Goal: Task Accomplishment & Management: Complete application form

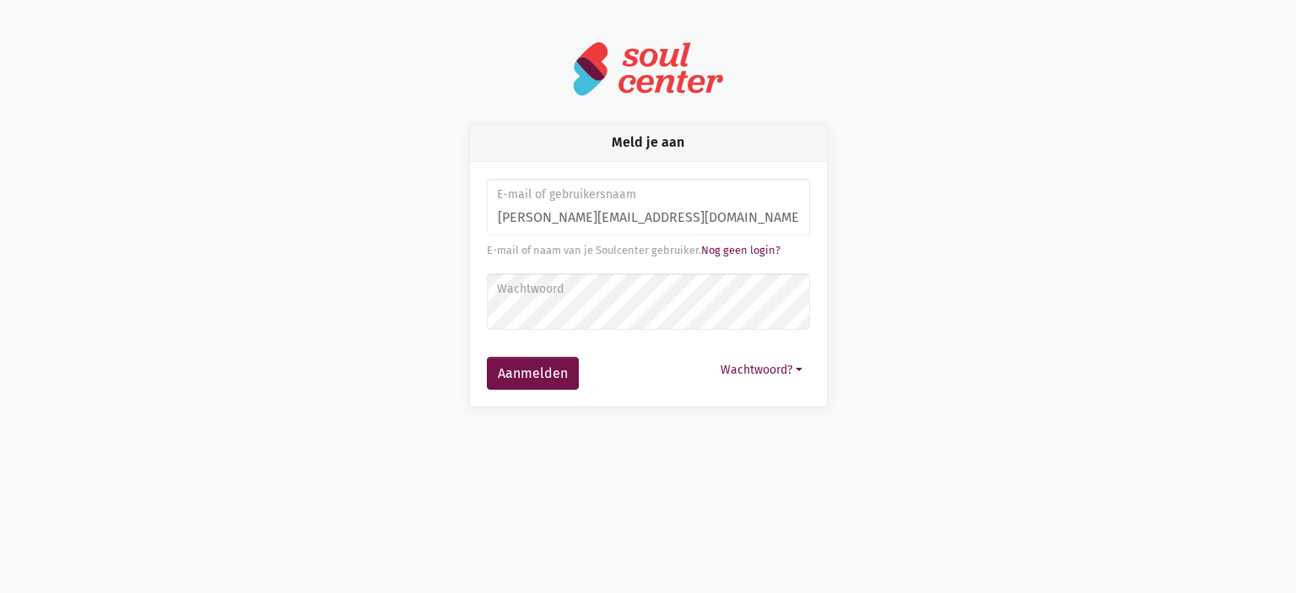
type input "[PERSON_NAME][EMAIL_ADDRESS][DOMAIN_NAME]"
click at [487, 357] on button "Aanmelden" at bounding box center [533, 374] width 92 height 34
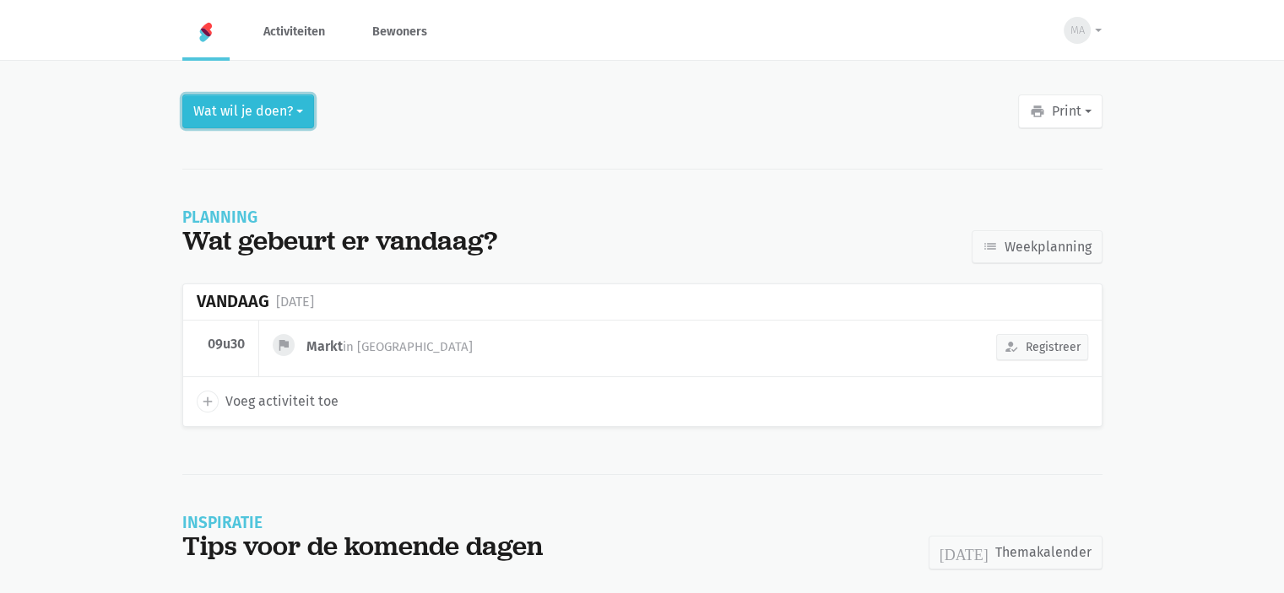
click at [231, 123] on button "Wat wil je doen?" at bounding box center [248, 112] width 132 height 34
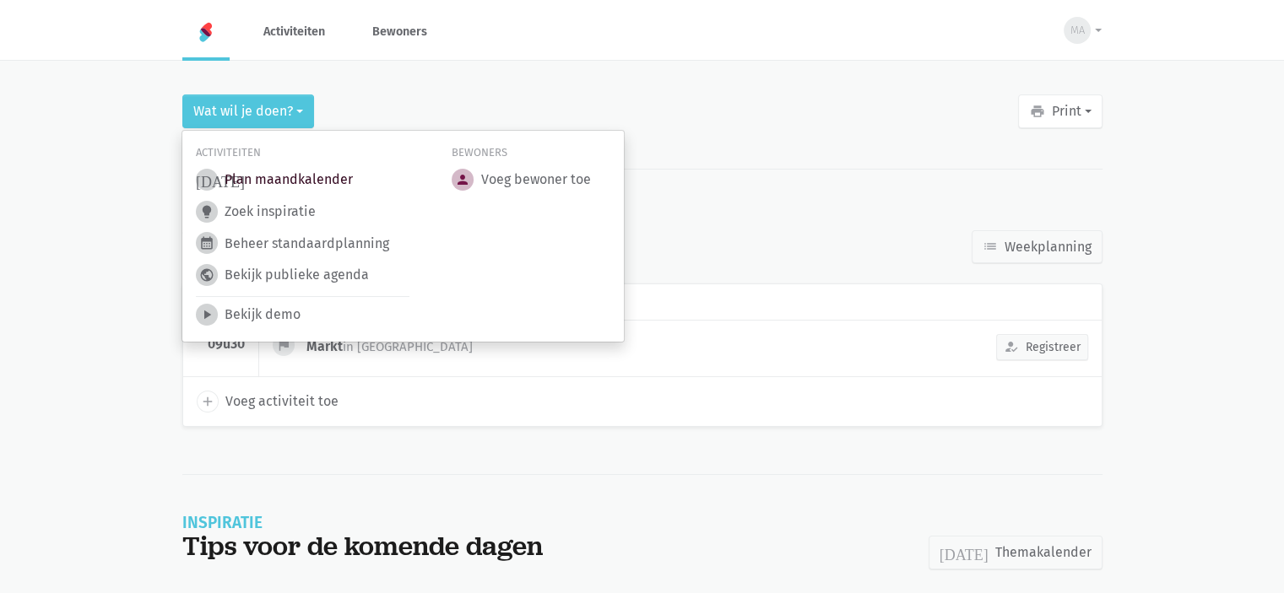
click at [260, 183] on link "[DATE] Plan maandkalender" at bounding box center [274, 180] width 157 height 22
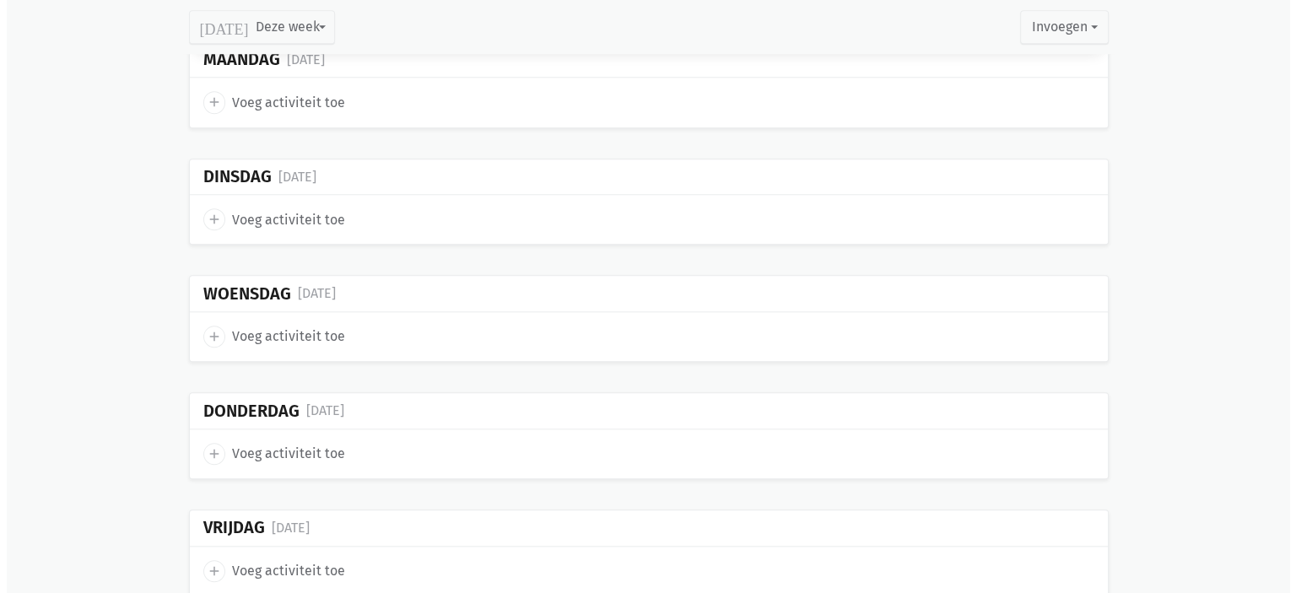
scroll to position [1688, 0]
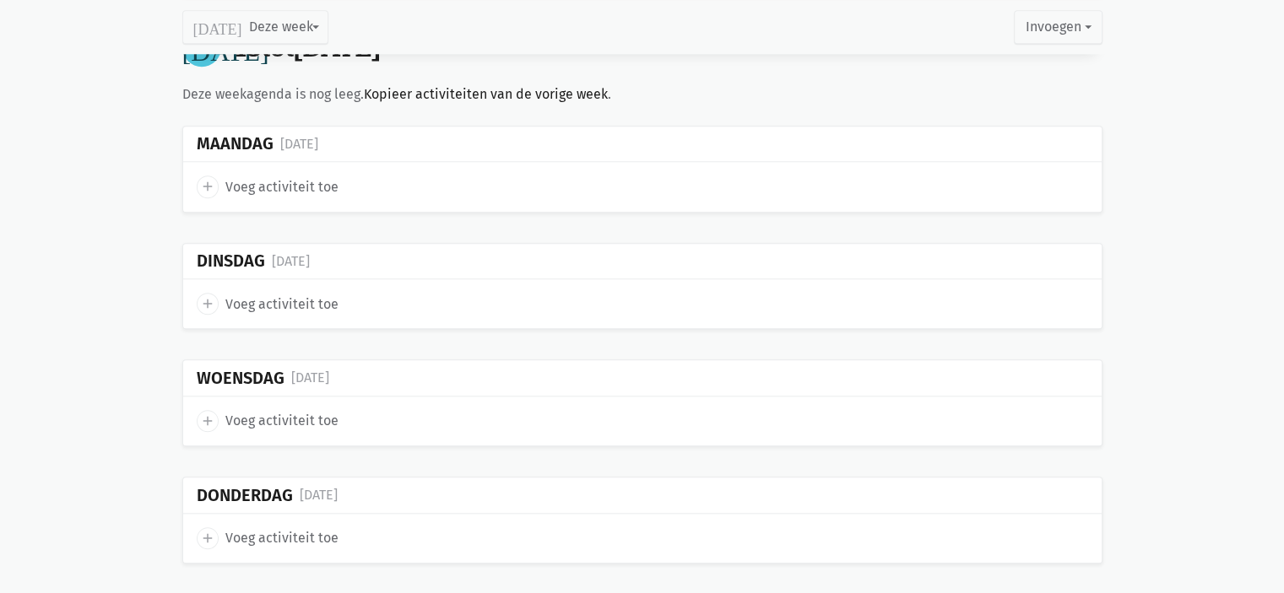
click at [206, 181] on icon "add" at bounding box center [207, 186] width 15 height 15
select select "14:00"
select select "15:00"
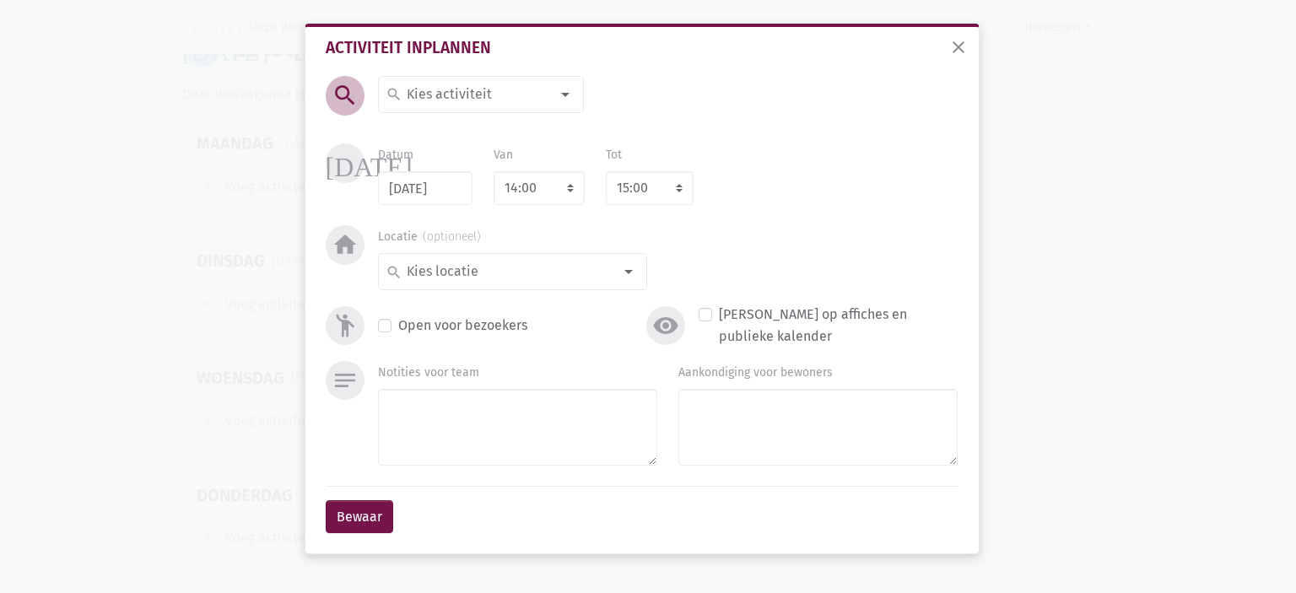
click at [484, 96] on input at bounding box center [477, 95] width 146 height 22
type input "Manicure"
click at [516, 135] on span "Manicure" at bounding box center [481, 128] width 191 height 22
click at [513, 175] on select "7:00 7:15 7:30 7:45 8:00 8:15 8:30 8:45 9:00 9:15 9:30 9:45 10:00 10:15 10:30 1…" at bounding box center [539, 188] width 91 height 34
select select "10:00"
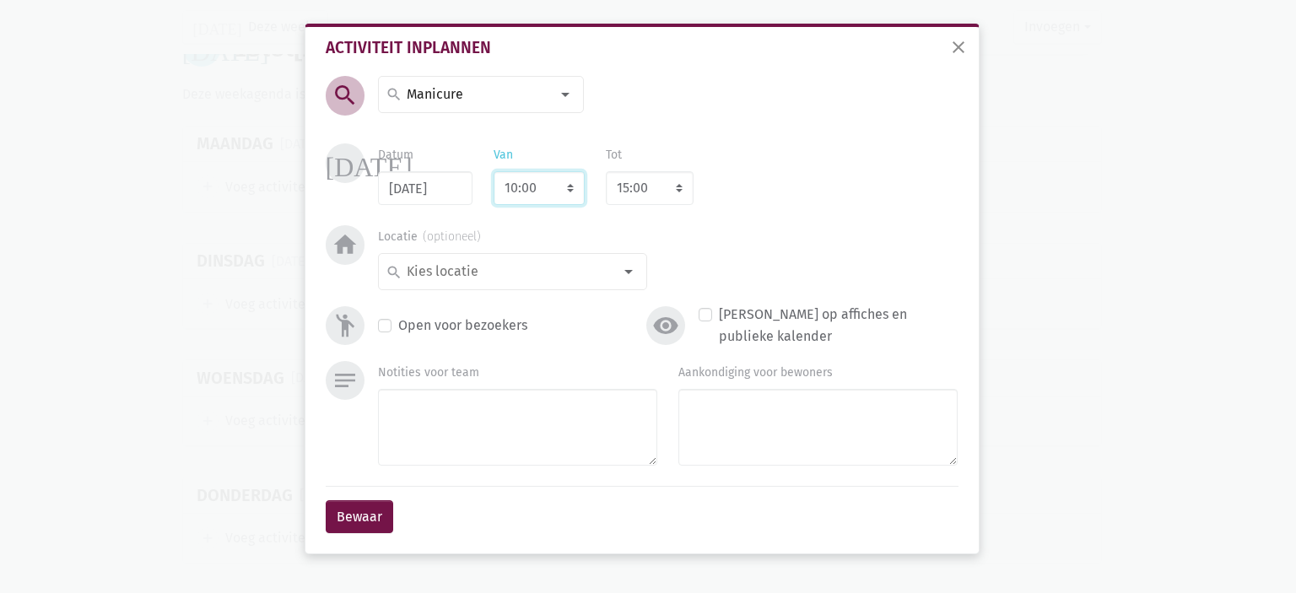
click at [494, 171] on select "7:00 7:15 7:30 7:45 8:00 8:15 8:30 8:45 9:00 9:15 9:30 9:45 10:00 10:15 10:30 1…" at bounding box center [539, 188] width 91 height 34
select select "11:00"
click at [509, 276] on input at bounding box center [508, 272] width 208 height 22
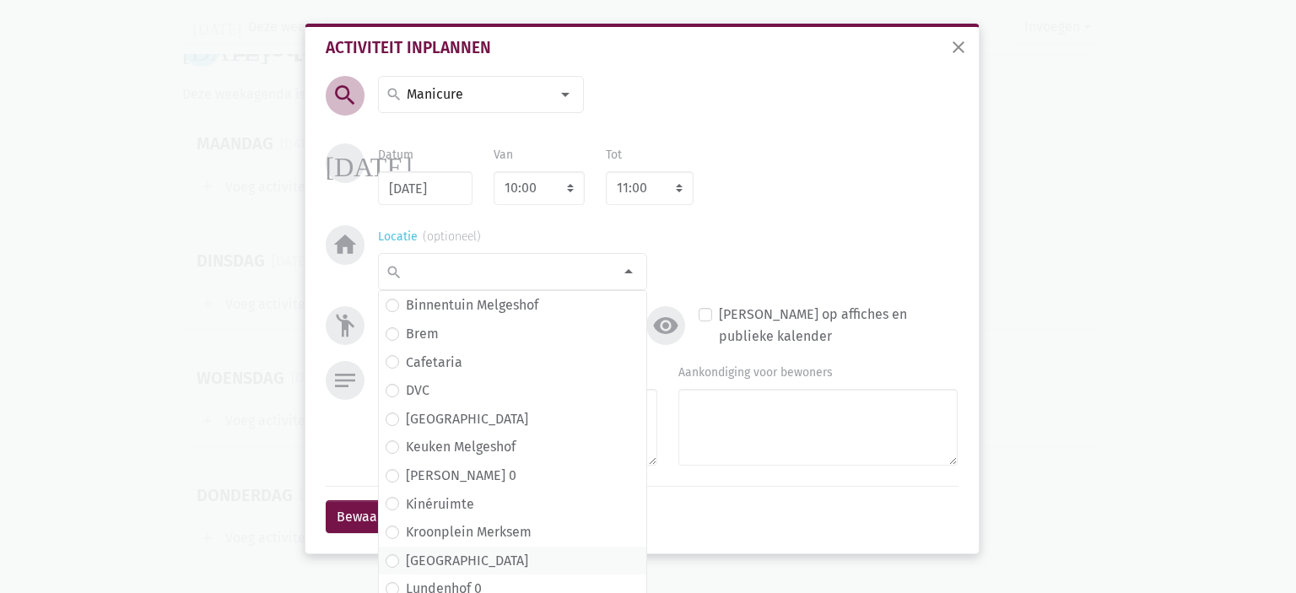
click at [492, 559] on span "Lundenhof" at bounding box center [513, 561] width 254 height 22
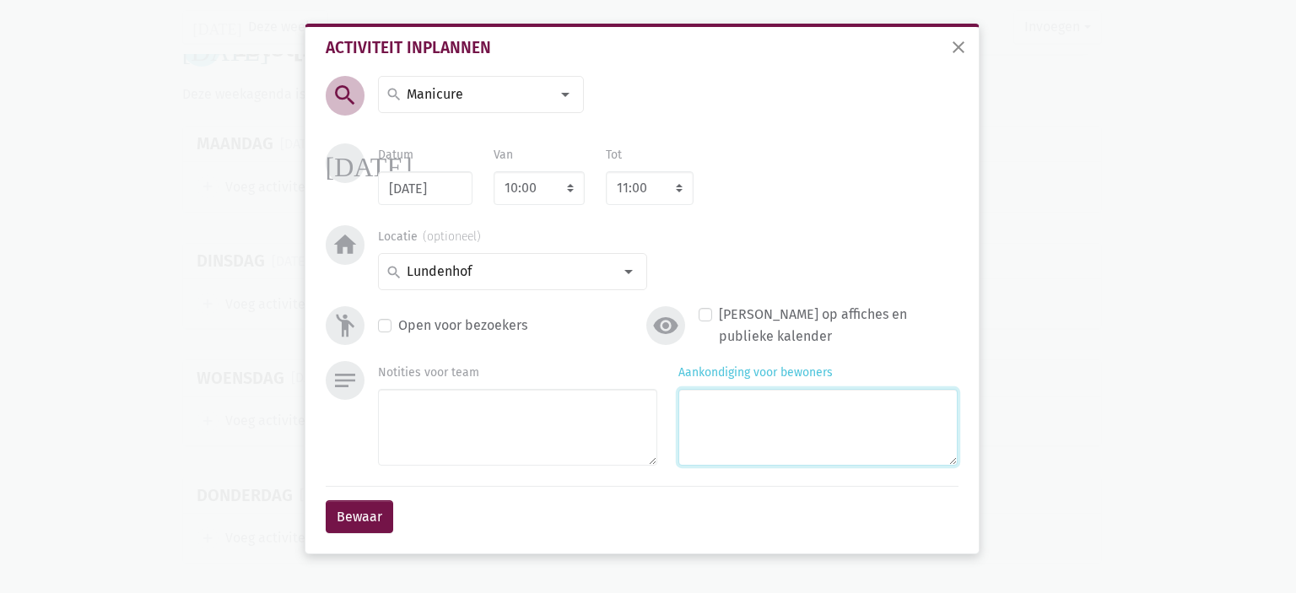
click at [722, 414] on textarea "Aankondiging voor bewoners" at bounding box center [817, 427] width 279 height 77
type textarea "met Kelly"
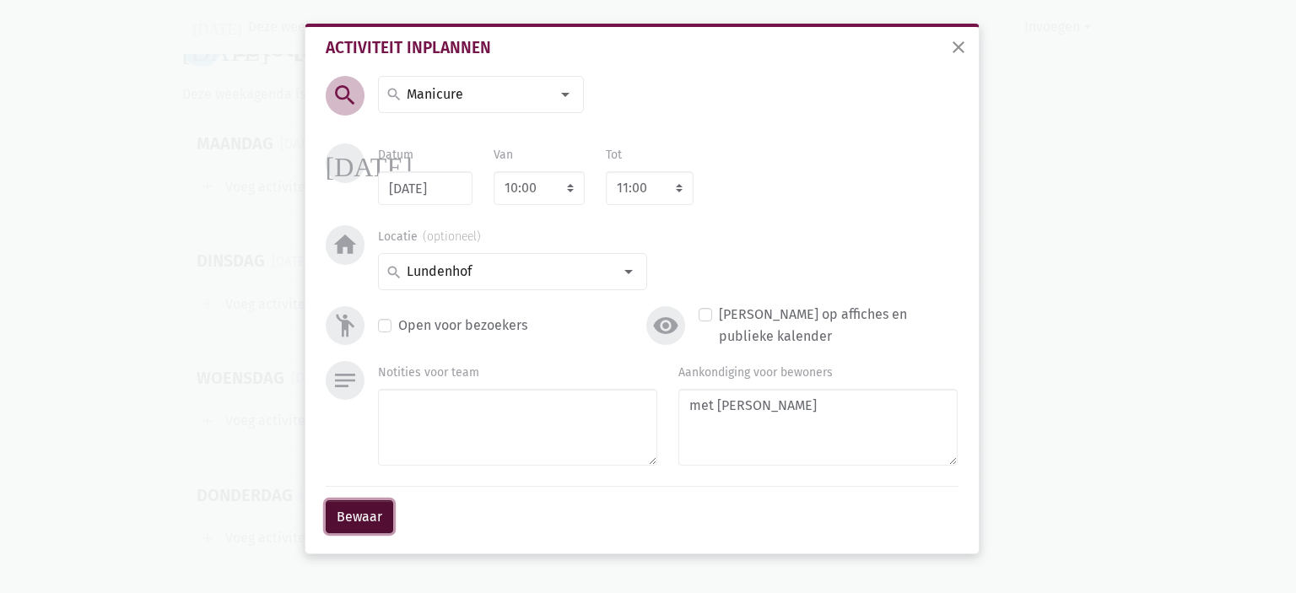
click at [346, 518] on button "Bewaar" at bounding box center [360, 517] width 68 height 34
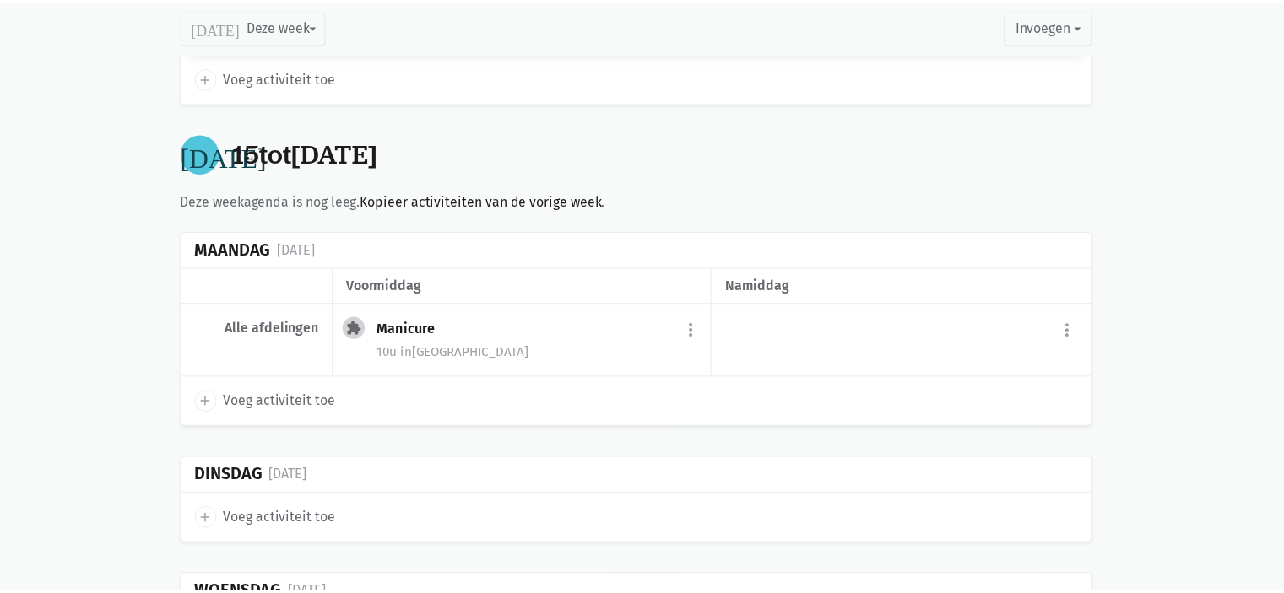
scroll to position [1566, 0]
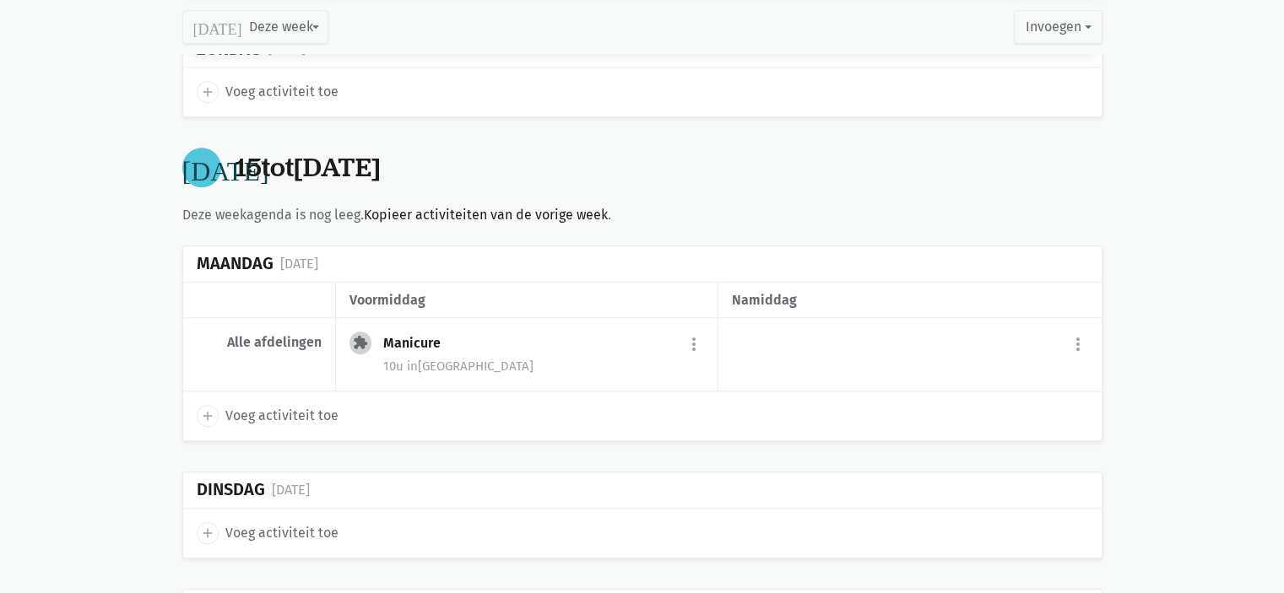
click at [210, 408] on icon "add" at bounding box center [207, 415] width 15 height 15
select select "14:00"
select select "15:00"
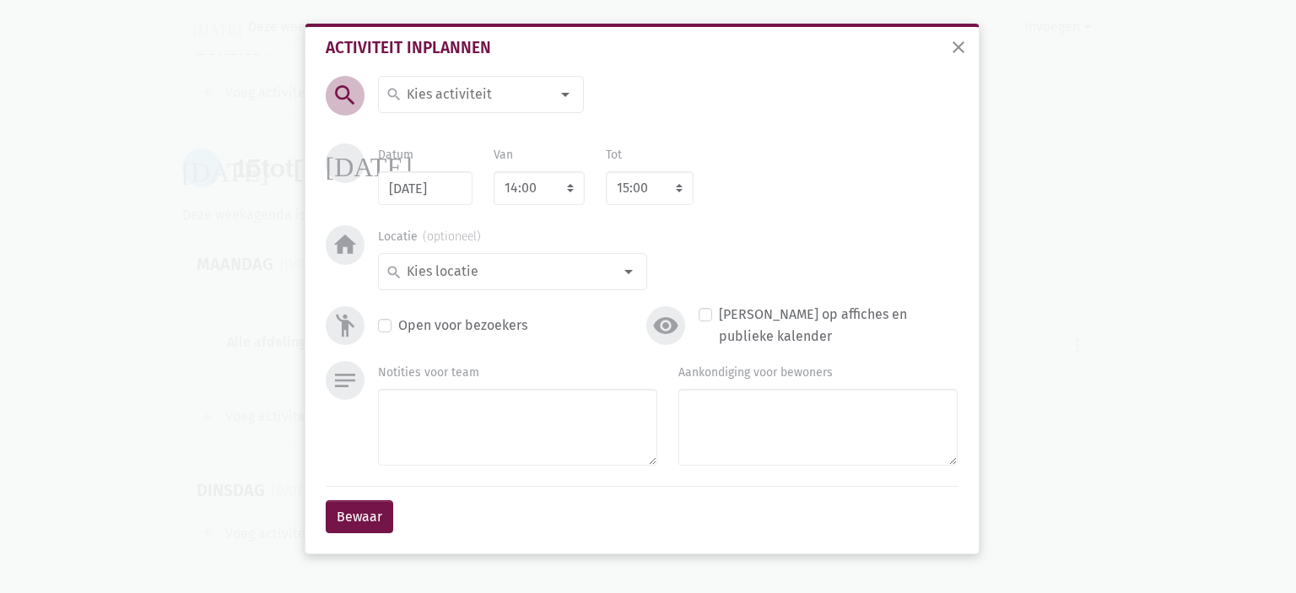
click at [435, 81] on div "search" at bounding box center [481, 94] width 206 height 37
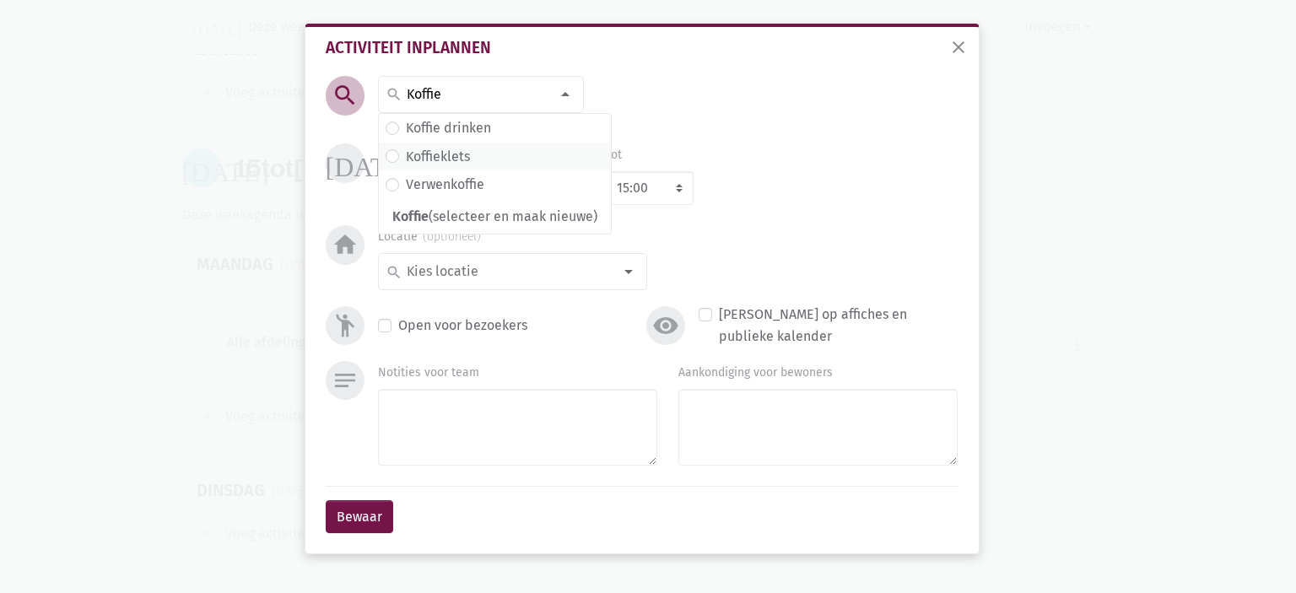
type input "Koffie"
click at [457, 148] on label "Koffieklets" at bounding box center [438, 157] width 64 height 22
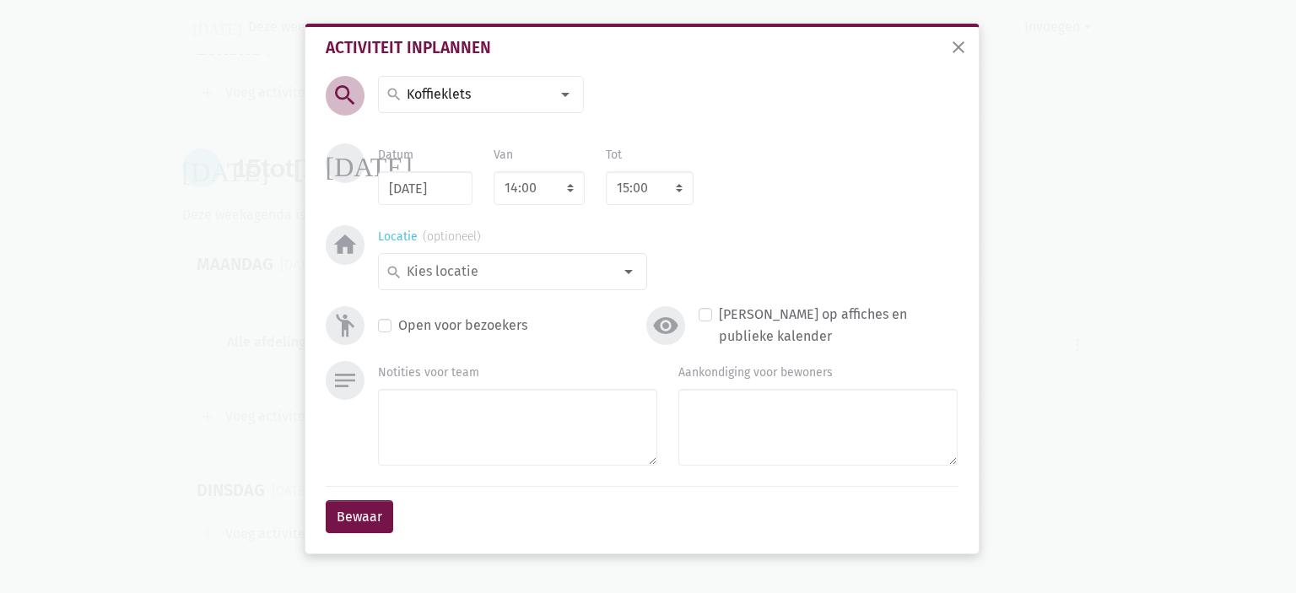
click at [470, 279] on input at bounding box center [508, 272] width 208 height 22
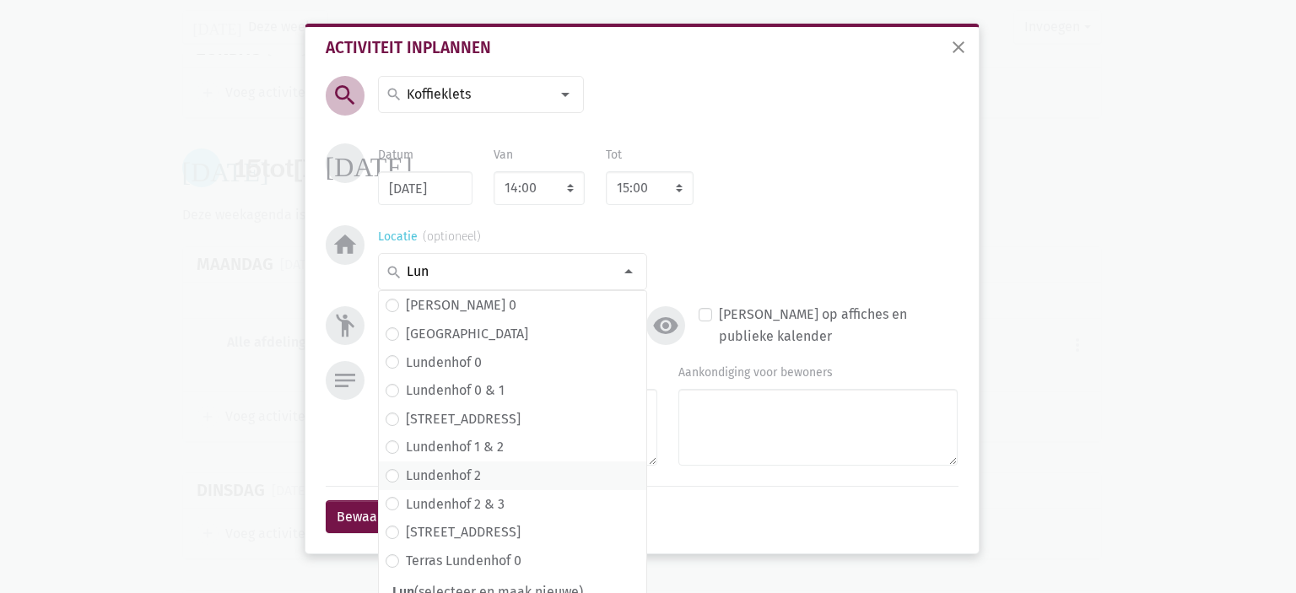
type input "Lun"
click at [479, 473] on span "Lundenhof 2" at bounding box center [513, 476] width 254 height 22
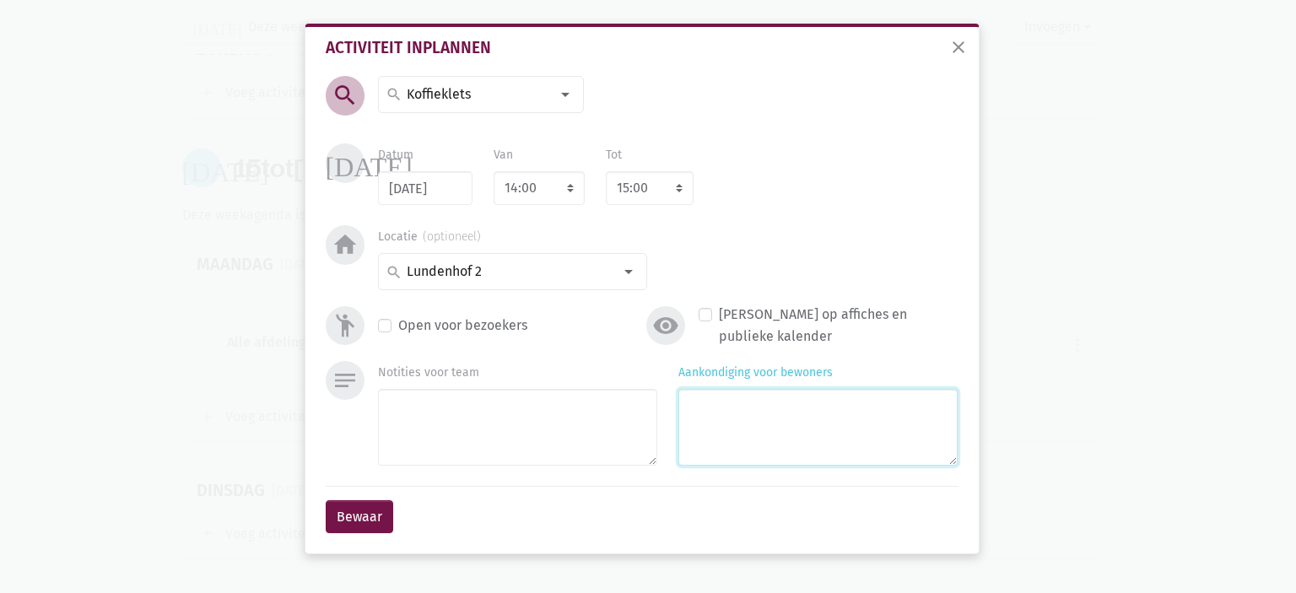
click at [743, 411] on textarea "Aankondiging voor bewoners" at bounding box center [817, 427] width 279 height 77
type textarea "met Eliska"
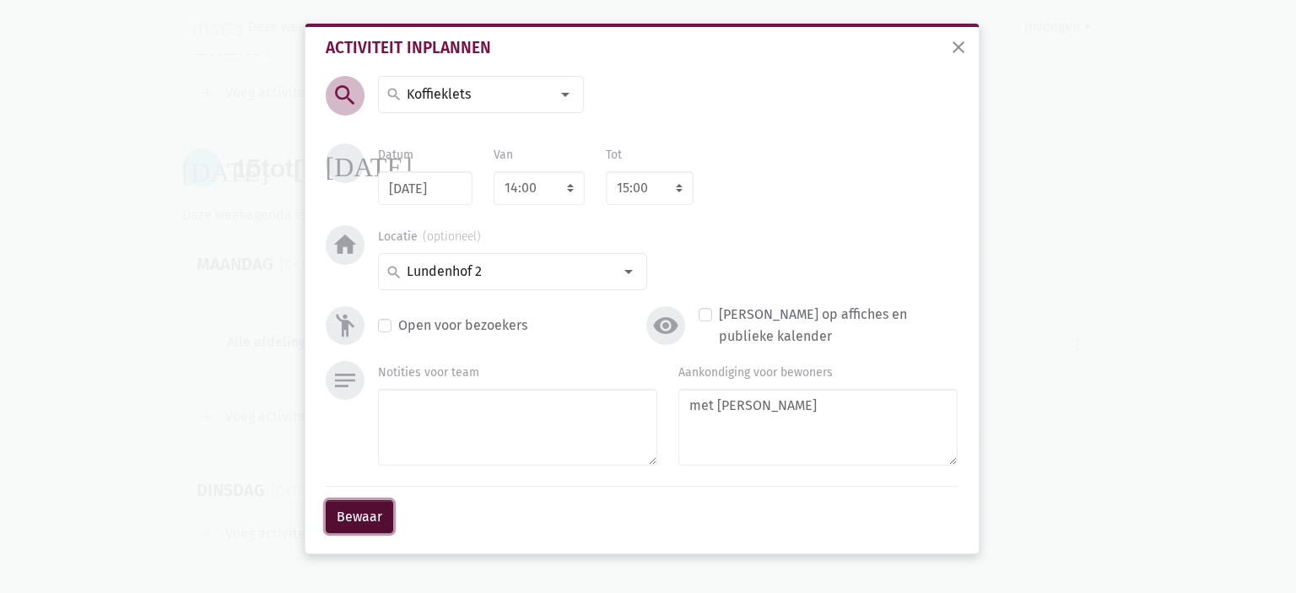
click at [353, 502] on button "Bewaar" at bounding box center [360, 517] width 68 height 34
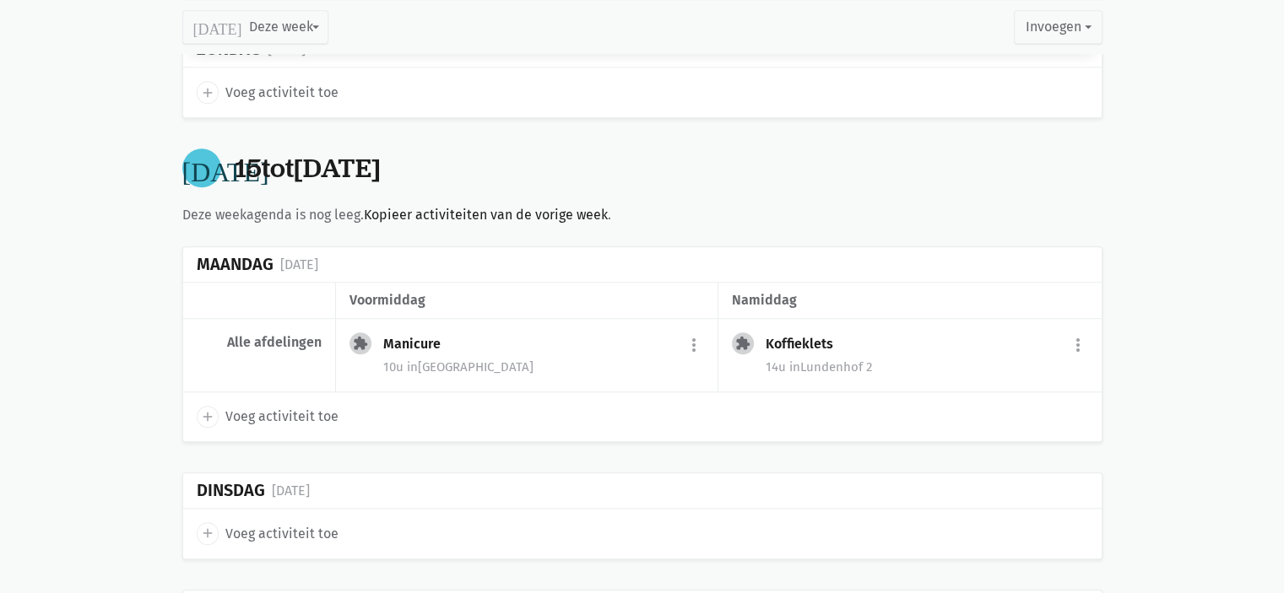
click at [183, 526] on div "add Voeg activiteit toe" at bounding box center [642, 533] width 918 height 49
click at [203, 526] on icon "add" at bounding box center [207, 533] width 15 height 15
select select "14:00"
select select "15:00"
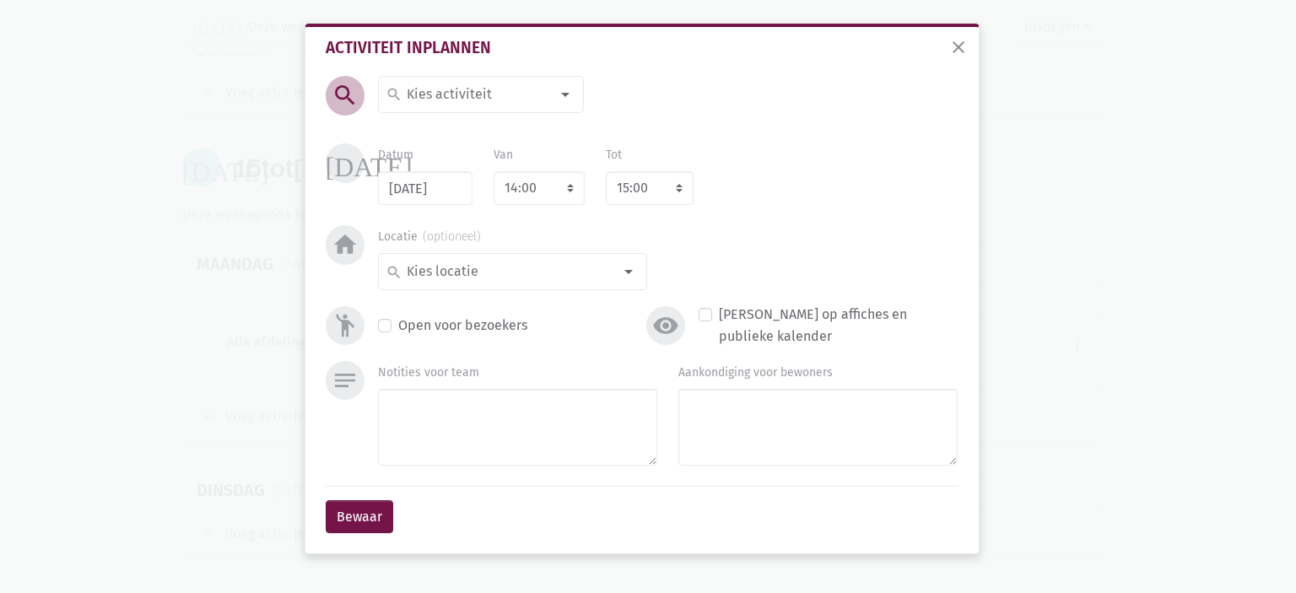
click at [445, 101] on input at bounding box center [477, 95] width 146 height 22
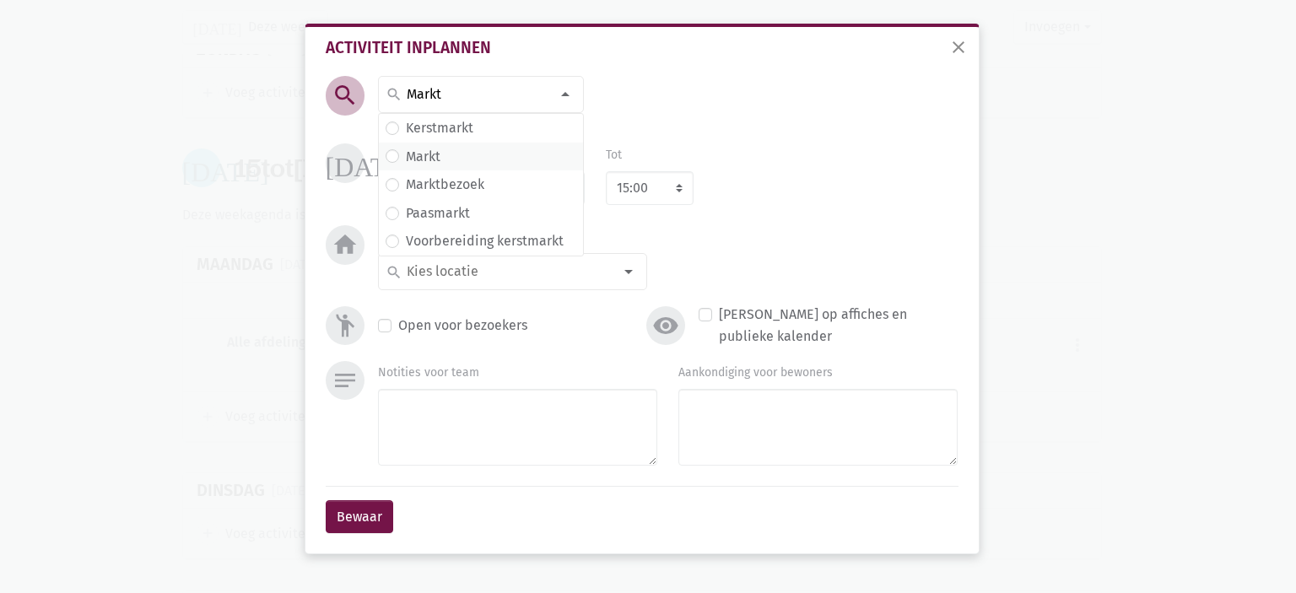
type input "Markt"
click at [445, 146] on span "Markt" at bounding box center [481, 157] width 191 height 22
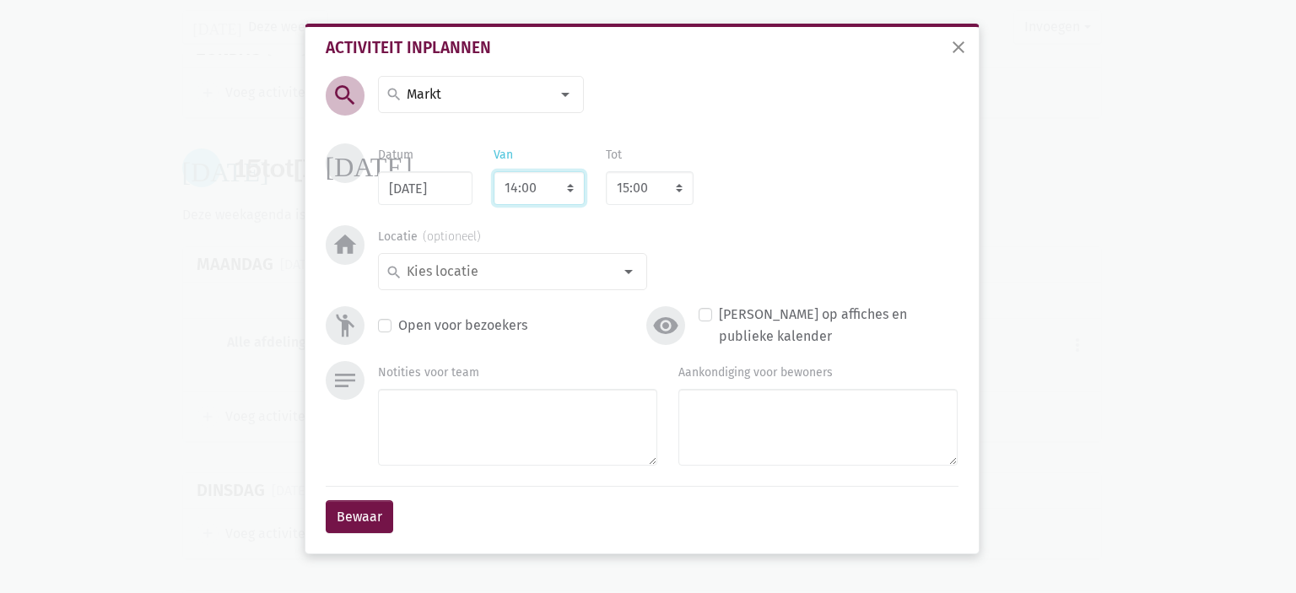
click at [521, 193] on select "7:00 7:15 7:30 7:45 8:00 8:15 8:30 8:45 9:00 9:15 9:30 9:45 10:00 10:15 10:30 1…" at bounding box center [539, 188] width 91 height 34
select select "9:30"
click at [494, 171] on select "7:00 7:15 7:30 7:45 8:00 8:15 8:30 8:45 9:00 9:15 9:30 9:45 10:00 10:15 10:30 1…" at bounding box center [539, 188] width 91 height 34
select select "10:30"
click at [505, 267] on input at bounding box center [508, 272] width 208 height 22
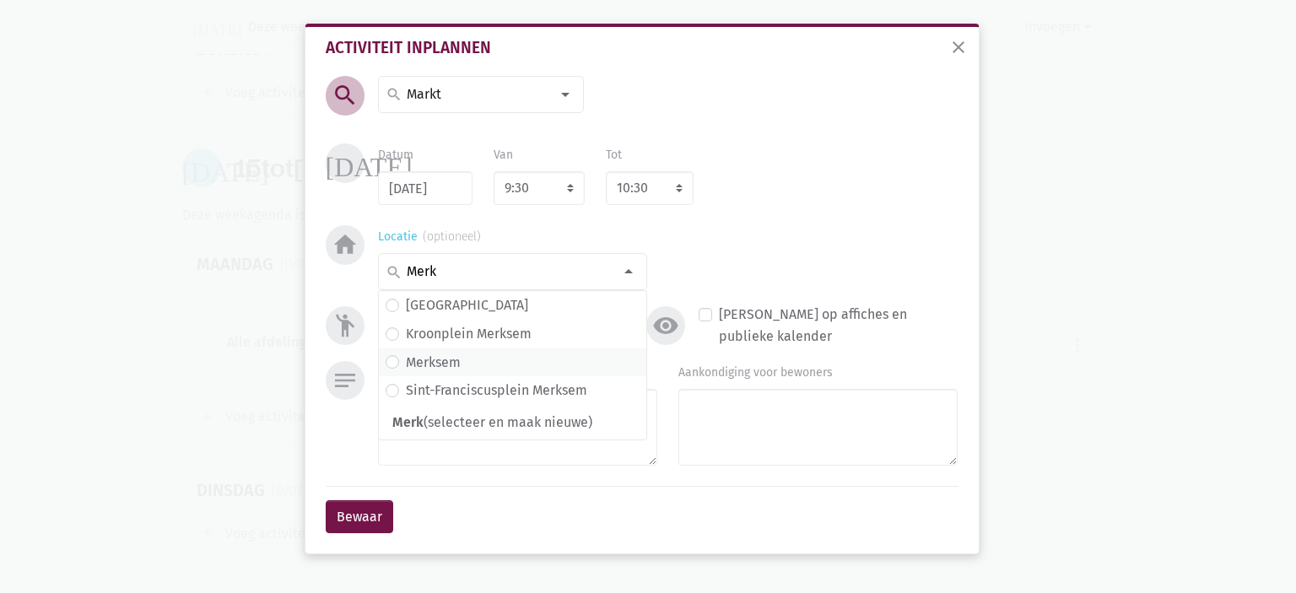
type input "Merk"
click at [554, 364] on span "Merksem" at bounding box center [513, 363] width 254 height 22
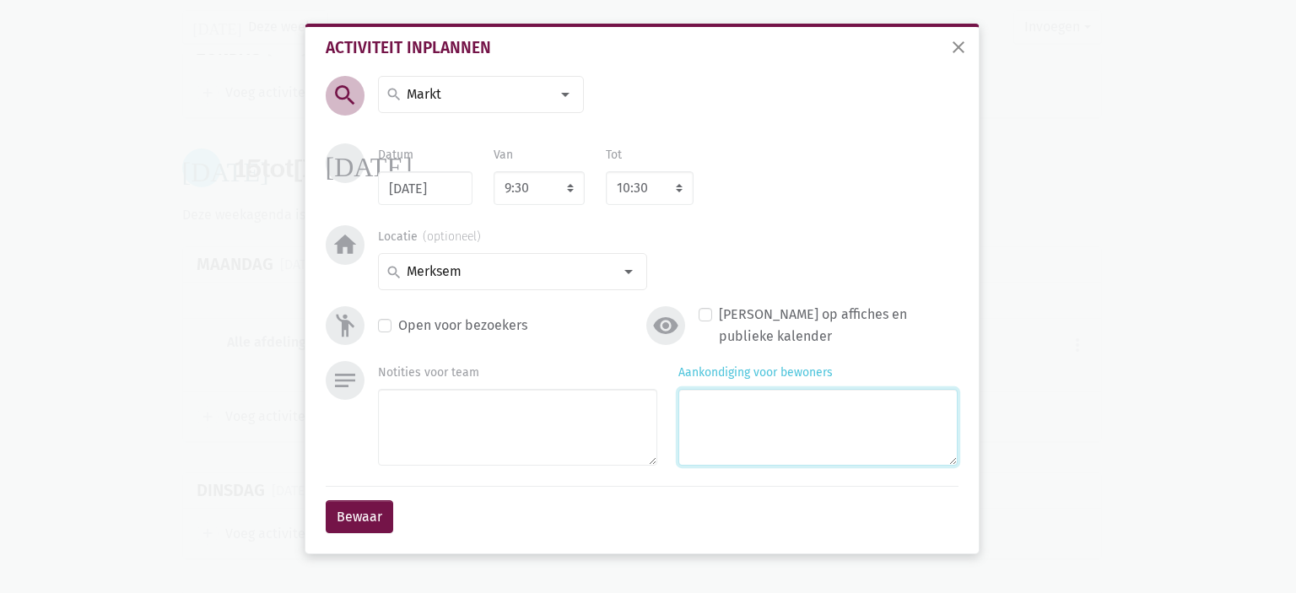
click at [788, 451] on textarea "Aankondiging voor bewoners" at bounding box center [817, 427] width 279 height 77
type textarea "met Monique & Eliska"
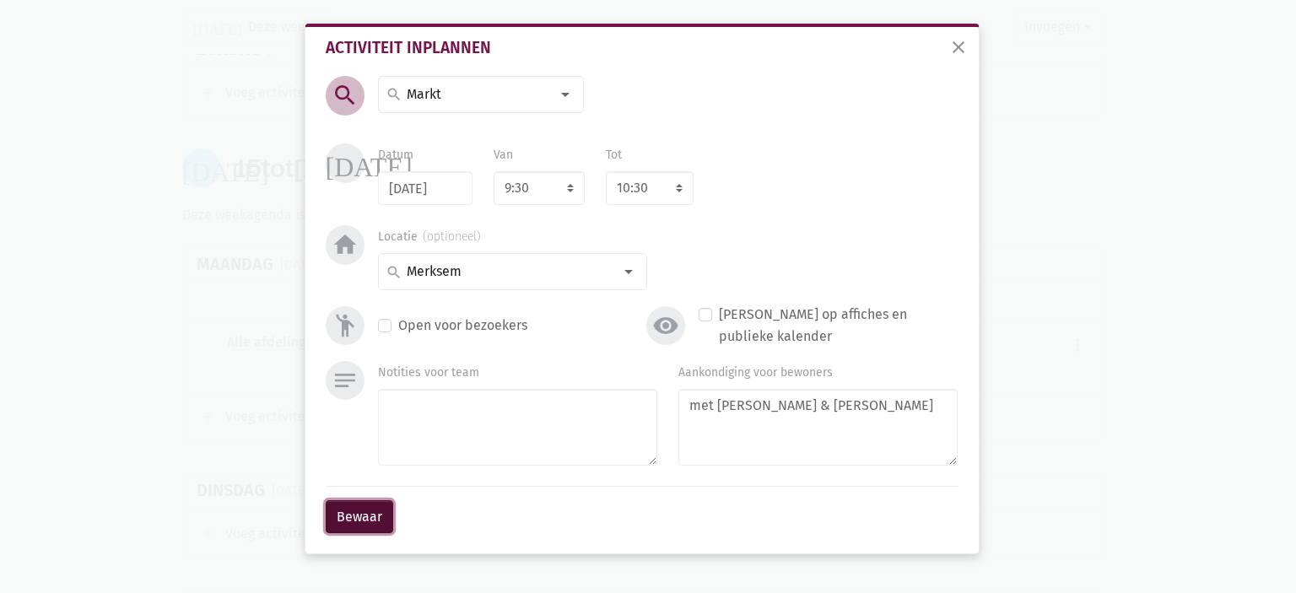
click at [364, 510] on button "Bewaar" at bounding box center [360, 517] width 68 height 34
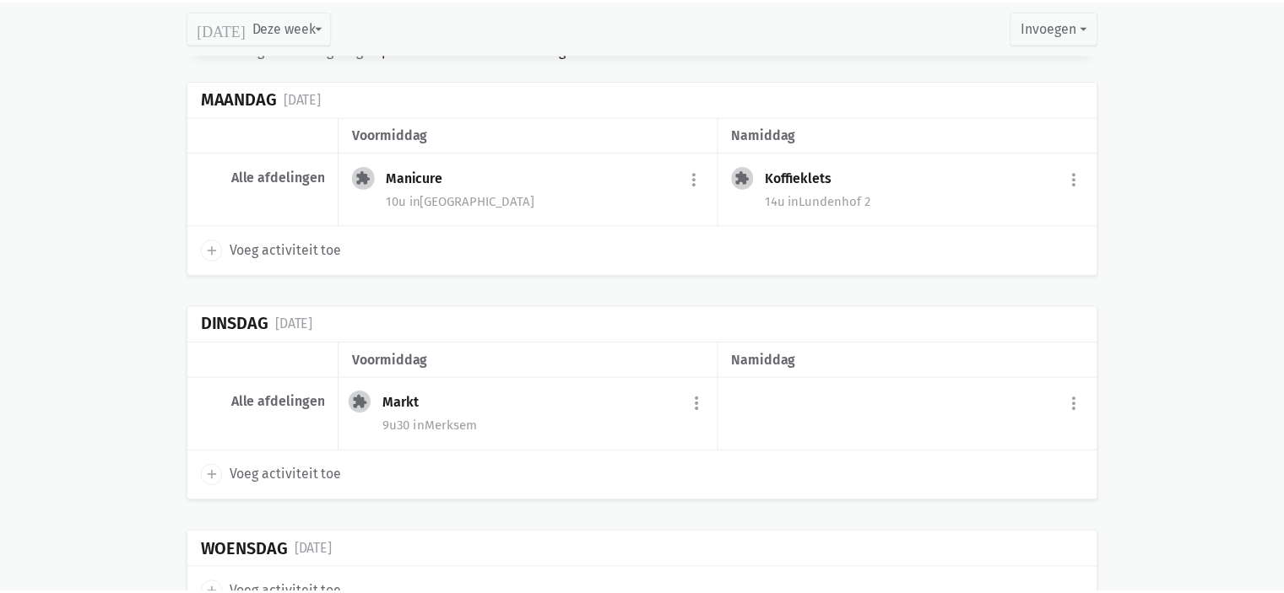
scroll to position [1792, 0]
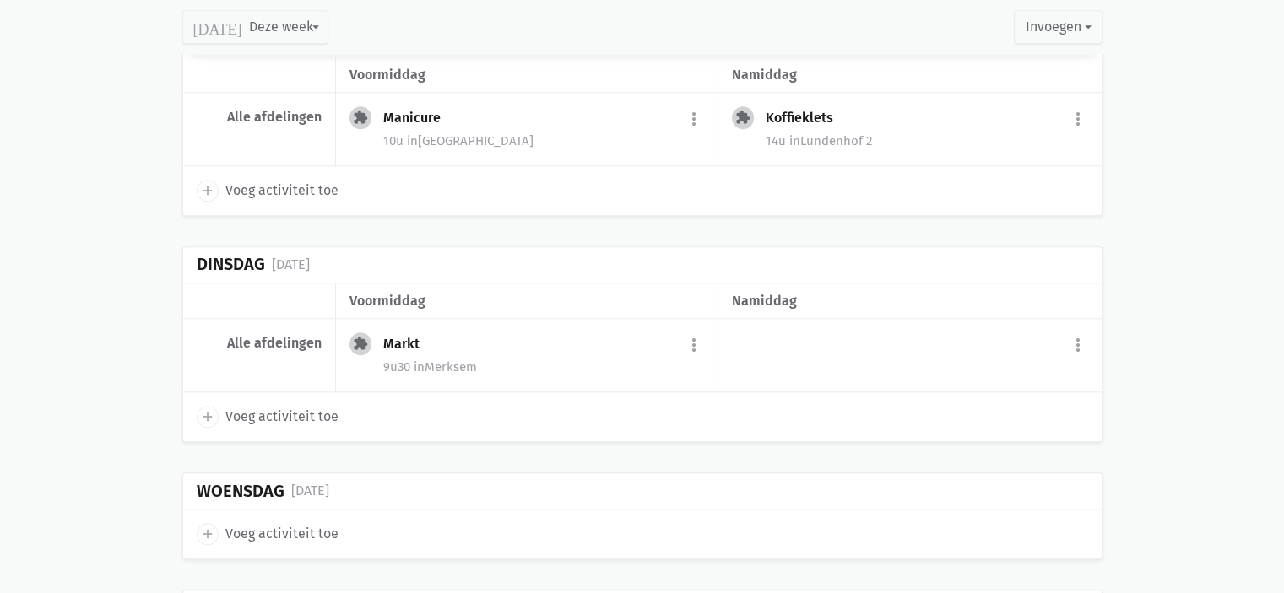
click at [207, 527] on icon "add" at bounding box center [207, 534] width 15 height 15
select select "14:00"
select select "15:00"
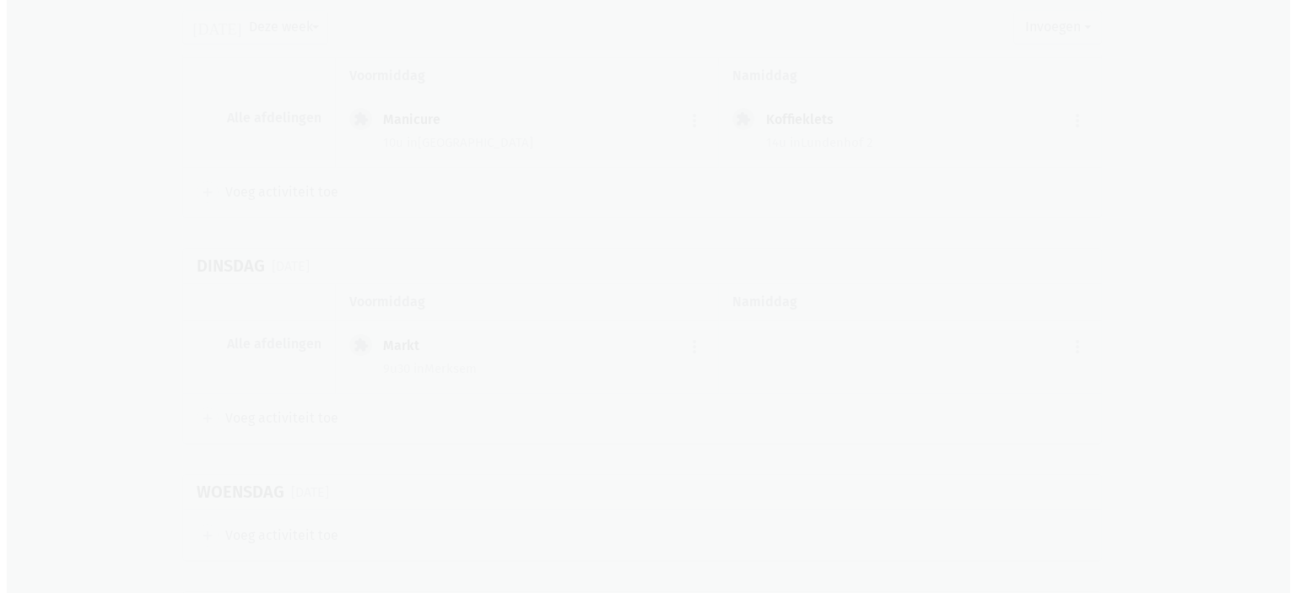
scroll to position [1792, 0]
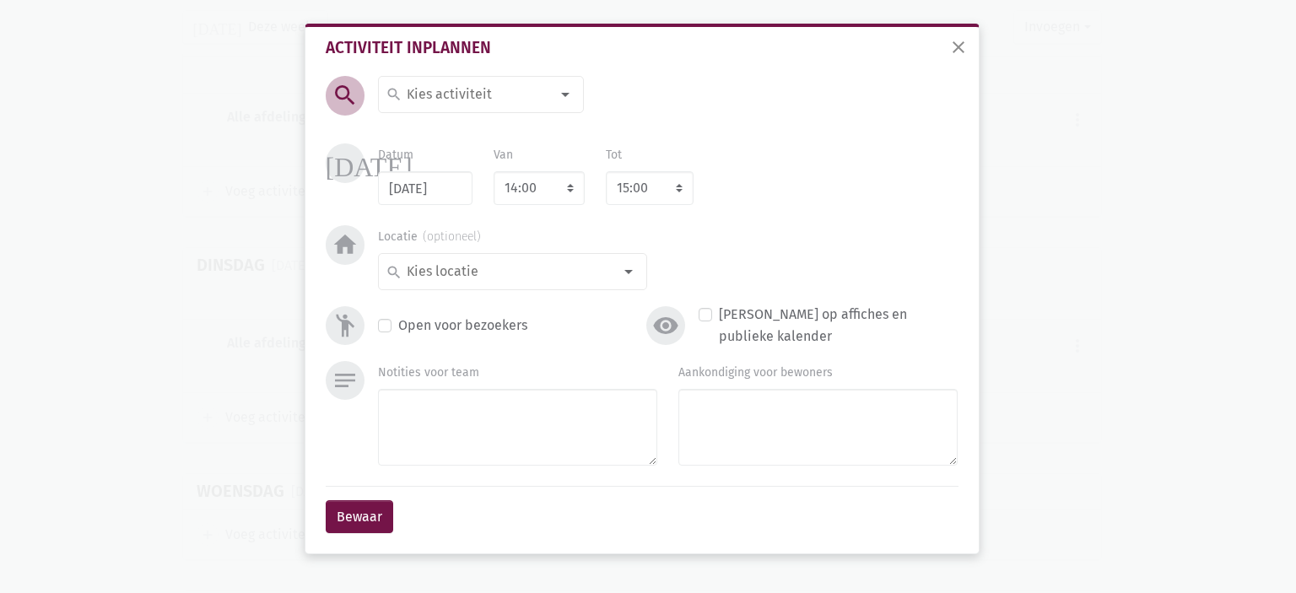
click at [470, 92] on input at bounding box center [477, 95] width 146 height 22
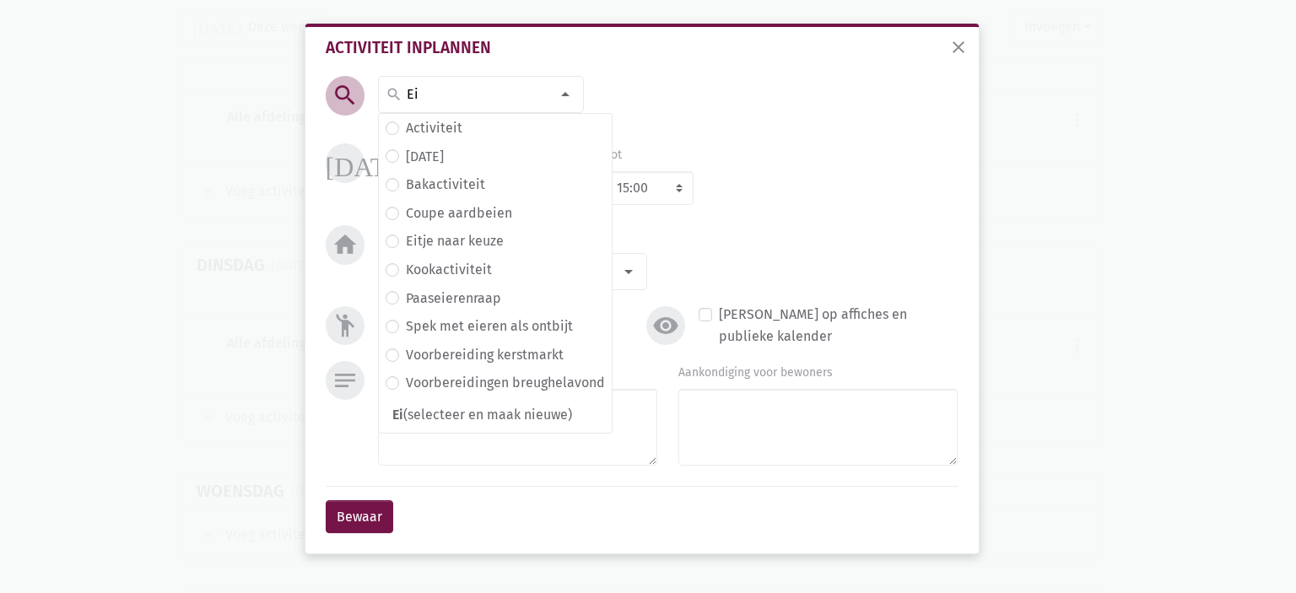
type input "E"
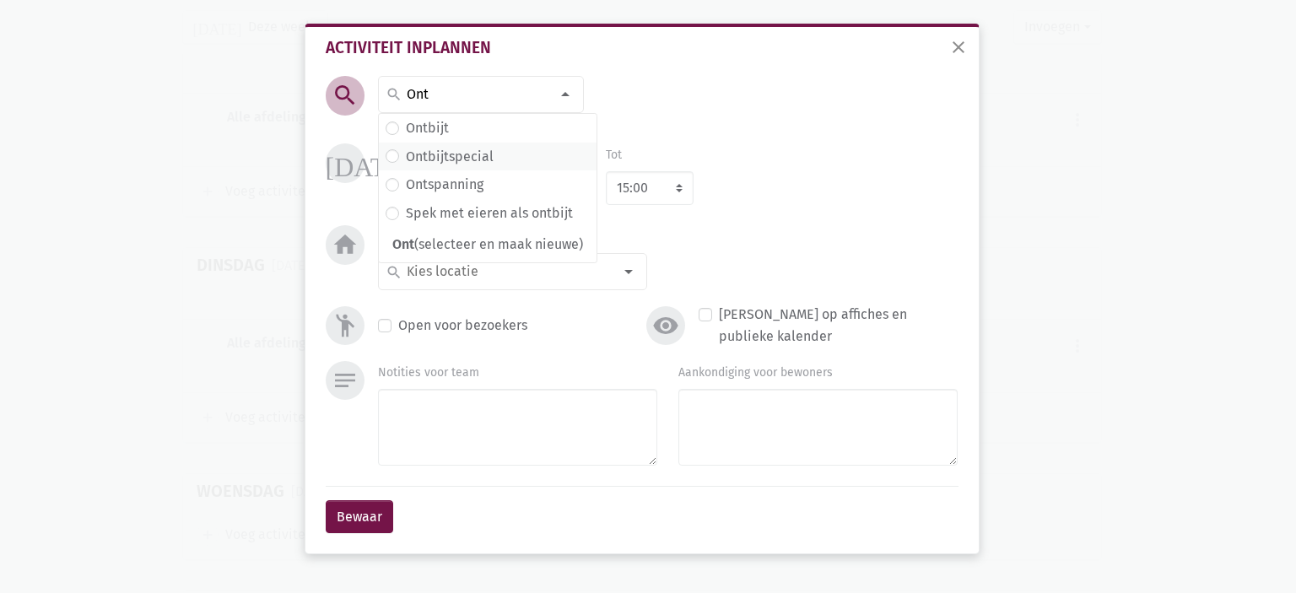
type input "Ont"
click at [444, 159] on label "Ontbijtspecial" at bounding box center [450, 157] width 88 height 22
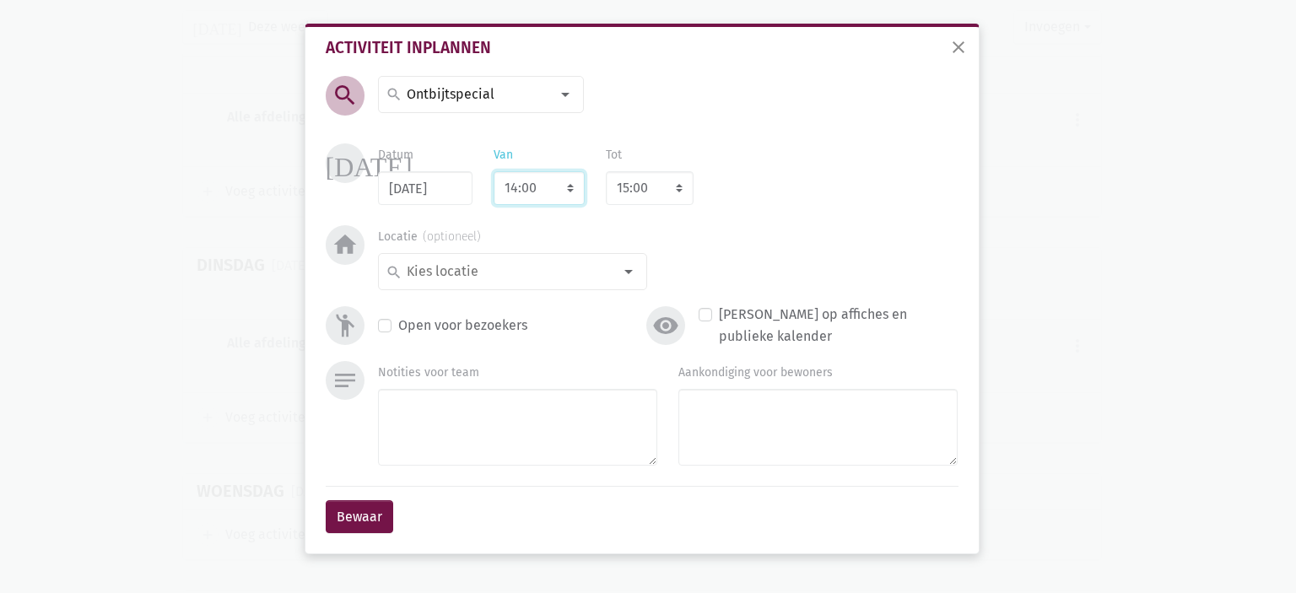
click at [527, 183] on select "7:00 7:15 7:30 7:45 8:00 8:15 8:30 8:45 9:00 9:15 9:30 9:45 10:00 10:15 10:30 1…" at bounding box center [539, 188] width 91 height 34
select select "8:00"
click at [494, 171] on select "7:00 7:15 7:30 7:45 8:00 8:15 8:30 8:45 9:00 9:15 9:30 9:45 10:00 10:15 10:30 1…" at bounding box center [539, 188] width 91 height 34
select select "9:00"
click at [463, 270] on input at bounding box center [508, 272] width 208 height 22
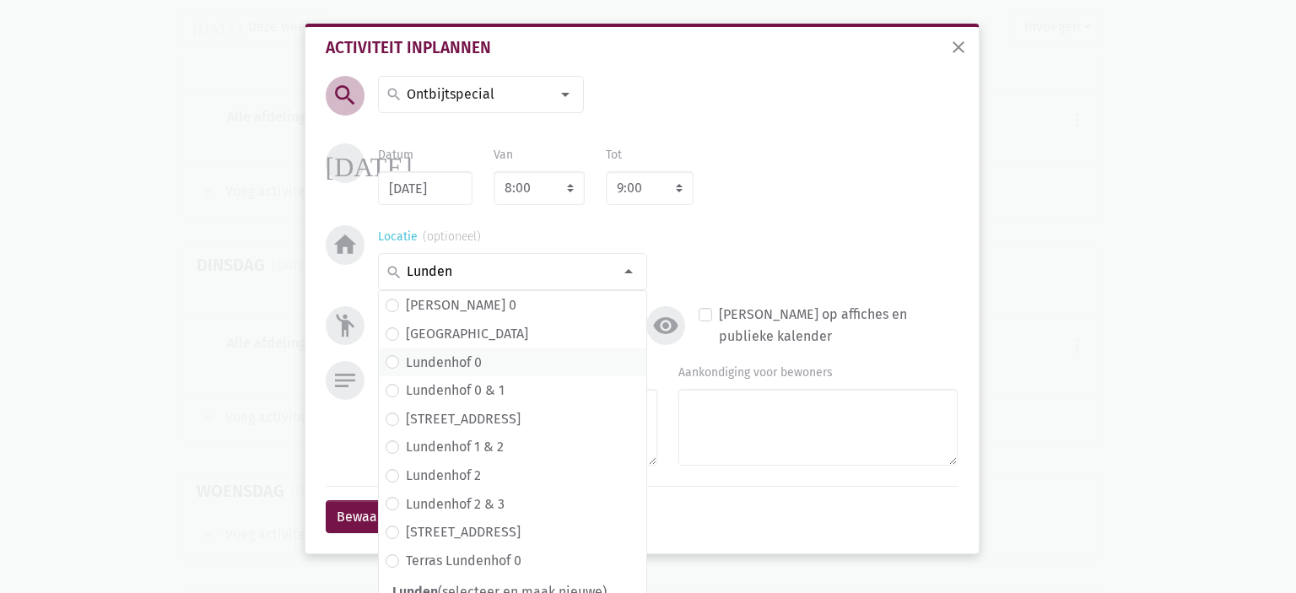
type input "Lunden"
click at [464, 362] on label "Lundenhof 0" at bounding box center [444, 363] width 76 height 22
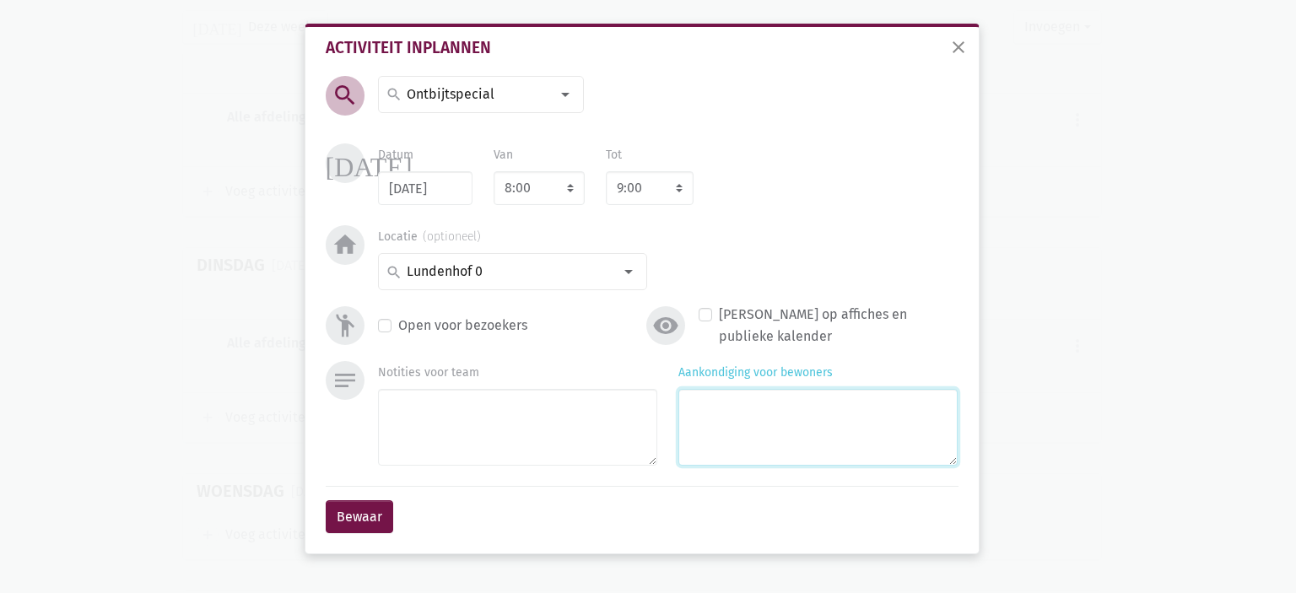
click at [815, 397] on textarea "Aankondiging voor bewoners" at bounding box center [817, 427] width 279 height 77
type textarea "e"
type textarea "met Monique & Eliska"
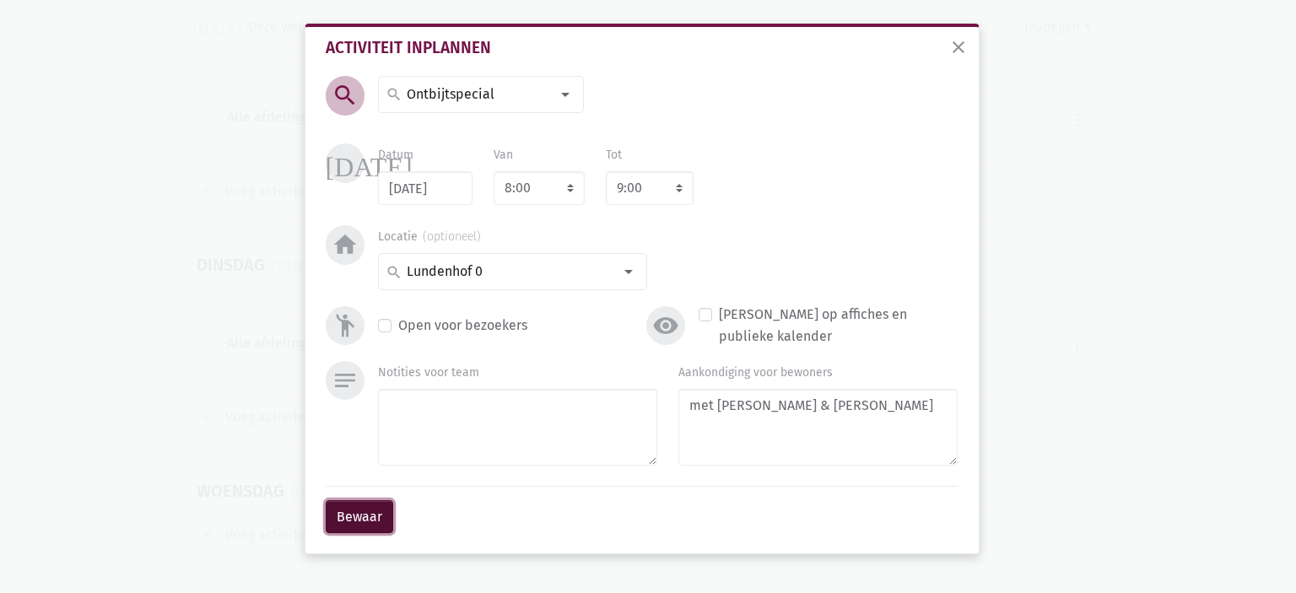
click at [345, 526] on button "Bewaar" at bounding box center [360, 517] width 68 height 34
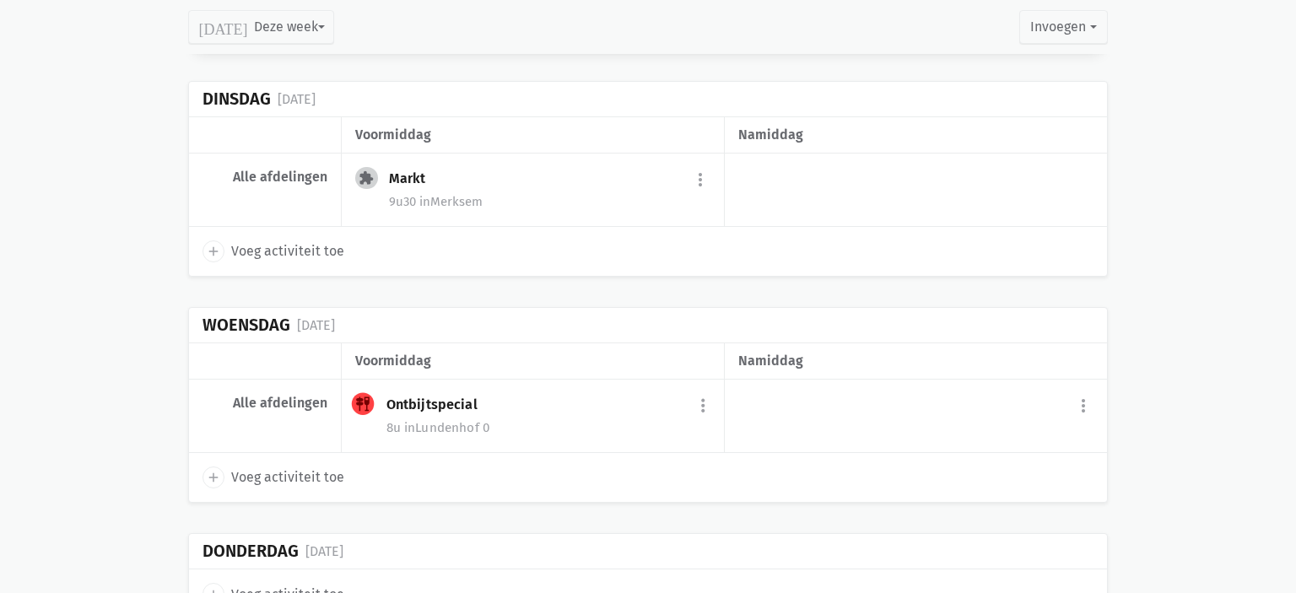
scroll to position [2019, 0]
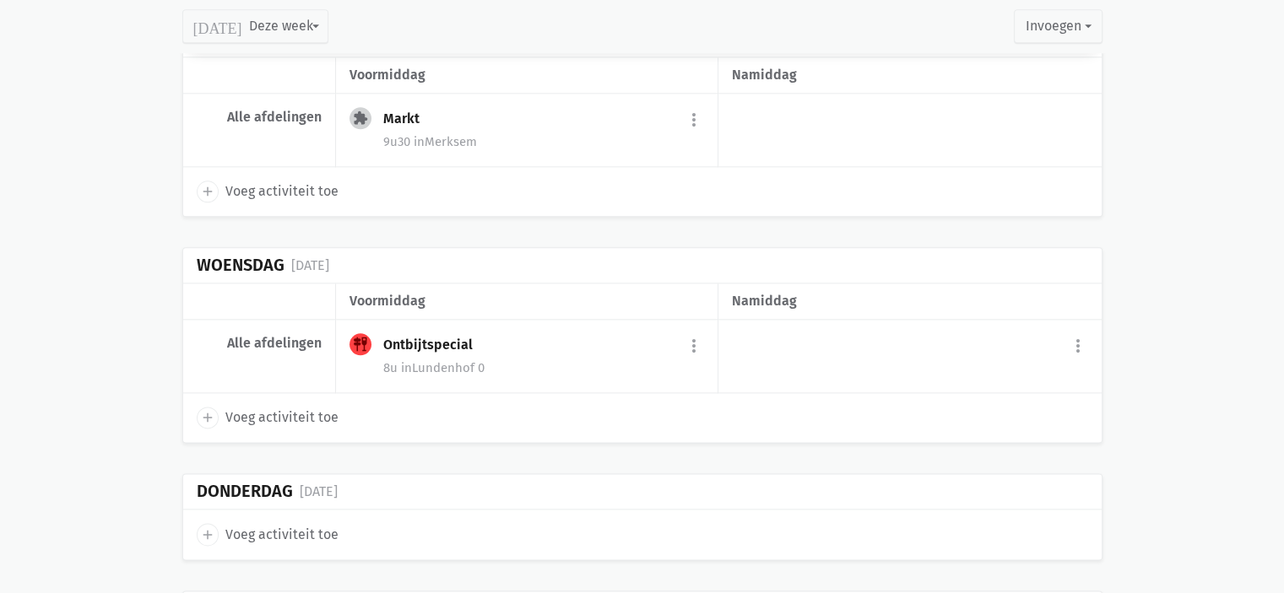
click at [209, 414] on icon "add" at bounding box center [207, 417] width 15 height 15
select select "14:00"
select select "15:00"
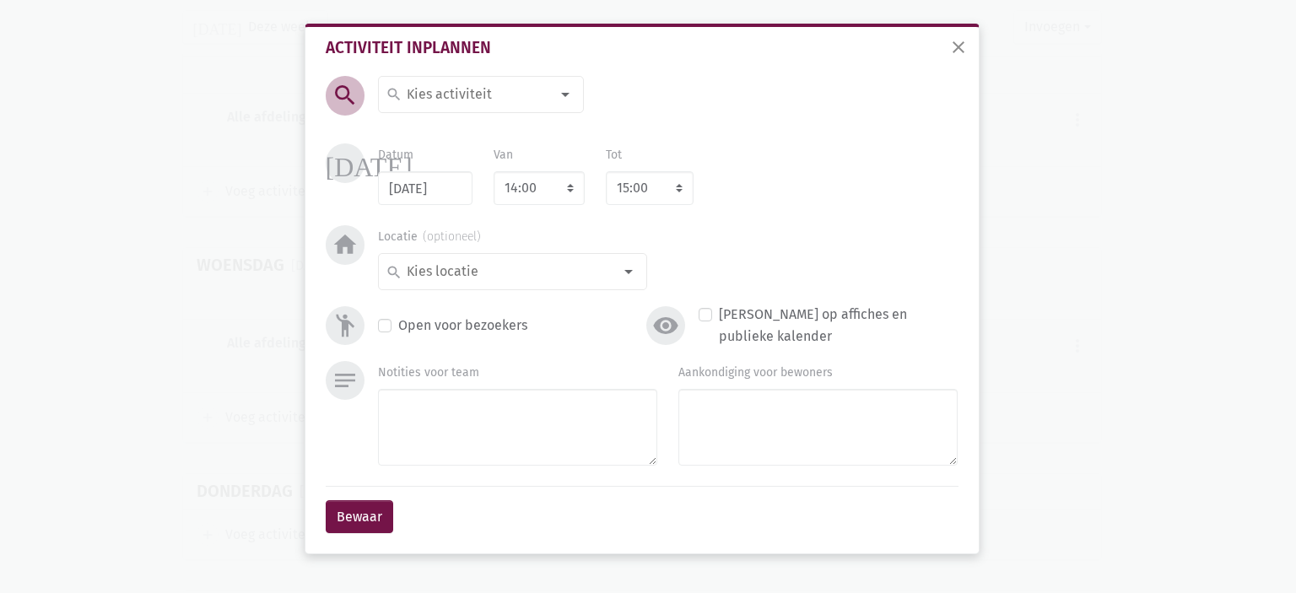
click at [419, 101] on input at bounding box center [477, 95] width 146 height 22
type input "Acc"
click at [451, 119] on label "Accordeon" at bounding box center [438, 128] width 65 height 22
click at [557, 197] on select "7:00 7:15 7:30 7:45 8:00 8:15 8:30 8:45 9:00 9:15 9:30 9:45 10:00 10:15 10:30 1…" at bounding box center [539, 188] width 91 height 34
select select "10:30"
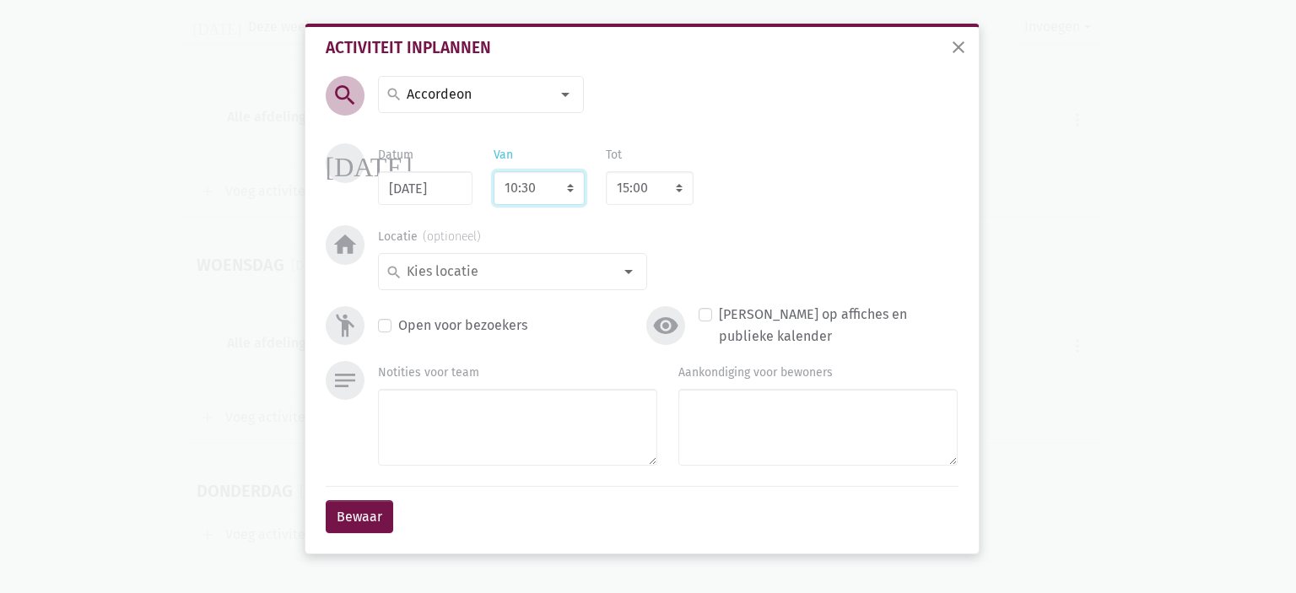
click at [494, 171] on select "7:00 7:15 7:30 7:45 8:00 8:15 8:30 8:45 9:00 9:15 9:30 9:45 10:00 10:15 10:30 1…" at bounding box center [539, 188] width 91 height 34
select select "11:30"
click at [516, 267] on input at bounding box center [508, 272] width 208 height 22
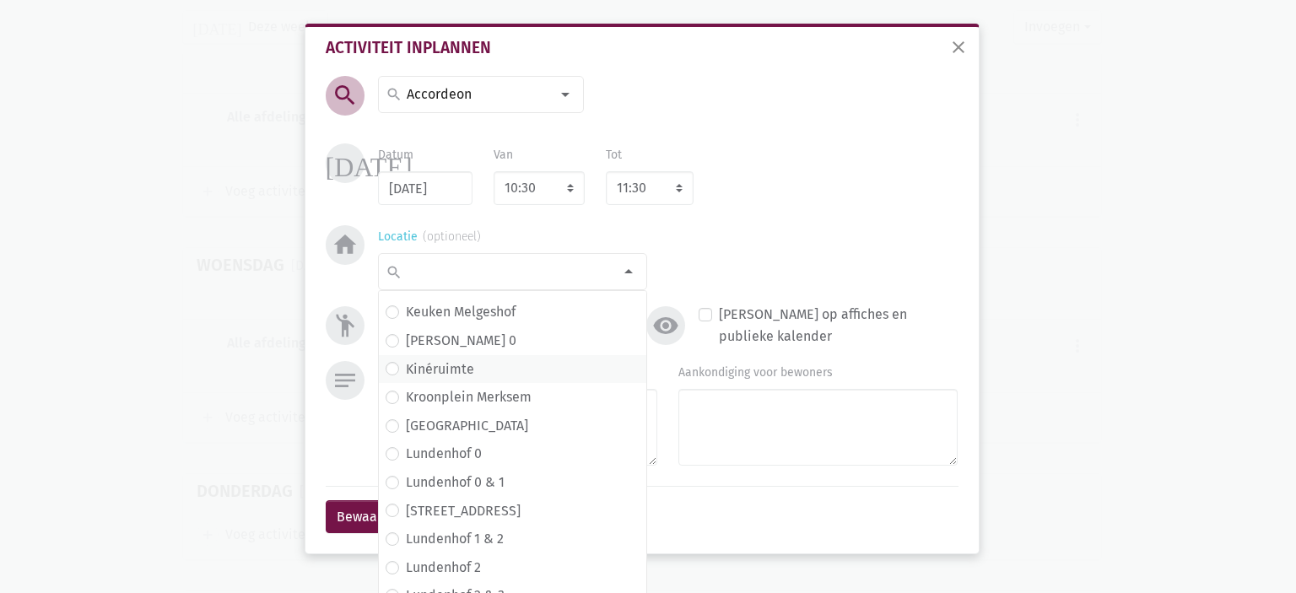
scroll to position [258, 0]
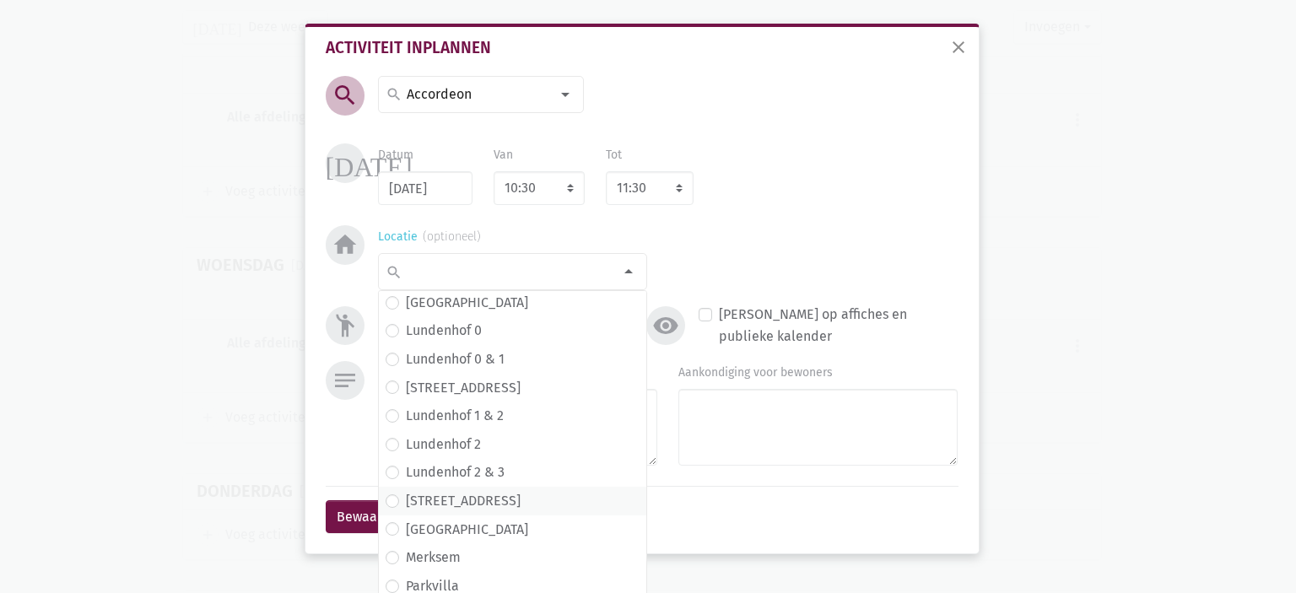
click at [493, 501] on span "Lundenhof 3" at bounding box center [513, 501] width 254 height 22
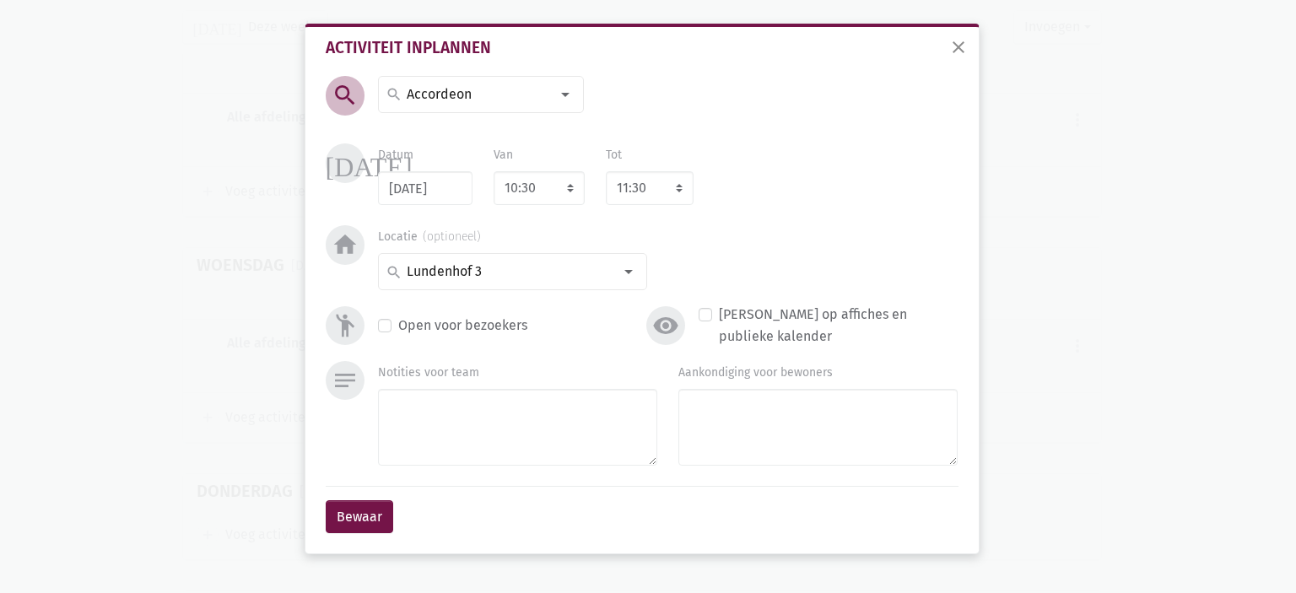
click at [668, 431] on div "Aankondiging voor bewoners" at bounding box center [818, 416] width 300 height 111
click at [722, 411] on textarea "Aankondiging voor bewoners" at bounding box center [817, 427] width 279 height 77
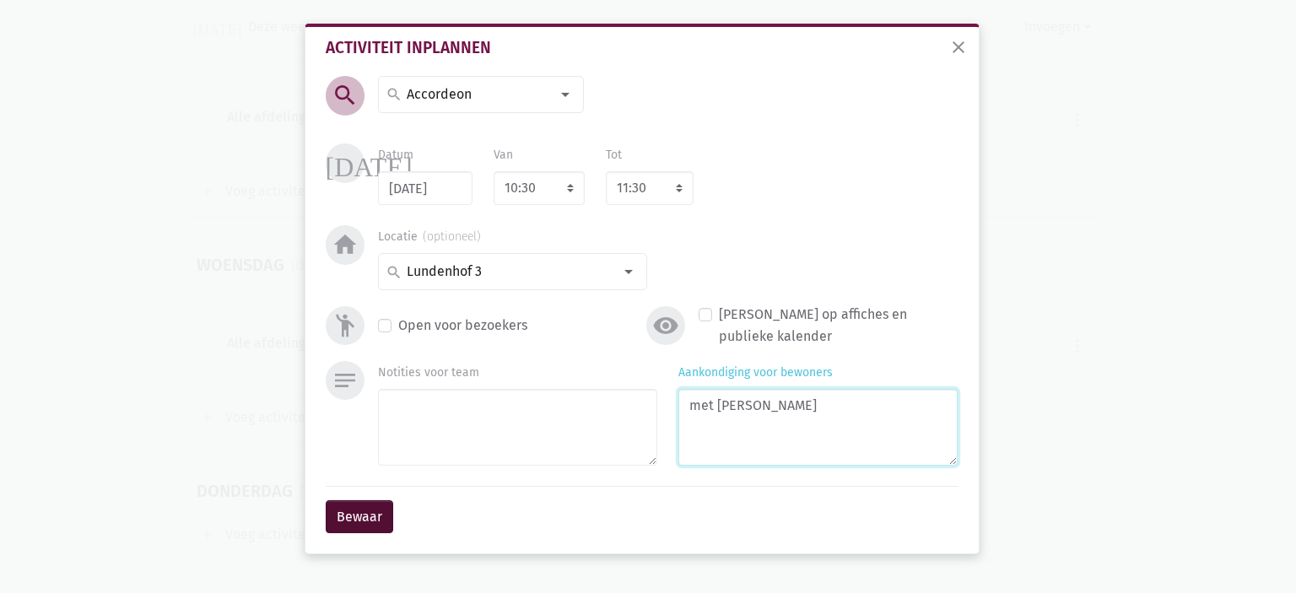
type textarea "met Frank"
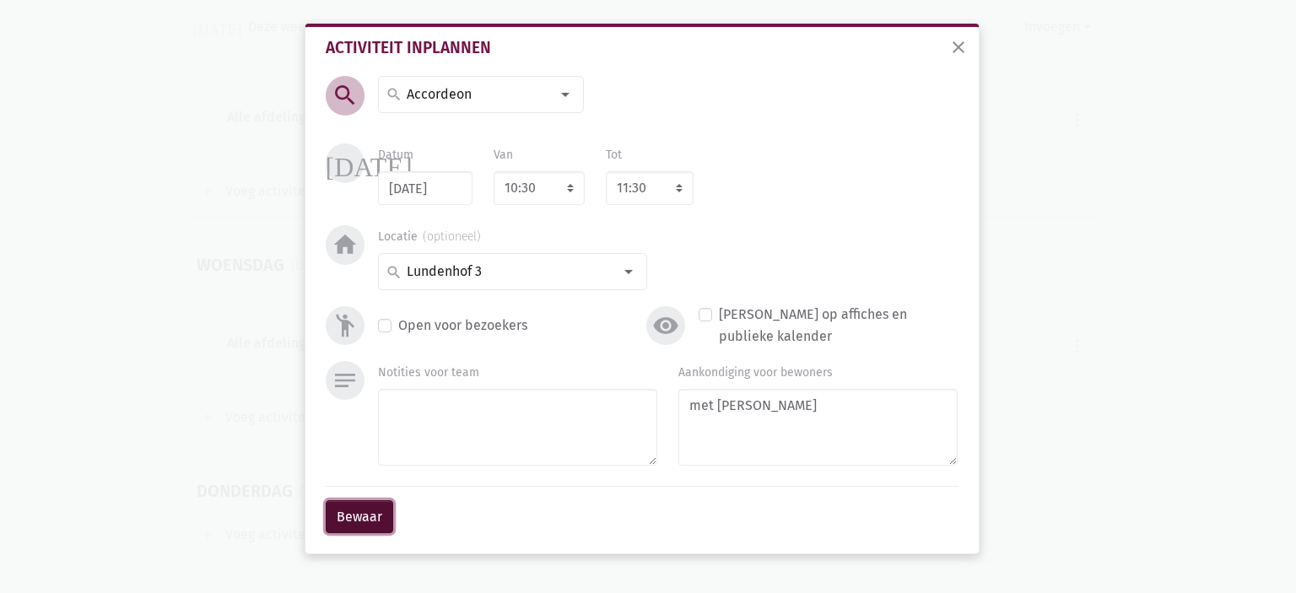
click at [355, 512] on button "Bewaar" at bounding box center [360, 517] width 68 height 34
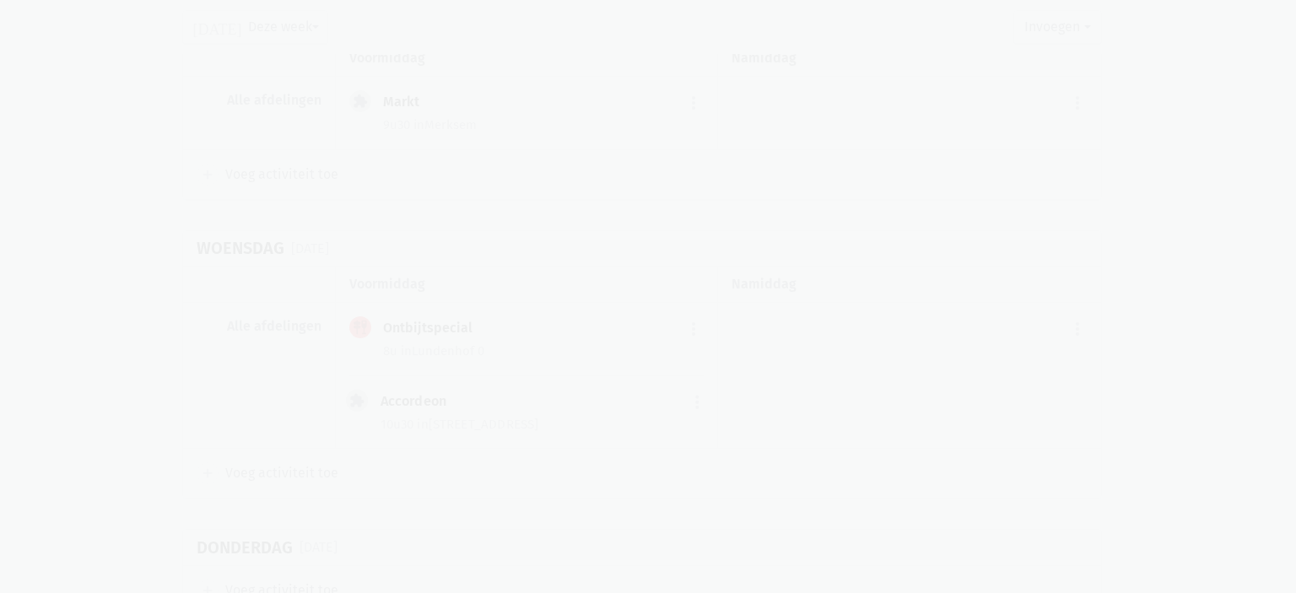
scroll to position [2055, 0]
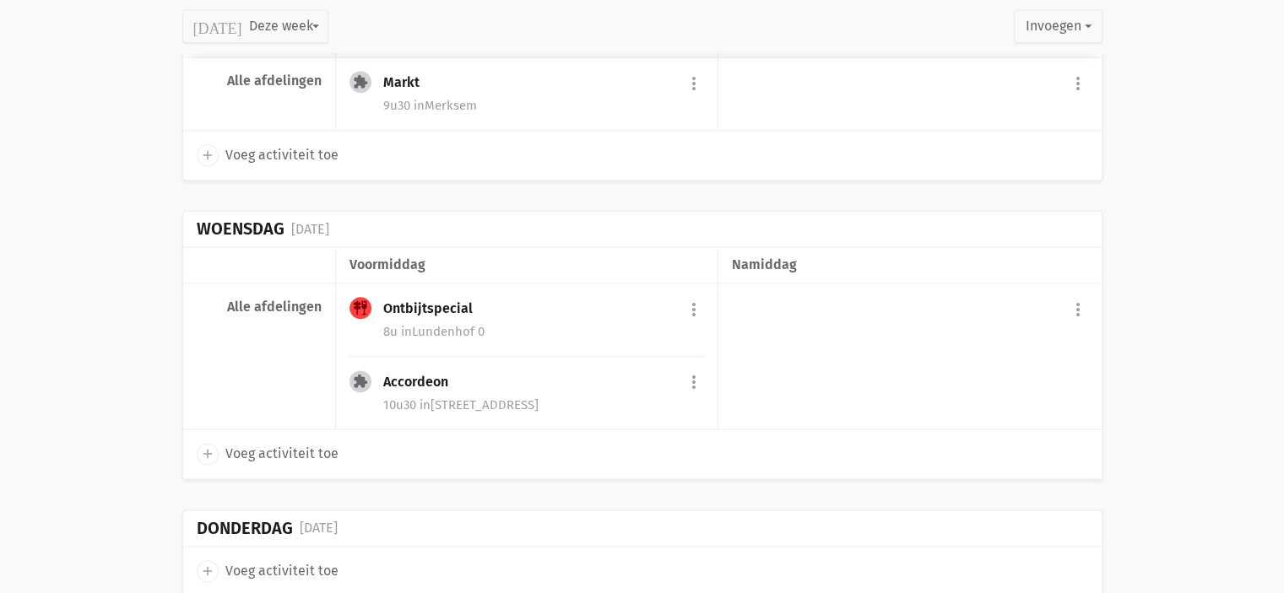
click at [208, 448] on icon "add" at bounding box center [207, 453] width 15 height 15
select select "14:00"
select select "15:00"
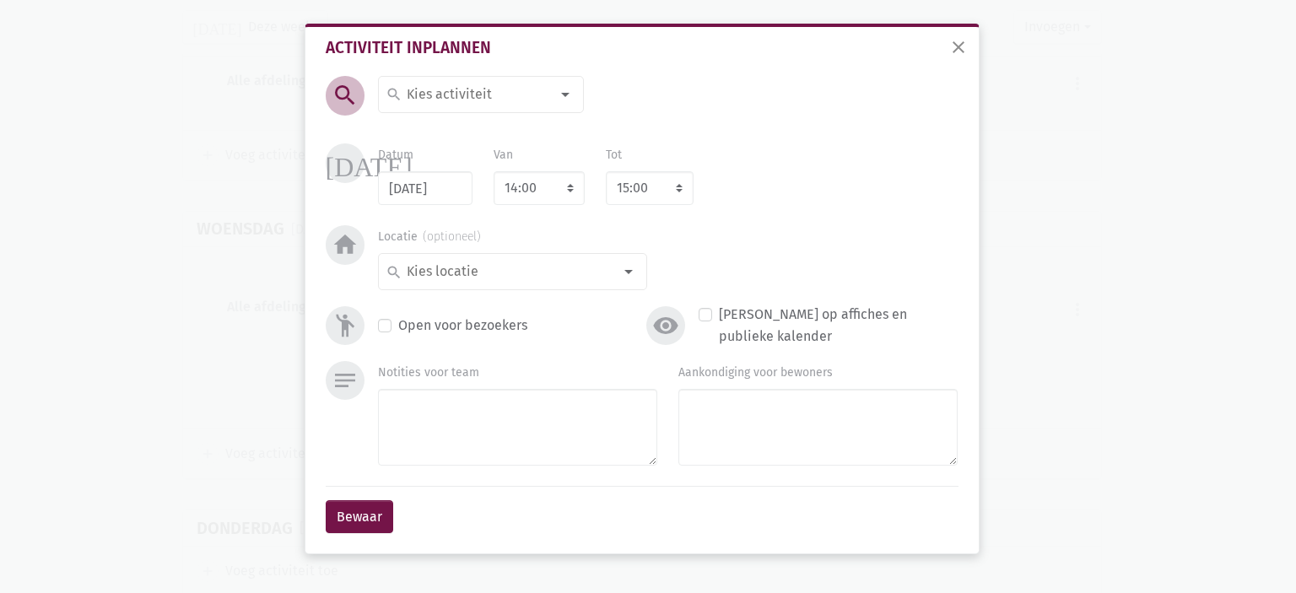
click at [484, 93] on input at bounding box center [477, 95] width 146 height 22
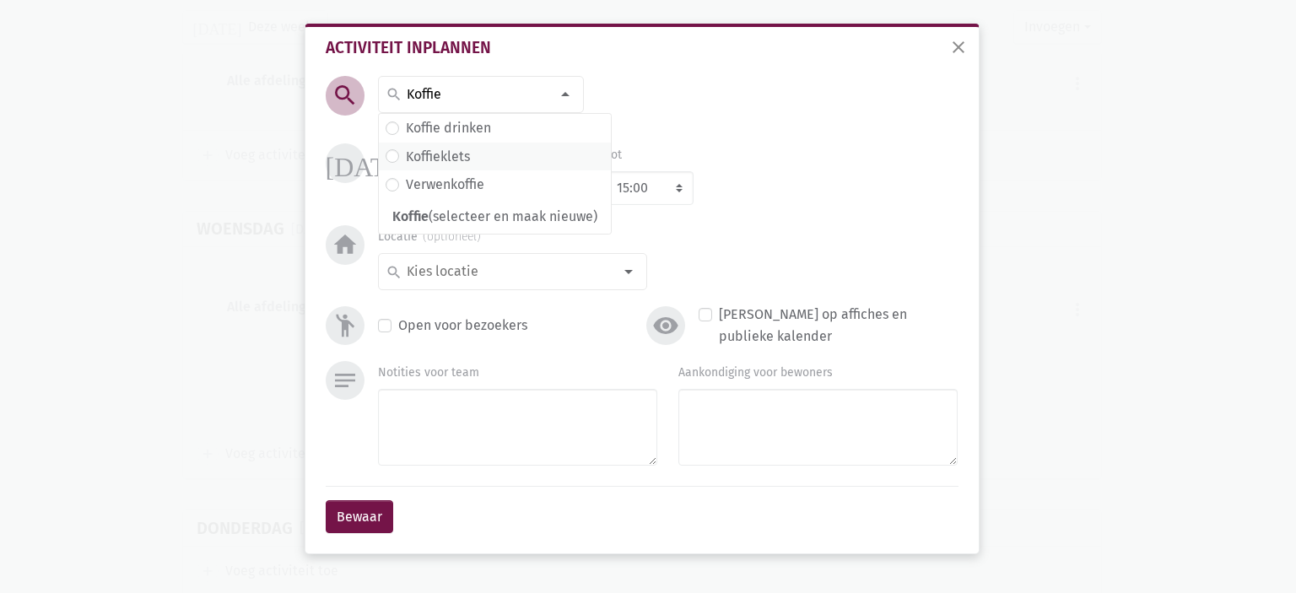
type input "Koffie"
click at [454, 155] on label "Koffieklets" at bounding box center [438, 157] width 64 height 22
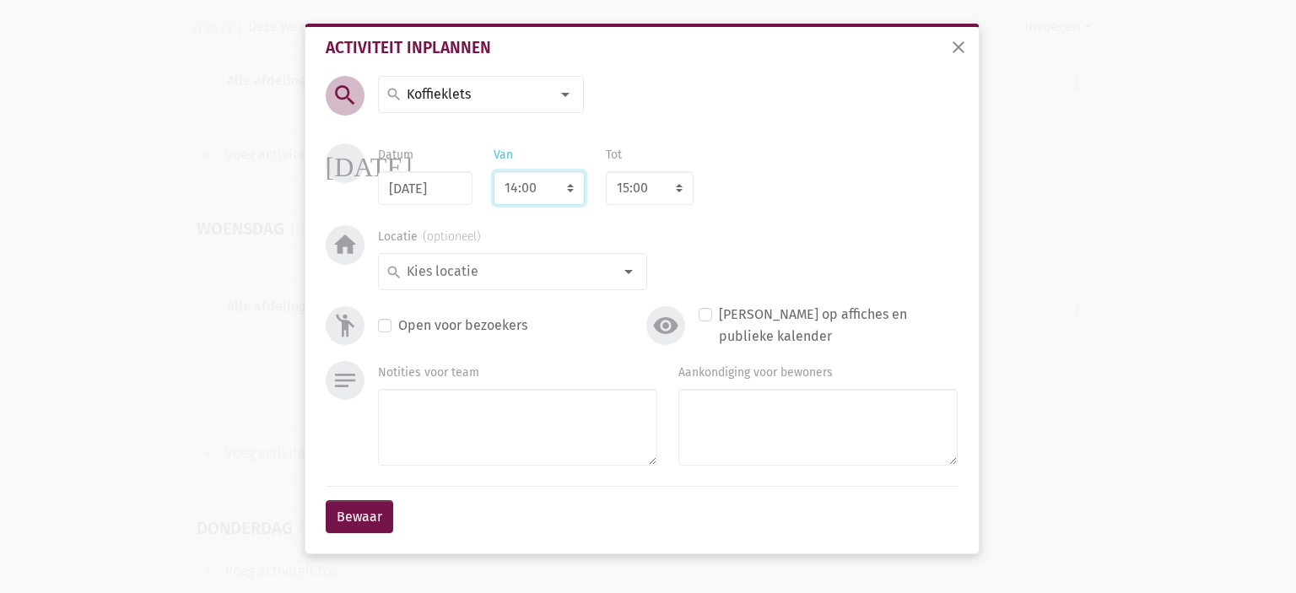
click at [540, 186] on select "7:00 7:15 7:30 7:45 8:00 8:15 8:30 8:45 9:00 9:15 9:30 9:45 10:00 10:15 10:30 1…" at bounding box center [539, 188] width 91 height 34
click at [446, 278] on input at bounding box center [508, 272] width 208 height 22
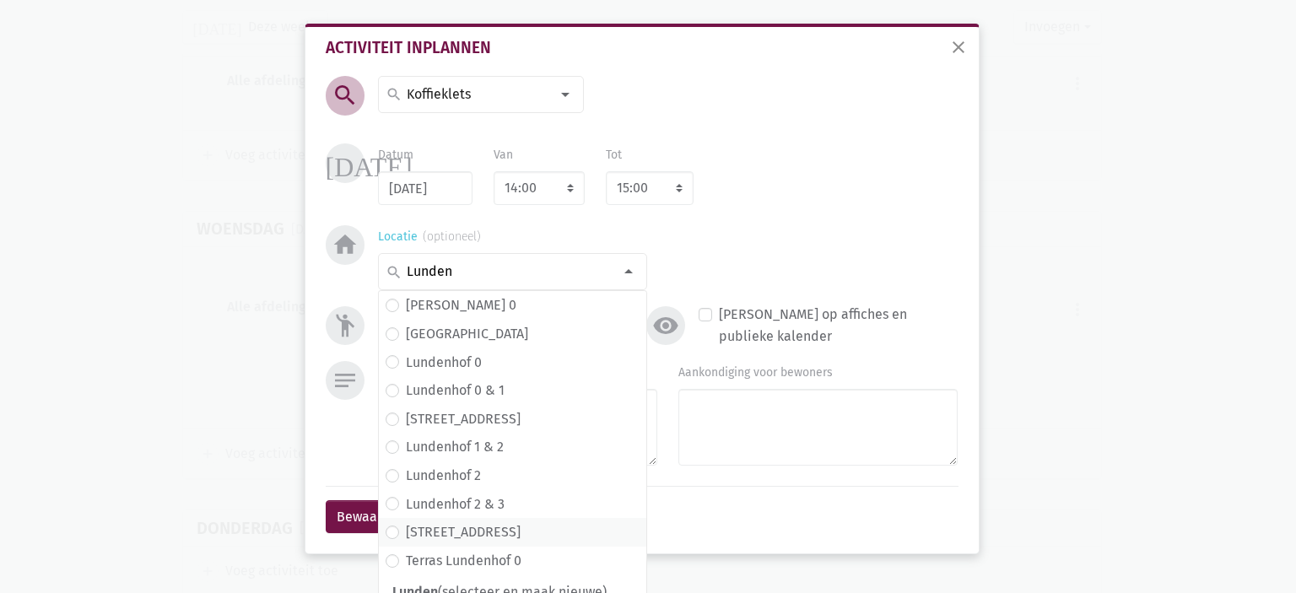
type input "Lunden"
click at [459, 531] on label "Lundenhof 3" at bounding box center [463, 533] width 115 height 22
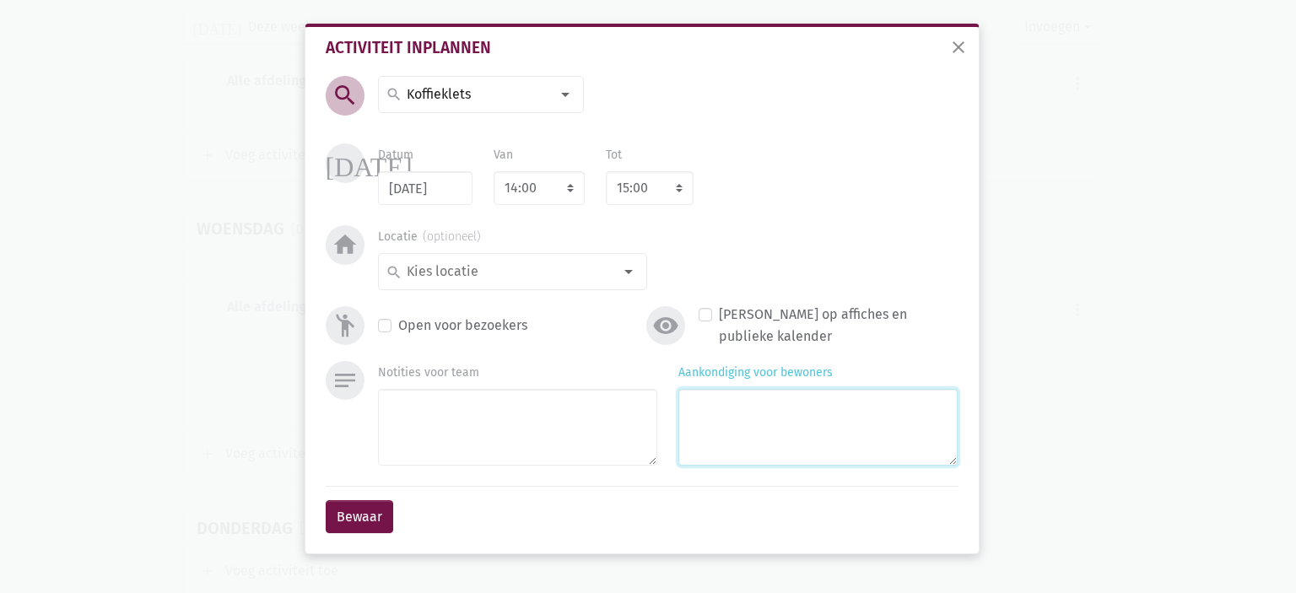
click at [783, 404] on textarea "Aankondiging voor bewoners" at bounding box center [817, 427] width 279 height 77
type textarea "met Eliska"
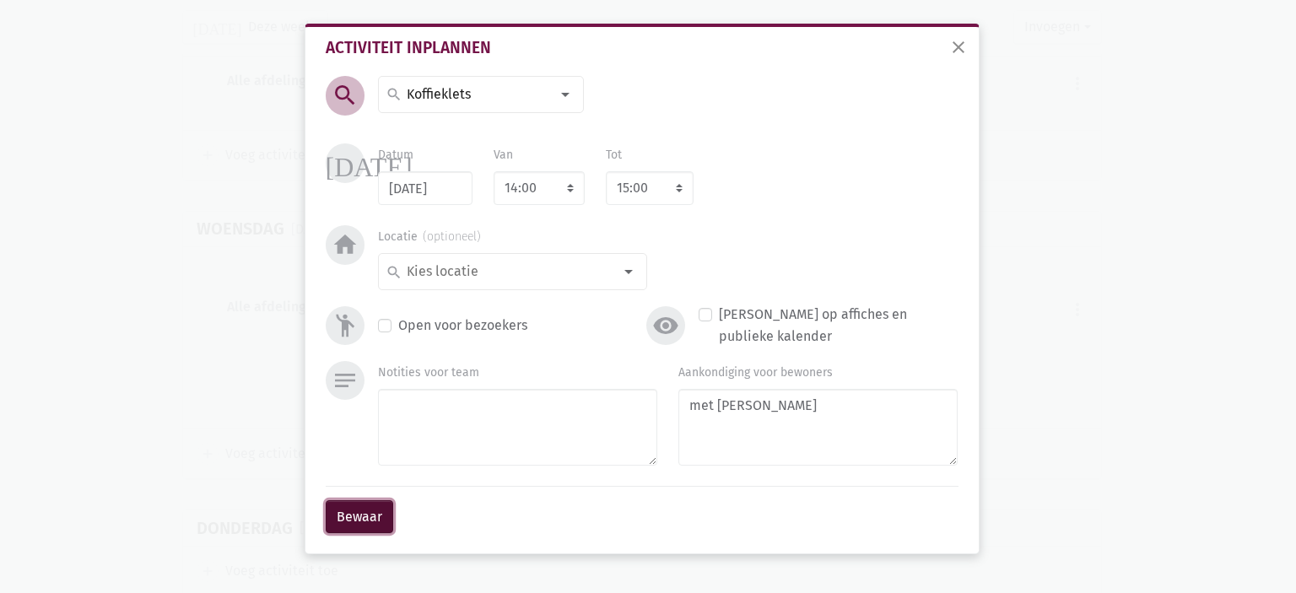
click at [352, 523] on button "Bewaar" at bounding box center [360, 517] width 68 height 34
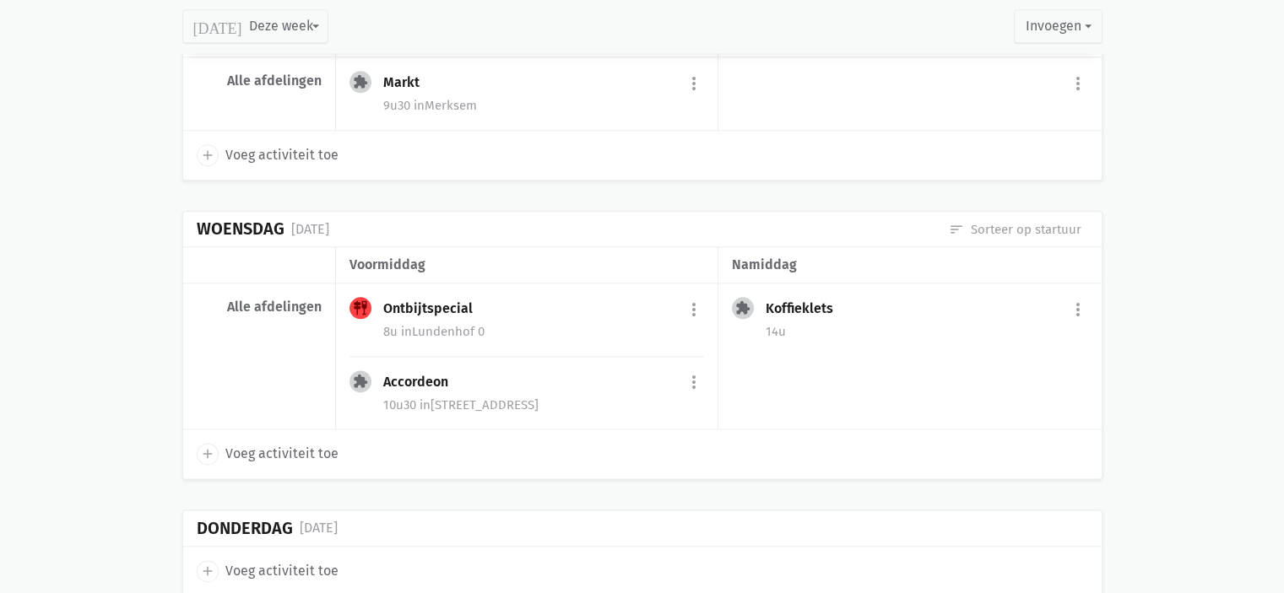
click at [1013, 297] on div "Koffieklets more_vert edit Bewerk group Beheer deelnemers print Print deelnemer…" at bounding box center [926, 310] width 322 height 27
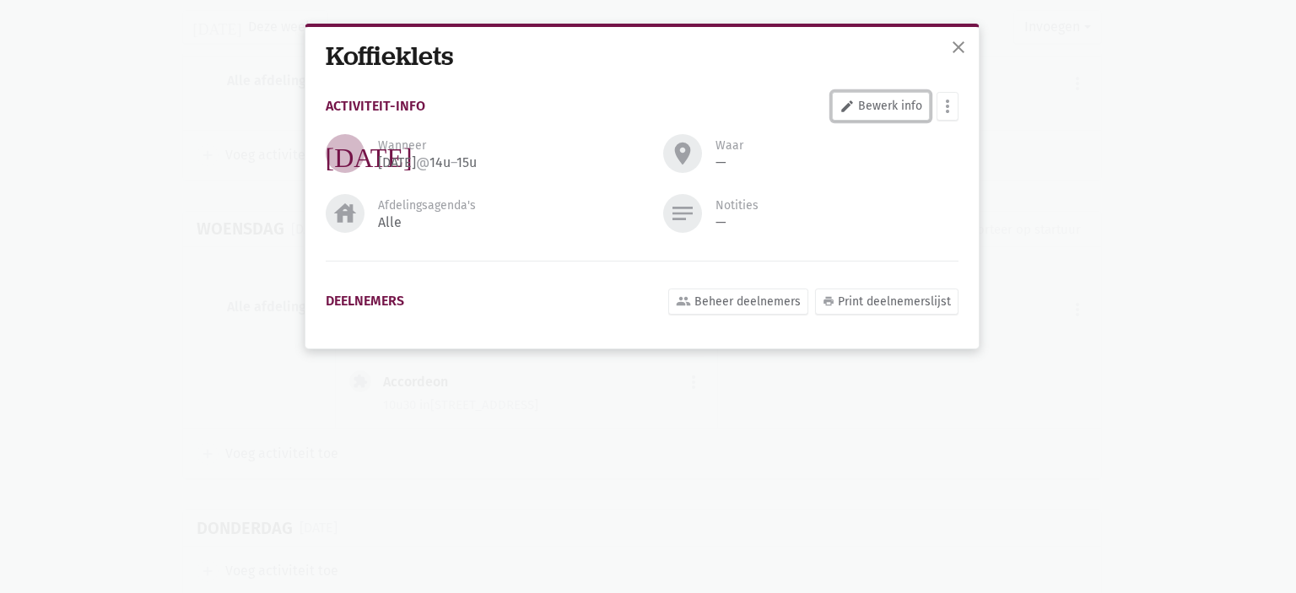
click at [908, 107] on link "edit Bewerk info" at bounding box center [881, 106] width 98 height 29
select select "14:00"
select select "15:00"
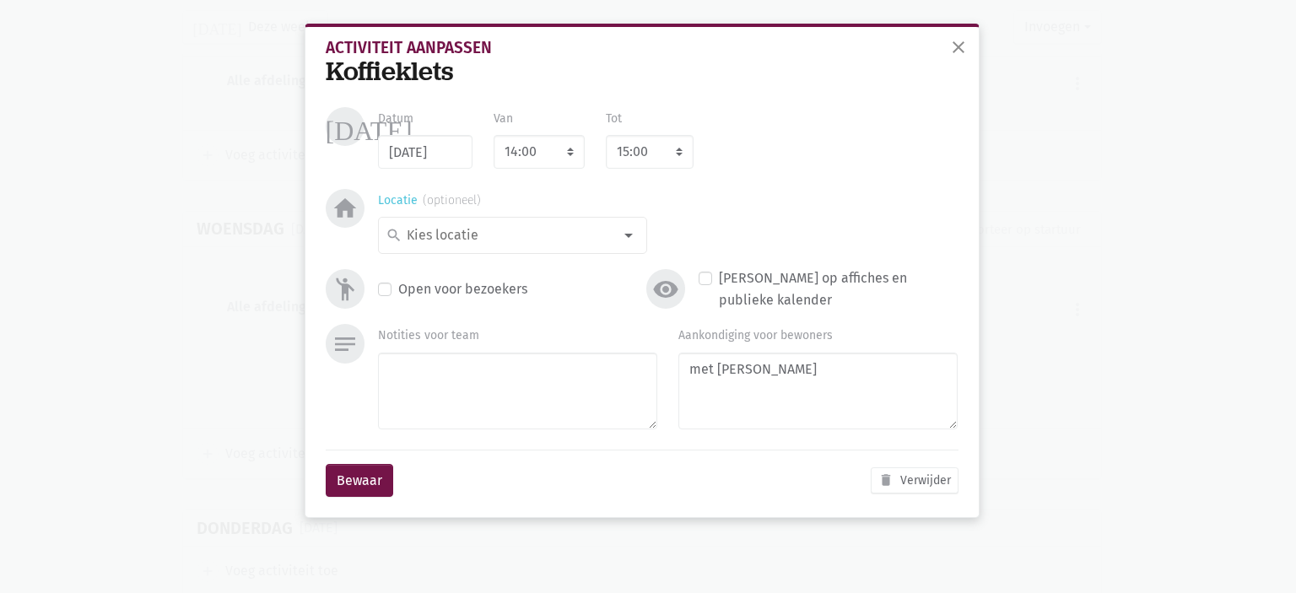
click at [472, 235] on input at bounding box center [508, 235] width 208 height 22
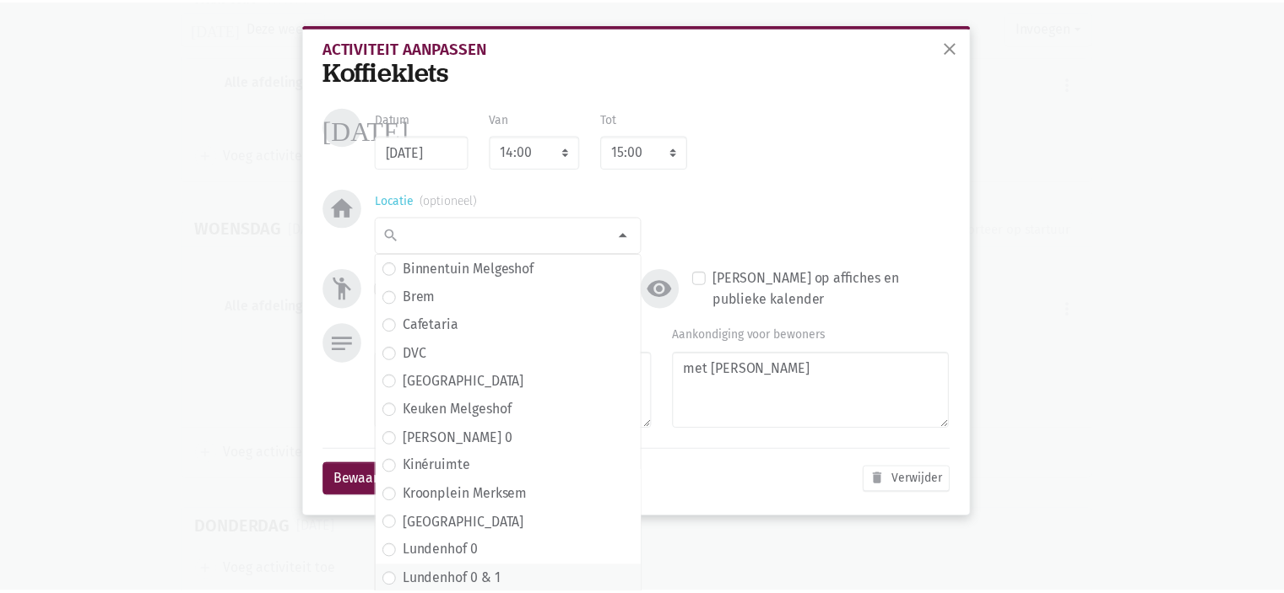
scroll to position [258, 0]
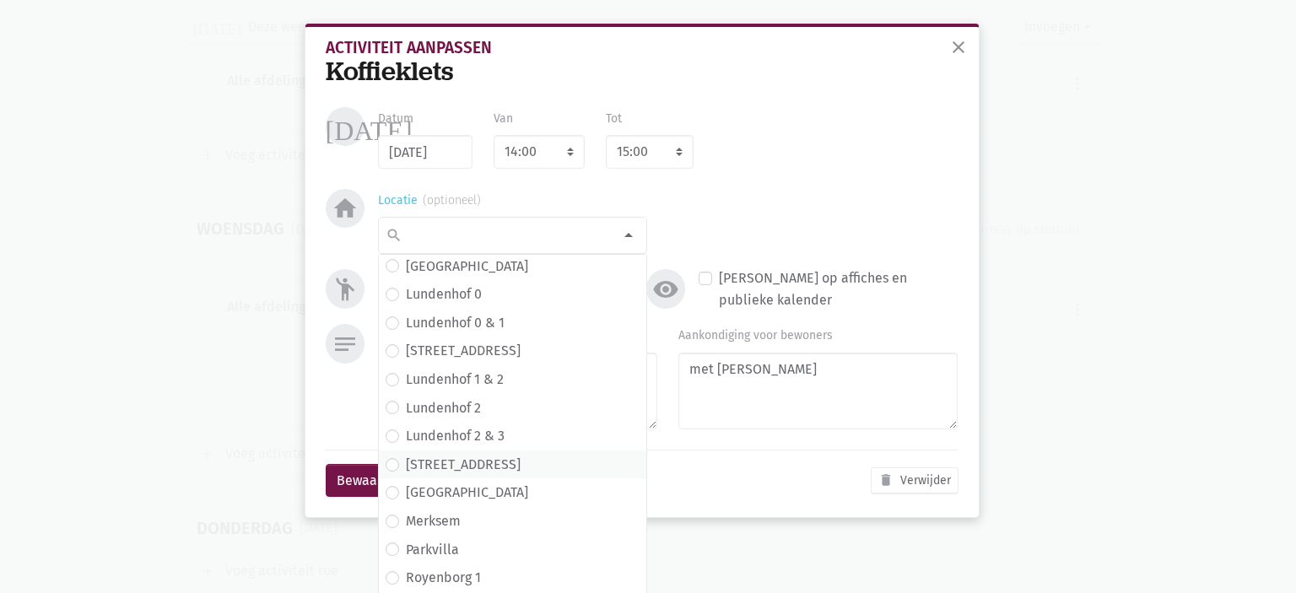
click at [503, 469] on span "Lundenhof 3" at bounding box center [513, 465] width 254 height 22
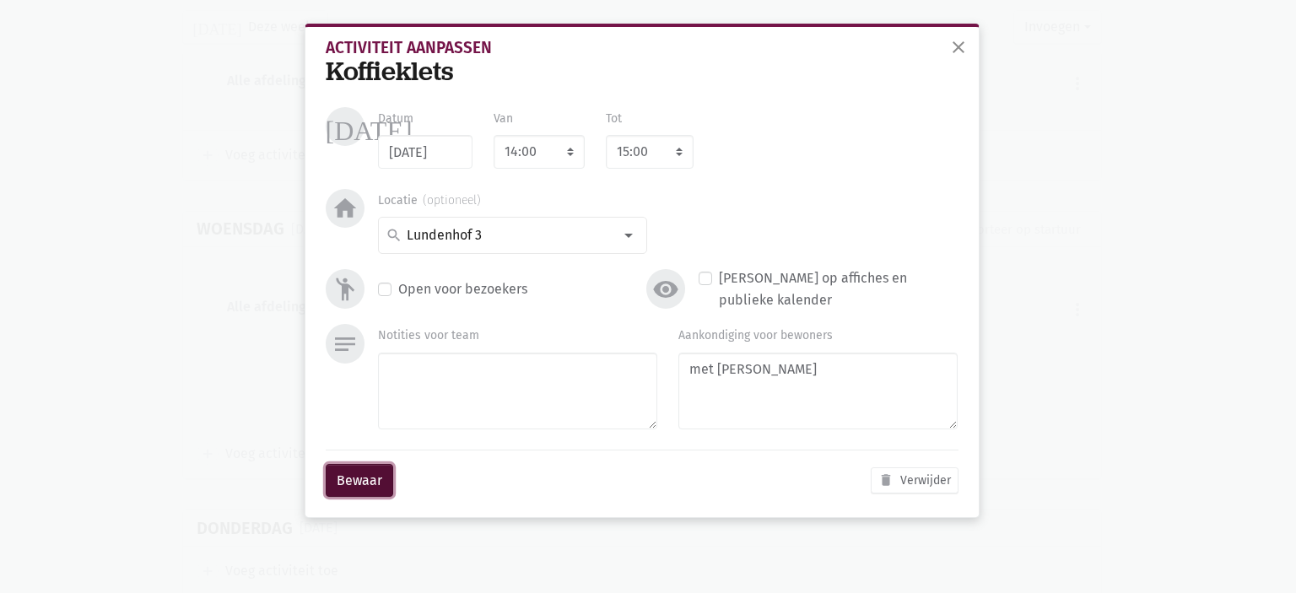
click at [354, 483] on button "Bewaar" at bounding box center [360, 481] width 68 height 34
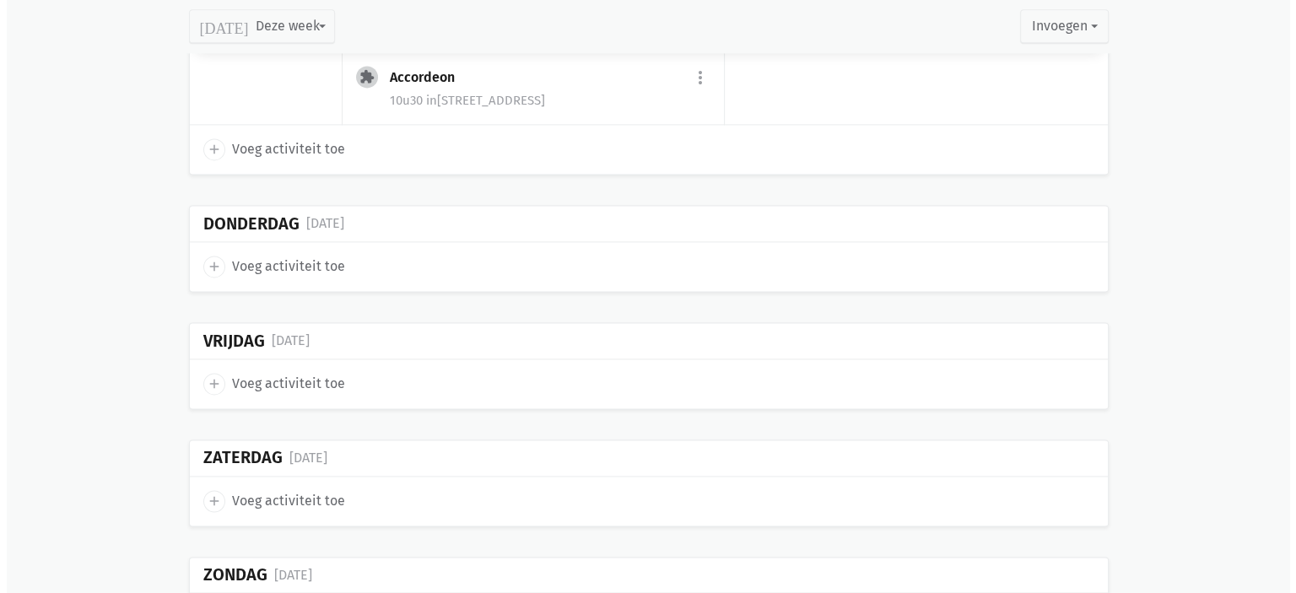
scroll to position [2477, 0]
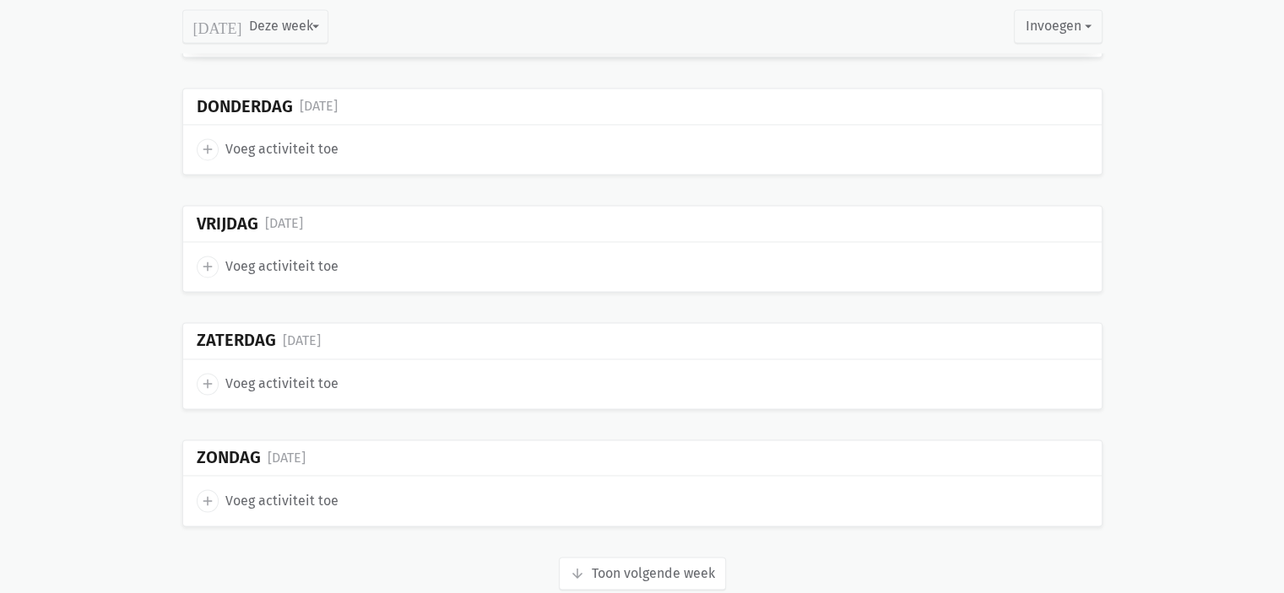
click at [204, 144] on icon "add" at bounding box center [207, 149] width 15 height 15
select select "14:00"
select select "15:00"
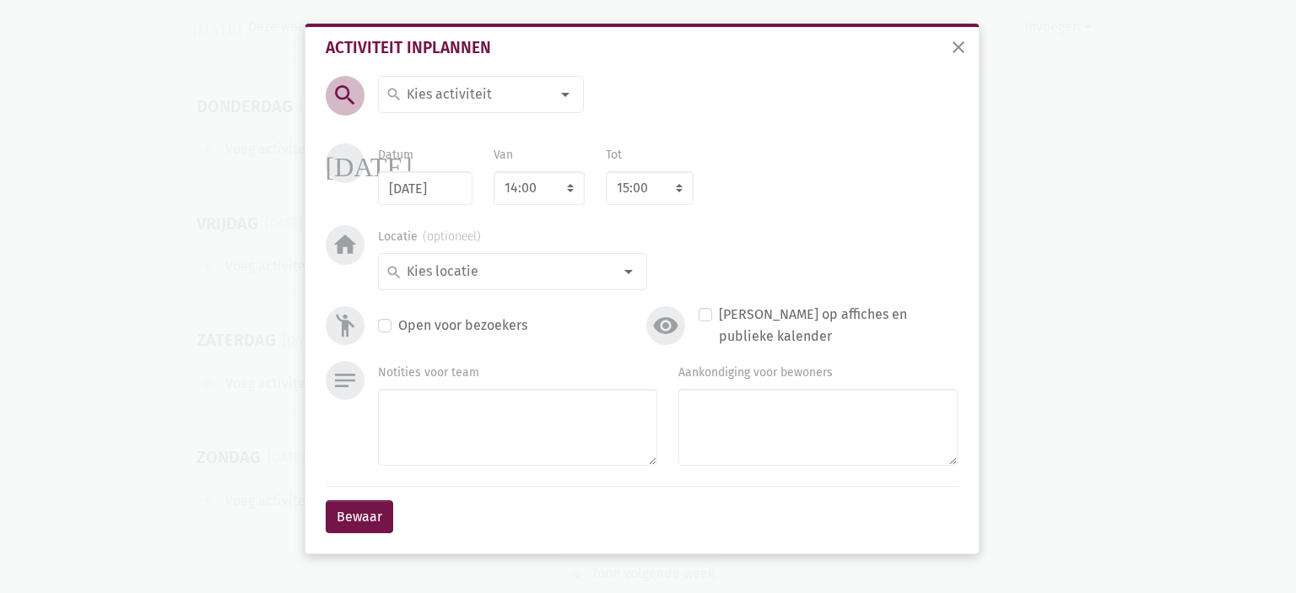
click at [444, 97] on input at bounding box center [477, 95] width 146 height 22
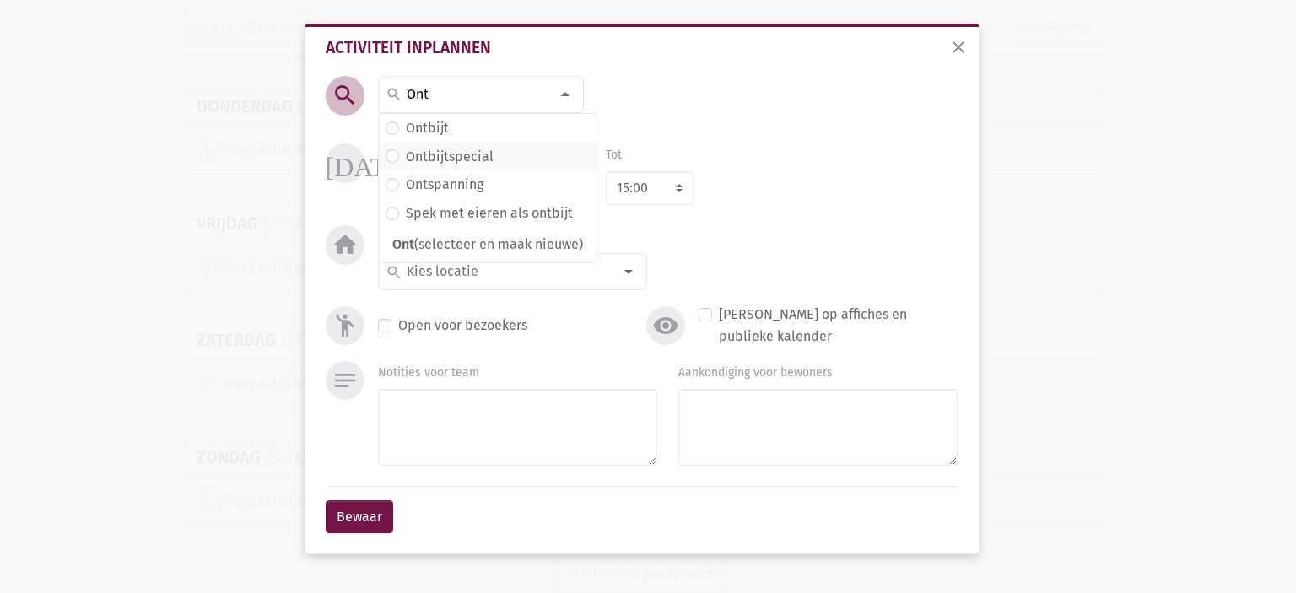
type input "Ont"
click at [461, 149] on label "Ontbijtspecial" at bounding box center [450, 157] width 88 height 22
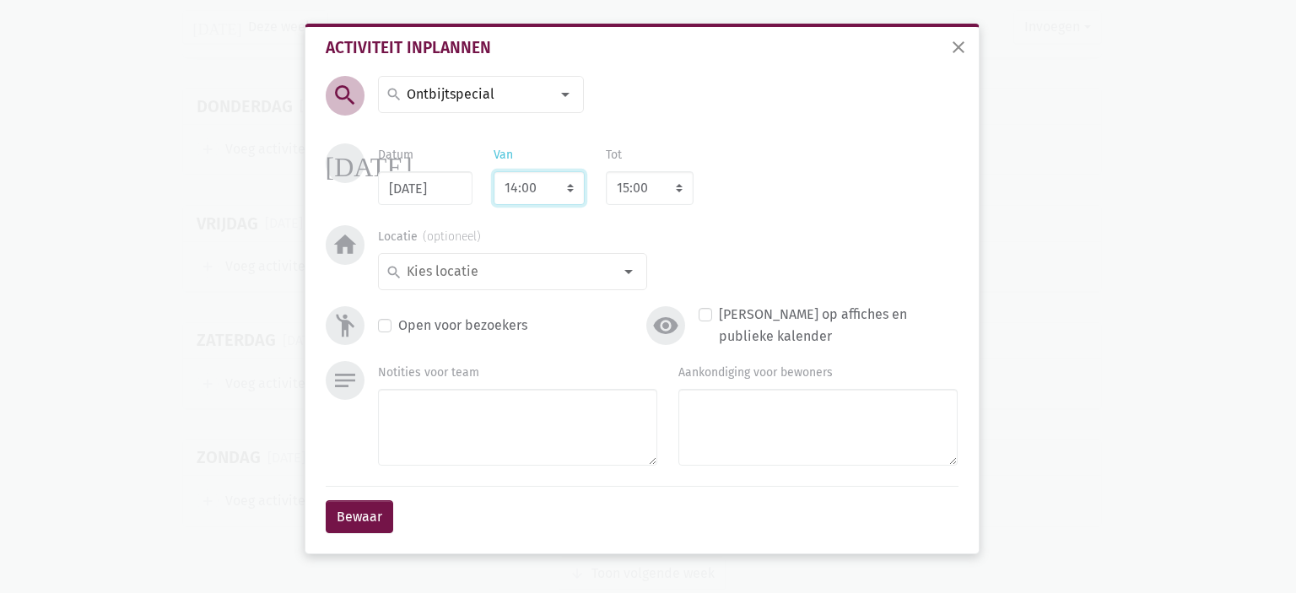
click at [528, 180] on select "7:00 7:15 7:30 7:45 8:00 8:15 8:30 8:45 9:00 9:15 9:30 9:45 10:00 10:15 10:30 1…" at bounding box center [539, 188] width 91 height 34
select select "8:00"
click at [494, 171] on select "7:00 7:15 7:30 7:45 8:00 8:15 8:30 8:45 9:00 9:15 9:30 9:45 10:00 10:15 10:30 1…" at bounding box center [539, 188] width 91 height 34
select select "9:00"
click at [510, 269] on input at bounding box center [508, 272] width 208 height 22
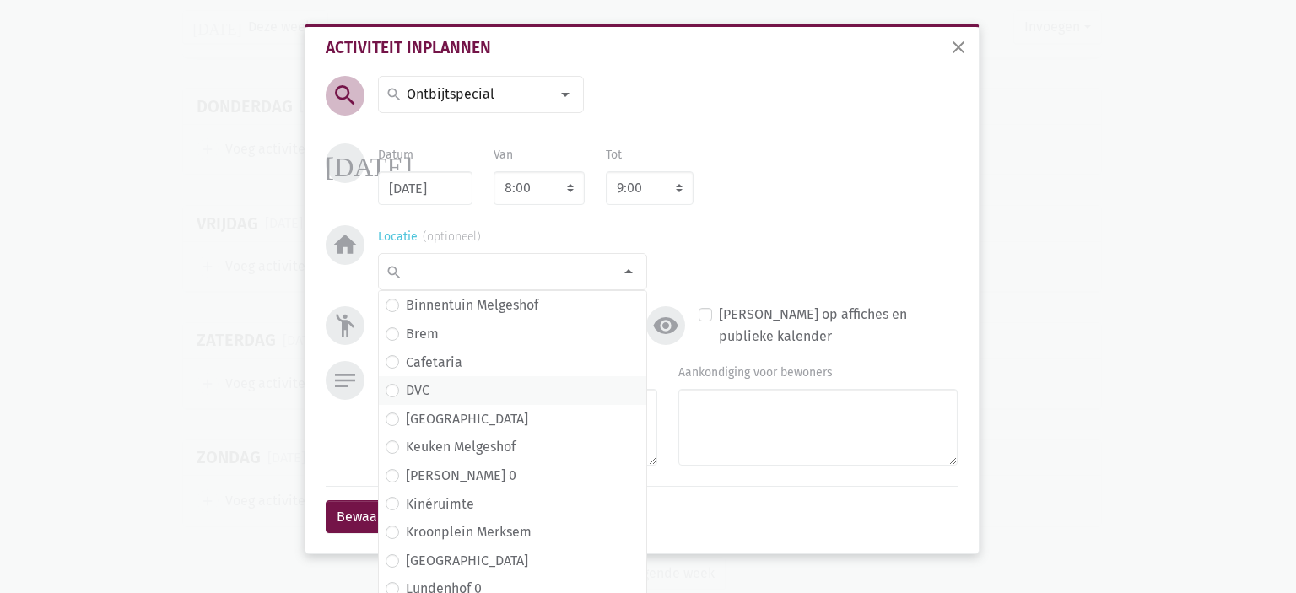
scroll to position [258, 0]
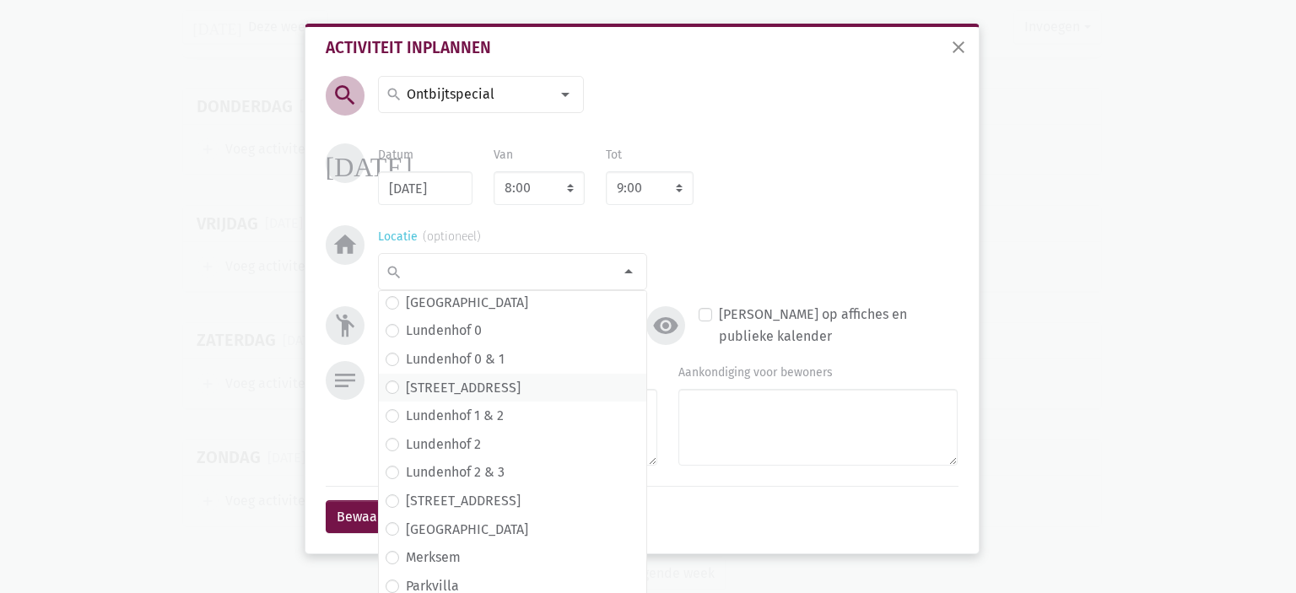
click at [440, 388] on label "Lundenhof 1" at bounding box center [463, 388] width 115 height 22
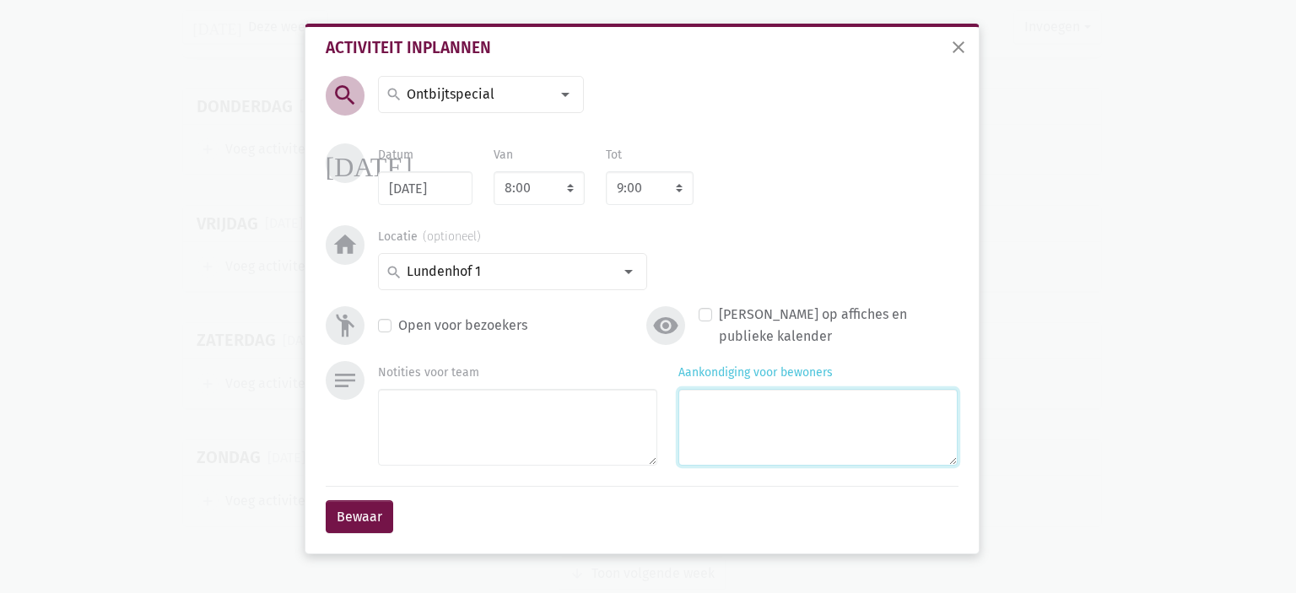
click at [729, 418] on textarea "Aankondiging voor bewoners" at bounding box center [817, 427] width 279 height 77
type textarea "met Monique & Eliska"
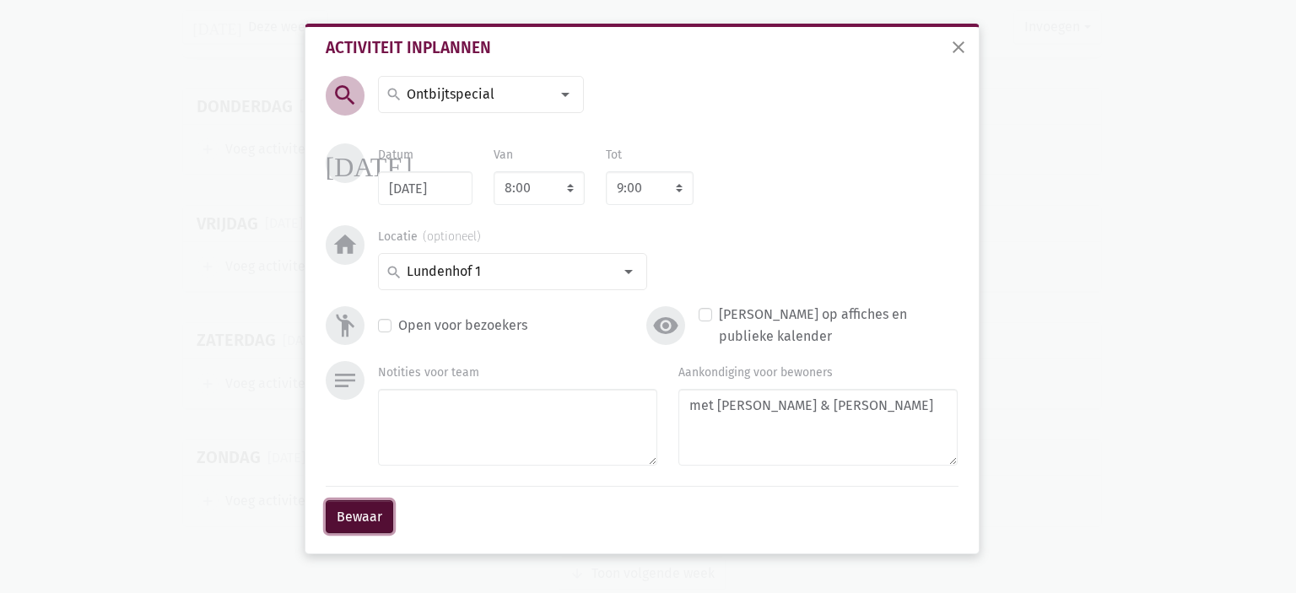
click at [369, 513] on button "Bewaar" at bounding box center [360, 517] width 68 height 34
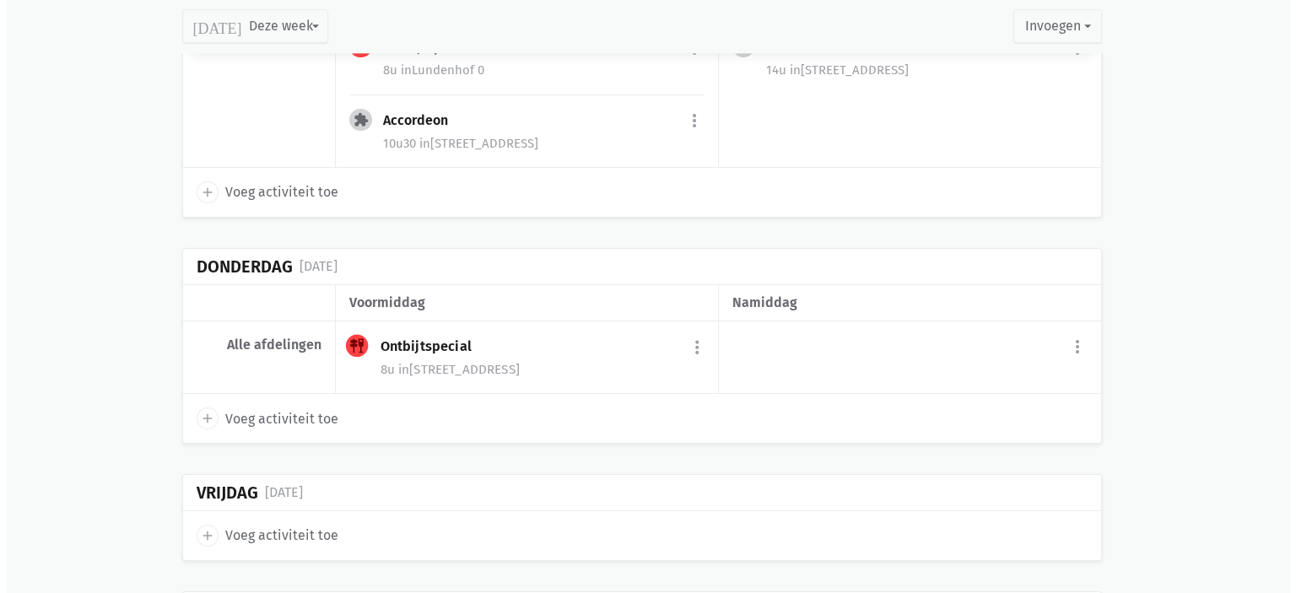
scroll to position [2316, 0]
click at [208, 412] on icon "add" at bounding box center [207, 419] width 15 height 15
select select "14:00"
select select "15:00"
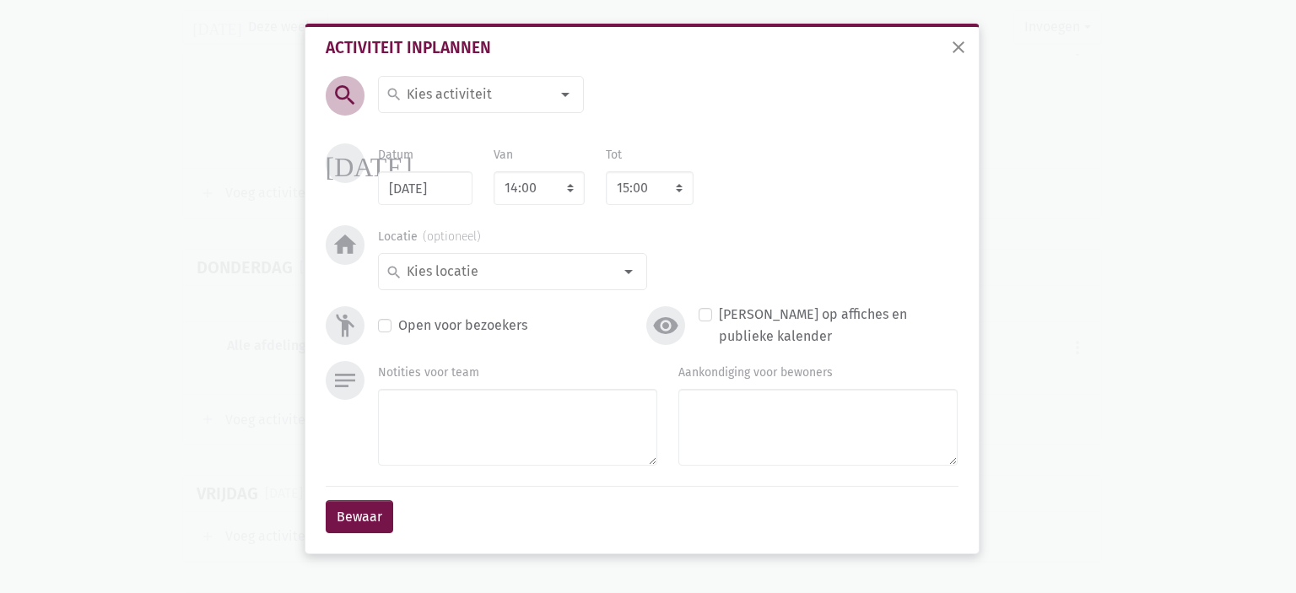
click at [461, 100] on input at bounding box center [477, 95] width 146 height 22
type input "Kok"
click at [459, 120] on span "Koken" at bounding box center [489, 128] width 206 height 22
click at [527, 188] on select "7:00 7:15 7:30 7:45 8:00 8:15 8:30 8:45 9:00 9:15 9:30 9:45 10:00 10:15 10:30 1…" at bounding box center [539, 188] width 91 height 34
select select "9:30"
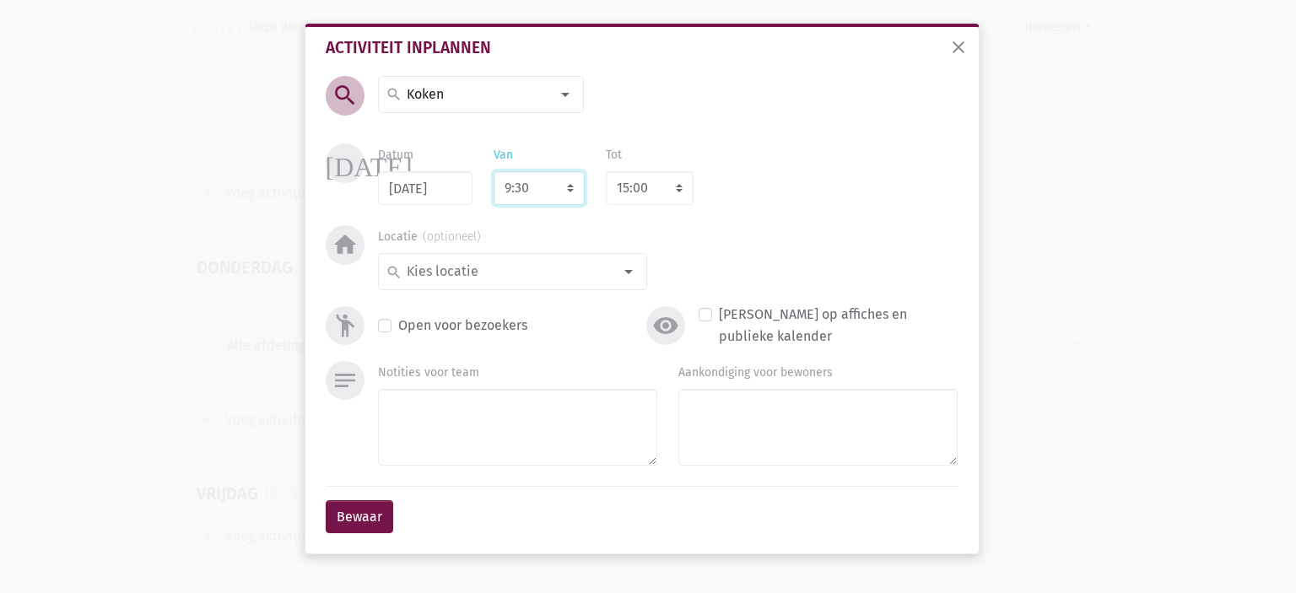
click at [494, 171] on select "7:00 7:15 7:30 7:45 8:00 8:15 8:30 8:45 9:00 9:15 9:30 9:45 10:00 10:15 10:30 1…" at bounding box center [539, 188] width 91 height 34
select select "10:30"
click at [459, 272] on input at bounding box center [508, 272] width 208 height 22
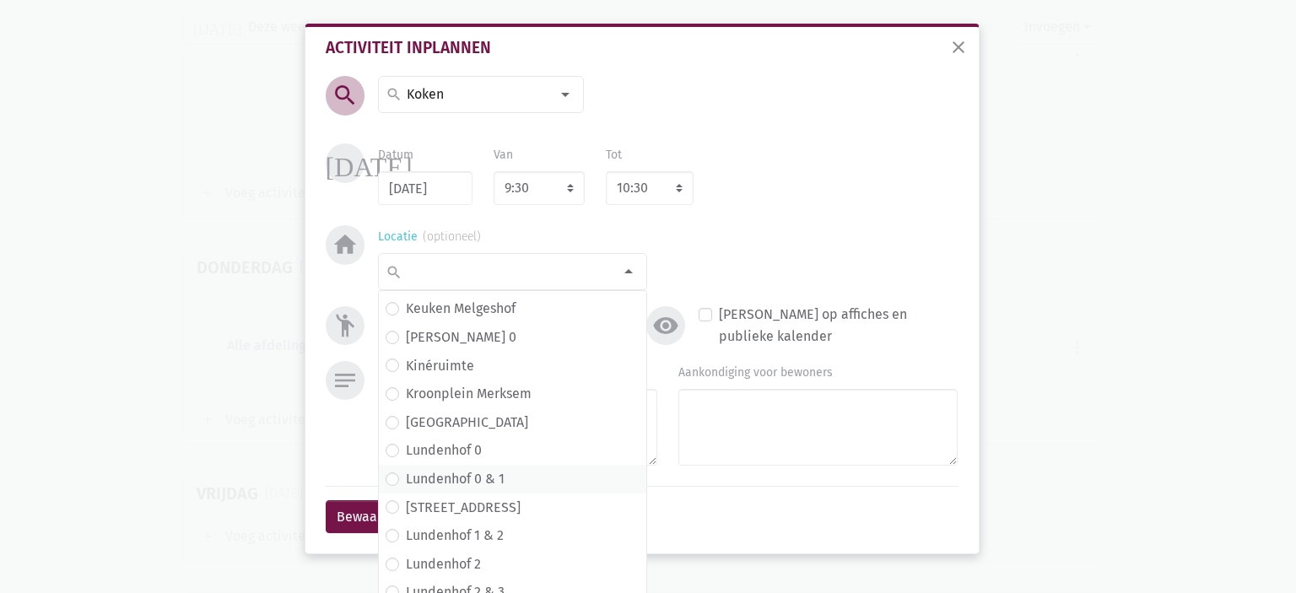
scroll to position [258, 0]
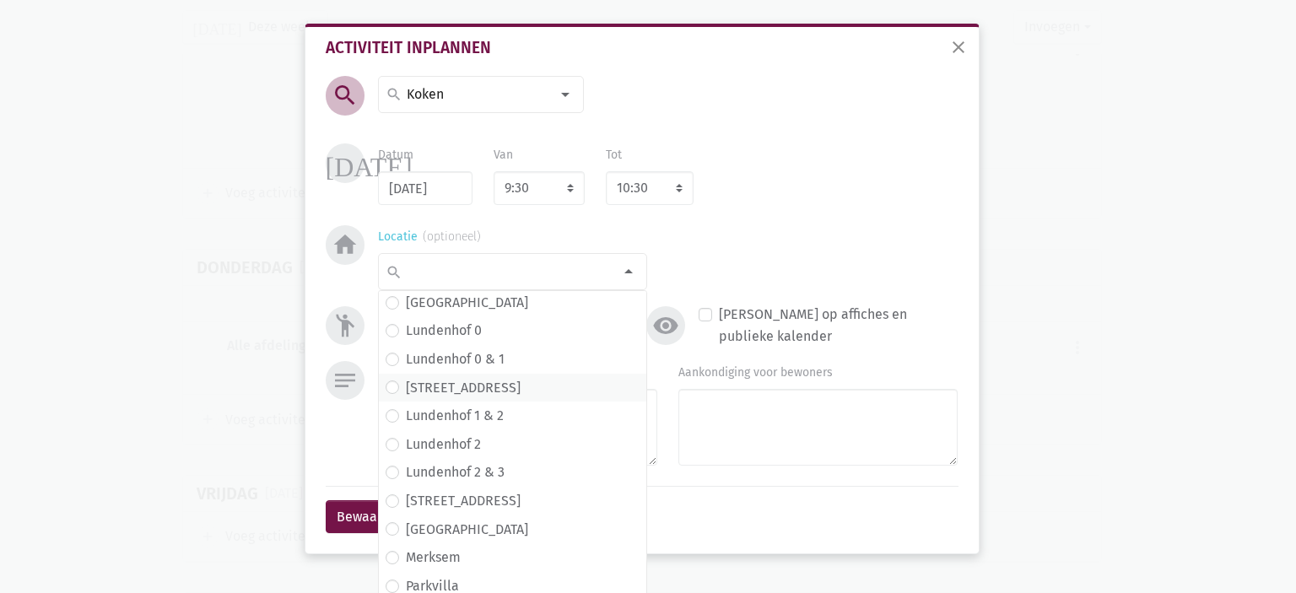
click at [484, 387] on span "Lundenhof 1" at bounding box center [513, 388] width 254 height 22
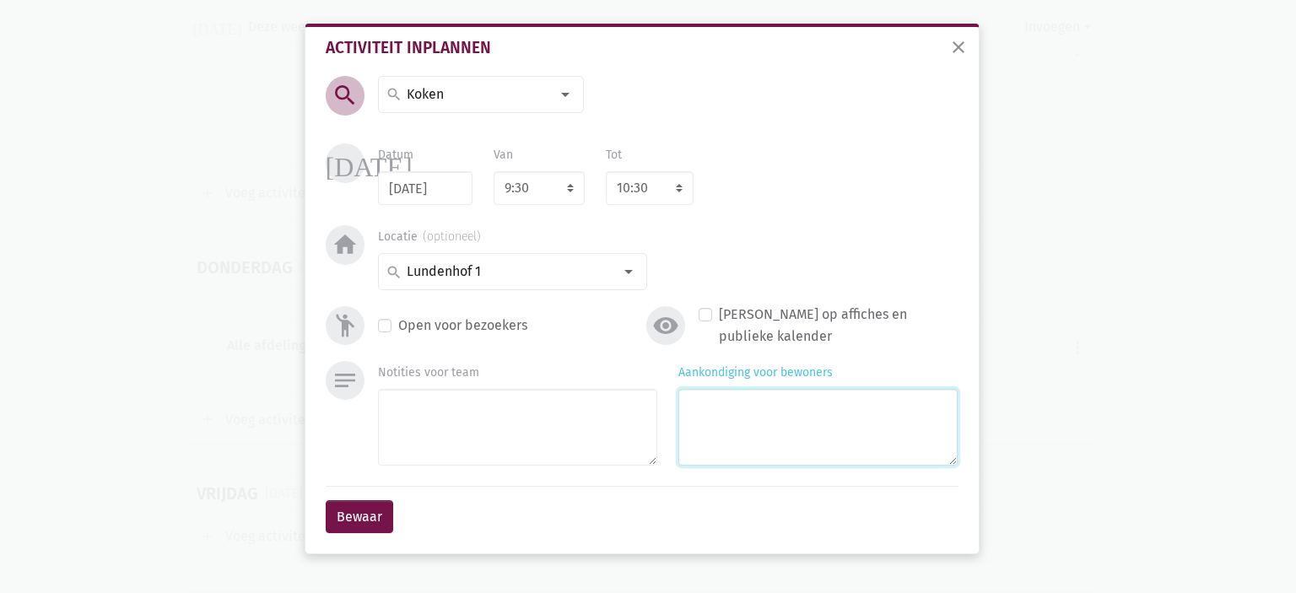
click at [707, 411] on textarea "Aankondiging voor bewoners" at bounding box center [817, 427] width 279 height 77
type textarea "met Monique"
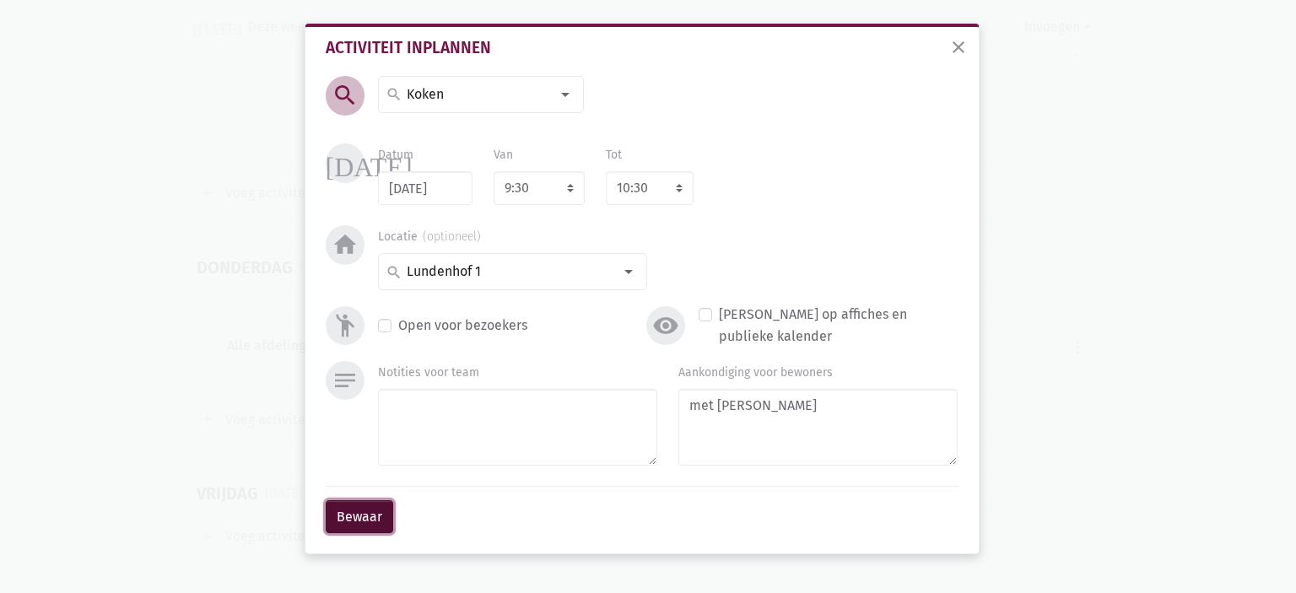
click at [341, 513] on button "Bewaar" at bounding box center [360, 517] width 68 height 34
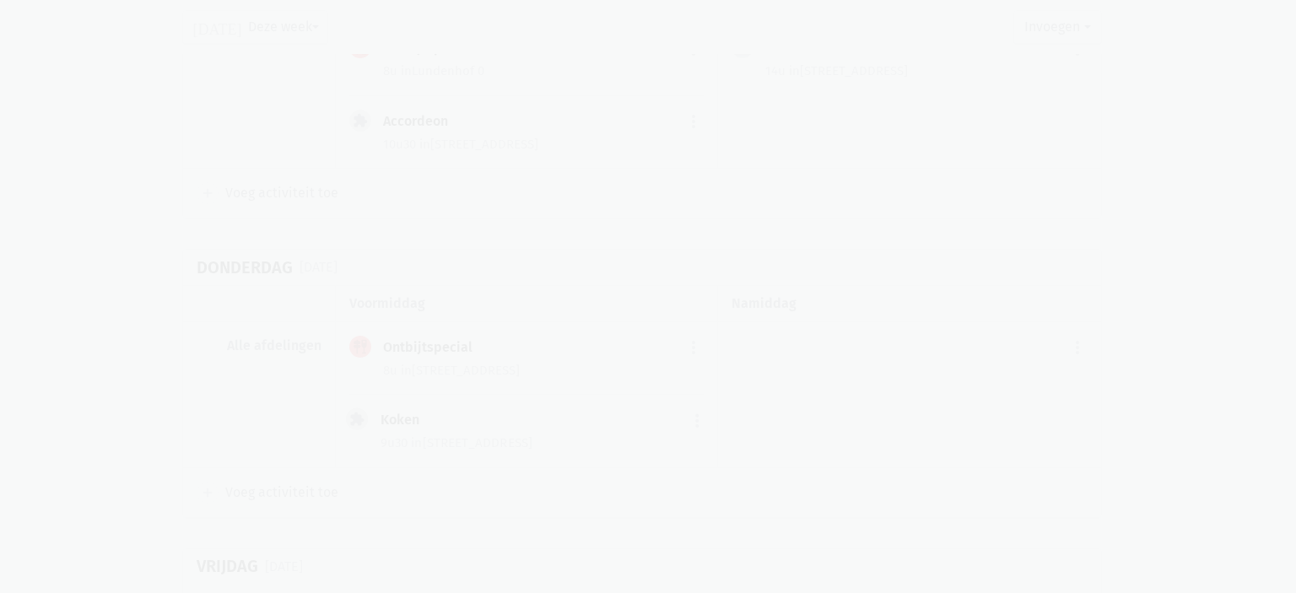
scroll to position [2353, 0]
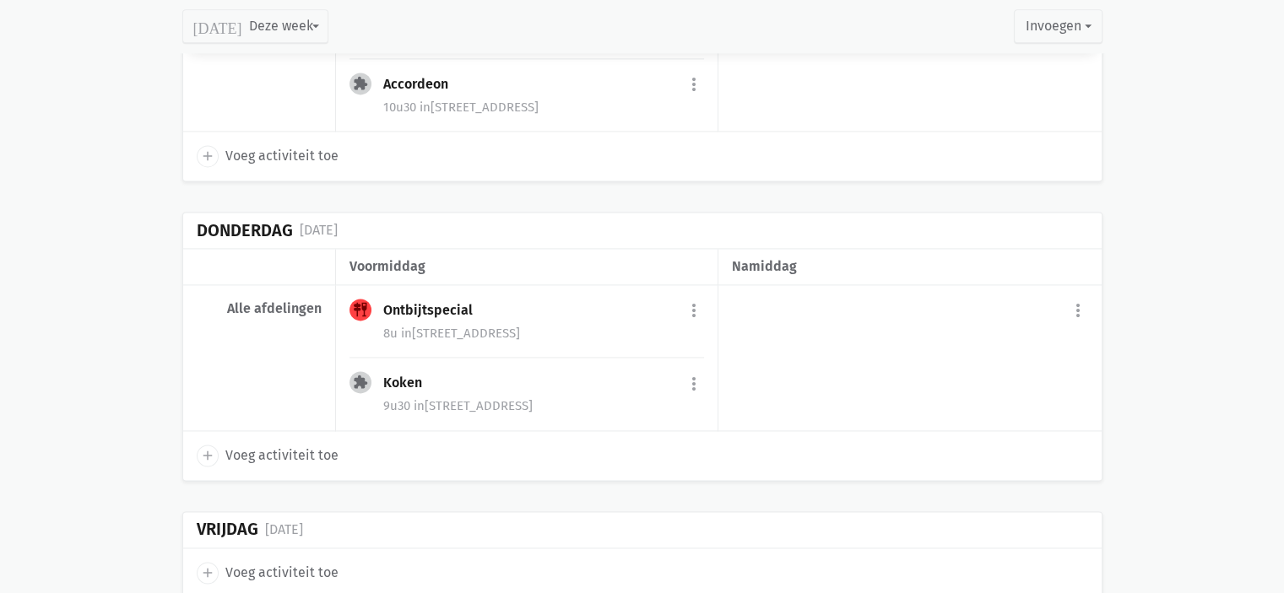
click at [214, 448] on icon "add" at bounding box center [207, 455] width 15 height 15
select select "14:00"
select select "15:00"
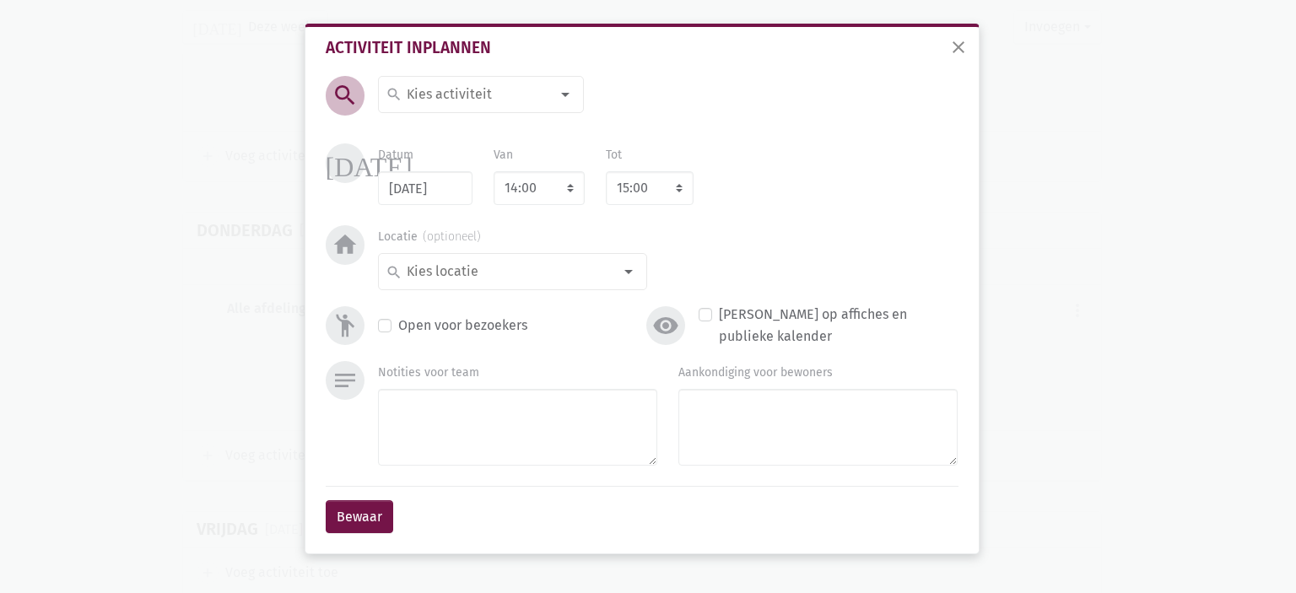
click at [484, 80] on div "search" at bounding box center [481, 94] width 206 height 37
type input "Peta"
click at [446, 133] on label "Petanque" at bounding box center [435, 128] width 59 height 22
click at [552, 186] on select "7:00 7:15 7:30 7:45 8:00 8:15 8:30 8:45 9:00 9:15 9:30 9:45 10:00 10:15 10:30 1…" at bounding box center [539, 188] width 91 height 34
select select "10:30"
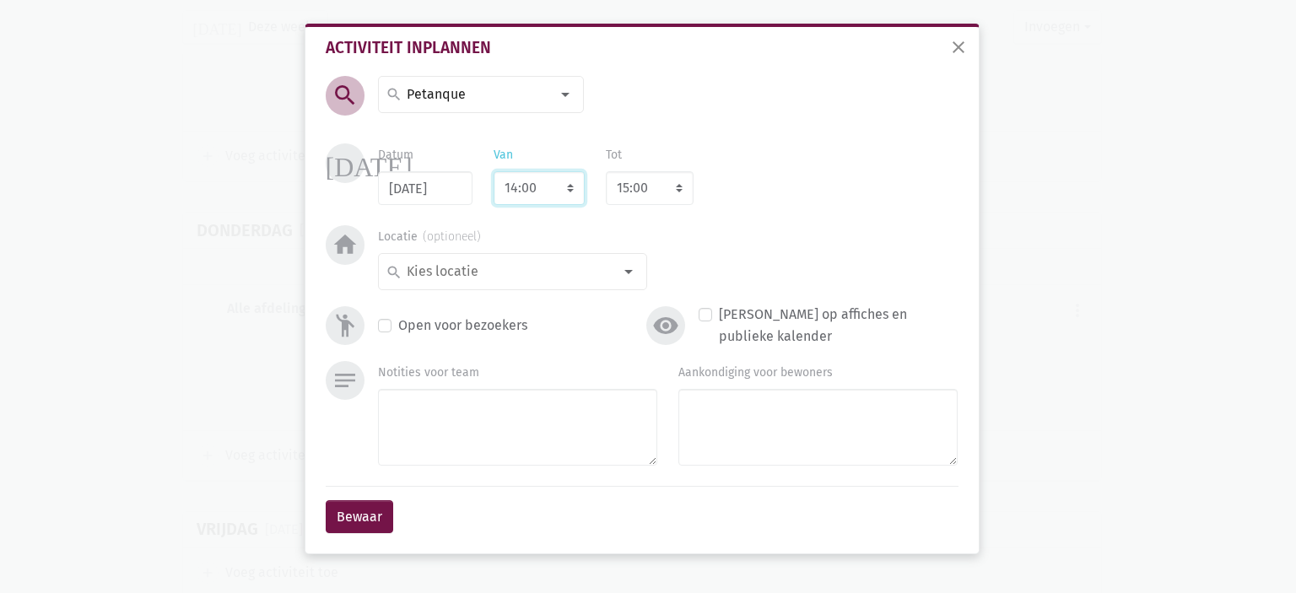
click at [494, 171] on select "7:00 7:15 7:30 7:45 8:00 8:15 8:30 8:45 9:00 9:15 9:30 9:45 10:00 10:15 10:30 1…" at bounding box center [539, 188] width 91 height 34
select select "11:30"
click at [521, 268] on input at bounding box center [508, 272] width 208 height 22
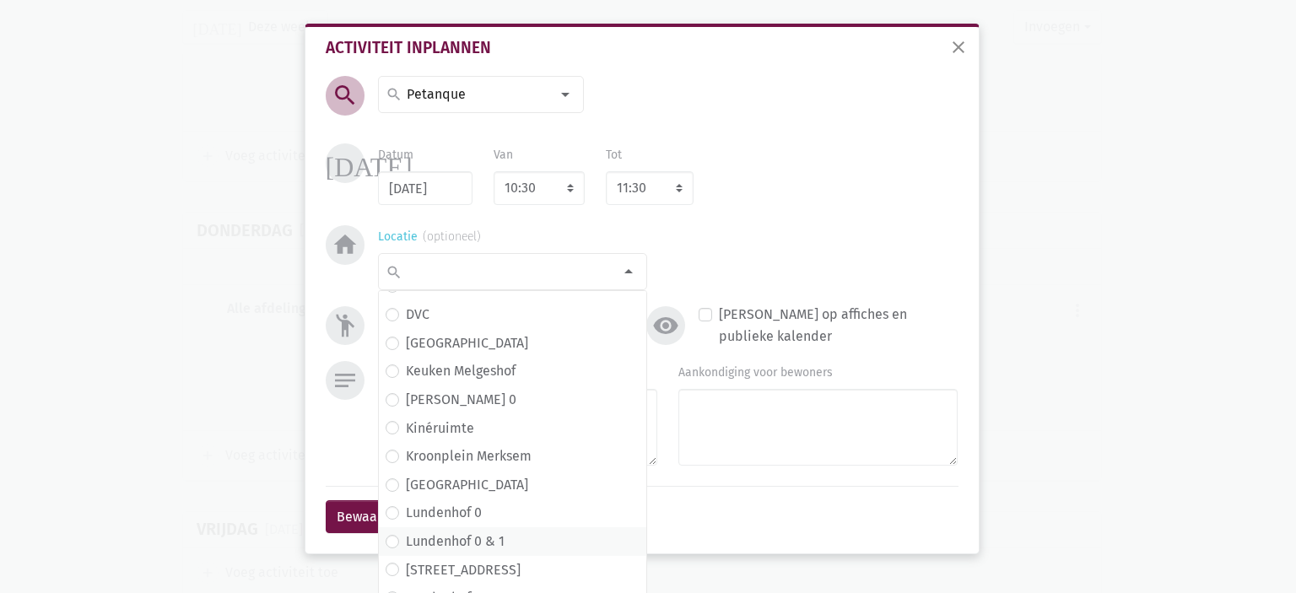
scroll to position [0, 0]
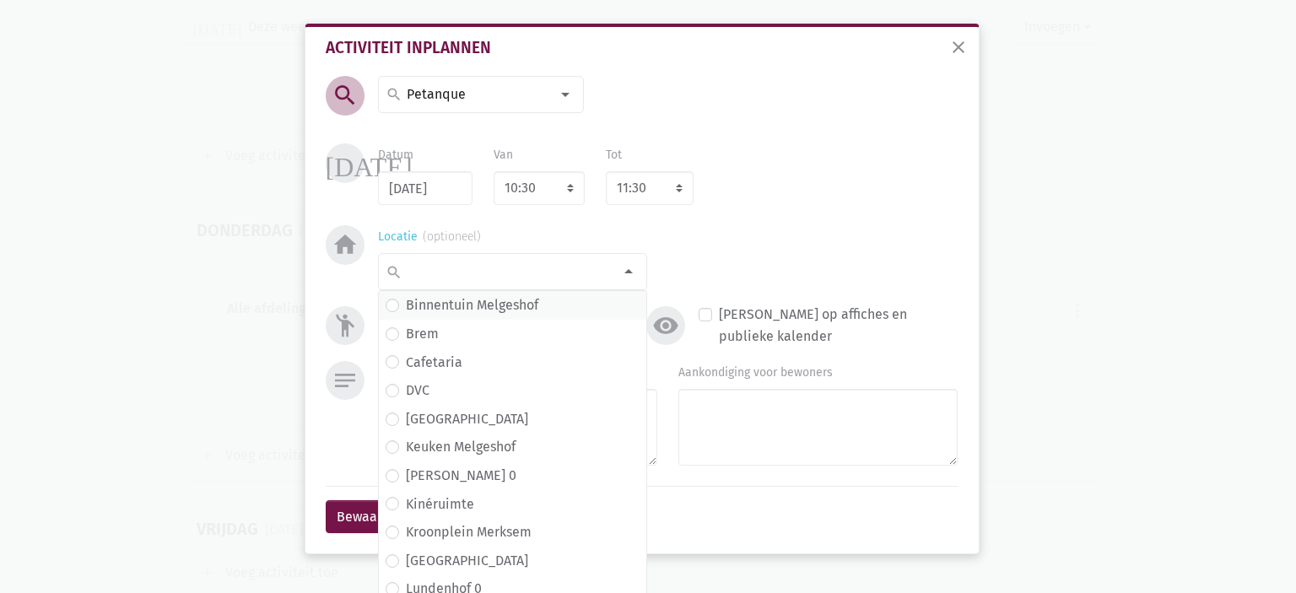
click at [513, 303] on label "Binnentuin Melgeshof" at bounding box center [472, 306] width 132 height 22
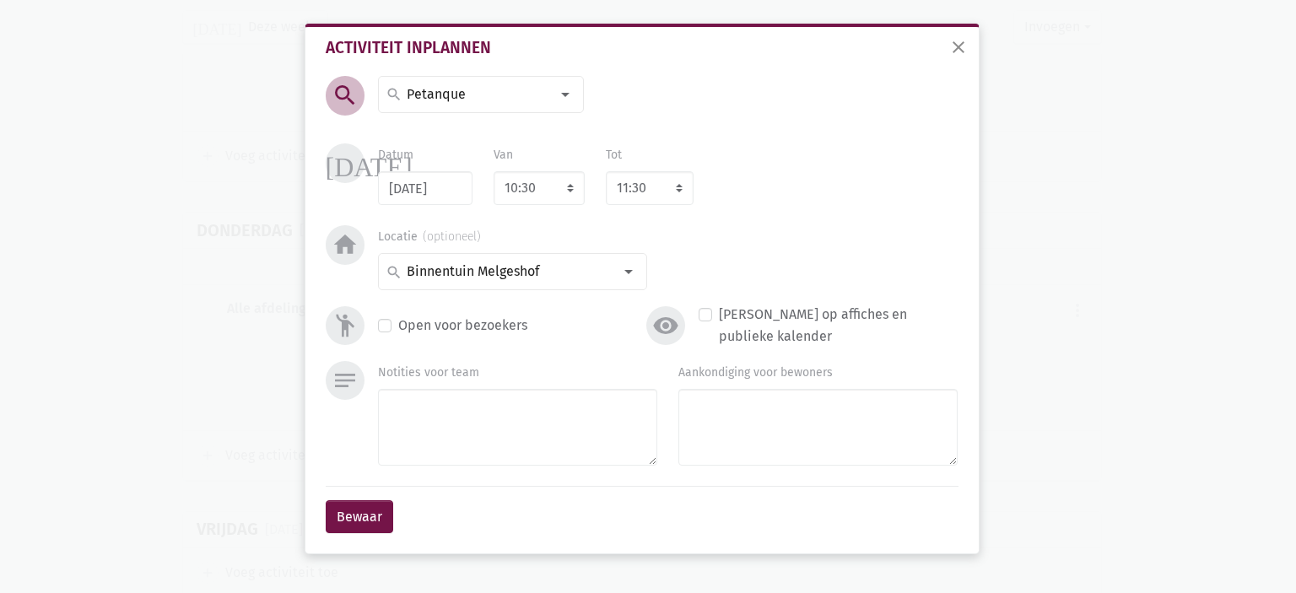
click at [665, 417] on div "Notities voor team" at bounding box center [518, 416] width 300 height 111
click at [763, 422] on textarea "Aankondiging voor bewoners" at bounding box center [817, 427] width 279 height 77
type textarea "M"
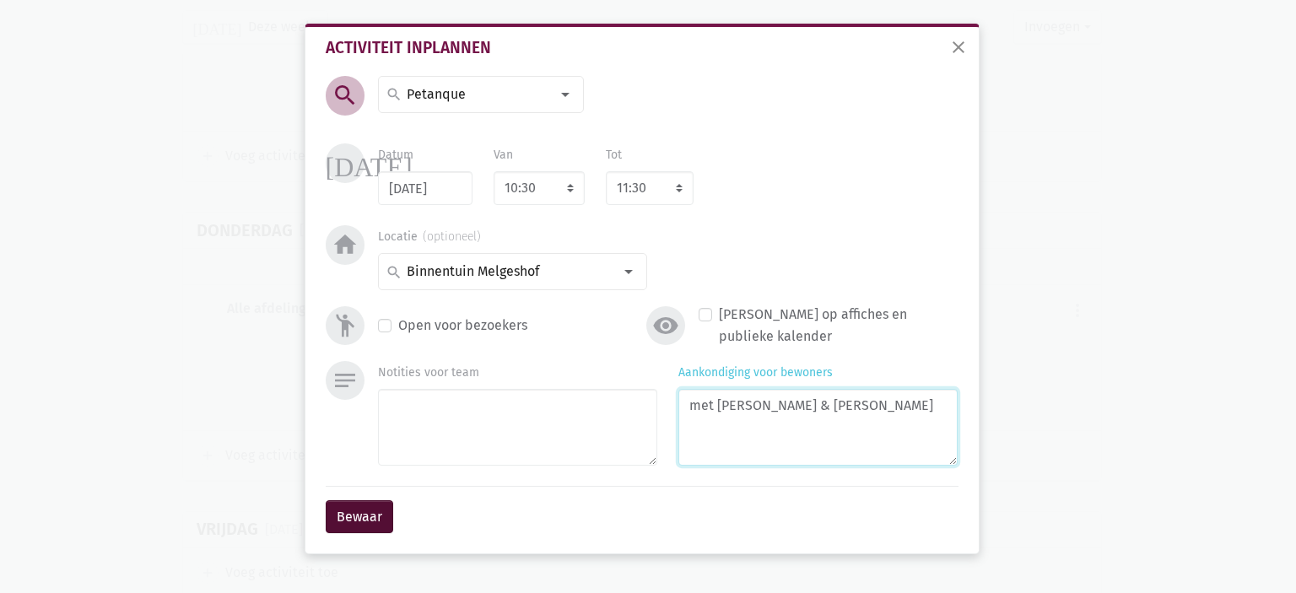
type textarea "met Ingrid & Anne"
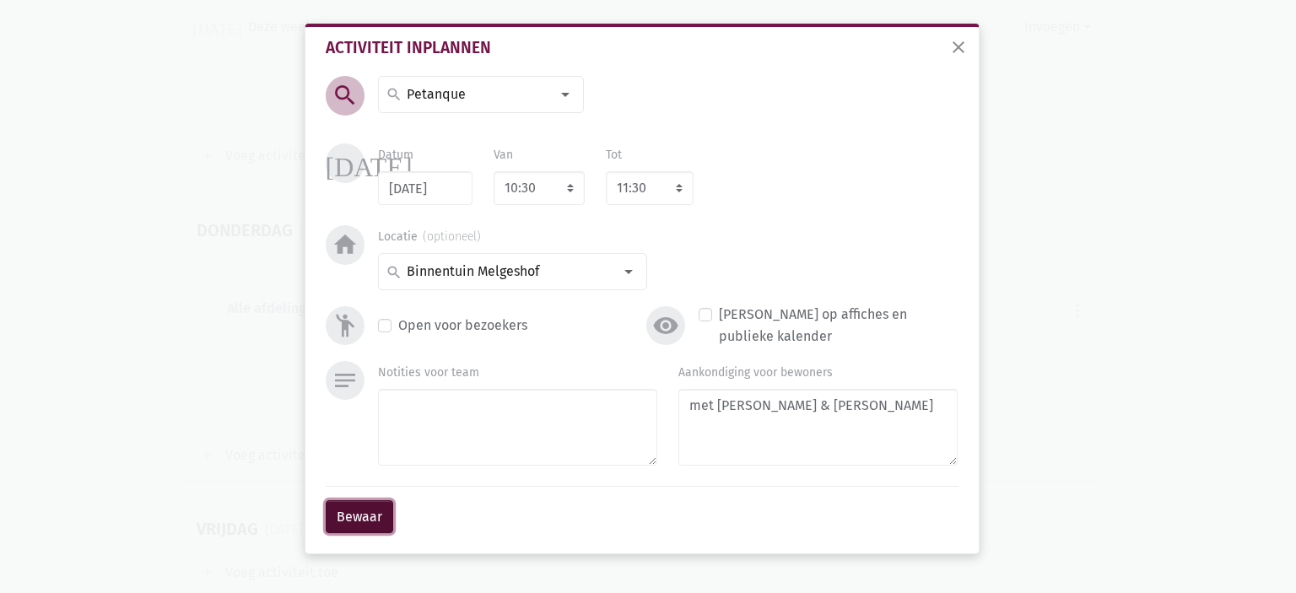
click at [354, 519] on button "Bewaar" at bounding box center [360, 517] width 68 height 34
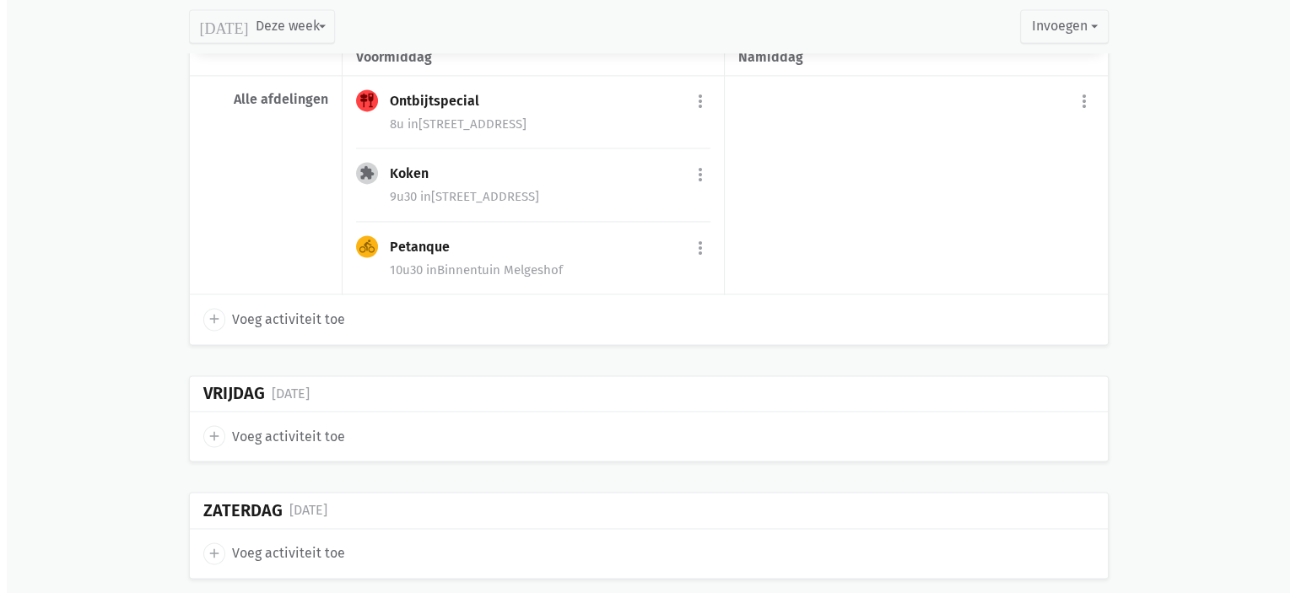
scroll to position [2727, 0]
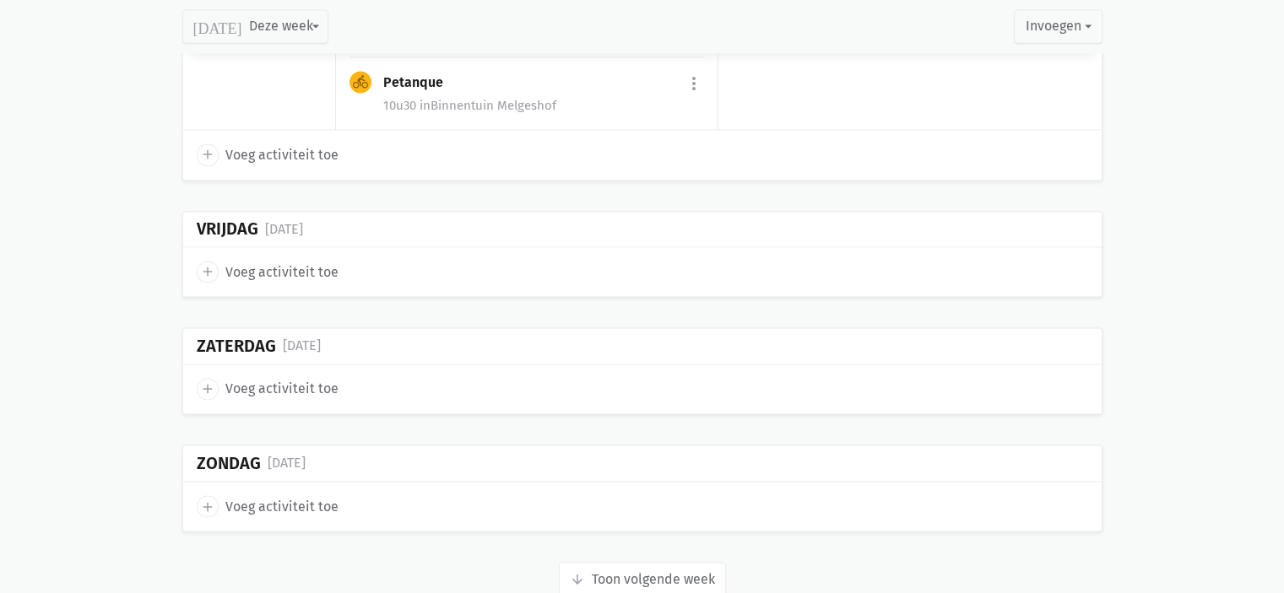
click at [211, 264] on icon "add" at bounding box center [207, 271] width 15 height 15
select select "14:00"
select select "15:00"
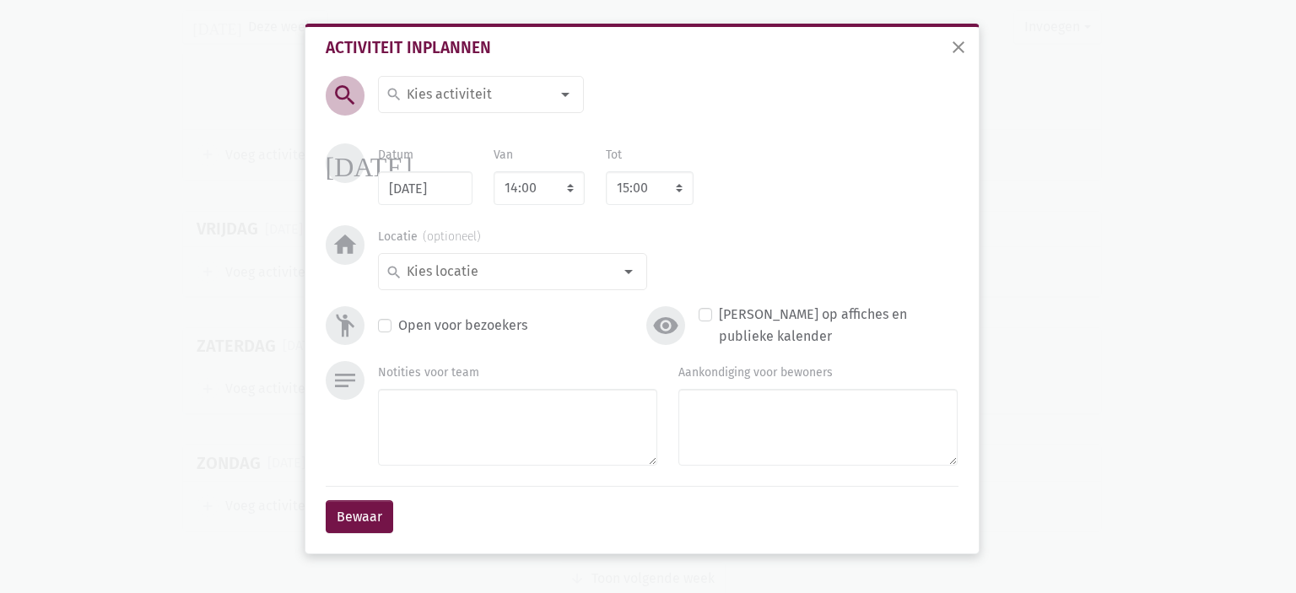
click at [444, 84] on input at bounding box center [477, 95] width 146 height 22
type input "Crea"
click at [466, 121] on span "Crea" at bounding box center [481, 128] width 191 height 22
click at [544, 185] on select "7:00 7:15 7:30 7:45 8:00 8:15 8:30 8:45 9:00 9:15 9:30 9:45 10:00 10:15 10:30 1…" at bounding box center [539, 188] width 91 height 34
select select "10:00"
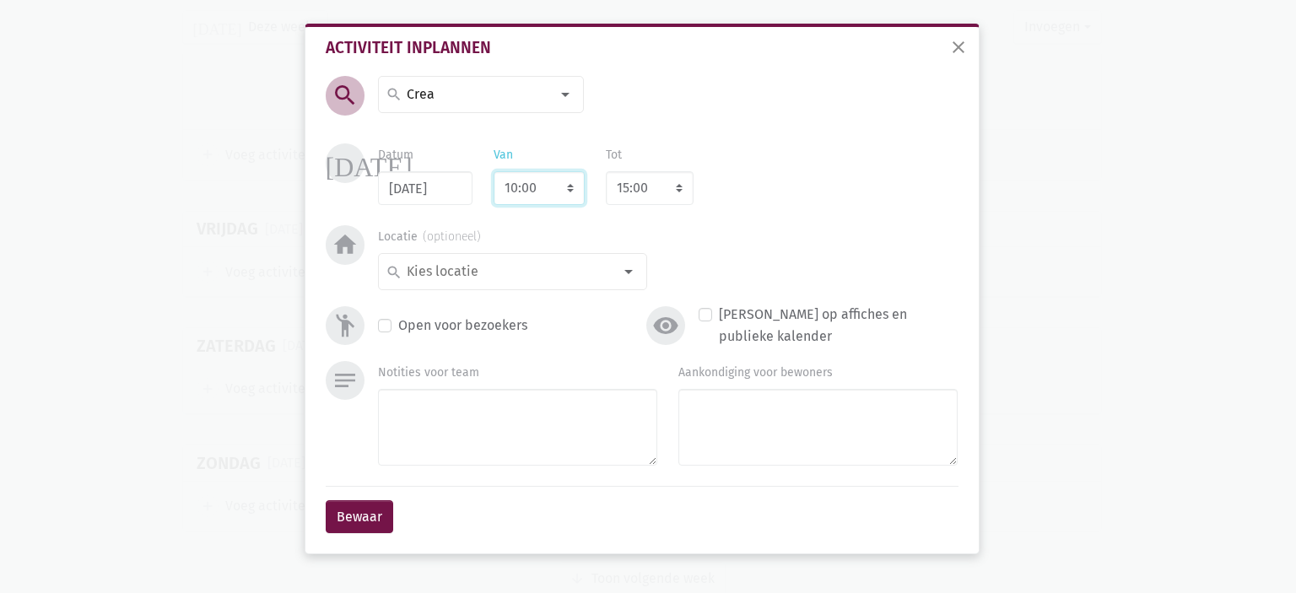
click at [494, 171] on select "7:00 7:15 7:30 7:45 8:00 8:15 8:30 8:45 9:00 9:15 9:30 9:45 10:00 10:15 10:30 1…" at bounding box center [539, 188] width 91 height 34
select select "11:00"
click at [499, 274] on input at bounding box center [508, 272] width 208 height 22
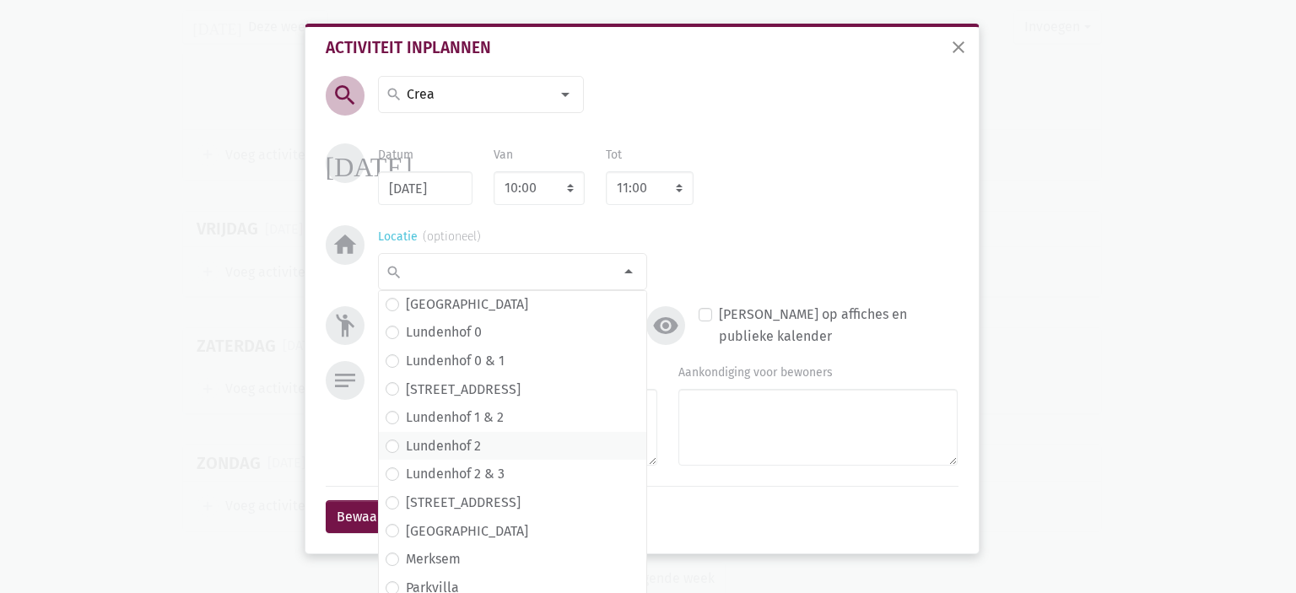
scroll to position [258, 0]
click at [476, 439] on span "Lundenhof 2" at bounding box center [513, 445] width 254 height 22
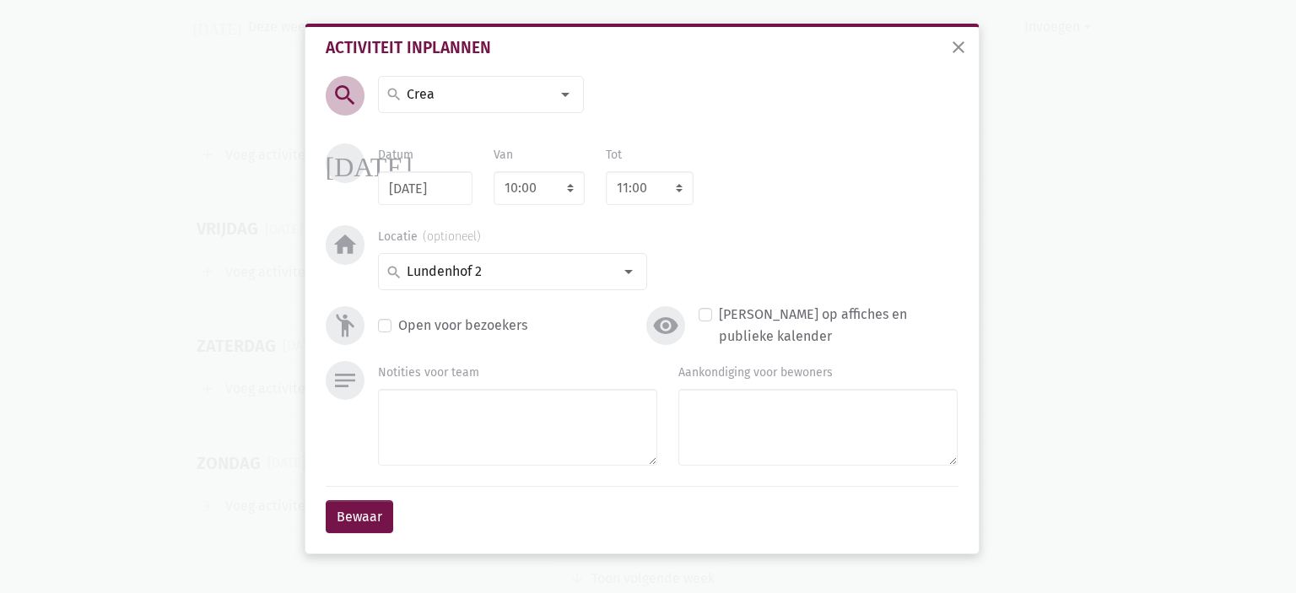
click at [674, 403] on div "Aankondiging voor bewoners" at bounding box center [818, 416] width 300 height 111
click at [711, 403] on textarea "Aankondiging voor bewoners" at bounding box center [817, 427] width 279 height 77
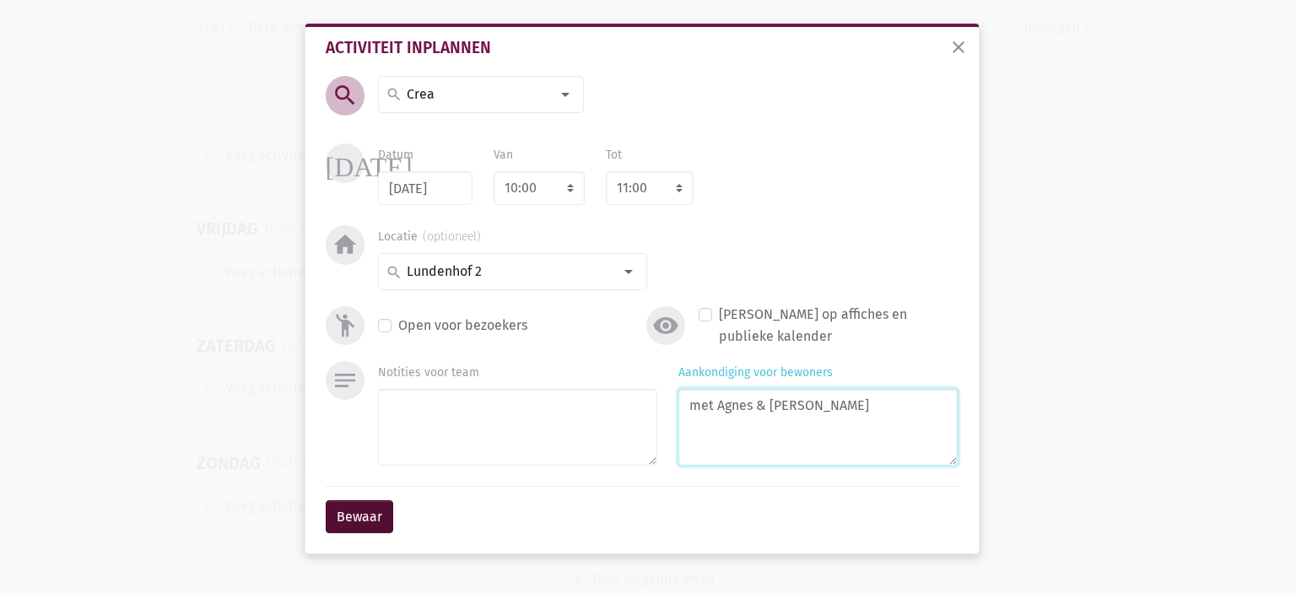
type textarea "met Agnes & Frieda"
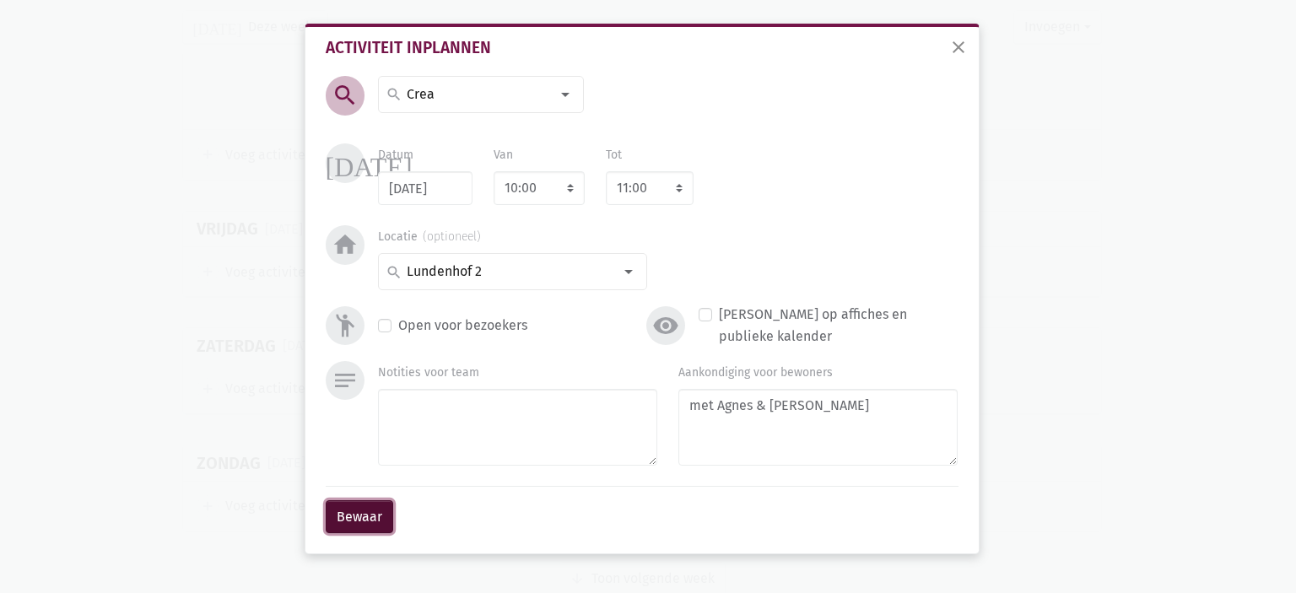
click at [364, 515] on button "Bewaar" at bounding box center [360, 517] width 68 height 34
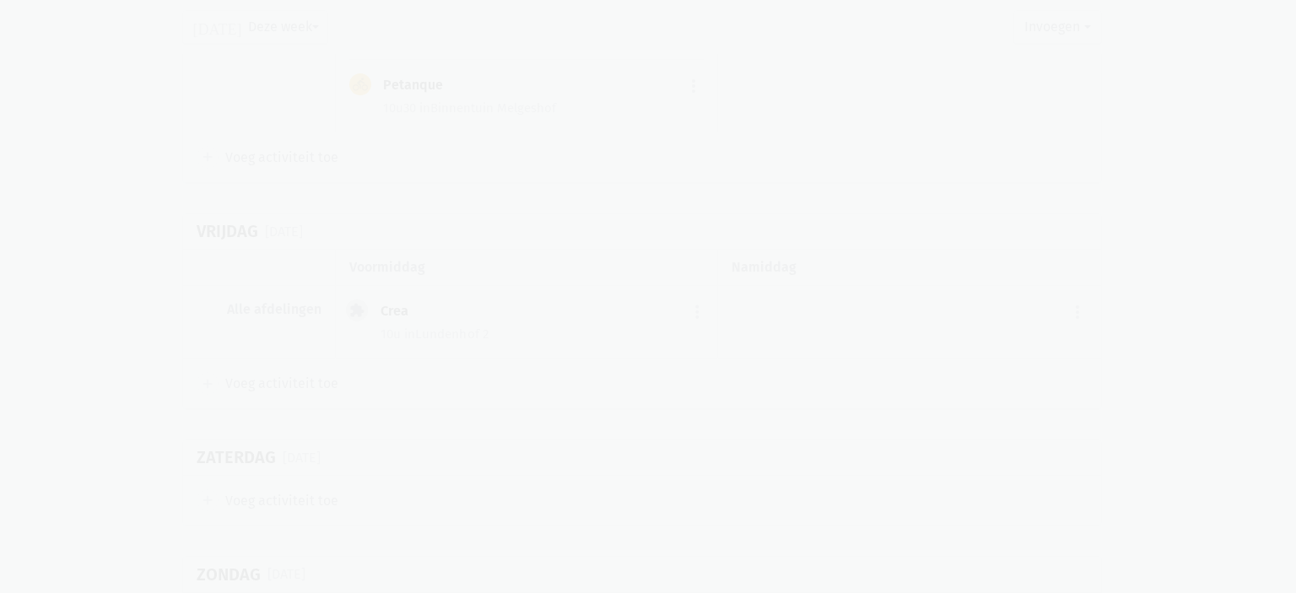
scroll to position [2687, 0]
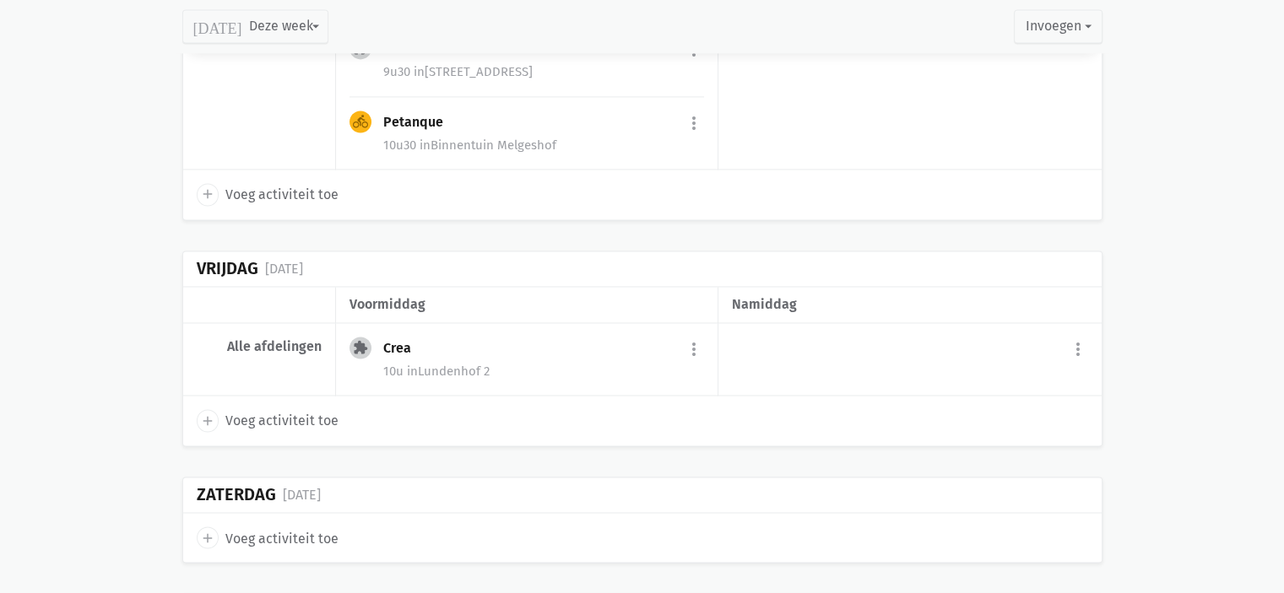
click at [201, 414] on icon "add" at bounding box center [207, 421] width 15 height 15
select select "14:00"
select select "15:00"
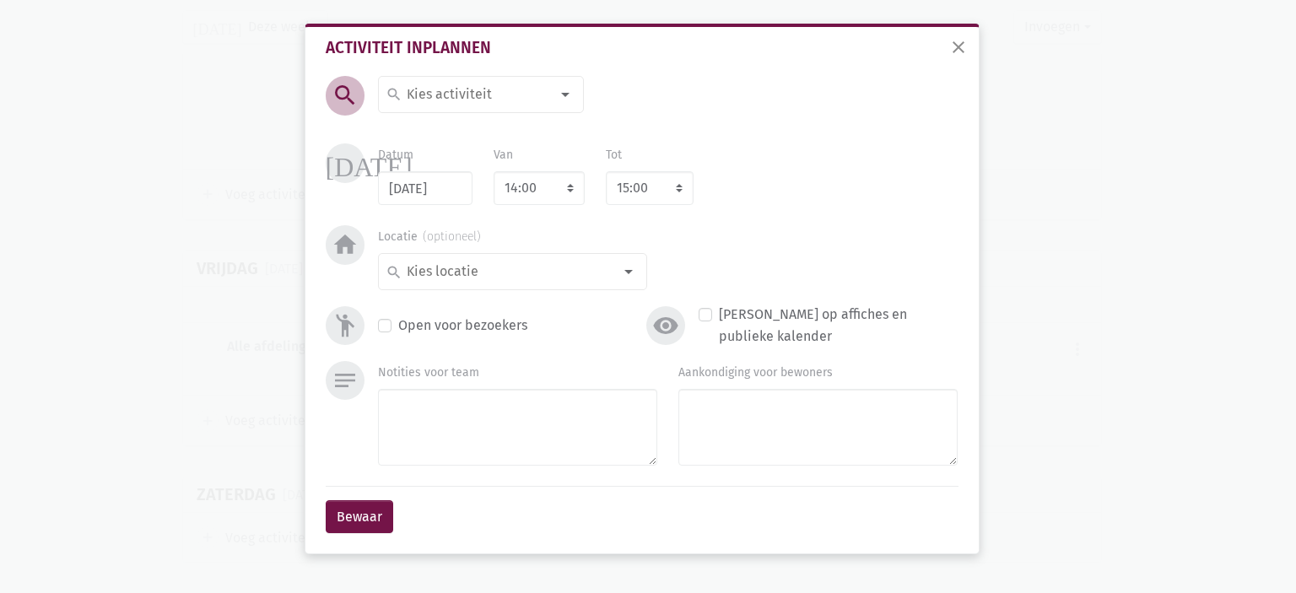
click at [488, 86] on input at bounding box center [477, 95] width 146 height 22
type input "Bel"
click at [456, 135] on label "Belevenistafel" at bounding box center [450, 128] width 89 height 22
click at [485, 269] on input at bounding box center [508, 272] width 208 height 22
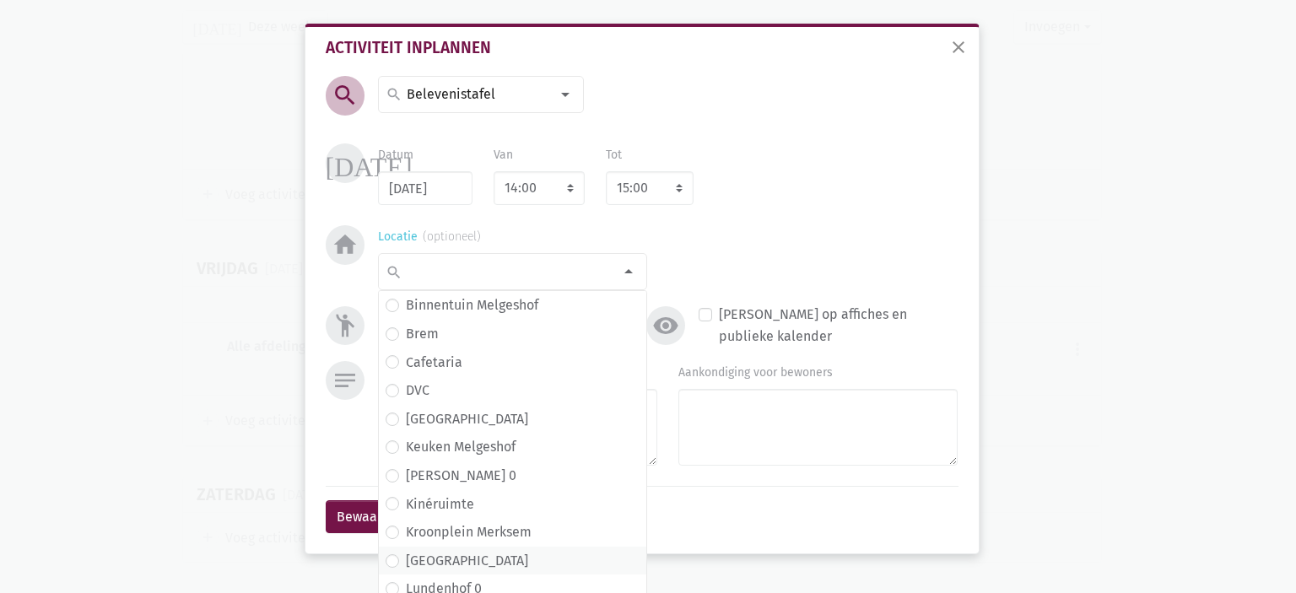
click at [473, 563] on span "Lundenhof" at bounding box center [513, 561] width 254 height 22
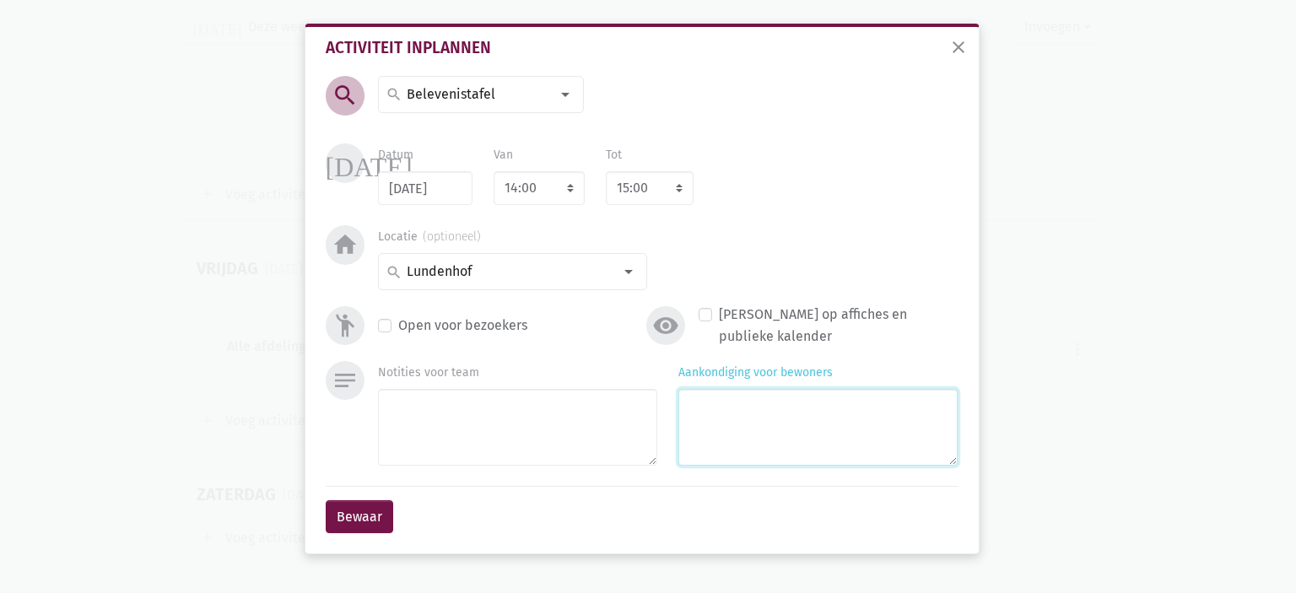
click at [764, 431] on textarea "Aankondiging voor bewoners" at bounding box center [817, 427] width 279 height 77
type textarea "met Eliska"
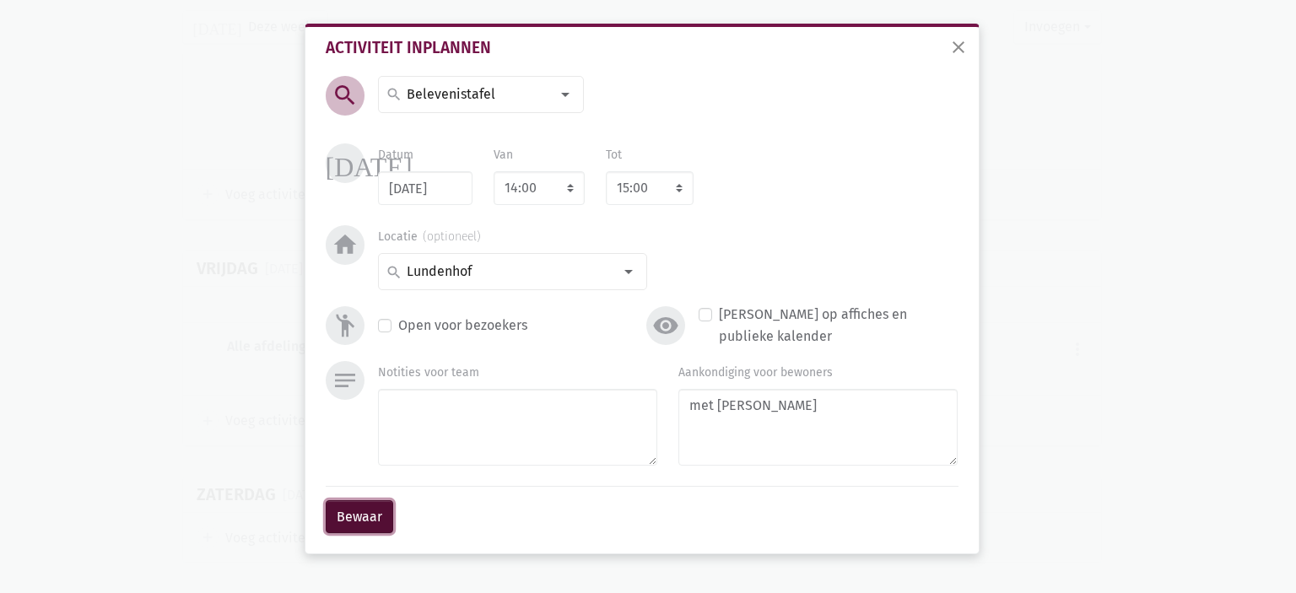
click at [359, 525] on button "Bewaar" at bounding box center [360, 517] width 68 height 34
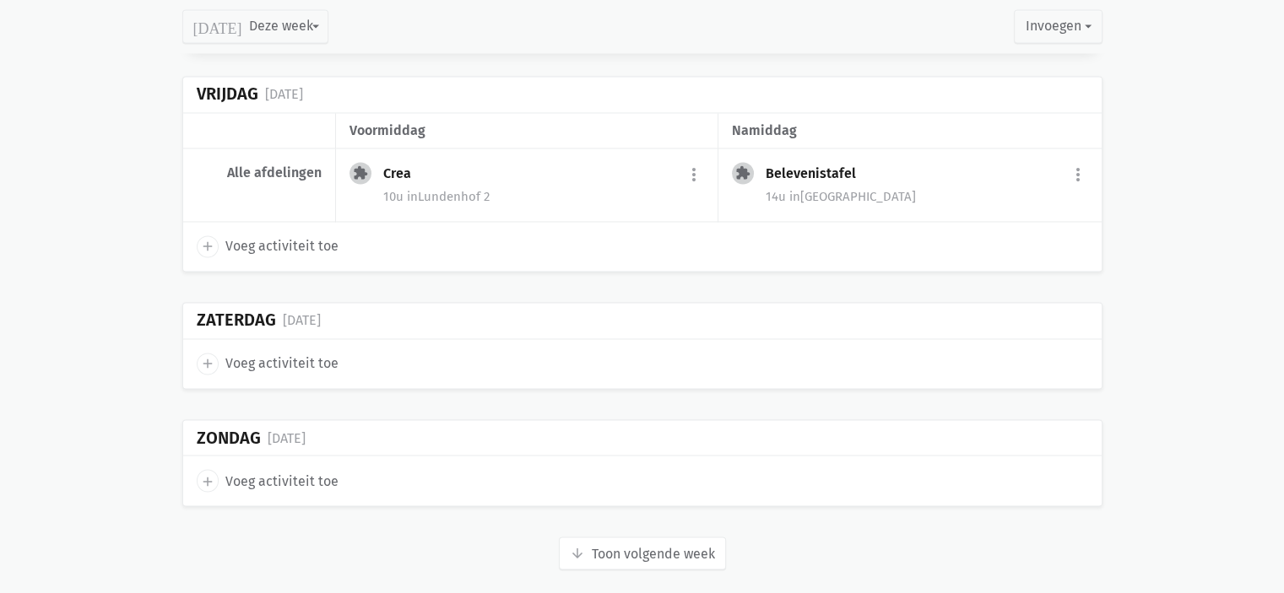
scroll to position [2828, 0]
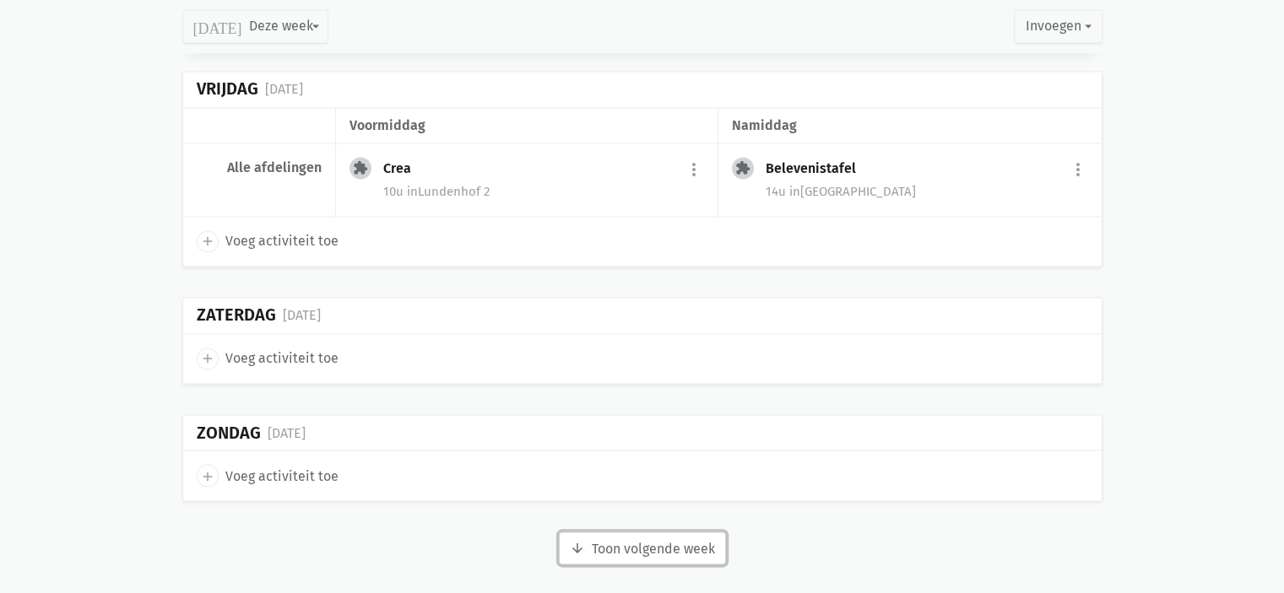
click at [683, 549] on button "arrow_downward Week wordt geladen Toon volgende week" at bounding box center [642, 549] width 167 height 34
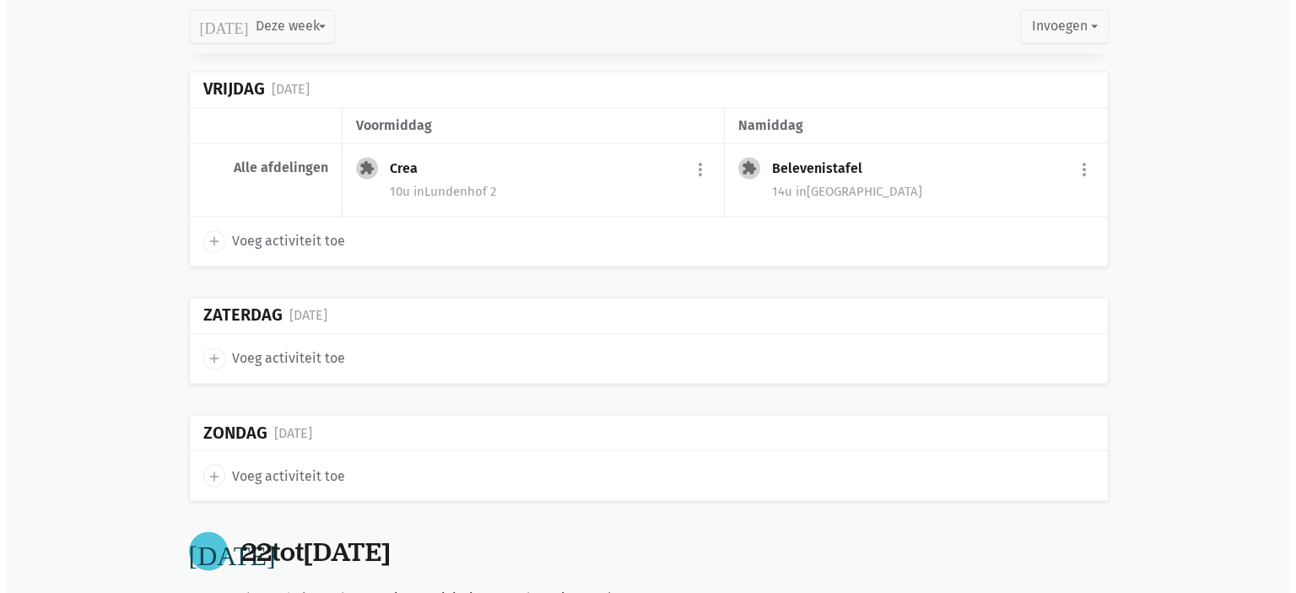
scroll to position [3334, 0]
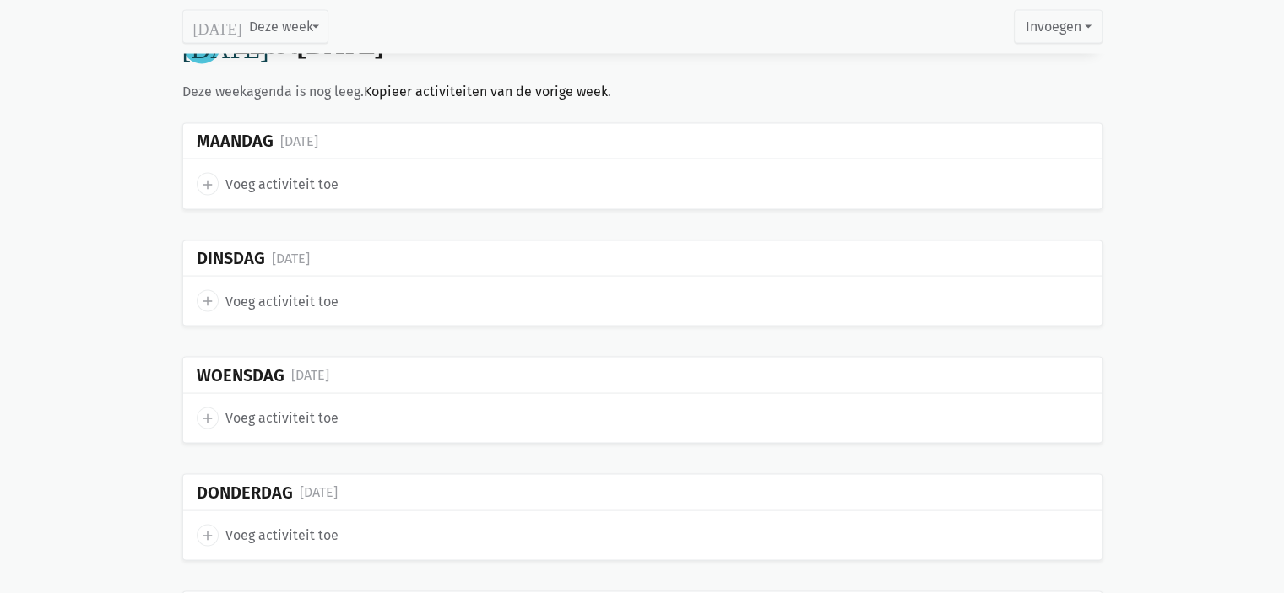
click at [209, 177] on icon "add" at bounding box center [207, 184] width 15 height 15
select select "14:00"
select select "15:00"
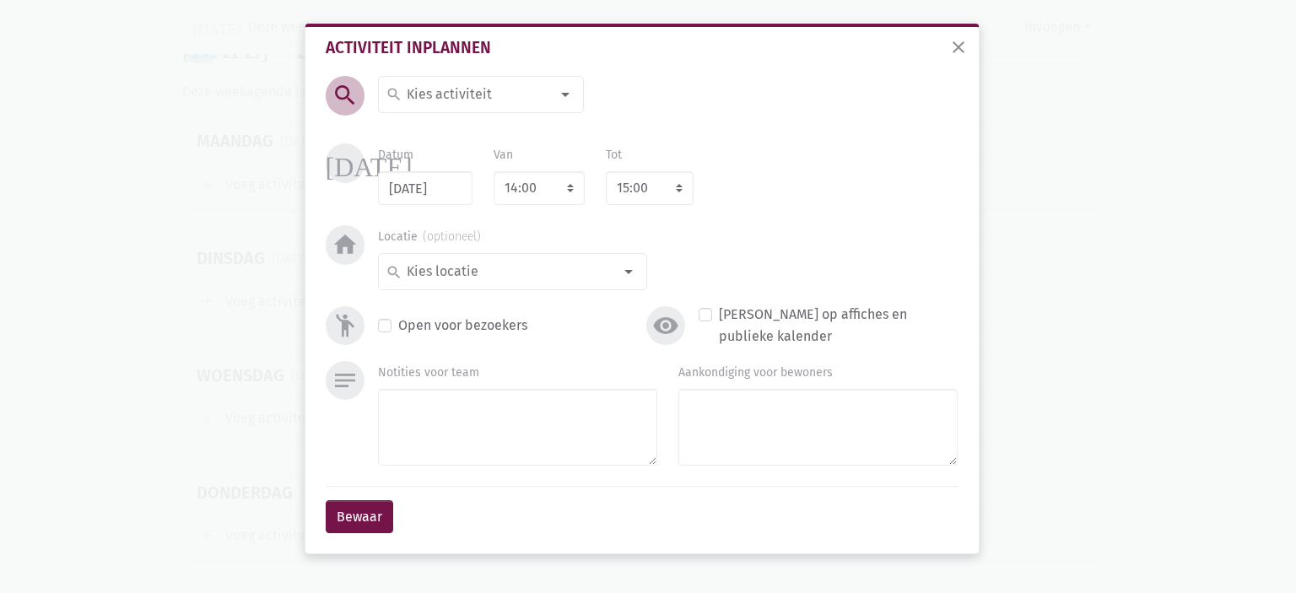
click at [466, 90] on input at bounding box center [477, 95] width 146 height 22
type input "Mani"
click at [506, 135] on span "Manicure" at bounding box center [492, 128] width 213 height 22
click at [521, 201] on select "7:00 7:15 7:30 7:45 8:00 8:15 8:30 8:45 9:00 9:15 9:30 9:45 10:00 10:15 10:30 1…" at bounding box center [539, 188] width 91 height 34
select select "10:00"
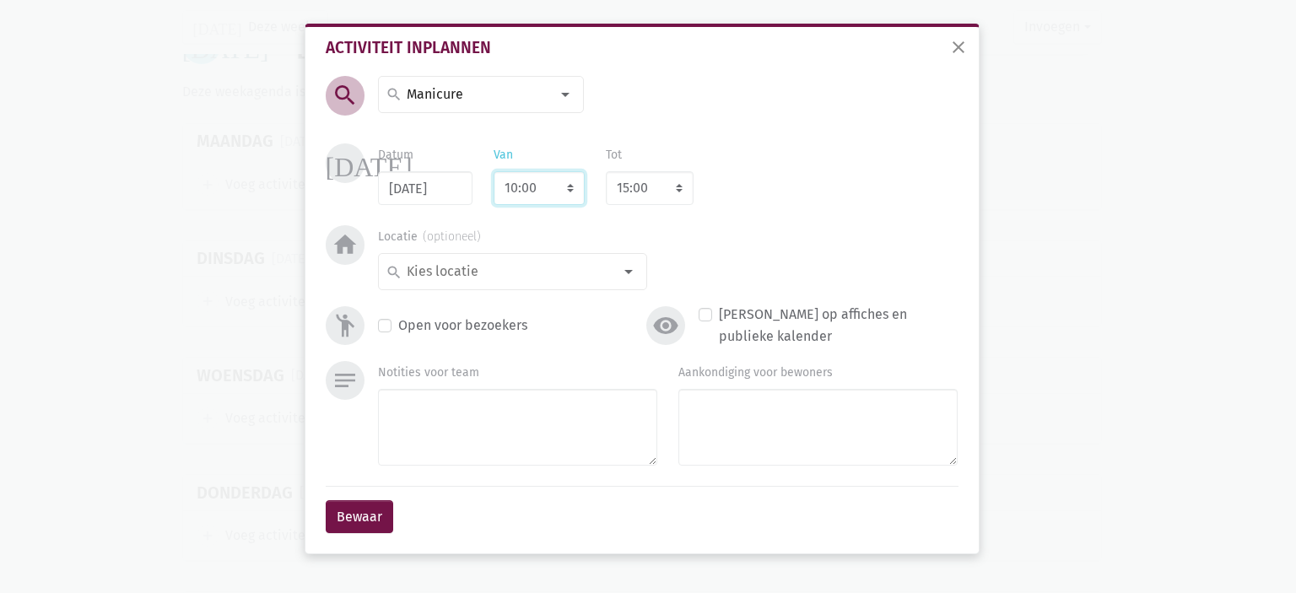
click at [494, 171] on select "7:00 7:15 7:30 7:45 8:00 8:15 8:30 8:45 9:00 9:15 9:30 9:45 10:00 10:15 10:30 1…" at bounding box center [539, 188] width 91 height 34
select select "11:00"
click at [503, 265] on input at bounding box center [508, 272] width 208 height 22
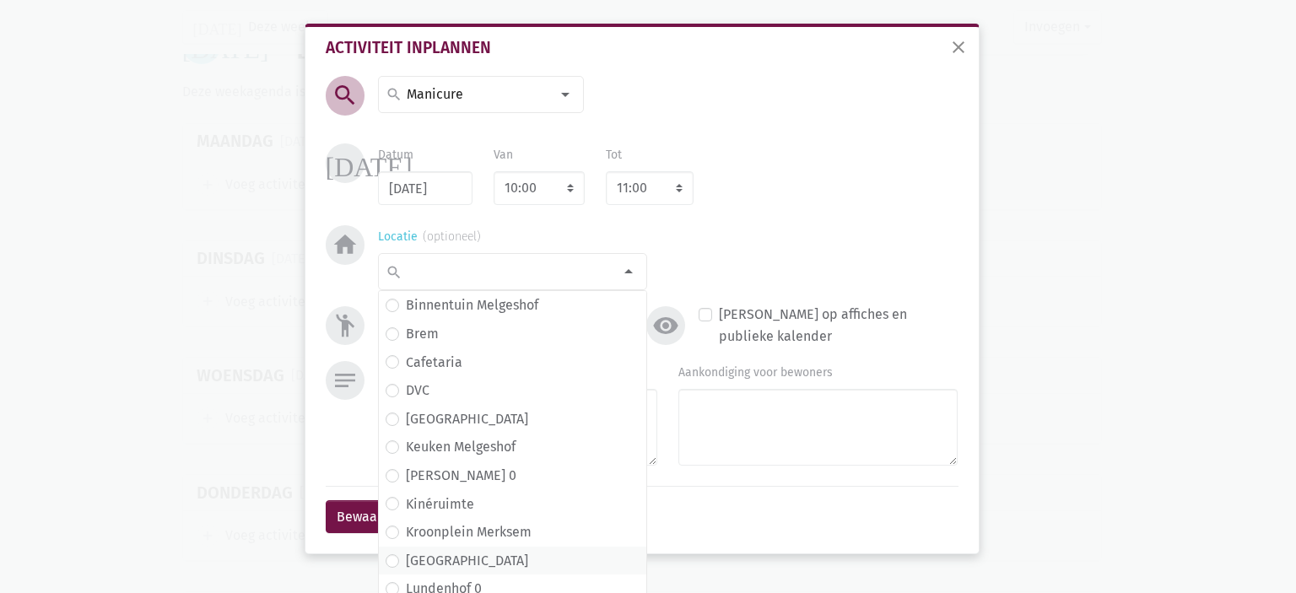
click at [446, 567] on label "Lundenhof" at bounding box center [467, 561] width 122 height 22
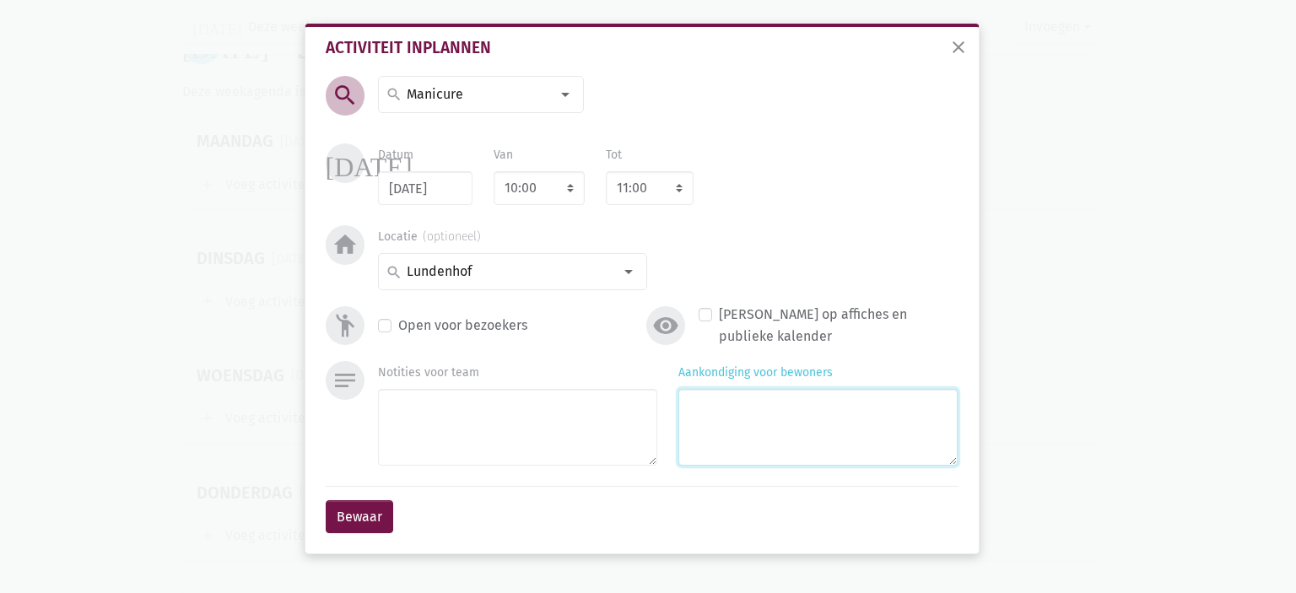
click at [755, 455] on textarea "Aankondiging voor bewoners" at bounding box center [817, 427] width 279 height 77
type textarea "met Kelly"
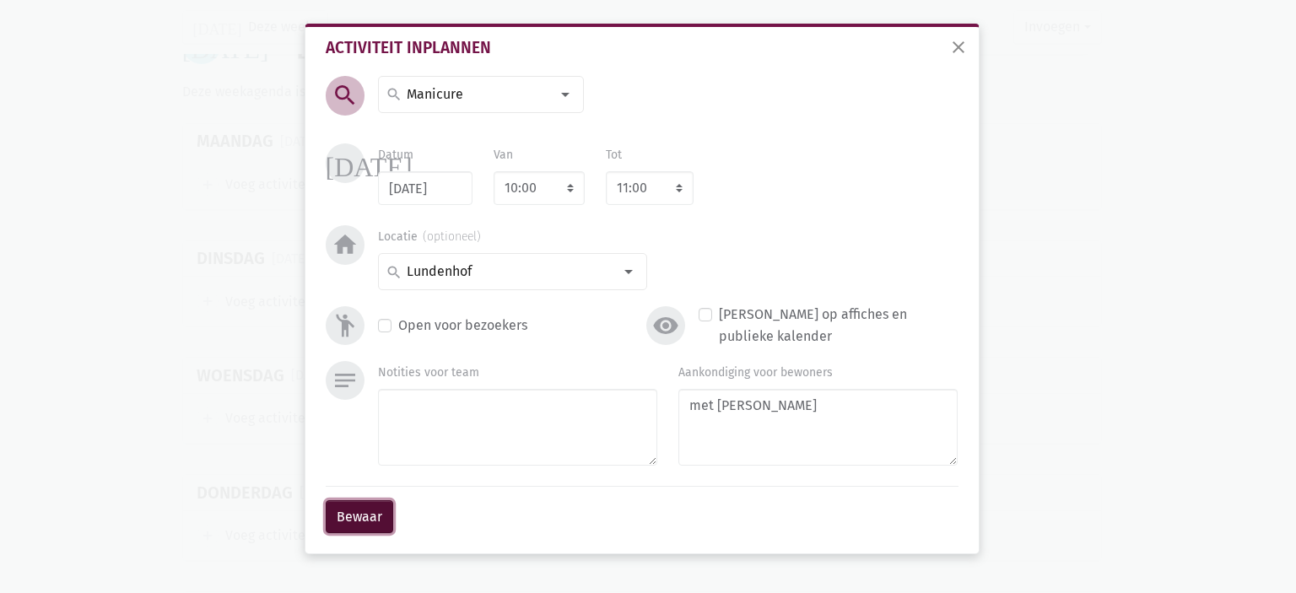
click at [377, 527] on button "Bewaar" at bounding box center [360, 517] width 68 height 34
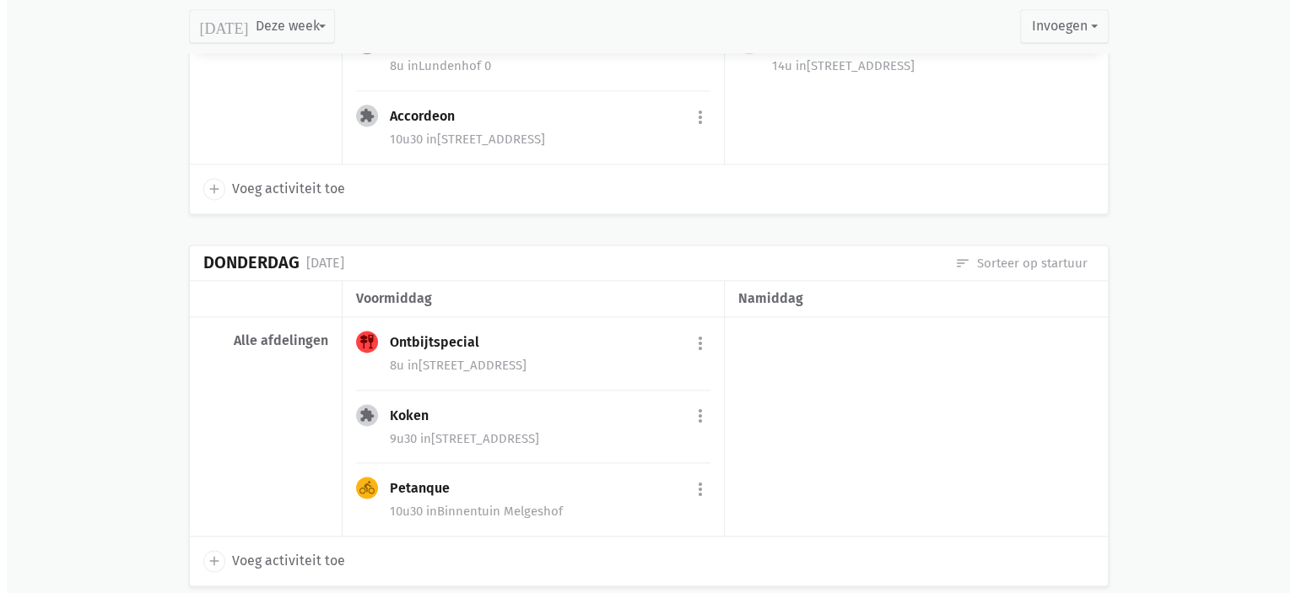
scroll to position [2362, 0]
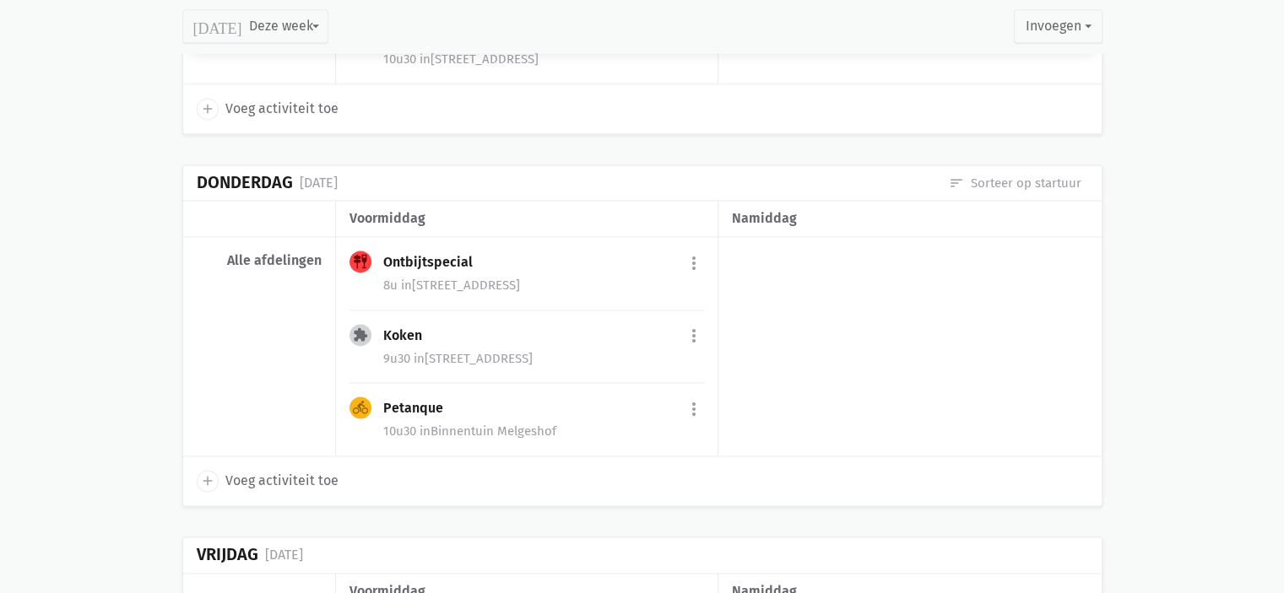
click at [201, 476] on icon "add" at bounding box center [207, 480] width 15 height 15
select select "14:00"
select select "15:00"
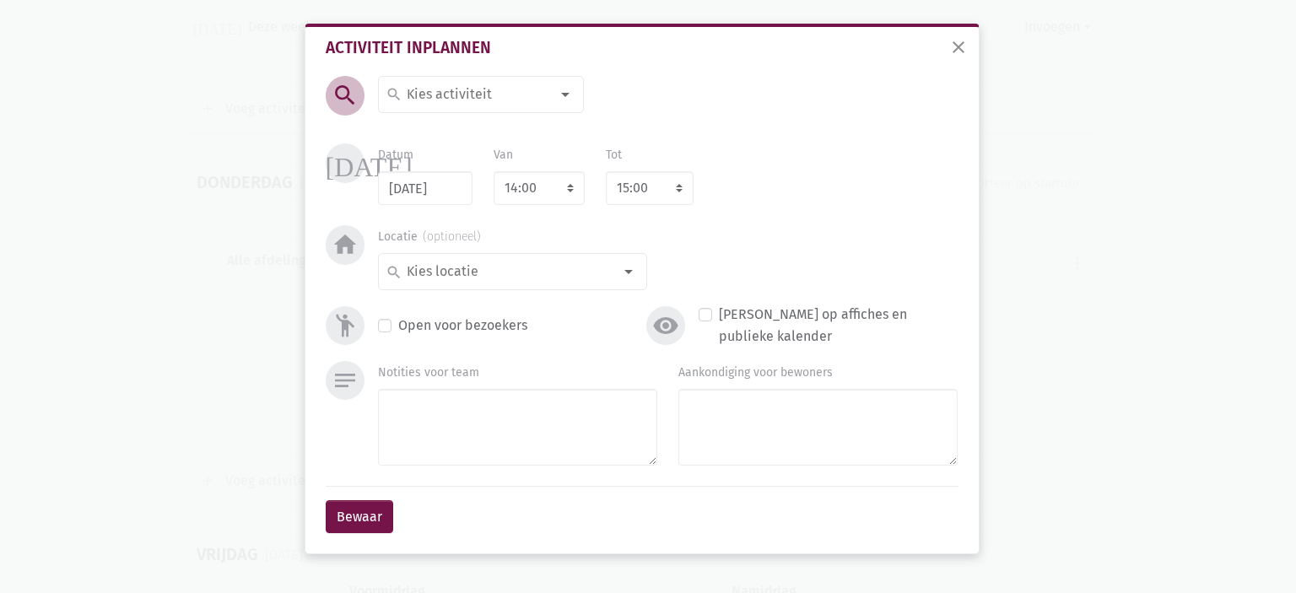
click at [451, 108] on div "search" at bounding box center [481, 94] width 206 height 37
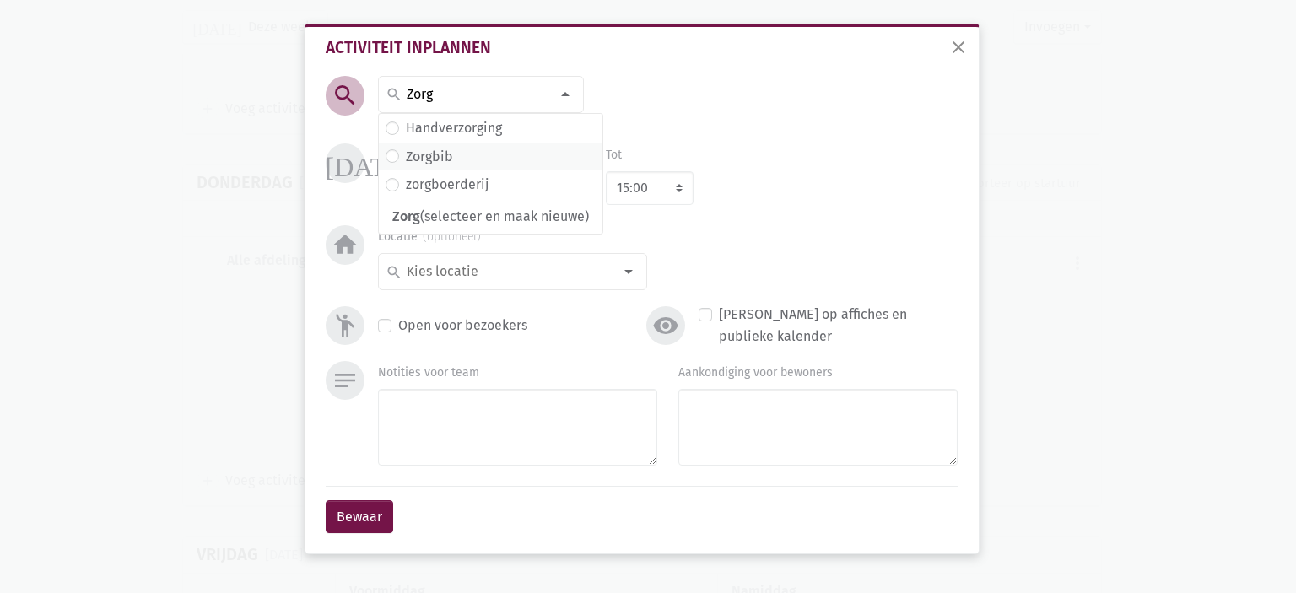
type input "Zorg"
click at [456, 151] on span "Zorgbib" at bounding box center [491, 157] width 210 height 22
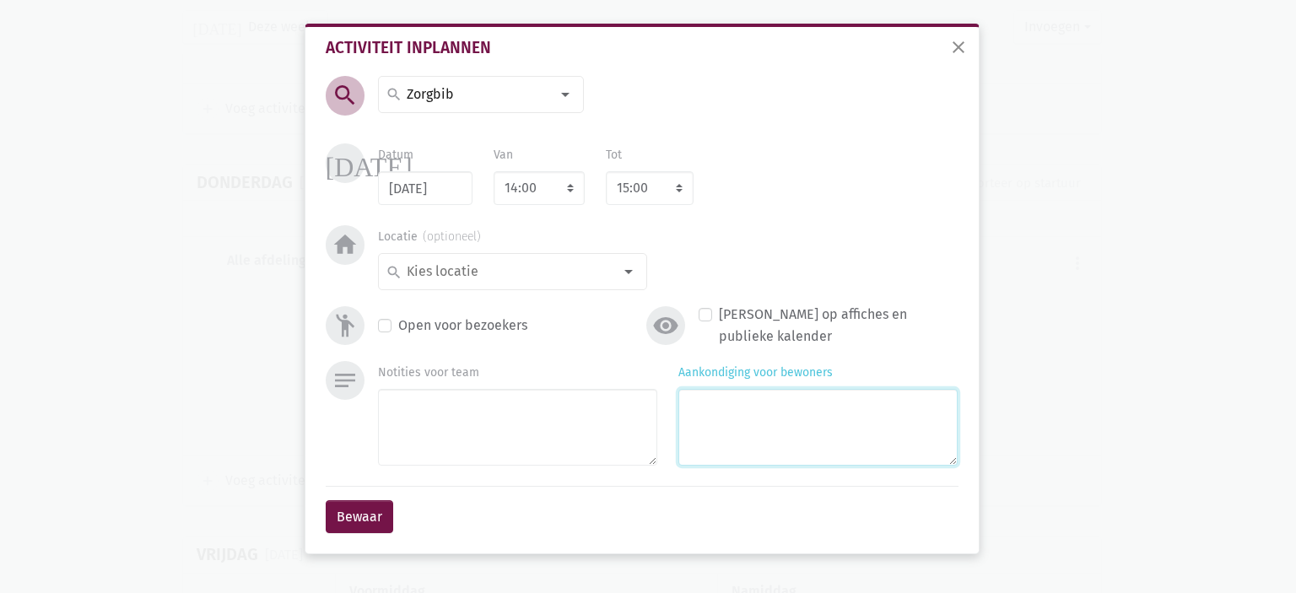
click at [789, 415] on textarea "Aankondiging voor bewoners" at bounding box center [817, 427] width 279 height 77
type textarea "met Marina"
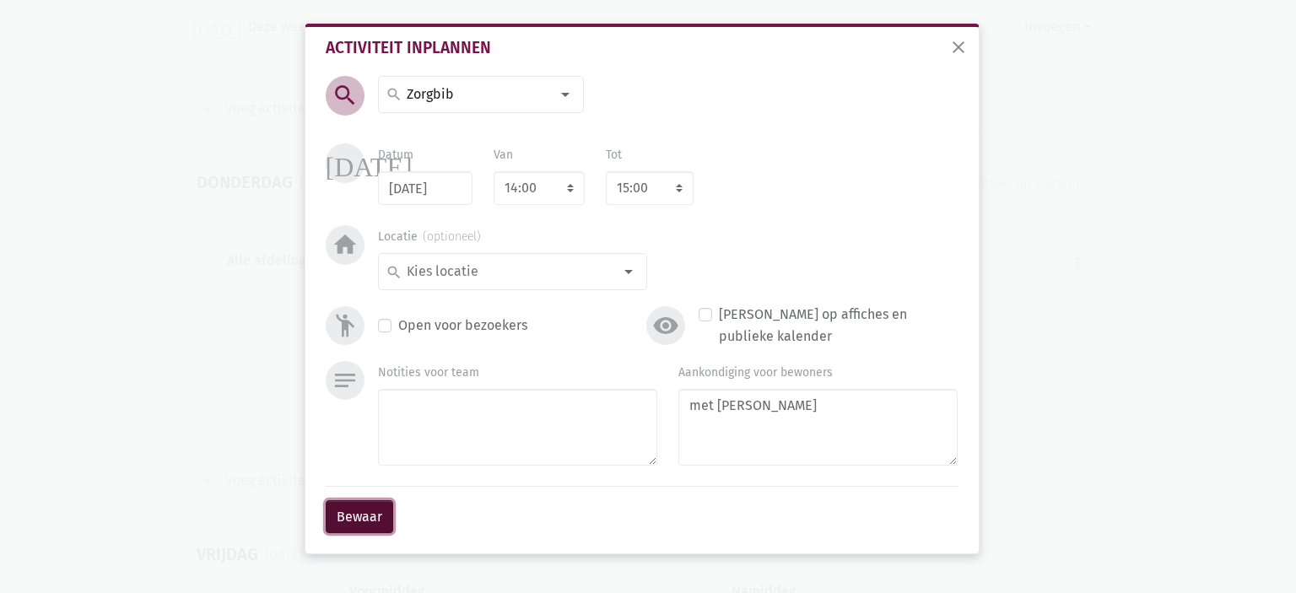
click at [375, 519] on button "Bewaar" at bounding box center [360, 517] width 68 height 34
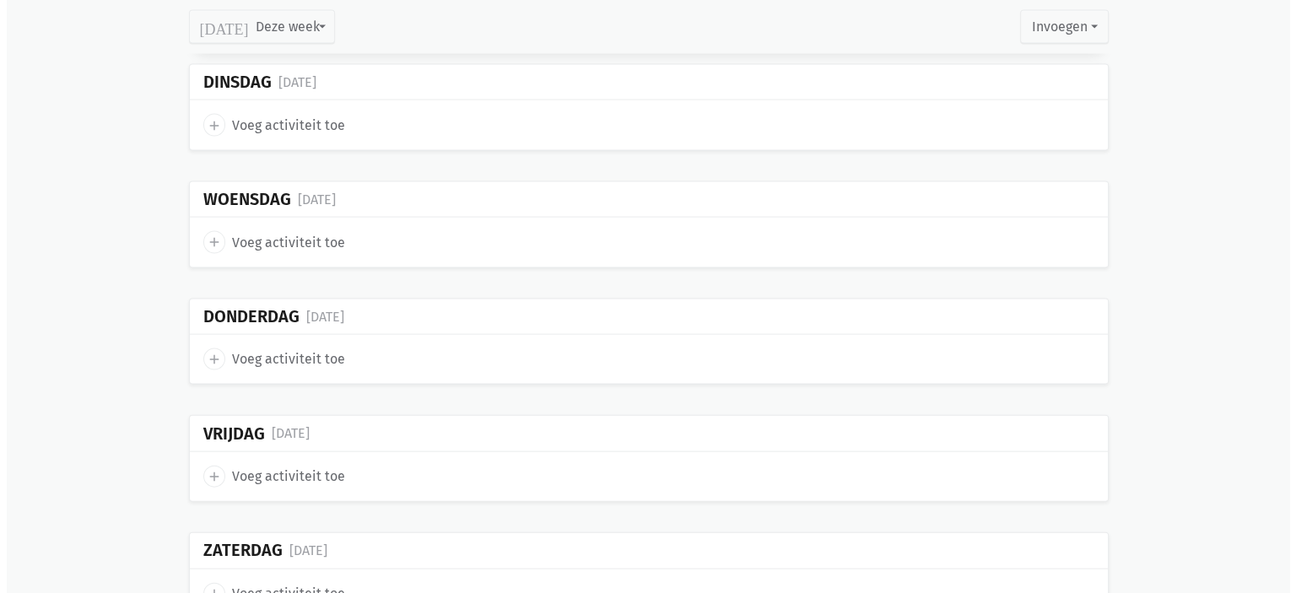
scroll to position [3616, 0]
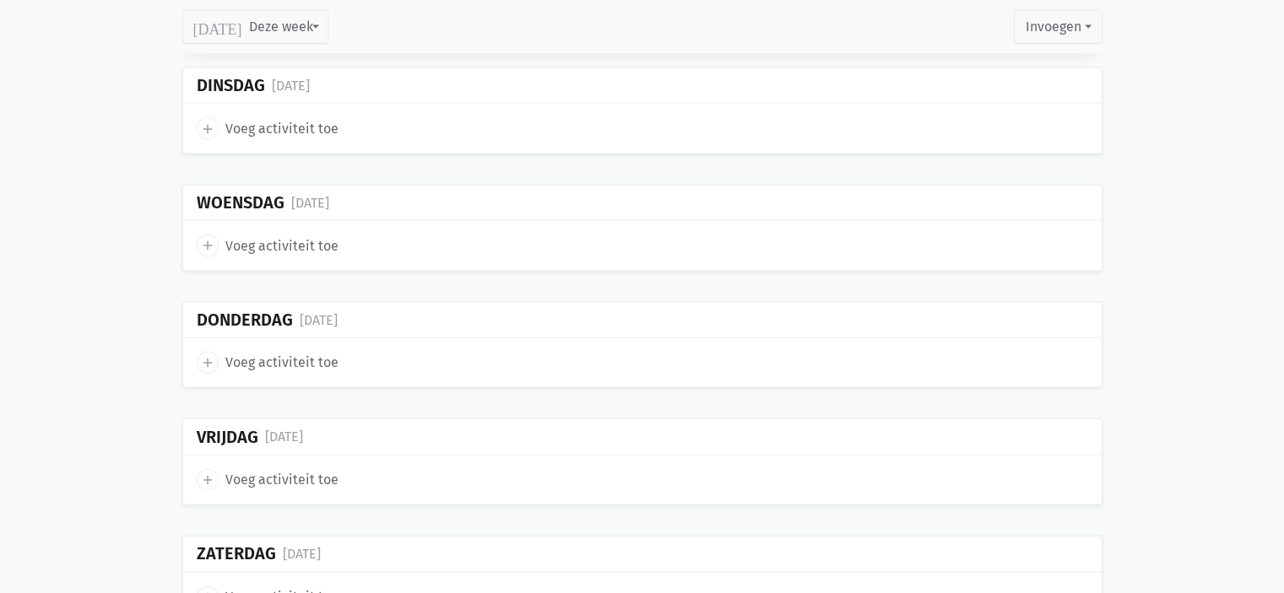
click at [200, 355] on icon "add" at bounding box center [207, 362] width 15 height 15
select select "14:00"
select select "15:00"
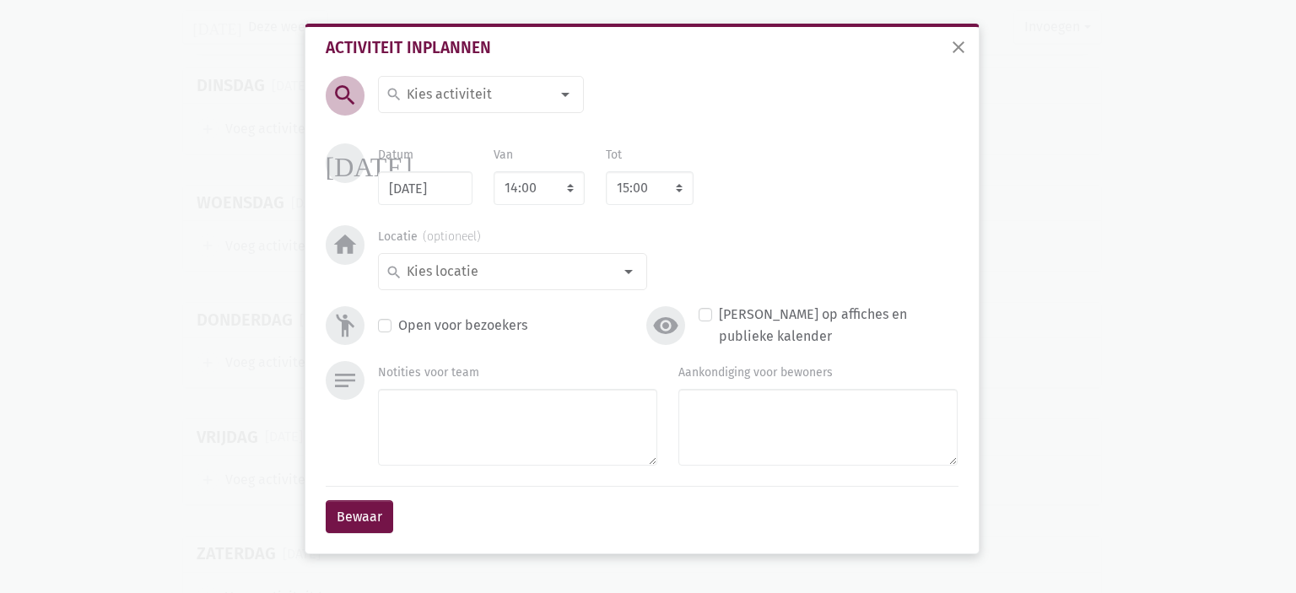
click at [432, 97] on input at bounding box center [477, 95] width 146 height 22
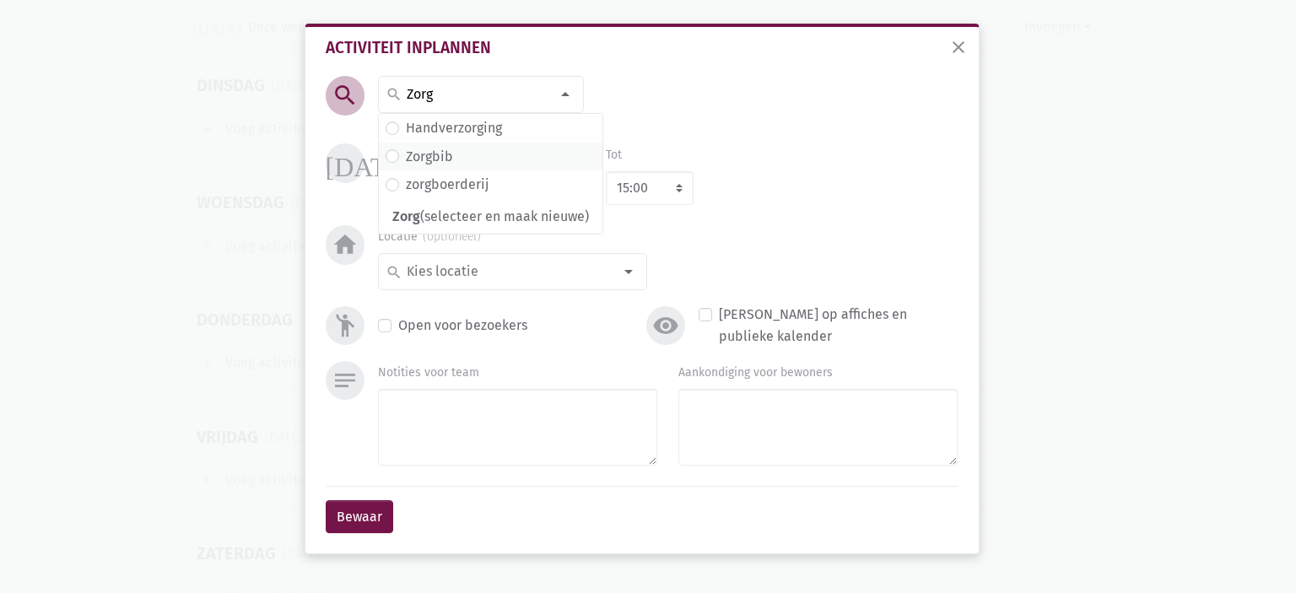
type input "Zorg"
click at [444, 152] on label "Zorgbib" at bounding box center [429, 157] width 47 height 22
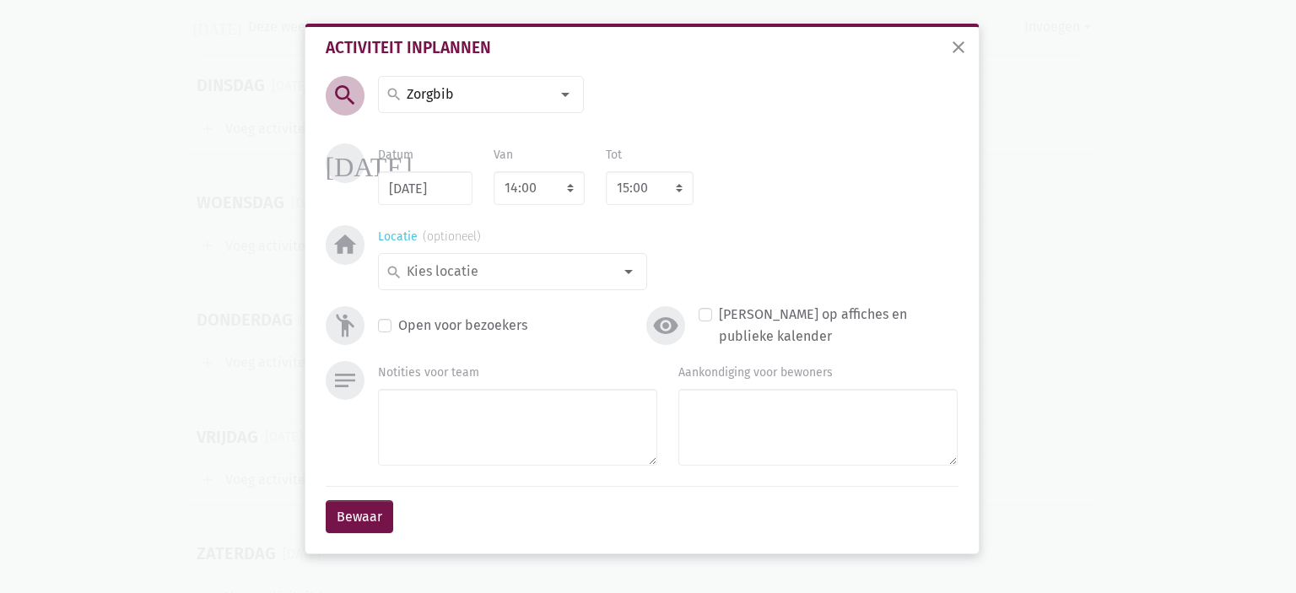
click at [468, 266] on input at bounding box center [508, 272] width 208 height 22
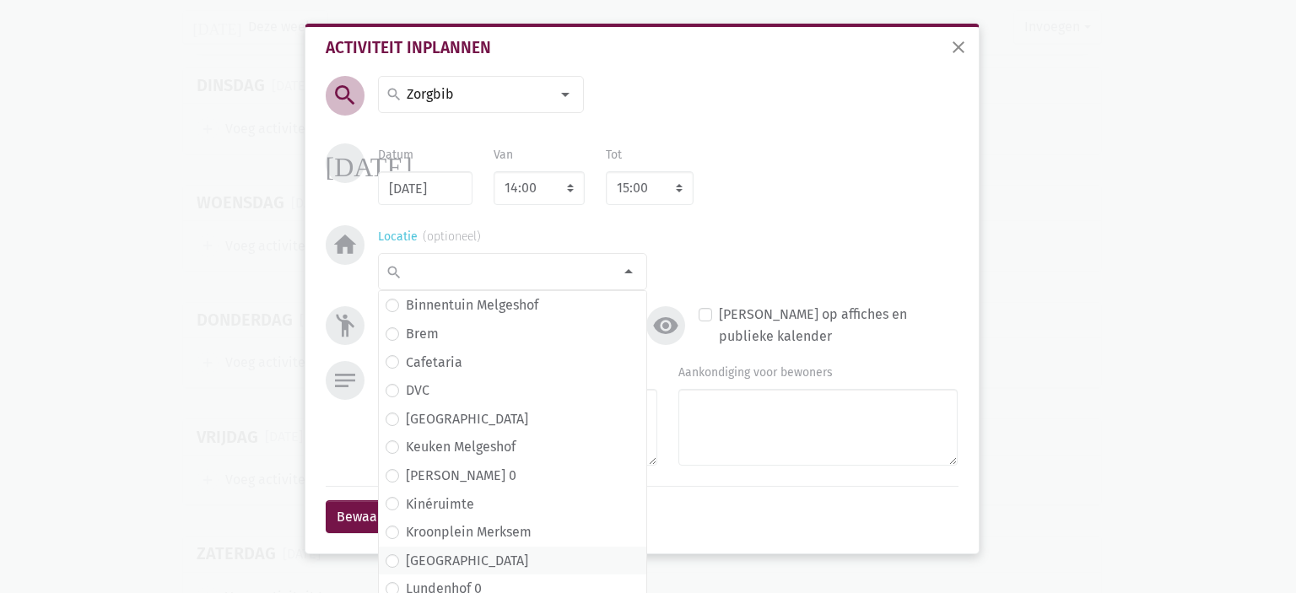
click at [469, 561] on span "Lundenhof" at bounding box center [513, 561] width 254 height 22
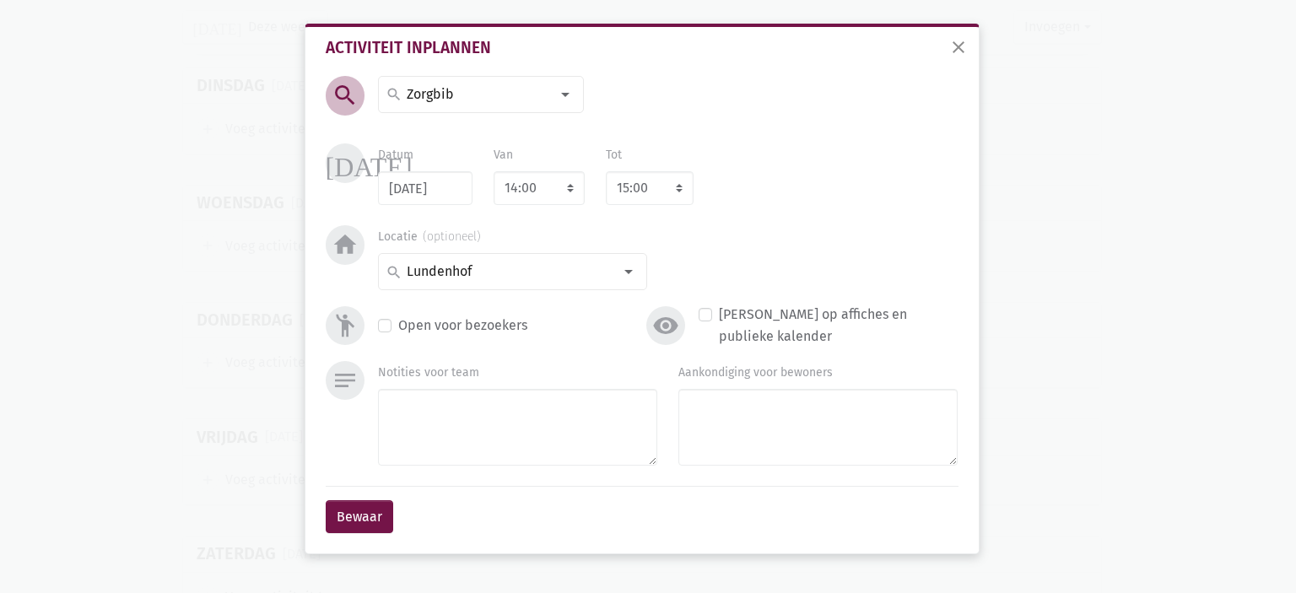
click at [709, 469] on div "Aankondiging voor bewoners" at bounding box center [818, 416] width 300 height 111
click at [716, 456] on textarea "Aankondiging voor bewoners" at bounding box center [817, 427] width 279 height 77
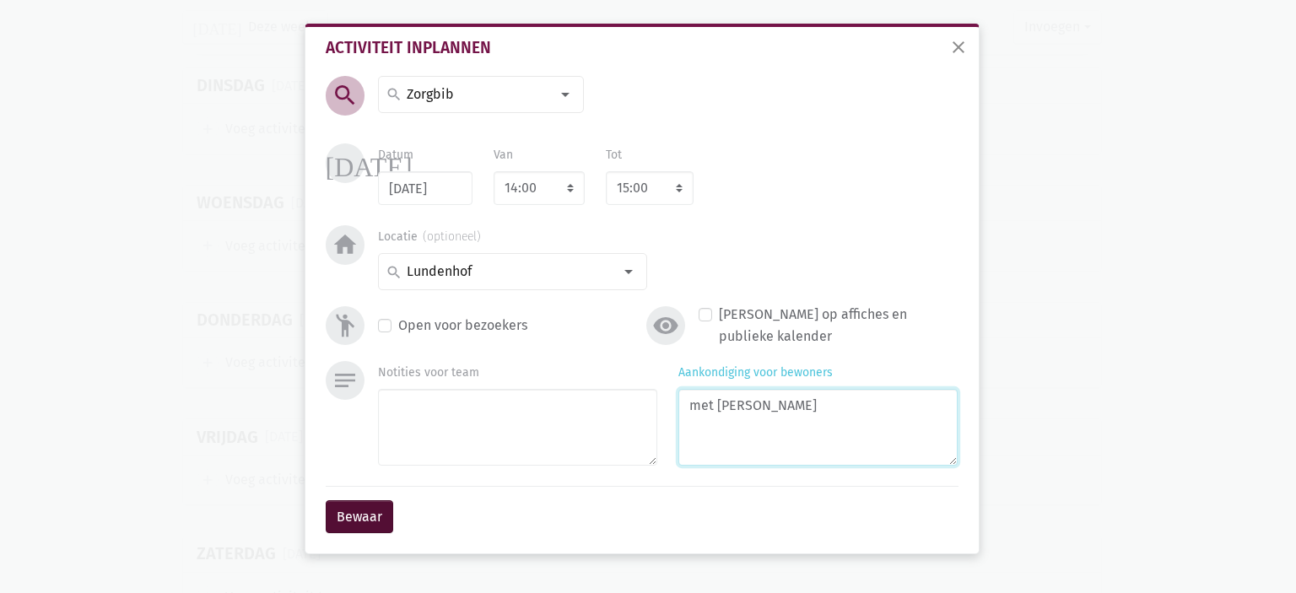
type textarea "met Marina"
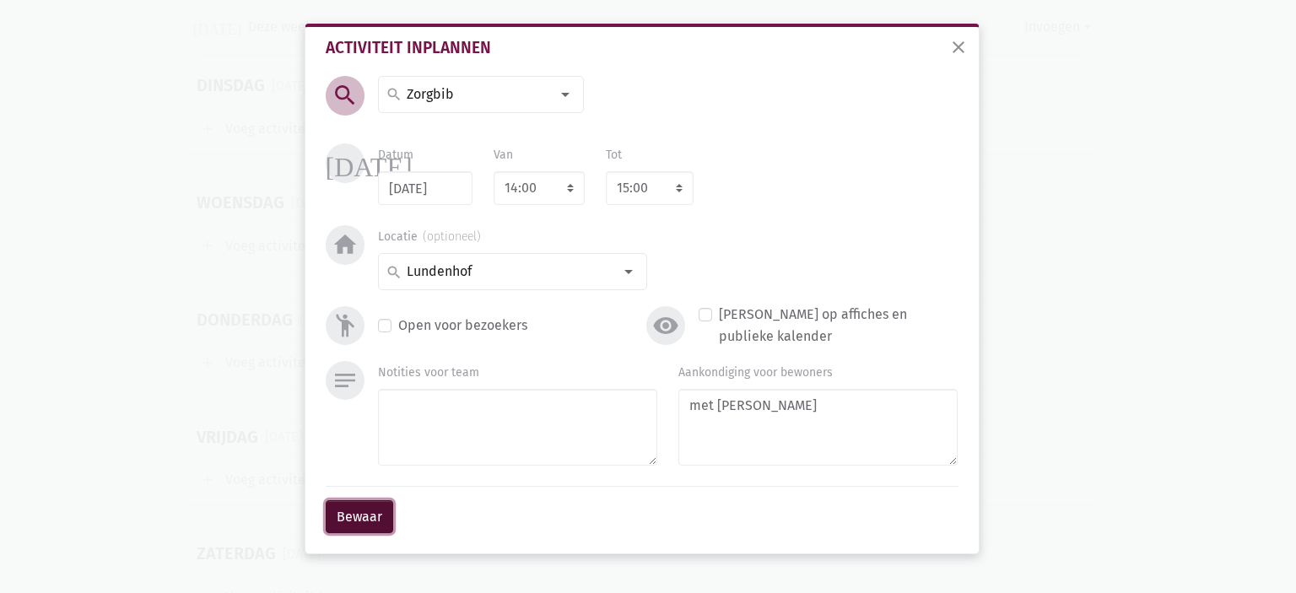
click at [362, 509] on button "Bewaar" at bounding box center [360, 517] width 68 height 34
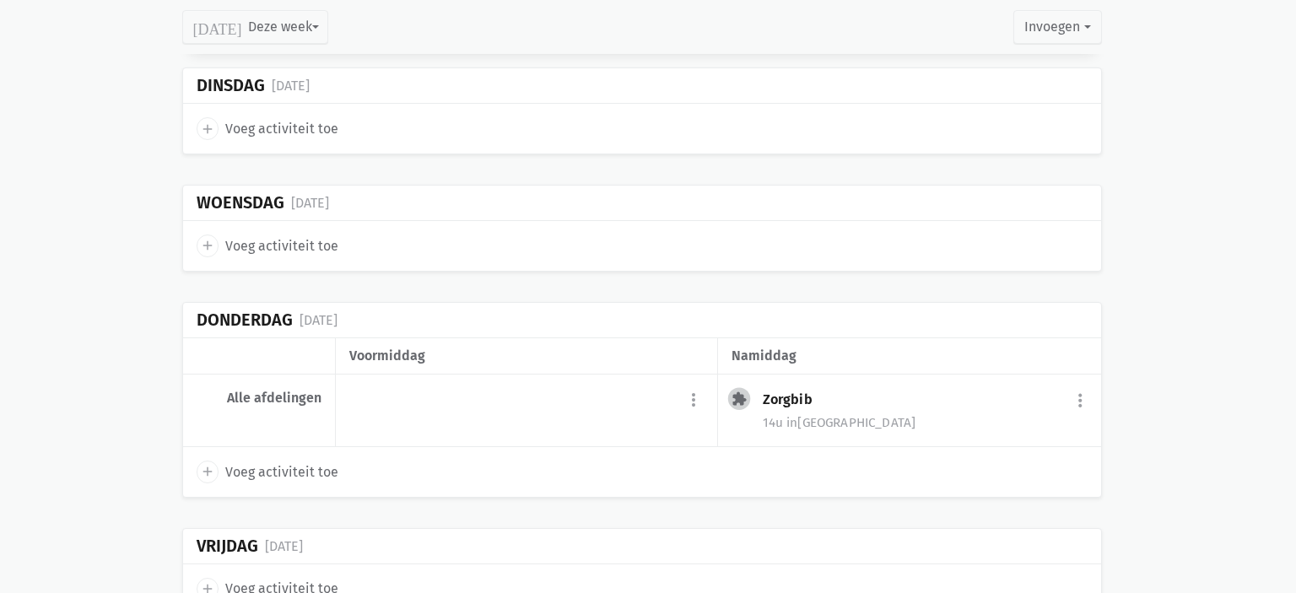
scroll to position [3664, 0]
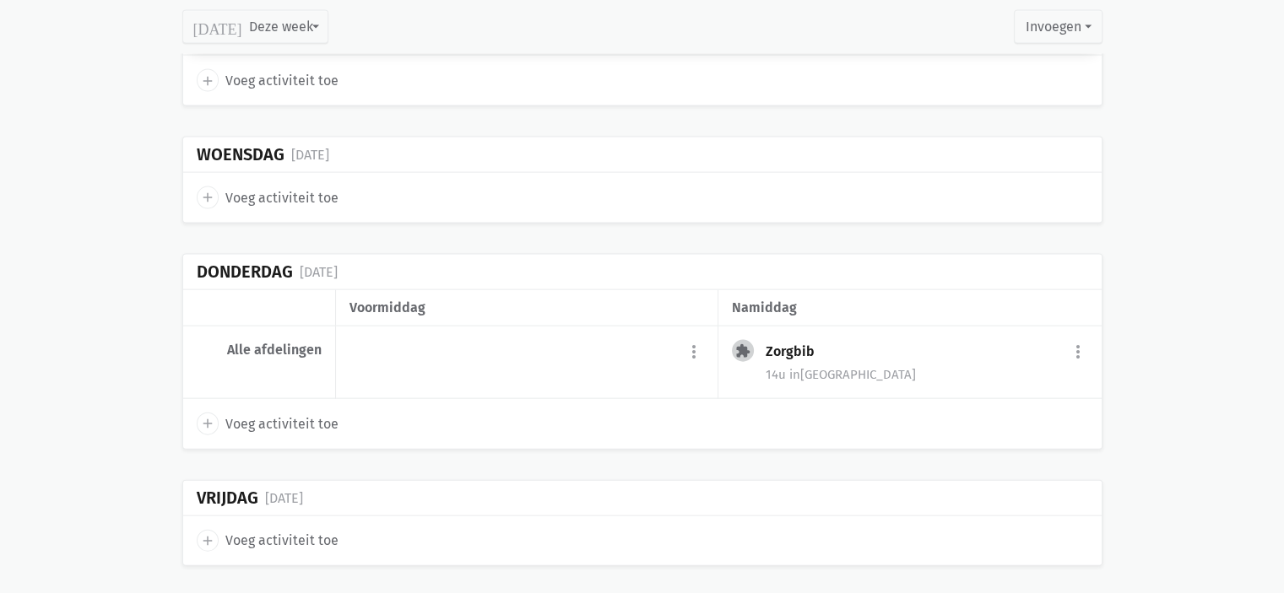
click at [204, 533] on icon "add" at bounding box center [207, 540] width 15 height 15
select select "14:00"
select select "15:00"
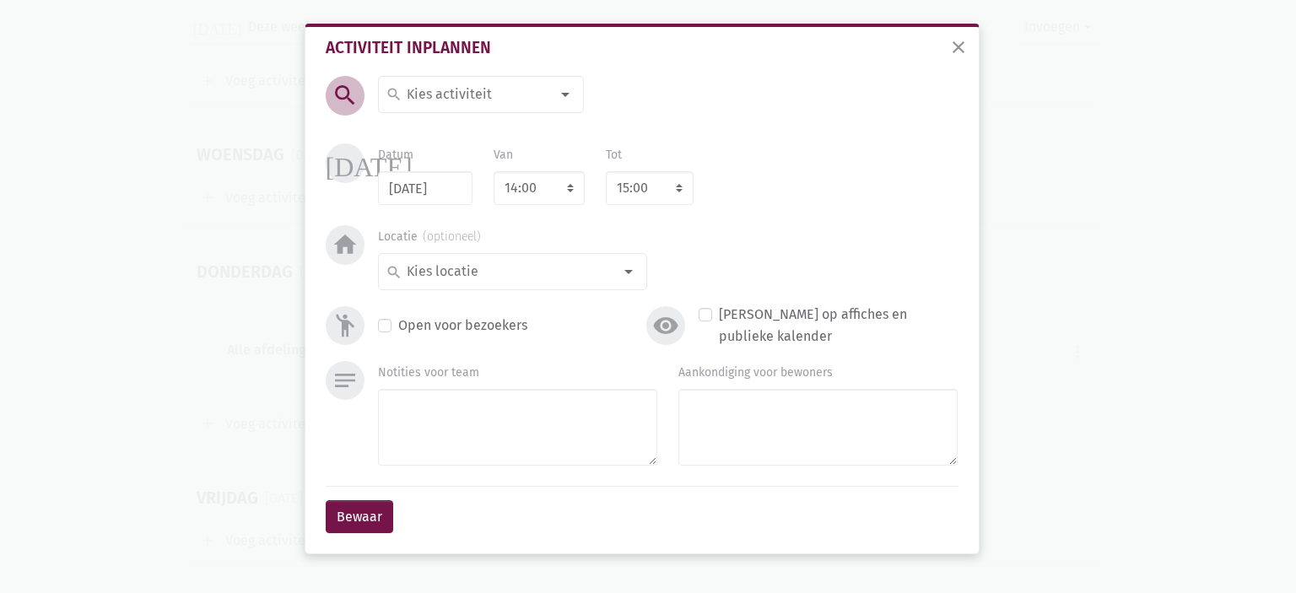
click at [452, 90] on input at bounding box center [477, 95] width 146 height 22
type input "Crea"
click at [446, 126] on span "Crea" at bounding box center [481, 128] width 191 height 22
click at [527, 188] on select "7:00 7:15 7:30 7:45 8:00 8:15 8:30 8:45 9:00 9:15 9:30 9:45 10:00 10:15 10:30 1…" at bounding box center [539, 188] width 91 height 34
select select "10:00"
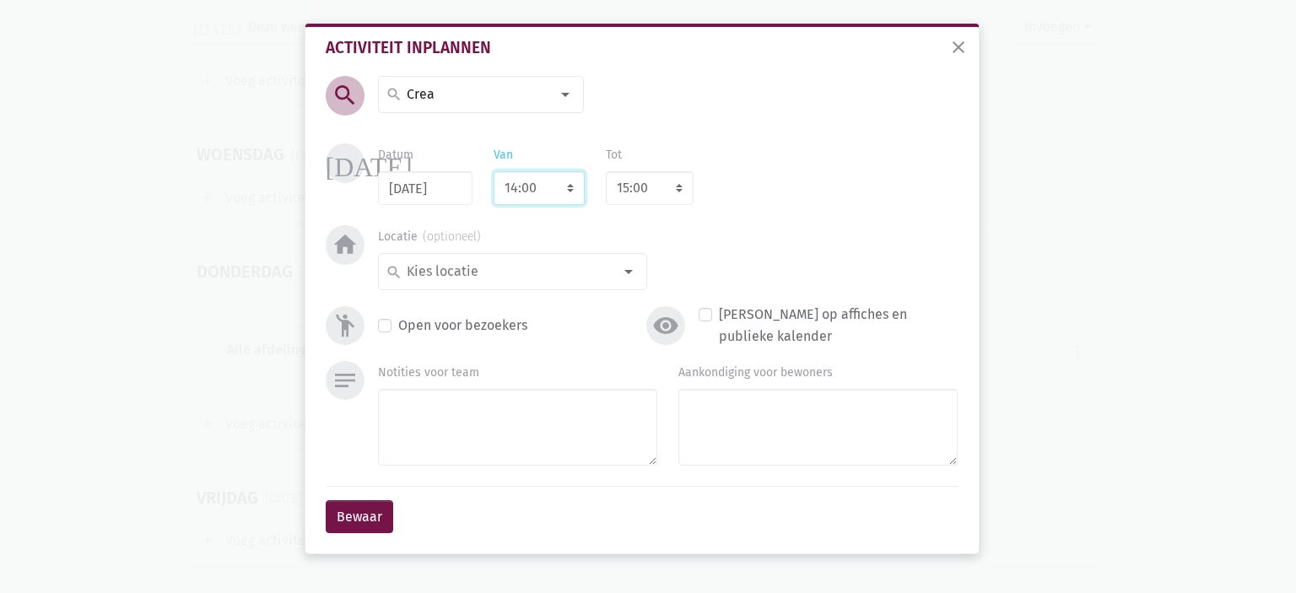
click at [494, 171] on select "7:00 7:15 7:30 7:45 8:00 8:15 8:30 8:45 9:00 9:15 9:30 9:45 10:00 10:15 10:30 1…" at bounding box center [539, 188] width 91 height 34
select select "11:00"
click at [510, 262] on input at bounding box center [508, 272] width 208 height 22
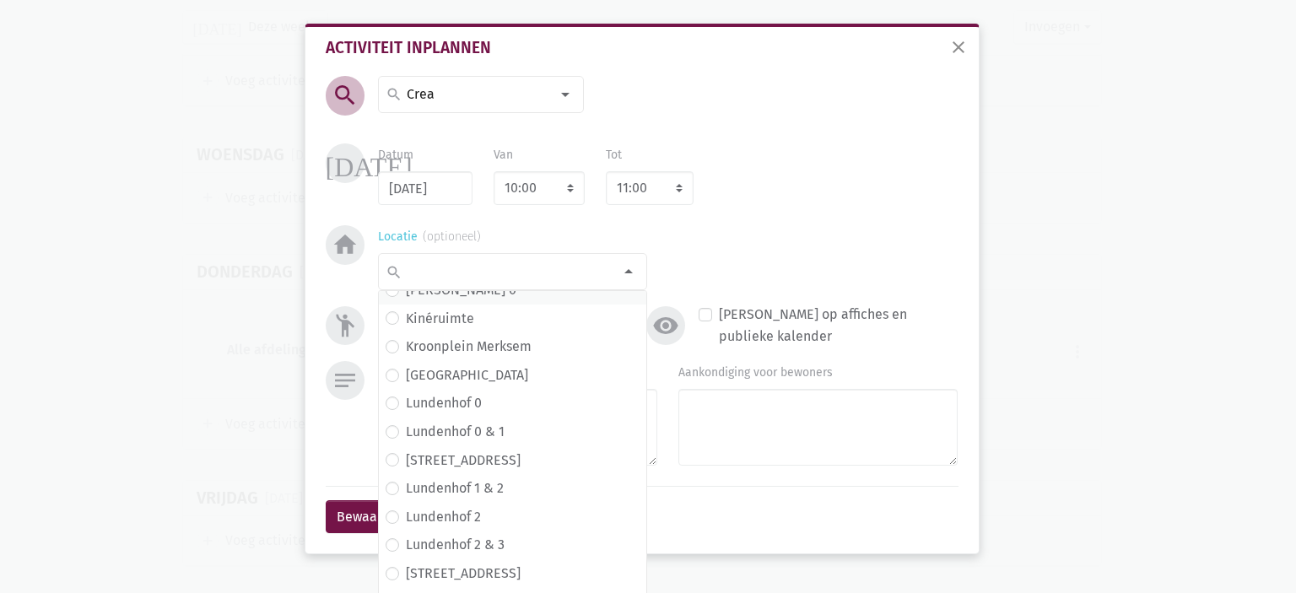
scroll to position [253, 0]
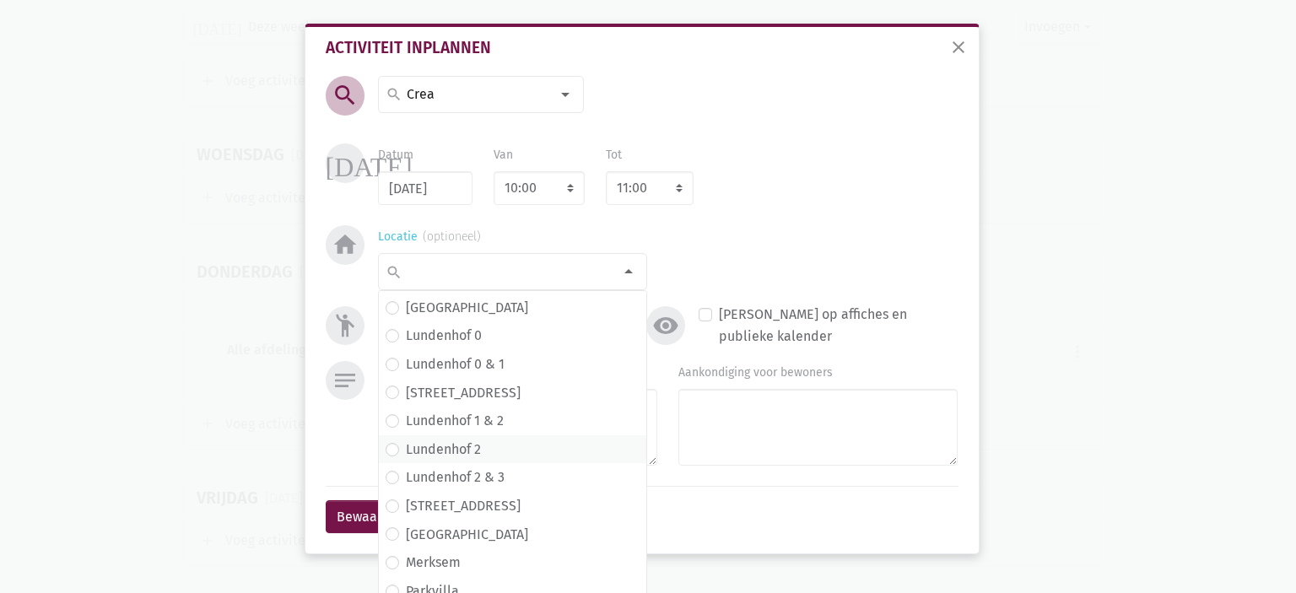
click at [492, 447] on span "Lundenhof 2" at bounding box center [513, 450] width 254 height 22
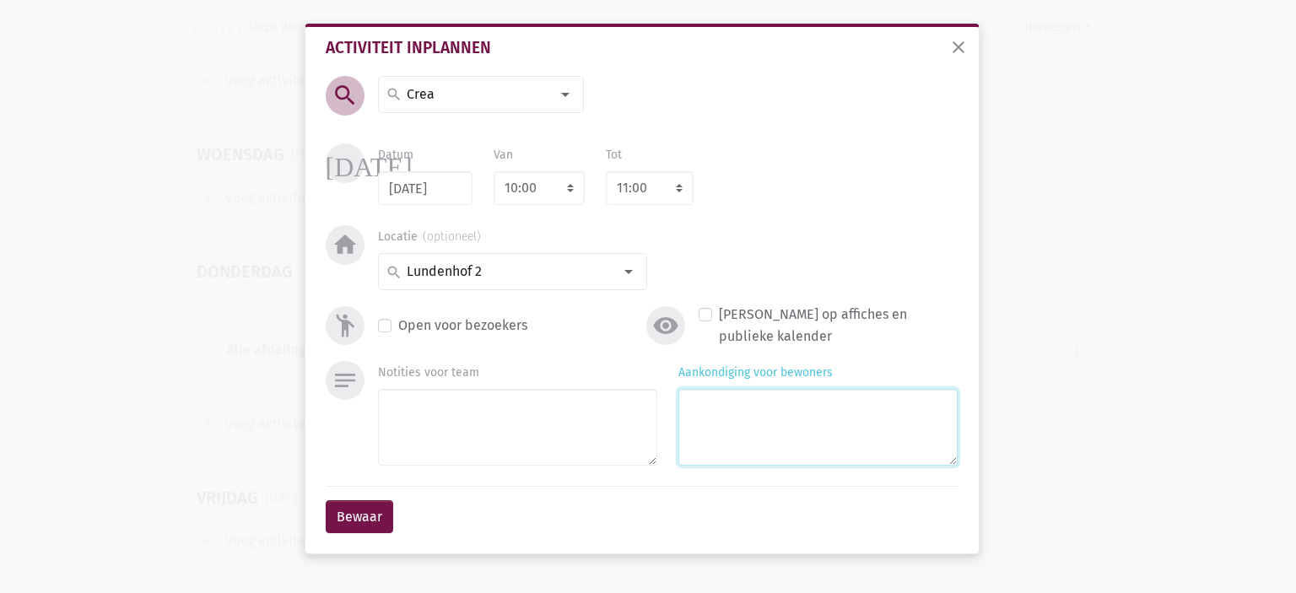
click at [727, 410] on textarea "Aankondiging voor bewoners" at bounding box center [817, 427] width 279 height 77
type textarea "met Agnes & Frieda"
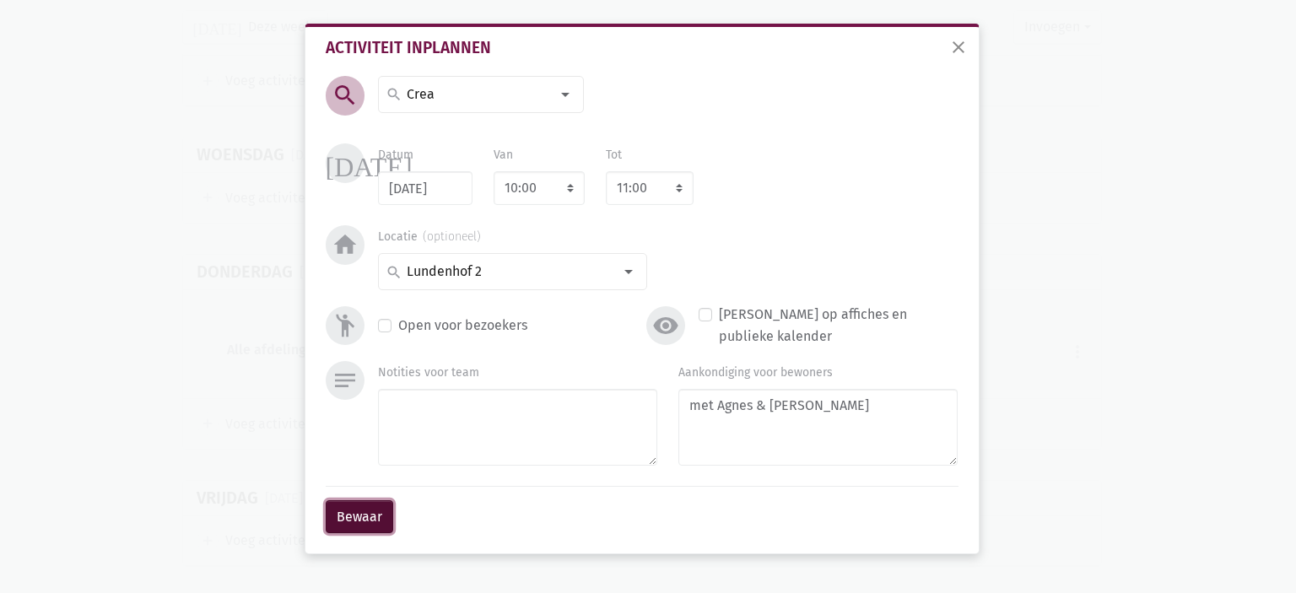
click at [353, 519] on button "Bewaar" at bounding box center [360, 517] width 68 height 34
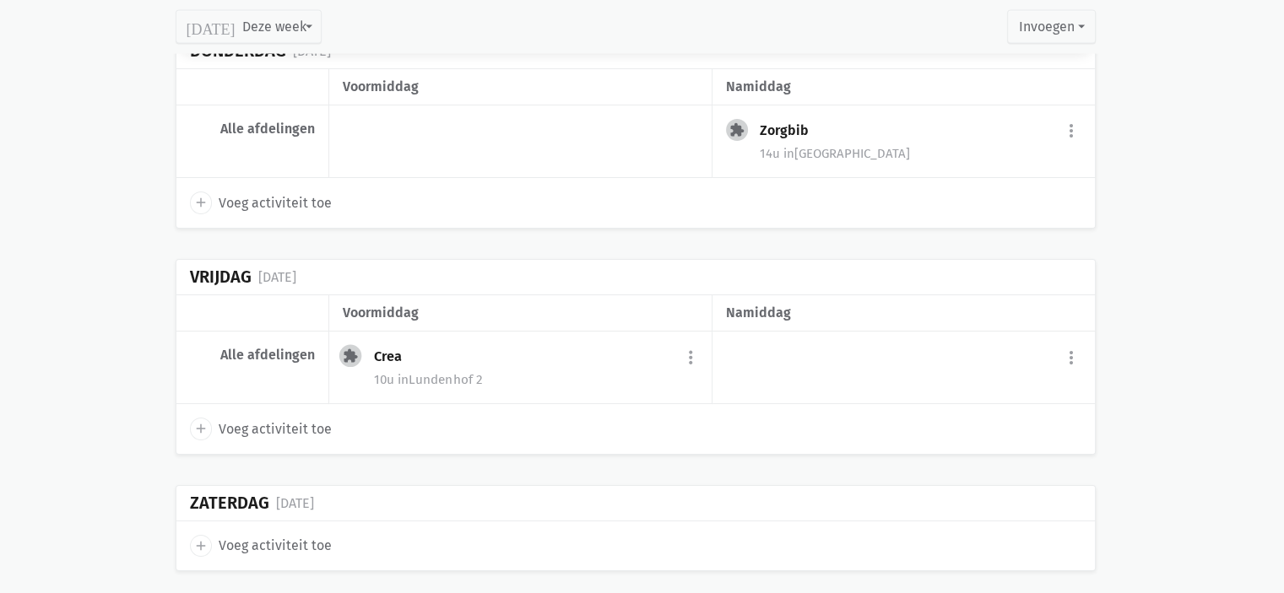
scroll to position [3889, 0]
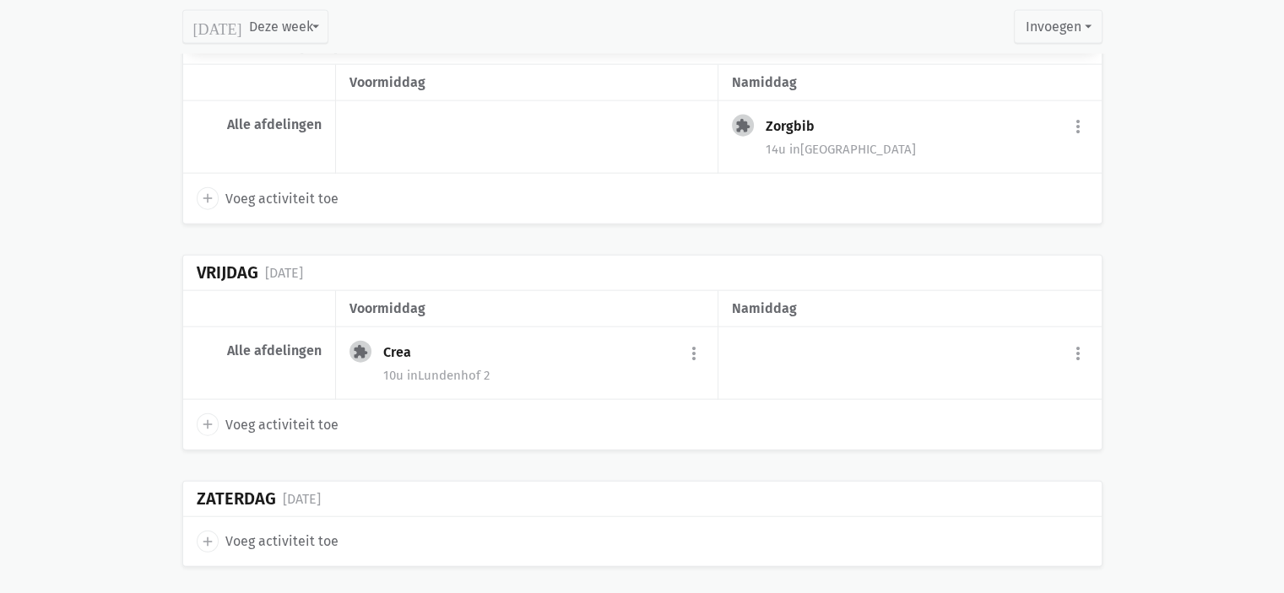
click at [216, 414] on span "add" at bounding box center [208, 425] width 22 height 22
select select "14:00"
select select "15:00"
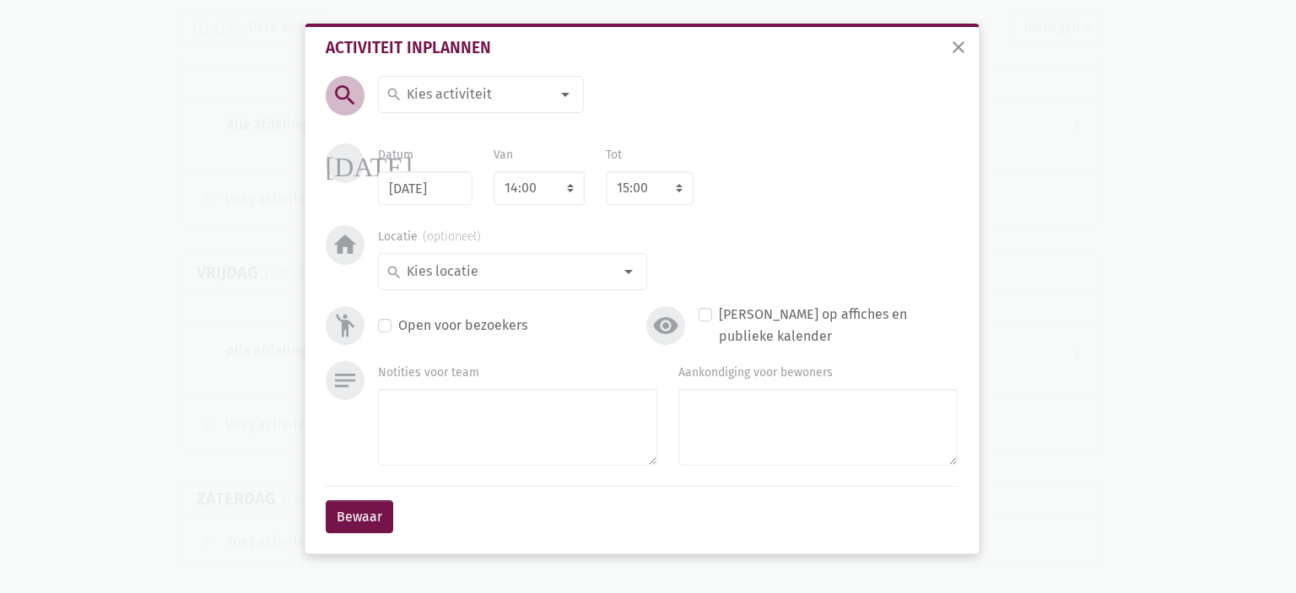
click at [456, 97] on input at bounding box center [477, 95] width 146 height 22
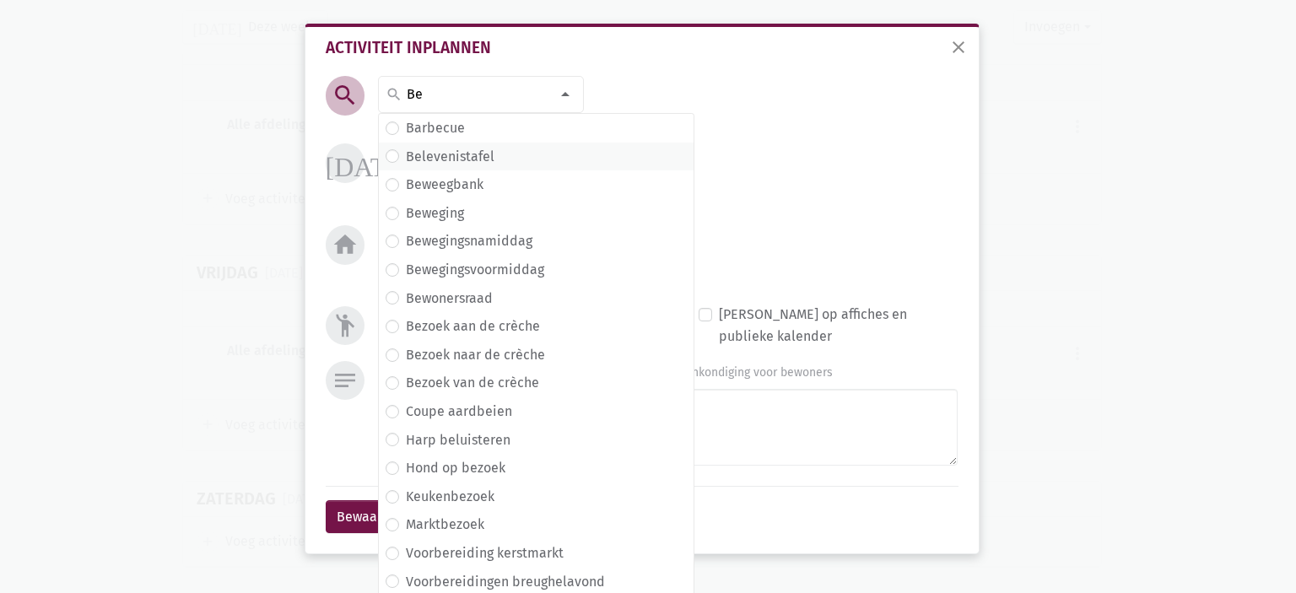
type input "Be"
click at [477, 154] on label "Belevenistafel" at bounding box center [450, 157] width 89 height 22
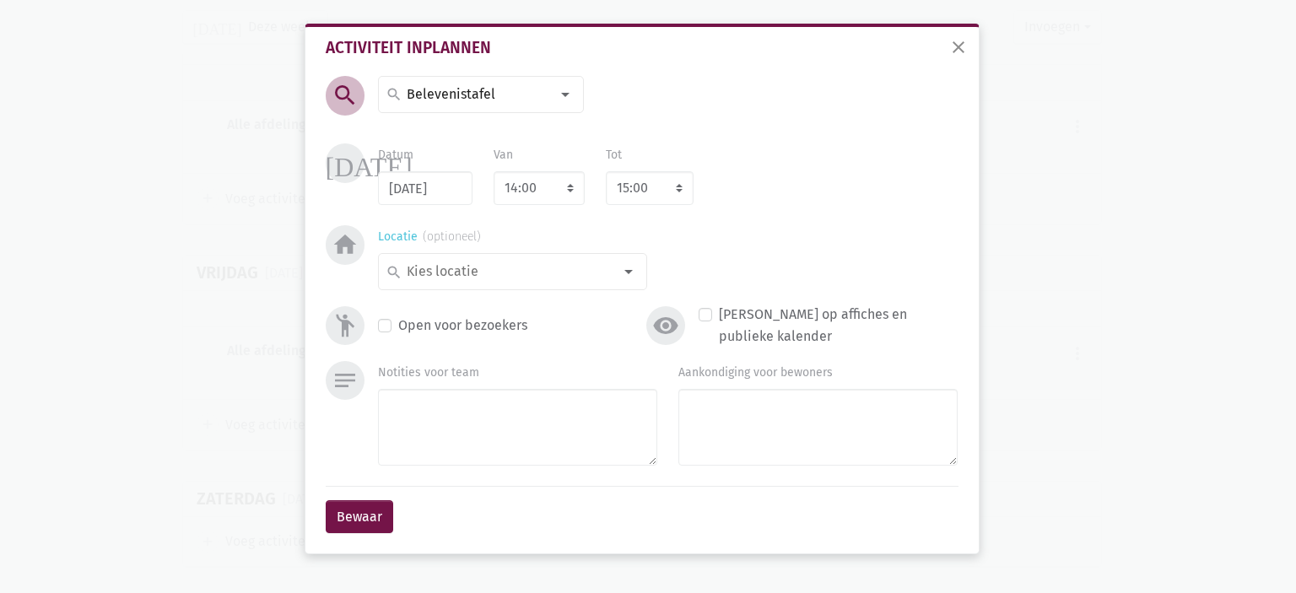
click at [533, 273] on input at bounding box center [508, 272] width 208 height 22
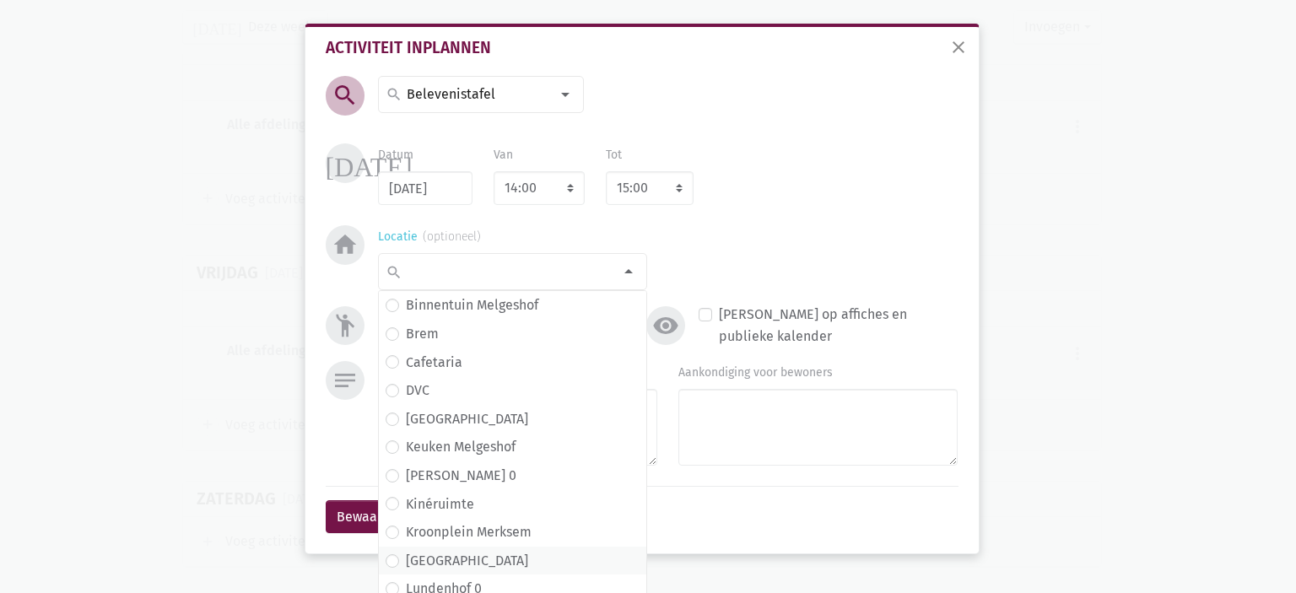
click at [496, 559] on span "Lundenhof" at bounding box center [513, 561] width 254 height 22
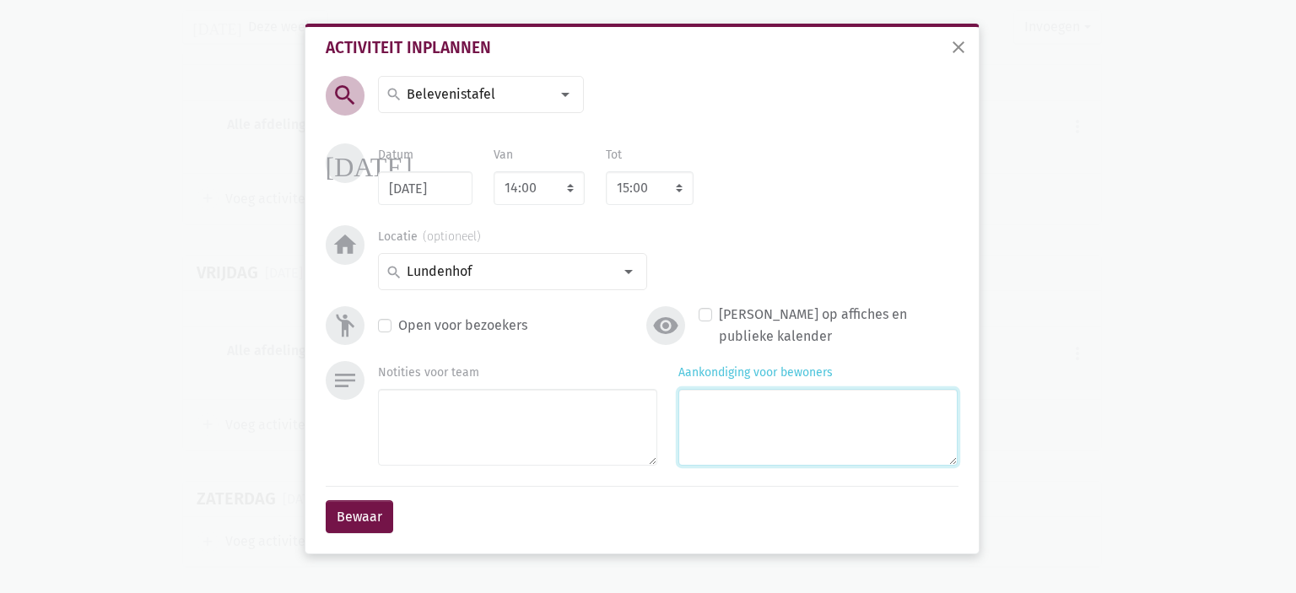
click at [726, 462] on textarea "Aankondiging voor bewoners" at bounding box center [817, 427] width 279 height 77
type textarea "met Eliska"
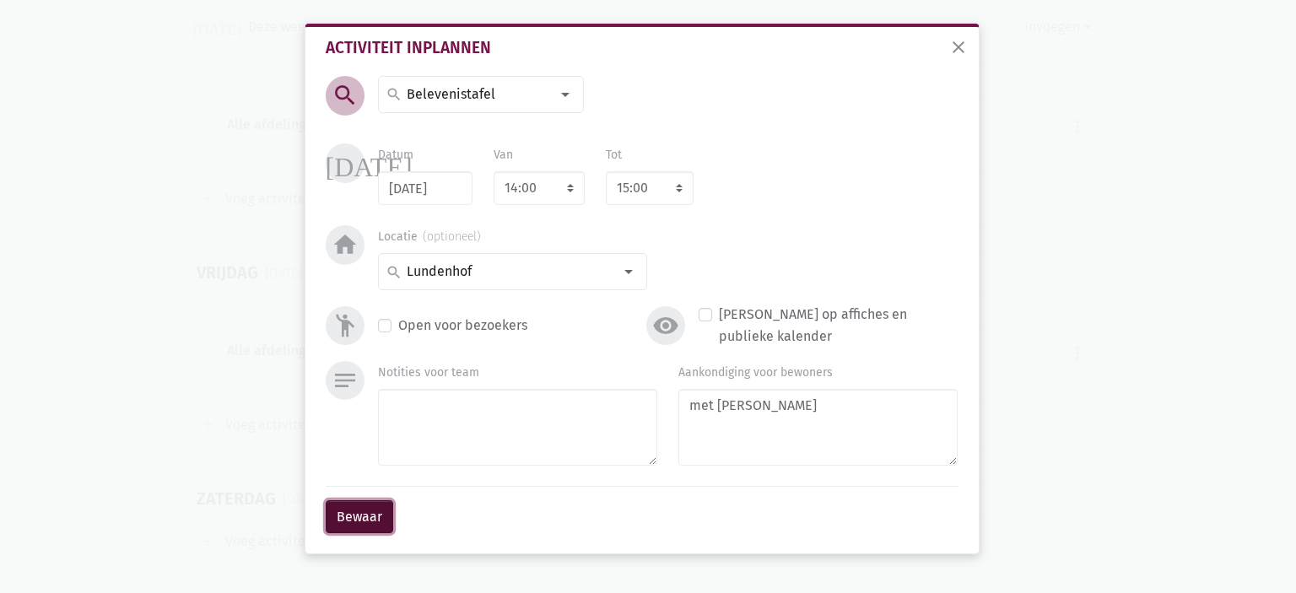
click at [374, 523] on button "Bewaar" at bounding box center [360, 517] width 68 height 34
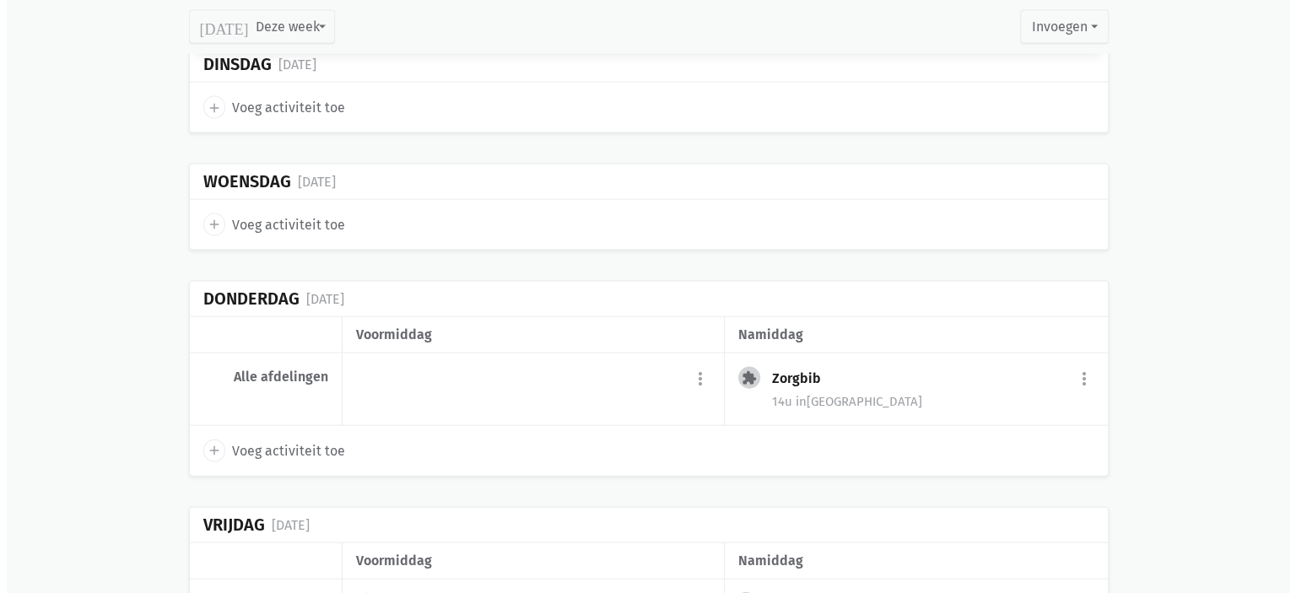
scroll to position [3636, 0]
click at [211, 444] on icon "add" at bounding box center [207, 451] width 15 height 15
select select "14:00"
select select "15:00"
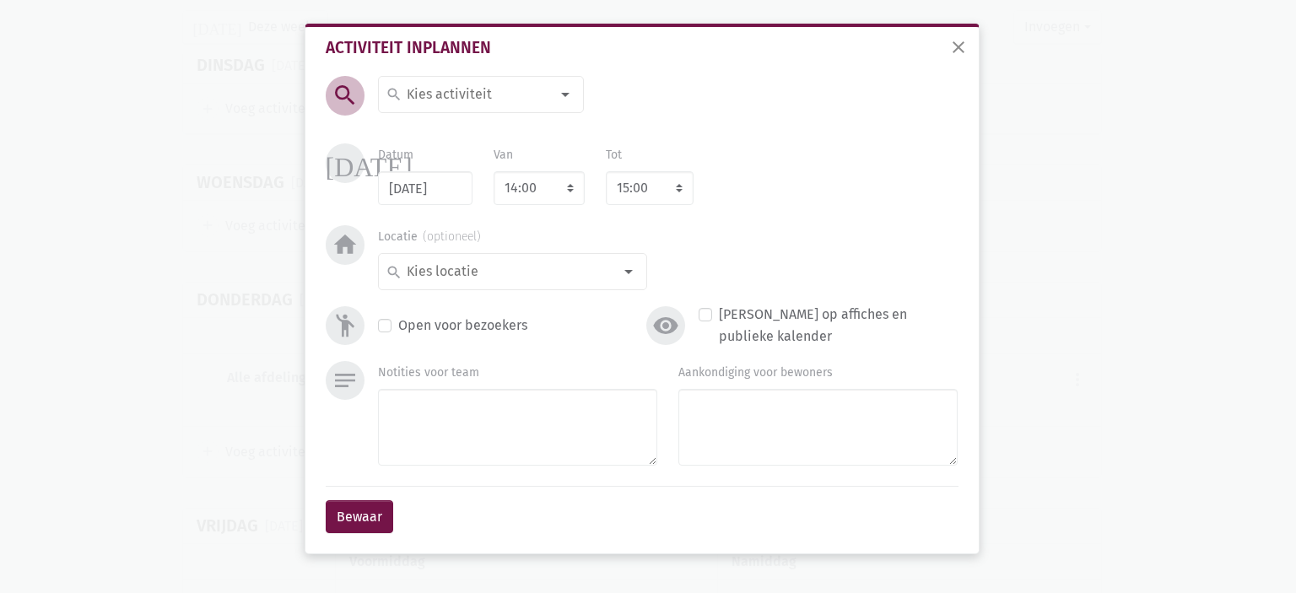
click at [429, 87] on input at bounding box center [477, 95] width 146 height 22
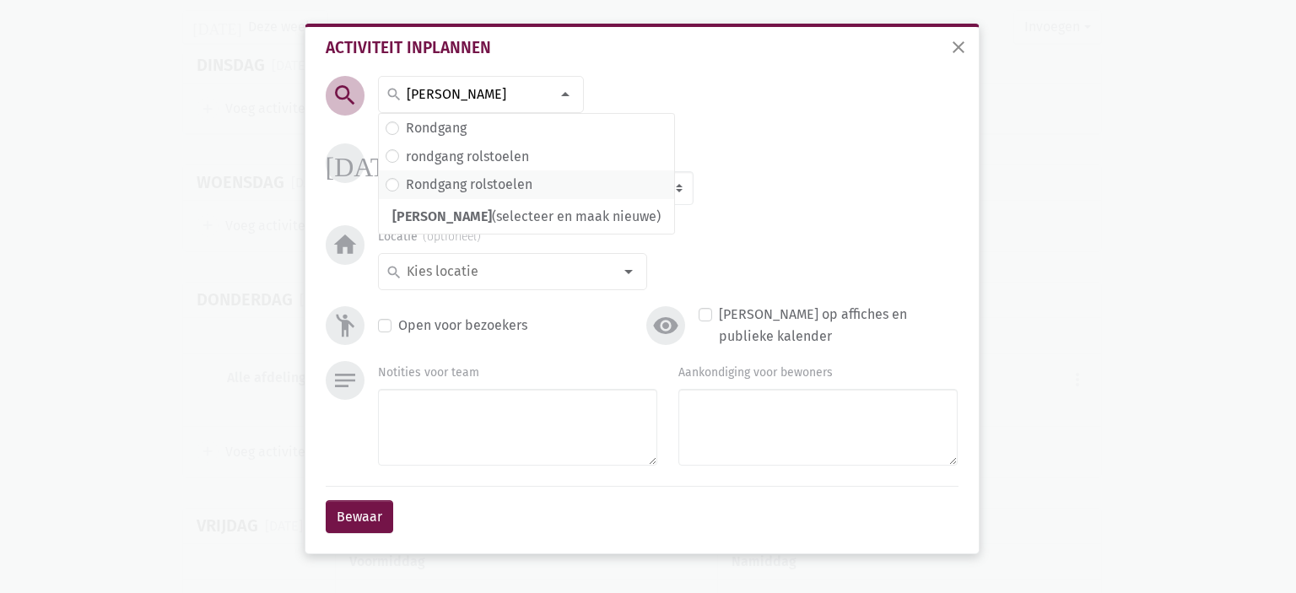
type input "Ron"
click at [472, 195] on span "Rondgang rolstoelen" at bounding box center [526, 184] width 295 height 29
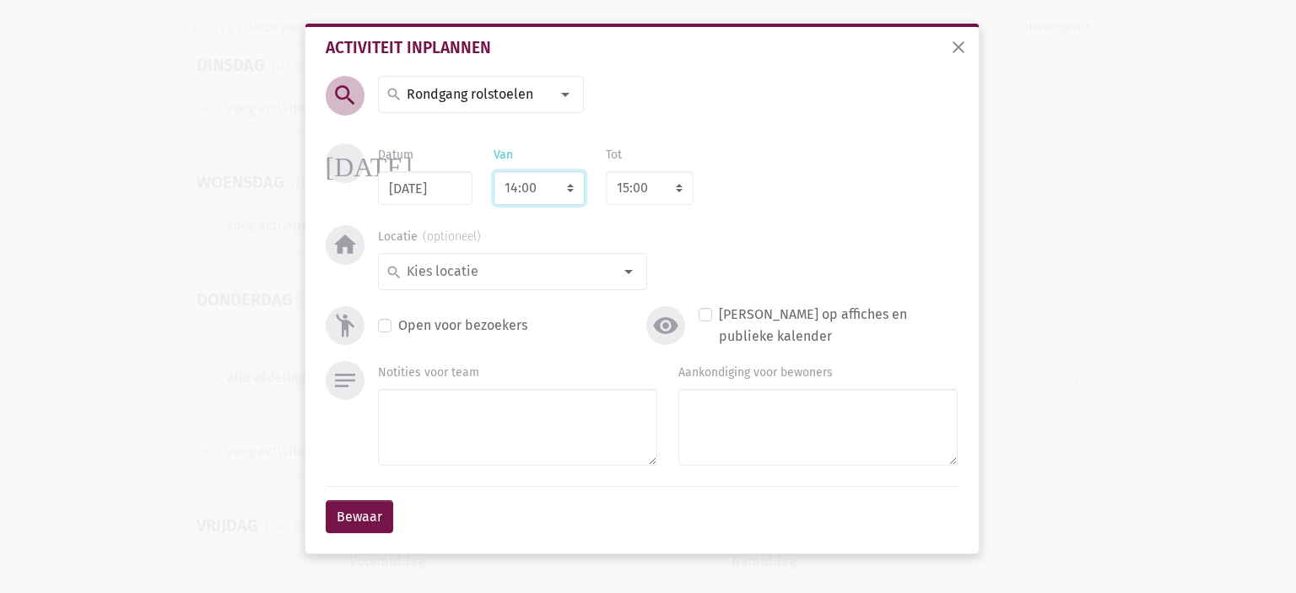
click at [521, 186] on select "7:00 7:15 7:30 7:45 8:00 8:15 8:30 8:45 9:00 9:15 9:30 9:45 10:00 10:15 10:30 1…" at bounding box center [539, 188] width 91 height 34
select select "10:00"
click at [494, 171] on select "7:00 7:15 7:30 7:45 8:00 8:15 8:30 8:45 9:00 9:15 9:30 9:45 10:00 10:15 10:30 1…" at bounding box center [539, 188] width 91 height 34
select select "11:00"
click at [496, 277] on input at bounding box center [508, 272] width 208 height 22
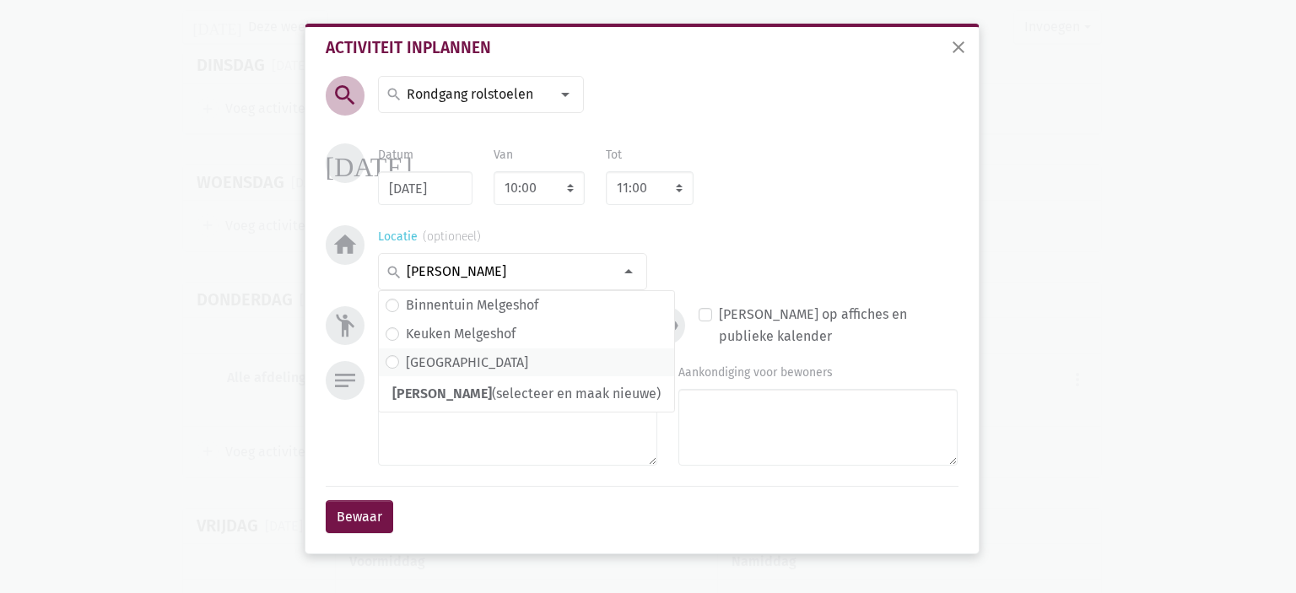
type input "Mel"
click at [459, 357] on label "Melgeshof" at bounding box center [467, 363] width 122 height 22
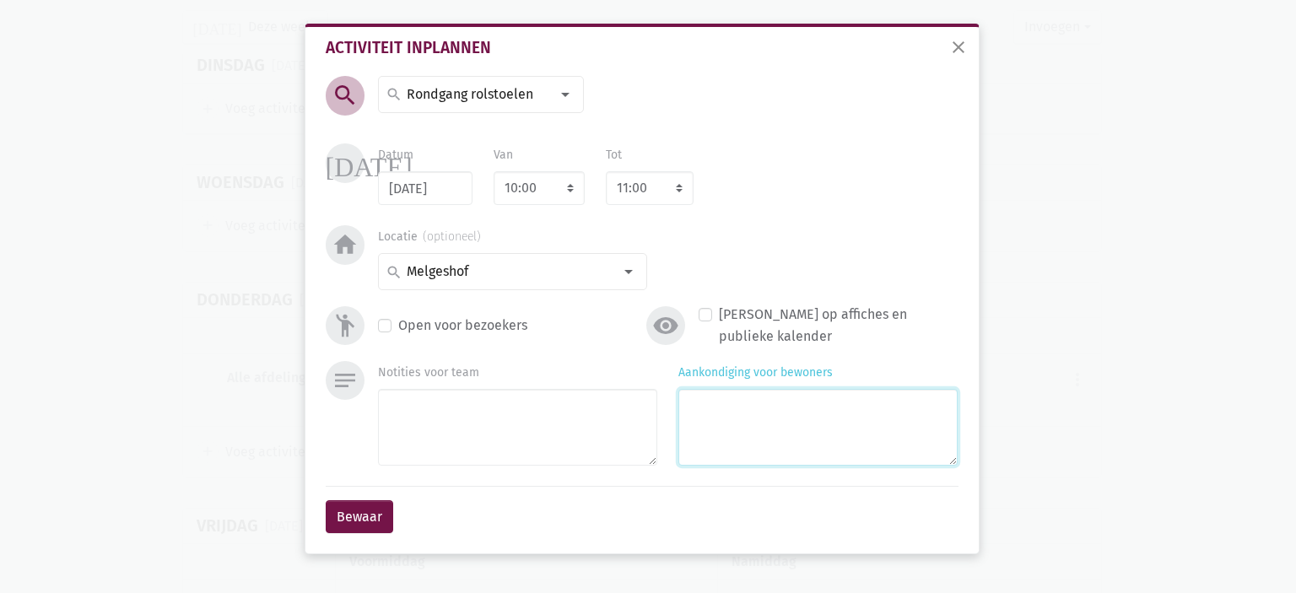
click at [707, 406] on textarea "Aankondiging voor bewoners" at bounding box center [817, 427] width 279 height 77
type textarea "met Monique"
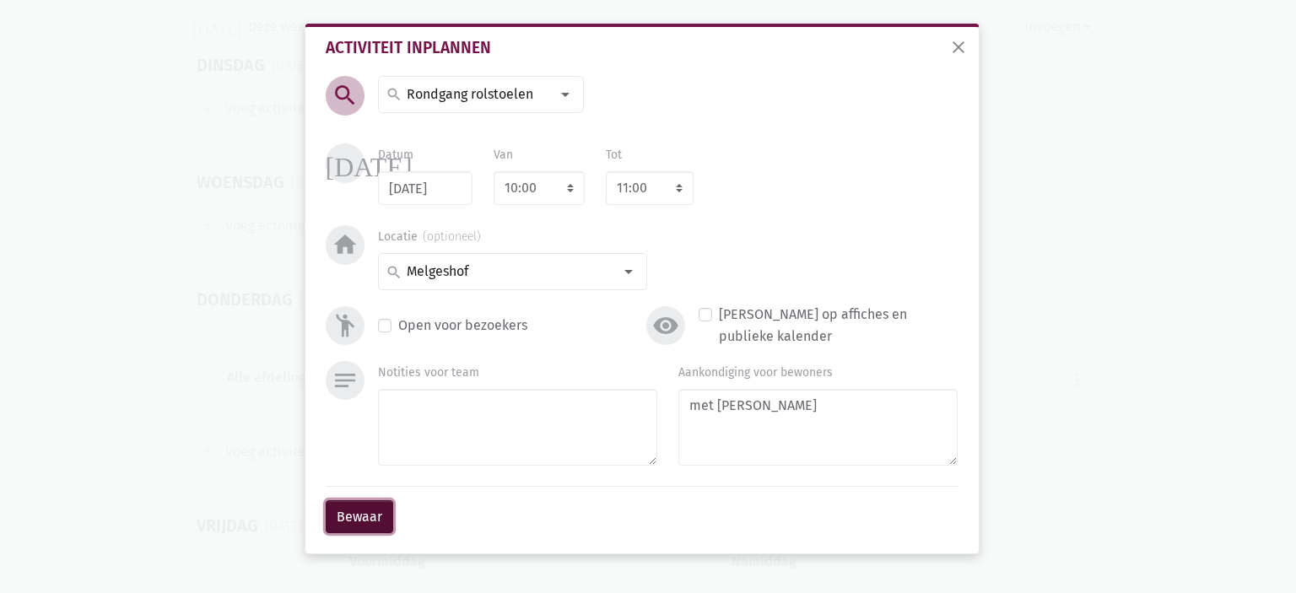
click at [353, 512] on button "Bewaar" at bounding box center [360, 517] width 68 height 34
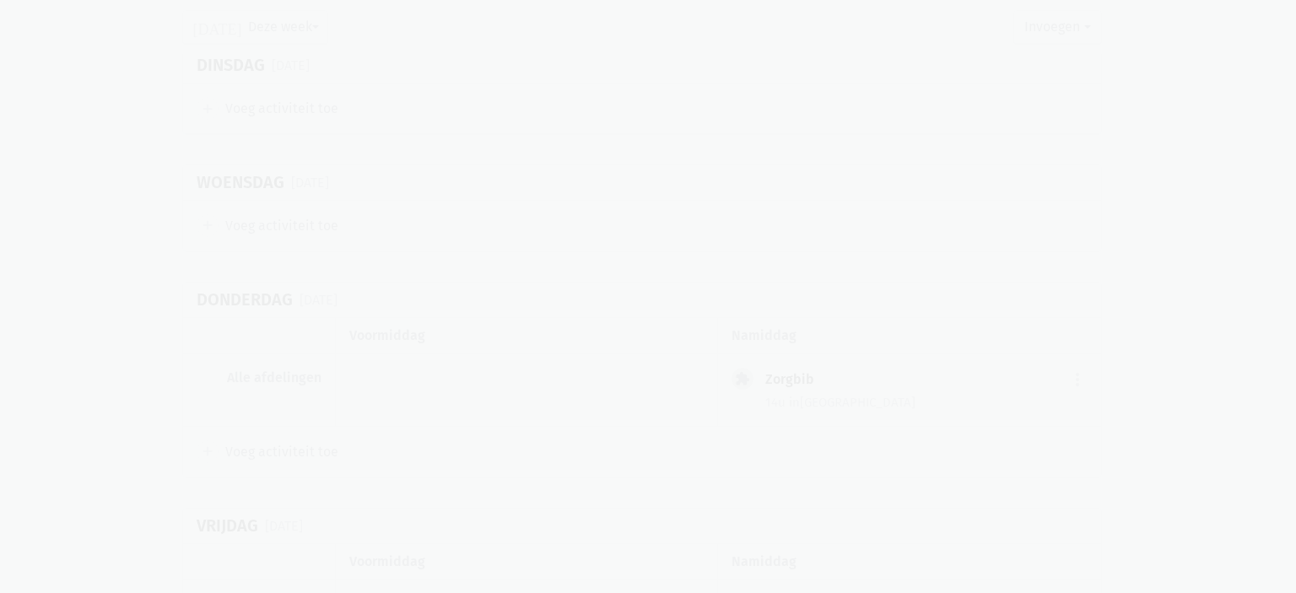
scroll to position [3664, 0]
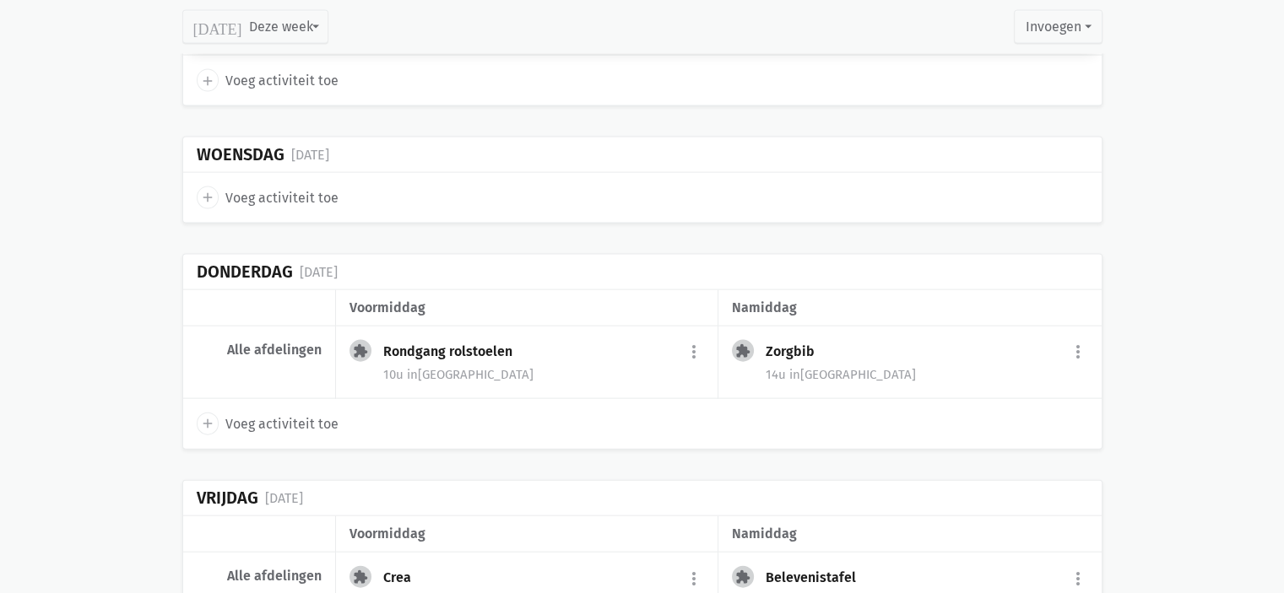
click at [208, 416] on icon "add" at bounding box center [207, 423] width 15 height 15
select select "14:00"
select select "15:00"
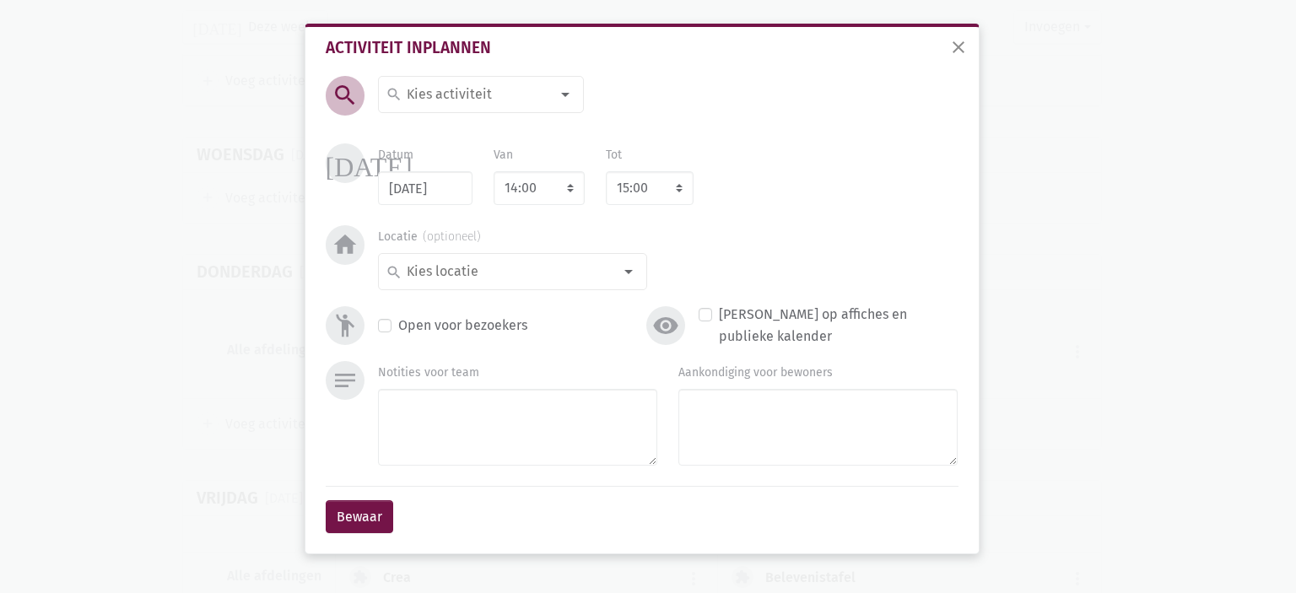
click at [466, 90] on input at bounding box center [477, 95] width 146 height 22
type input "Zangk"
click at [465, 126] on span "Zangkoor" at bounding box center [496, 128] width 220 height 22
click at [531, 195] on select "7:00 7:15 7:30 7:45 8:00 8:15 8:30 8:45 9:00 9:15 9:30 9:45 10:00 10:15 10:30 1…" at bounding box center [539, 188] width 91 height 34
select select "10:30"
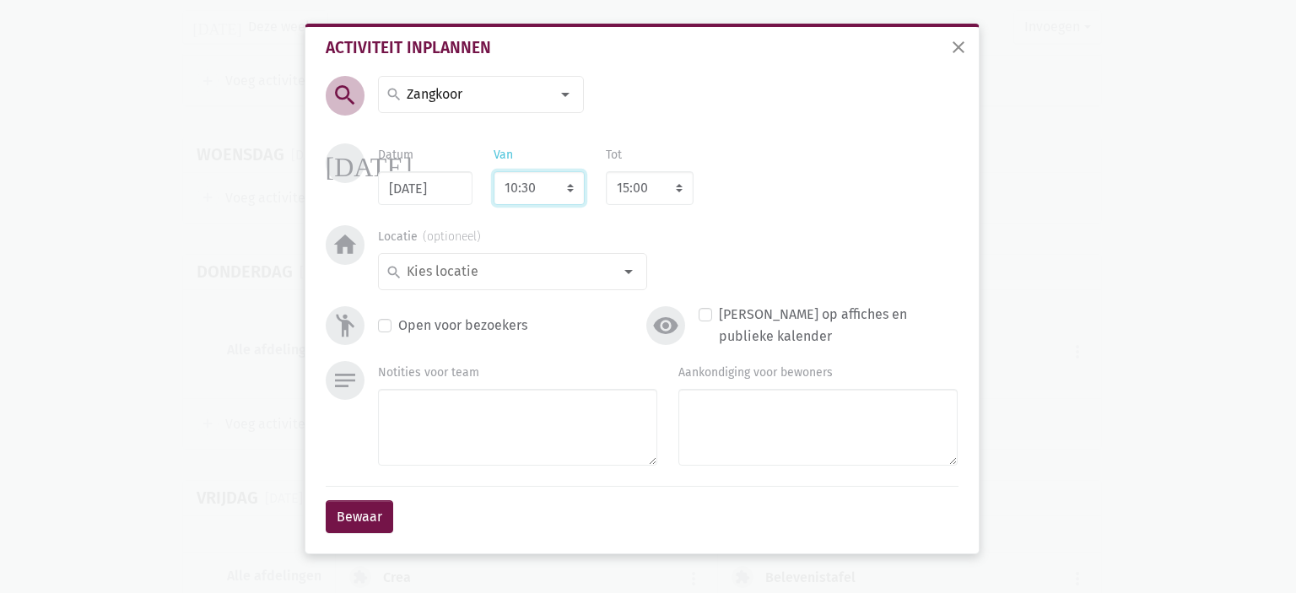
click at [494, 171] on select "7:00 7:15 7:30 7:45 8:00 8:15 8:30 8:45 9:00 9:15 9:30 9:45 10:00 10:15 10:30 1…" at bounding box center [539, 188] width 91 height 34
click at [516, 273] on input at bounding box center [508, 272] width 208 height 22
select select "11:30"
type input "Cafe"
click at [515, 303] on span "Cafetaria" at bounding box center [513, 306] width 254 height 22
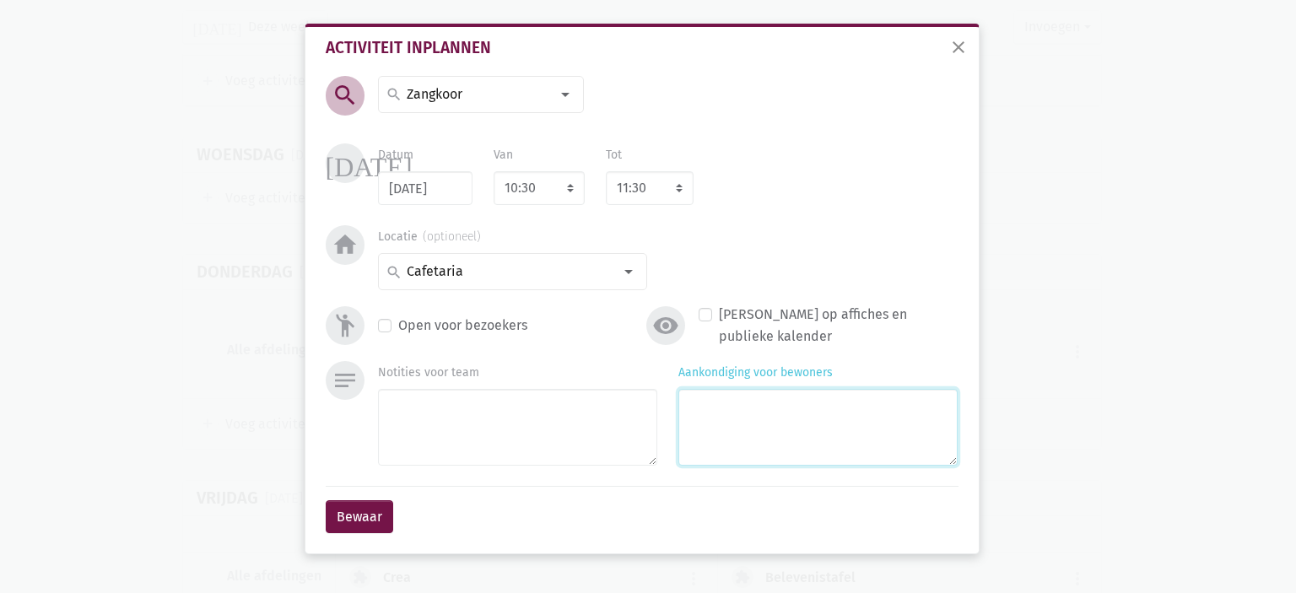
click at [702, 403] on textarea "Aankondiging voor bewoners" at bounding box center [817, 427] width 279 height 77
type textarea "met Eliska & Anne"
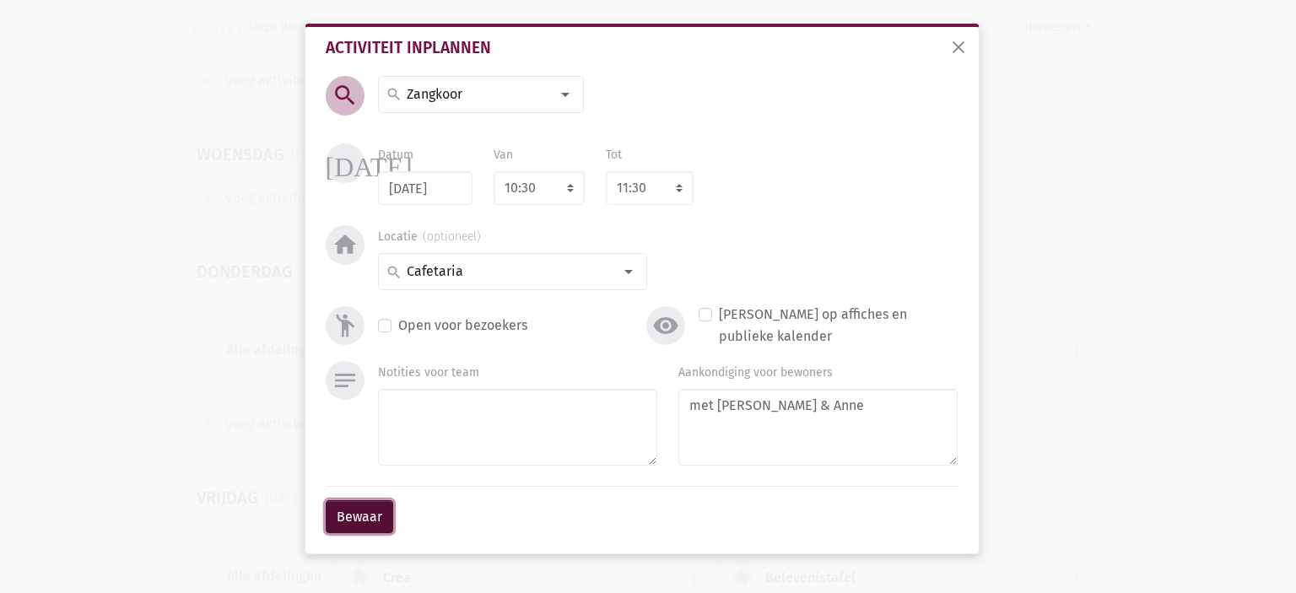
click at [338, 515] on button "Bewaar" at bounding box center [360, 517] width 68 height 34
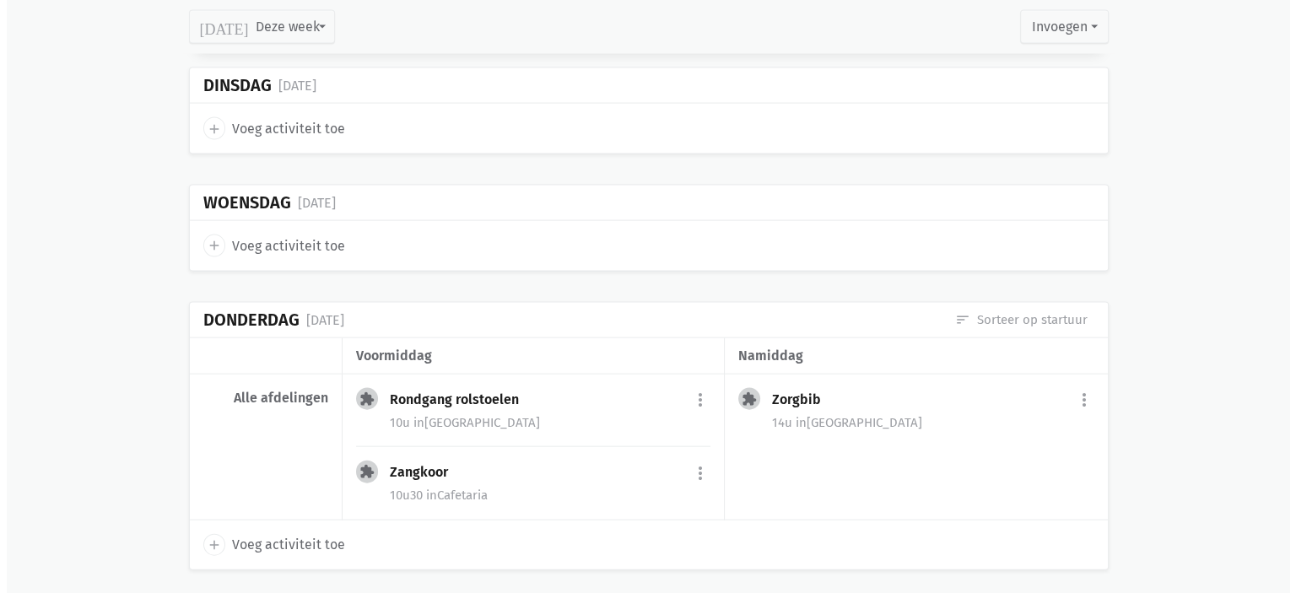
scroll to position [3532, 0]
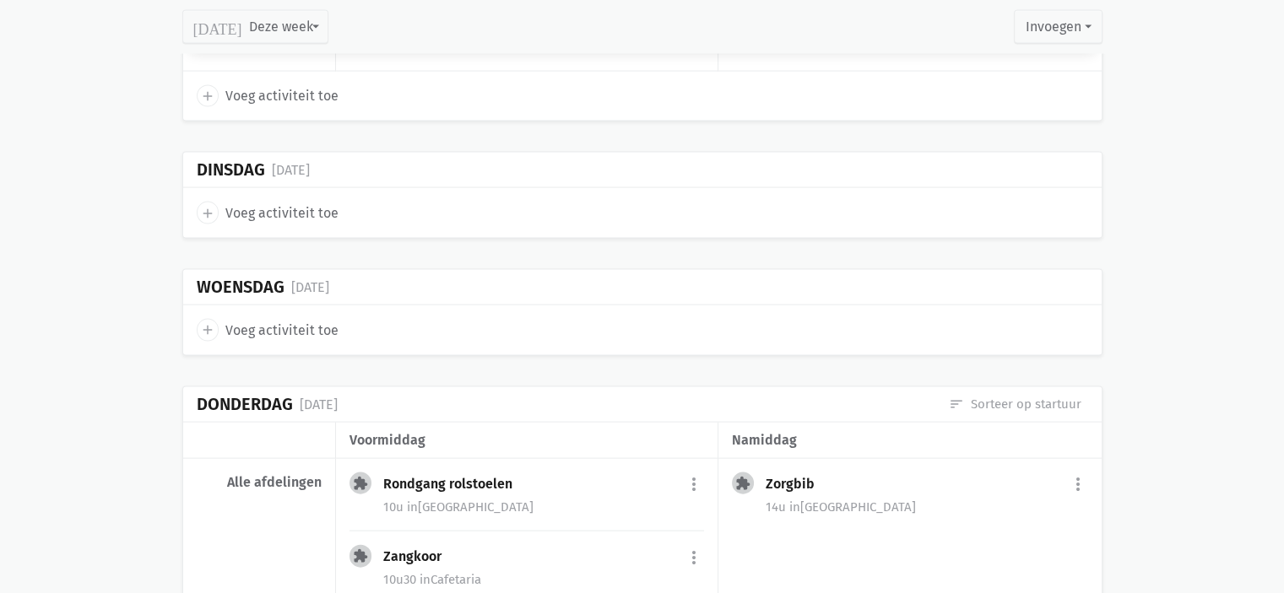
click at [209, 322] on icon "add" at bounding box center [207, 329] width 15 height 15
select select "14:00"
select select "15:00"
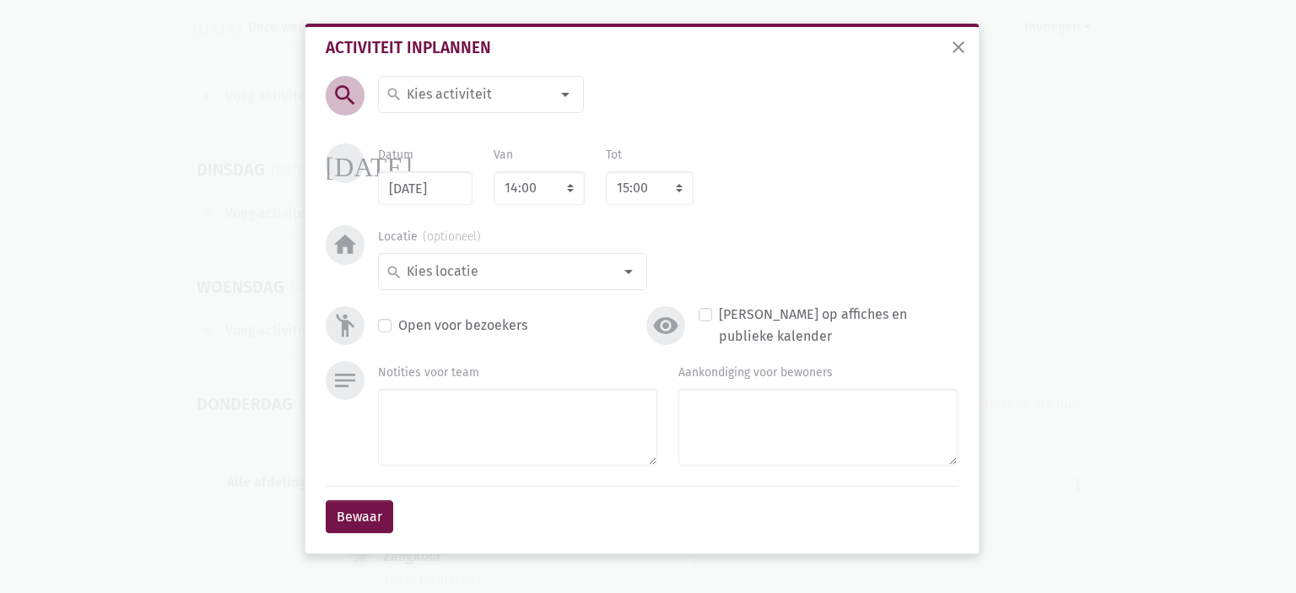
click at [436, 94] on input at bounding box center [477, 95] width 146 height 22
type input "Groepst"
click at [527, 130] on span "Groepsturnen" at bounding box center [501, 128] width 231 height 22
click at [531, 183] on select "7:00 7:15 7:30 7:45 8:00 8:15 8:30 8:45 9:00 9:15 9:30 9:45 10:00 10:15 10:30 1…" at bounding box center [539, 188] width 91 height 34
select select "10:30"
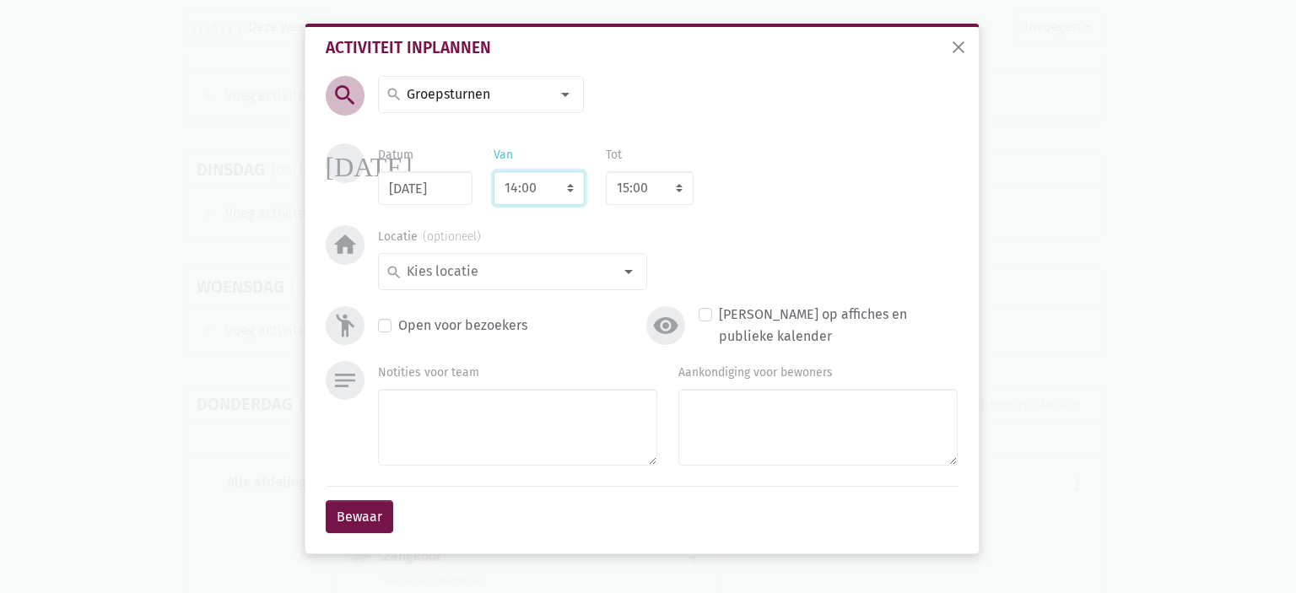
click at [494, 171] on select "7:00 7:15 7:30 7:45 8:00 8:15 8:30 8:45 9:00 9:15 9:30 9:45 10:00 10:15 10:30 1…" at bounding box center [539, 188] width 91 height 34
select select "11:30"
click at [503, 271] on input at bounding box center [508, 272] width 208 height 22
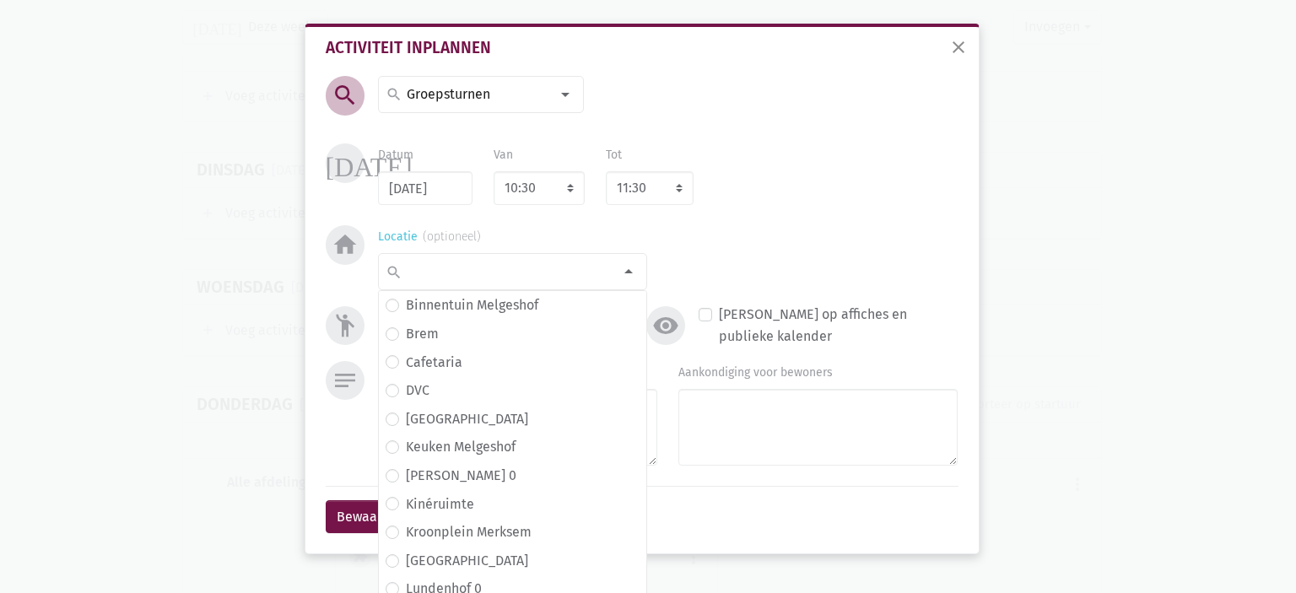
click at [517, 263] on input at bounding box center [508, 272] width 208 height 22
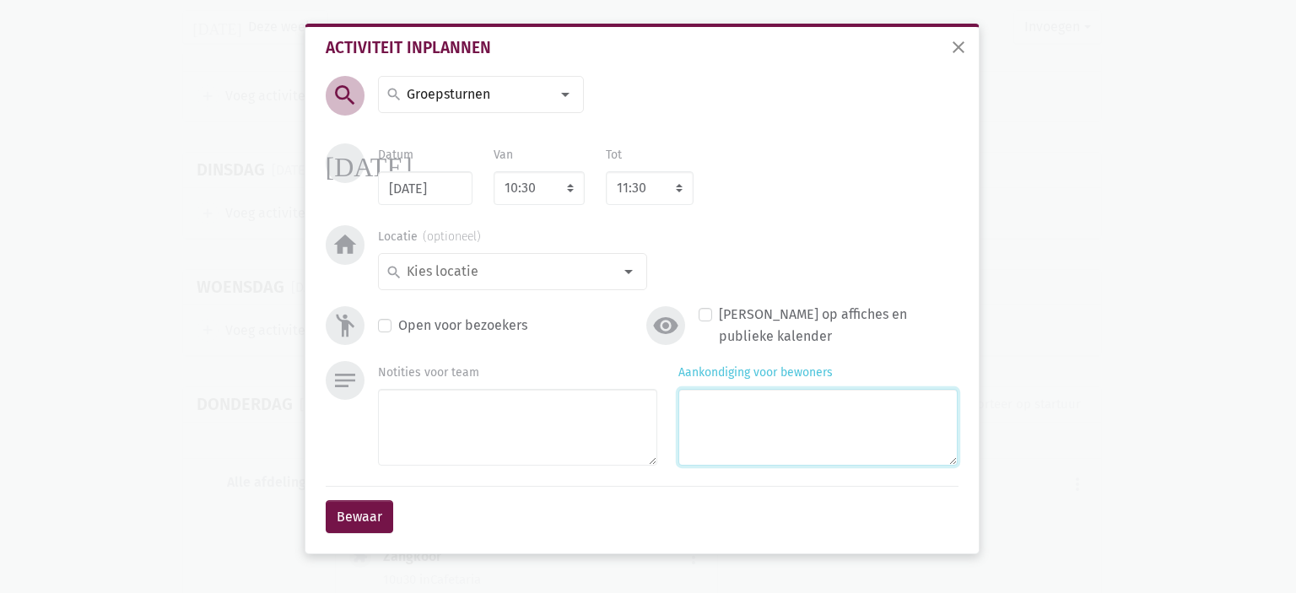
click at [702, 406] on textarea "Aankondiging voor bewoners" at bounding box center [817, 427] width 279 height 77
click at [478, 272] on input at bounding box center [508, 272] width 208 height 22
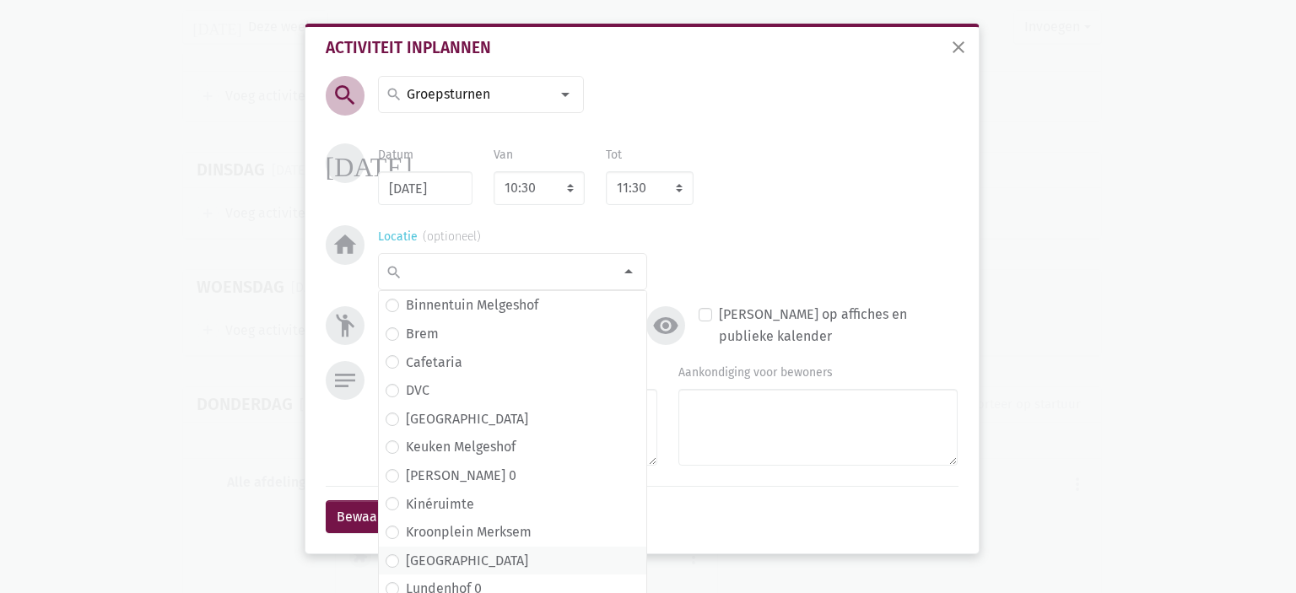
click at [478, 560] on span "Lundenhof" at bounding box center [513, 561] width 254 height 22
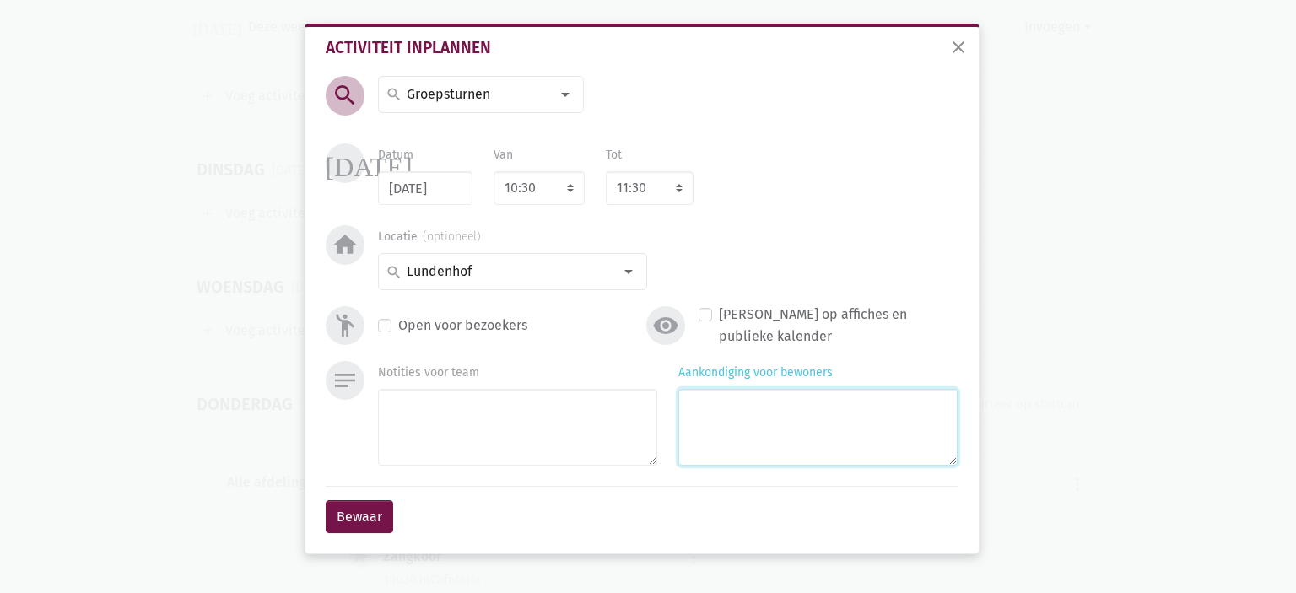
click at [726, 451] on textarea "Aankondiging voor bewoners" at bounding box center [817, 427] width 279 height 77
type textarea "met Monique"
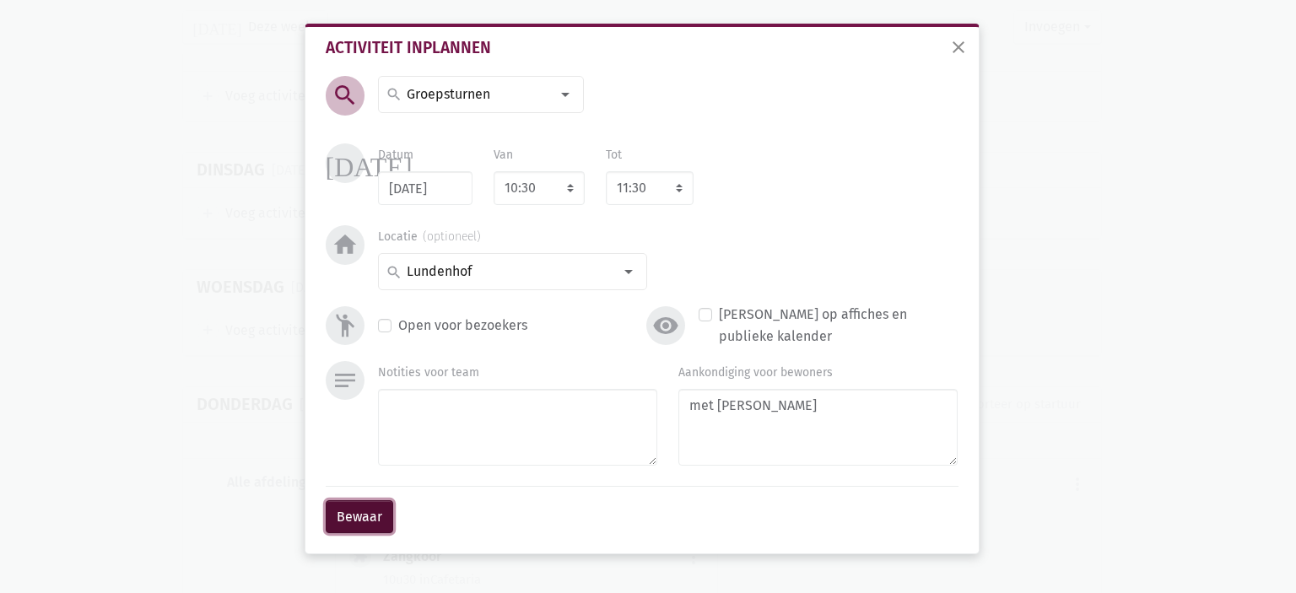
click at [370, 523] on button "Bewaar" at bounding box center [360, 517] width 68 height 34
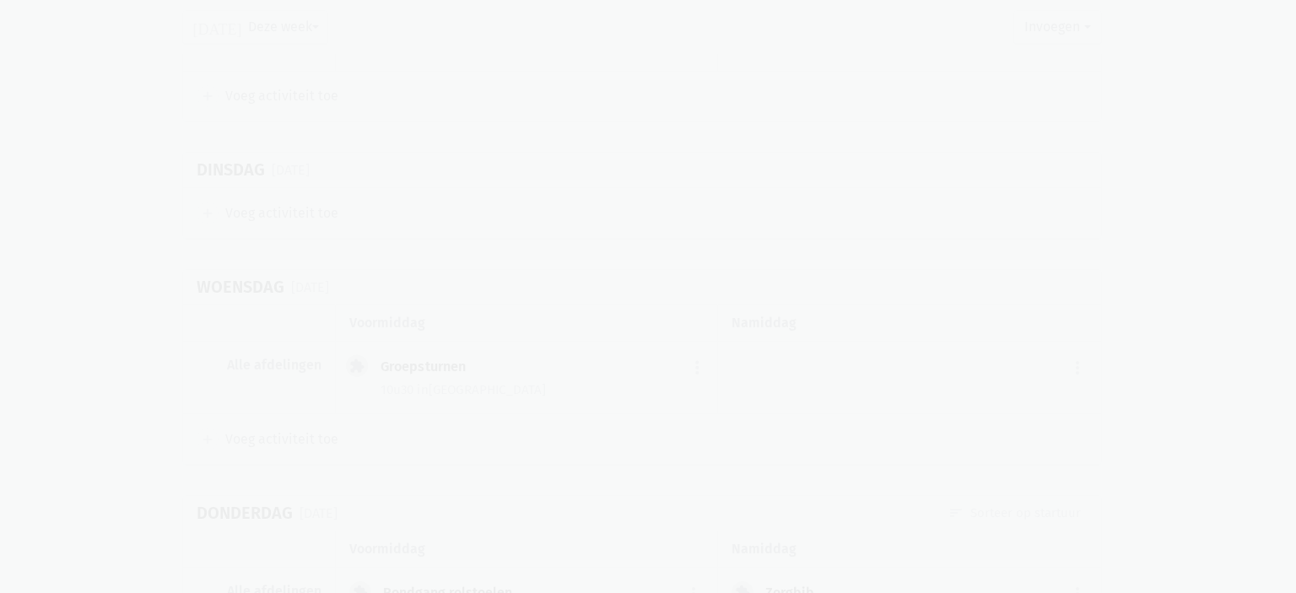
scroll to position [3548, 0]
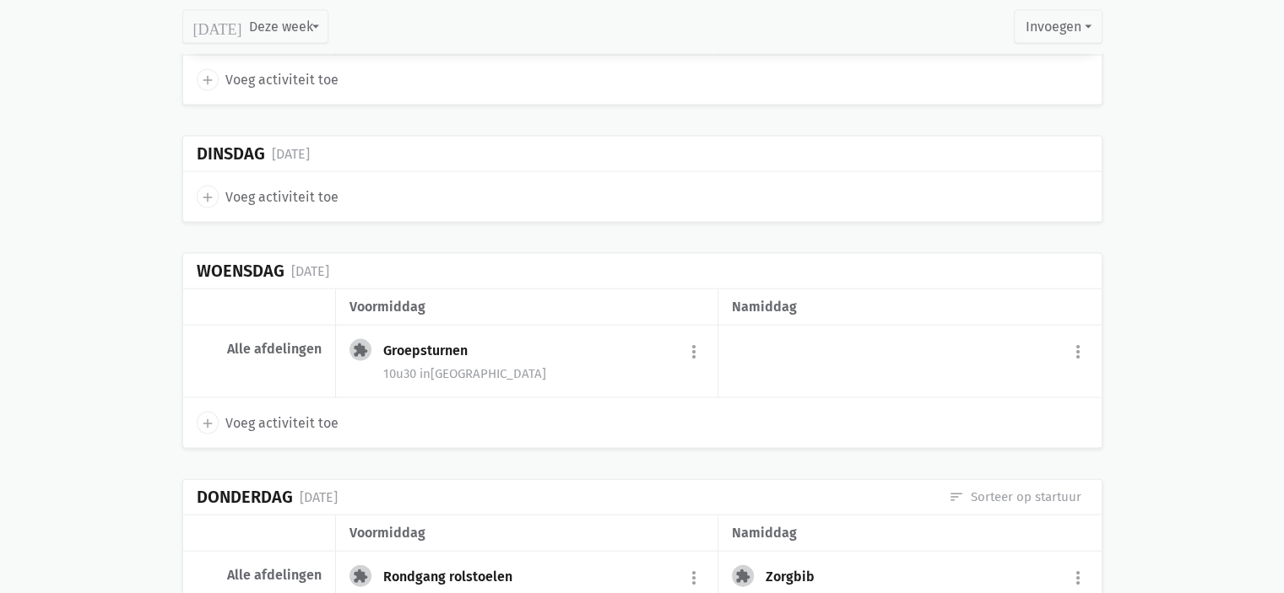
click at [206, 416] on icon "add" at bounding box center [207, 423] width 15 height 15
select select "14:00"
select select "15:00"
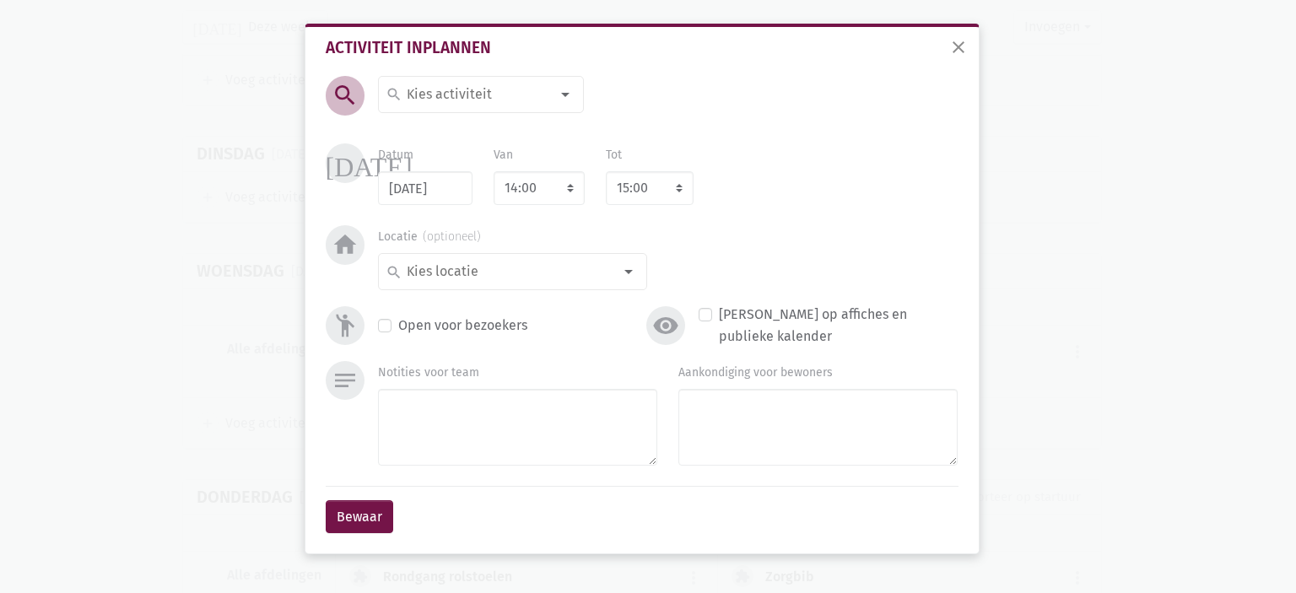
click at [505, 90] on input at bounding box center [477, 95] width 146 height 22
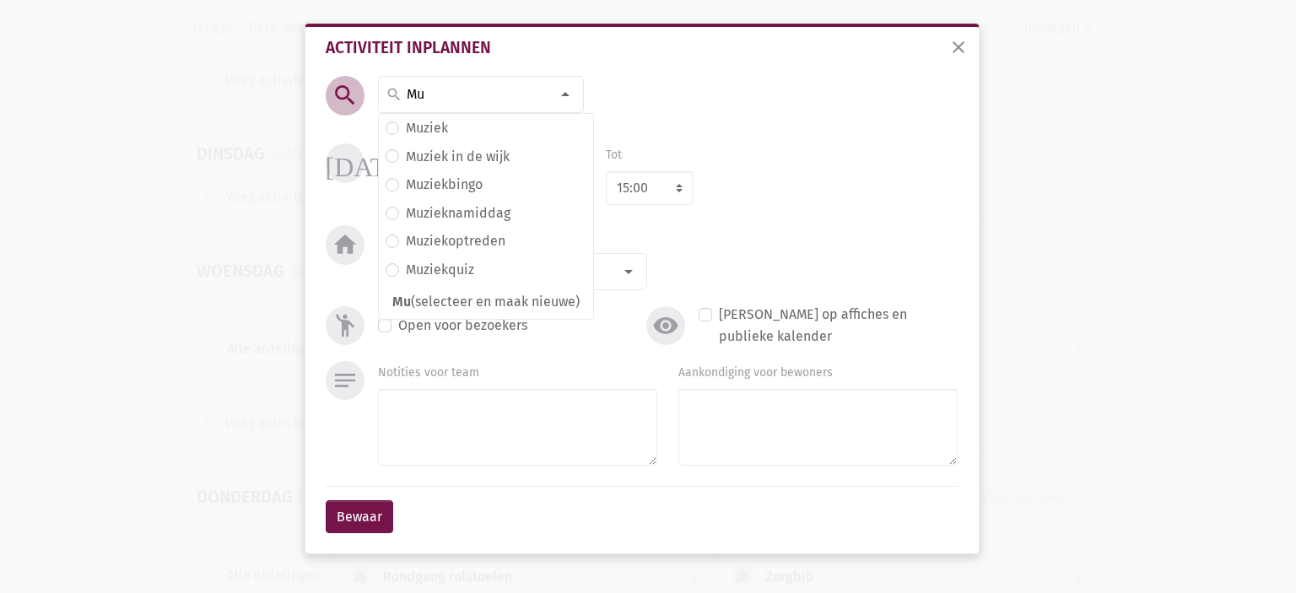
type input "M"
type input "Crea"
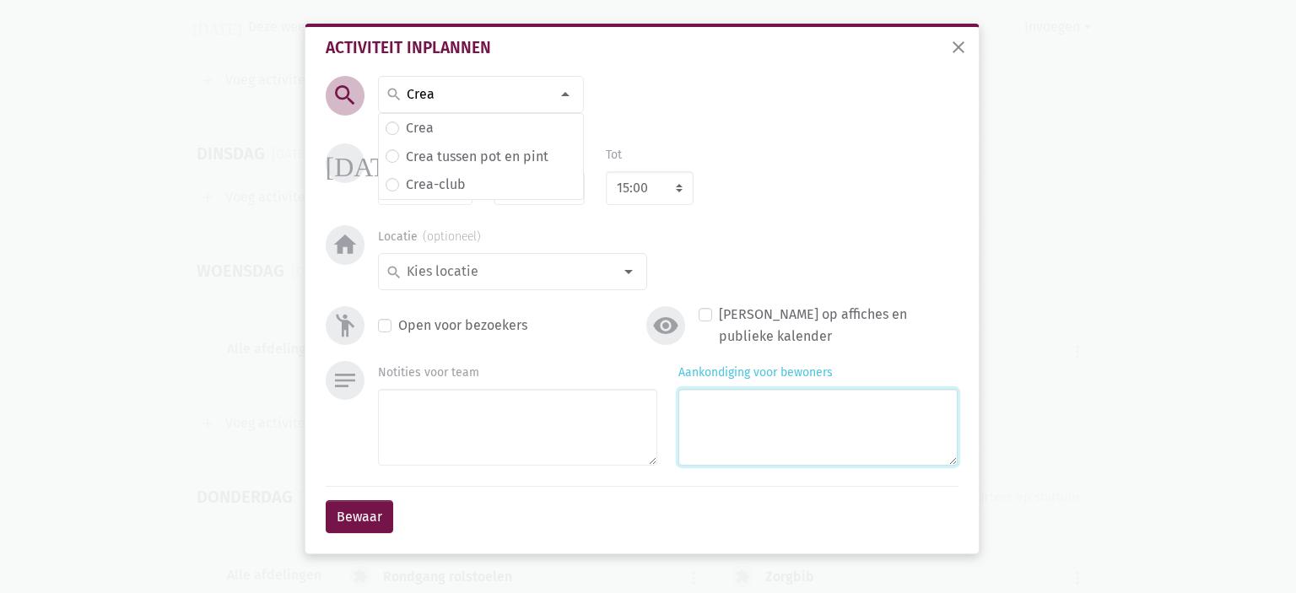
click at [723, 445] on textarea "Aankondiging voor bewoners" at bounding box center [817, 427] width 279 height 77
type textarea "Muziekinstrument maken"
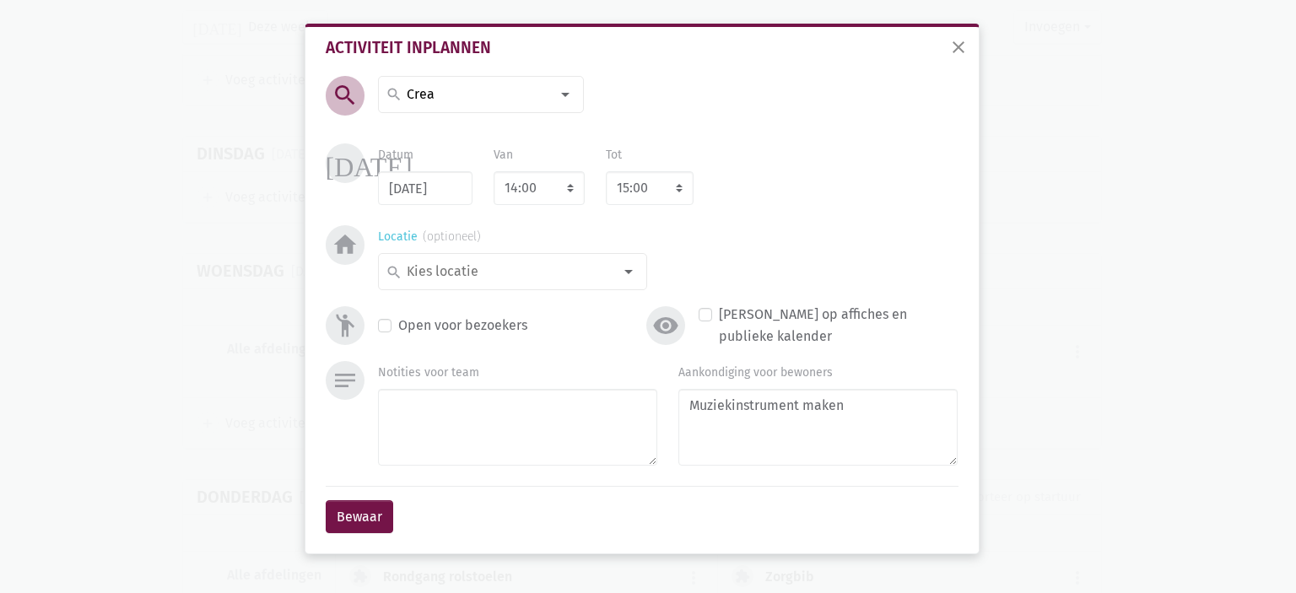
click at [496, 272] on input at bounding box center [508, 272] width 208 height 22
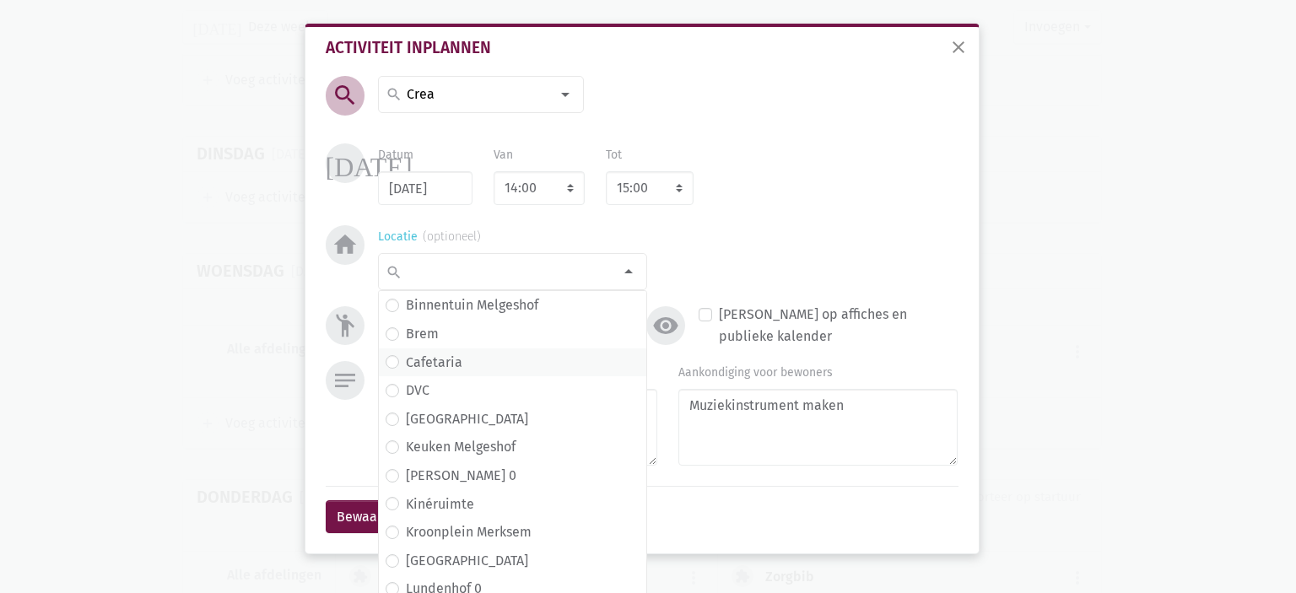
click at [465, 359] on span "Cafetaria" at bounding box center [513, 363] width 254 height 22
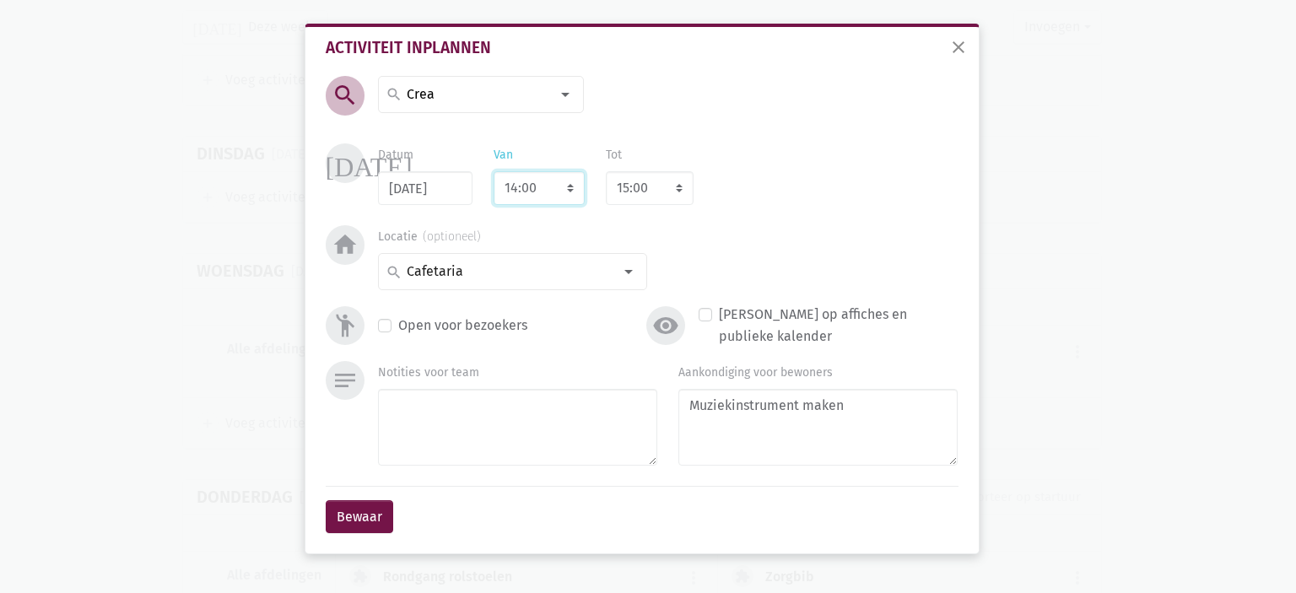
click at [557, 187] on select "7:00 7:15 7:30 7:45 8:00 8:15 8:30 8:45 9:00 9:15 9:30 9:45 10:00 10:15 10:30 1…" at bounding box center [539, 188] width 91 height 34
select select "10:30"
click at [494, 171] on select "7:00 7:15 7:30 7:45 8:00 8:15 8:30 8:45 9:00 9:15 9:30 9:45 10:00 10:15 10:30 1…" at bounding box center [539, 188] width 91 height 34
select select "11:30"
click at [545, 334] on div "Open voor bezoekers" at bounding box center [507, 326] width 259 height 22
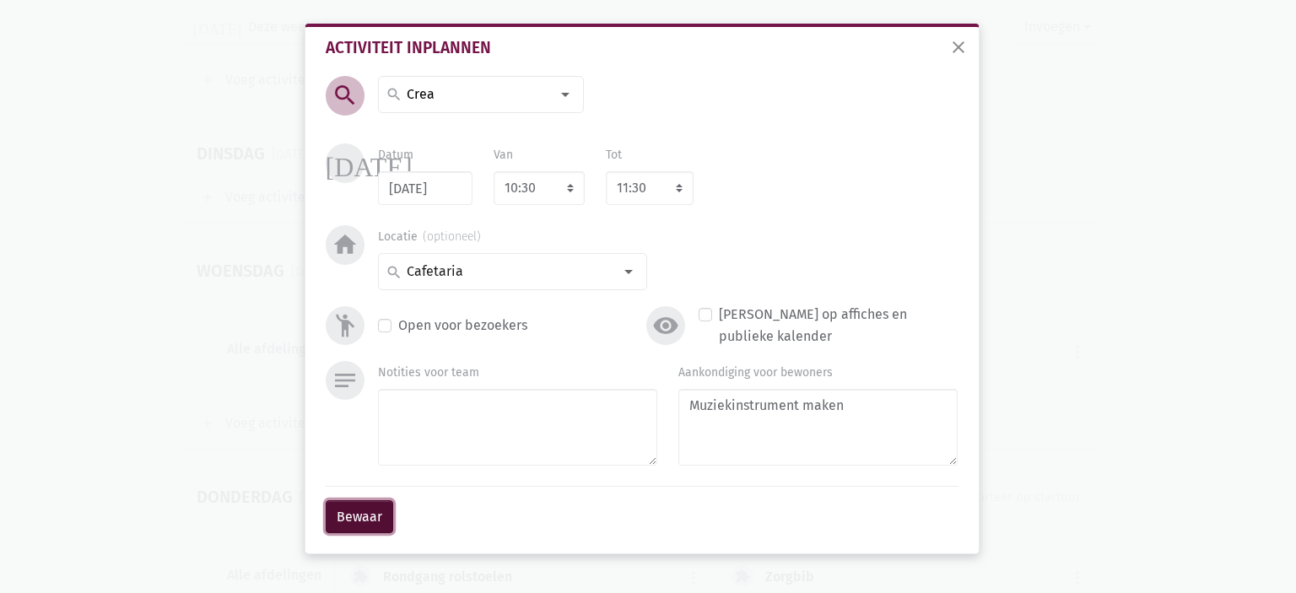
click at [365, 511] on button "Bewaar" at bounding box center [360, 517] width 68 height 34
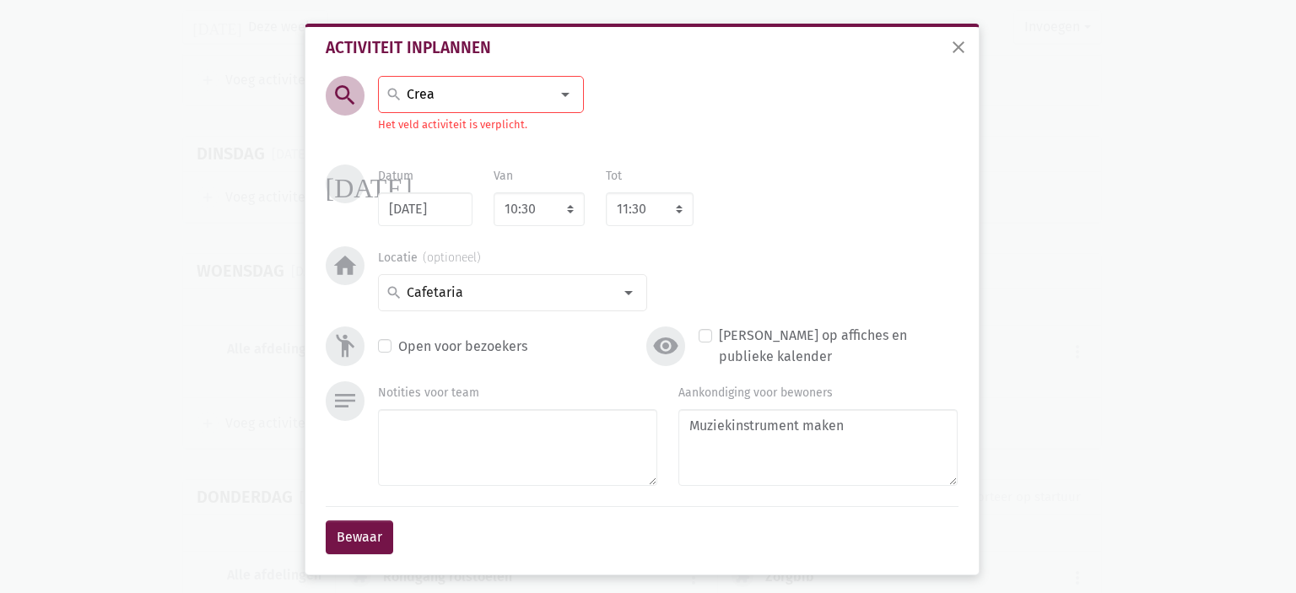
click at [468, 97] on input "Crea" at bounding box center [477, 95] width 146 height 22
click at [427, 130] on span "Crea" at bounding box center [481, 128] width 191 height 22
click at [870, 419] on textarea "Muziekinstrument maken" at bounding box center [817, 447] width 279 height 77
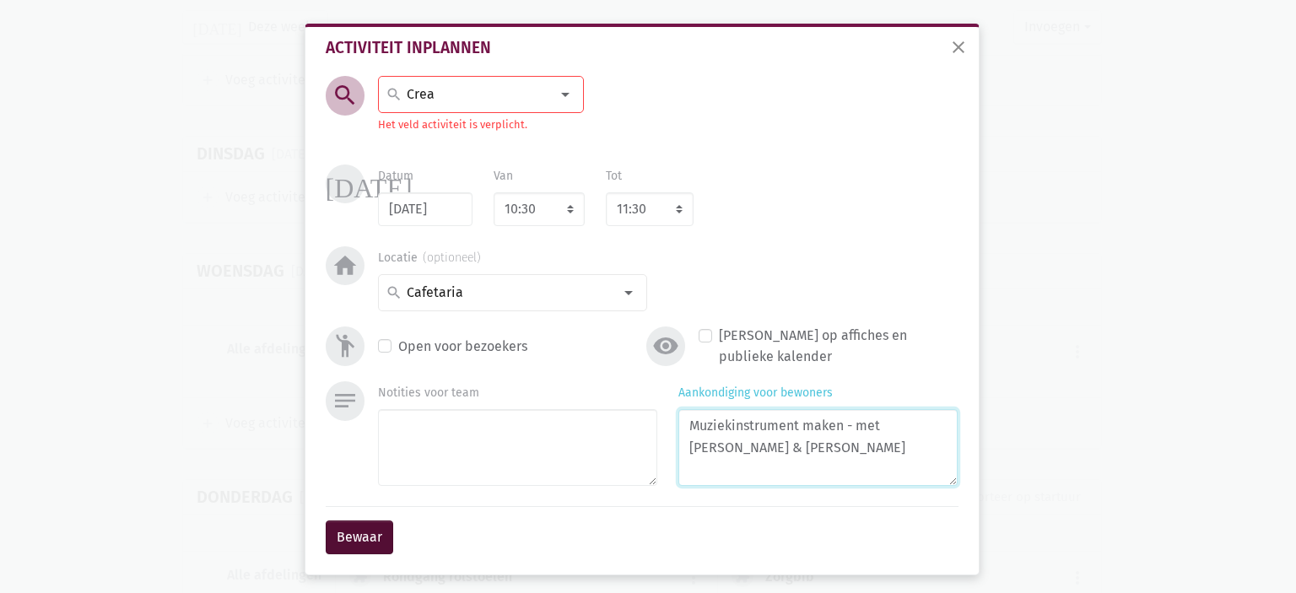
type textarea "Muziekinstrument maken - met Eliska & Anne"
click at [362, 535] on button "Bewaar" at bounding box center [360, 538] width 68 height 34
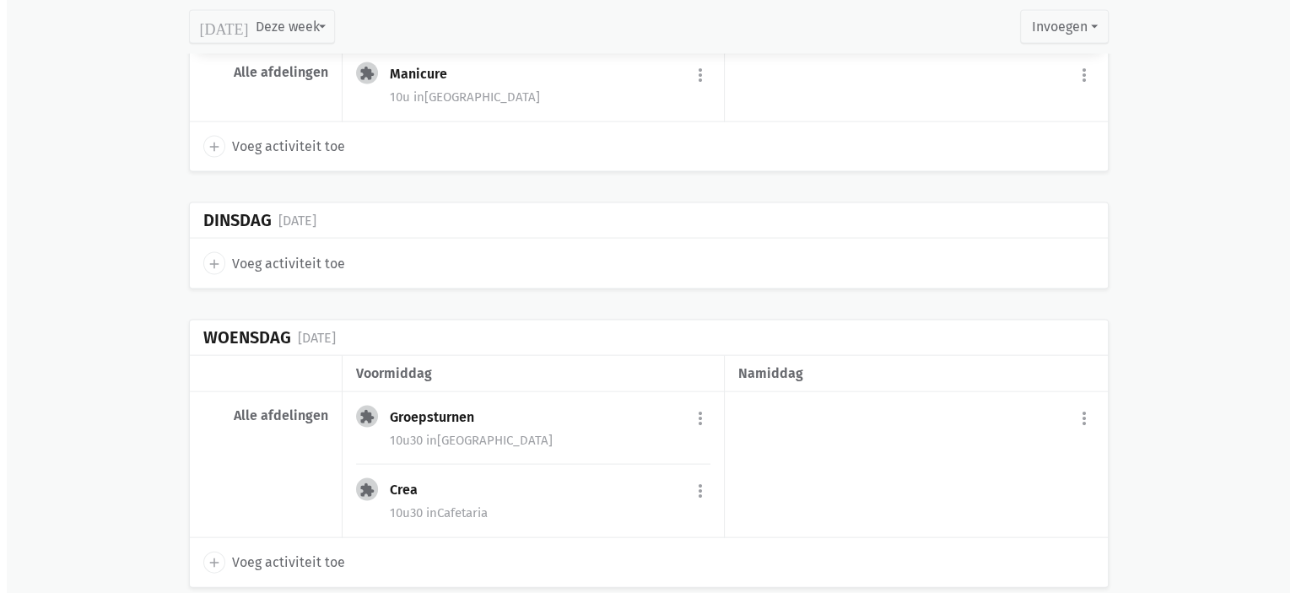
scroll to position [3500, 0]
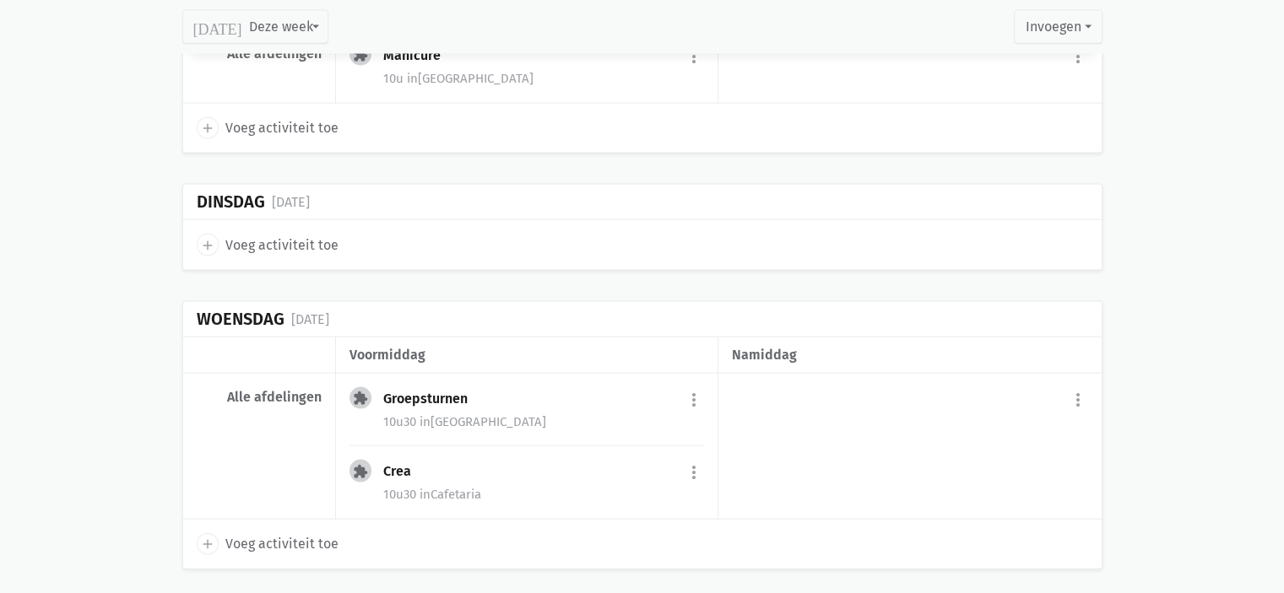
click at [208, 537] on icon "add" at bounding box center [207, 544] width 15 height 15
select select "14:00"
select select "15:00"
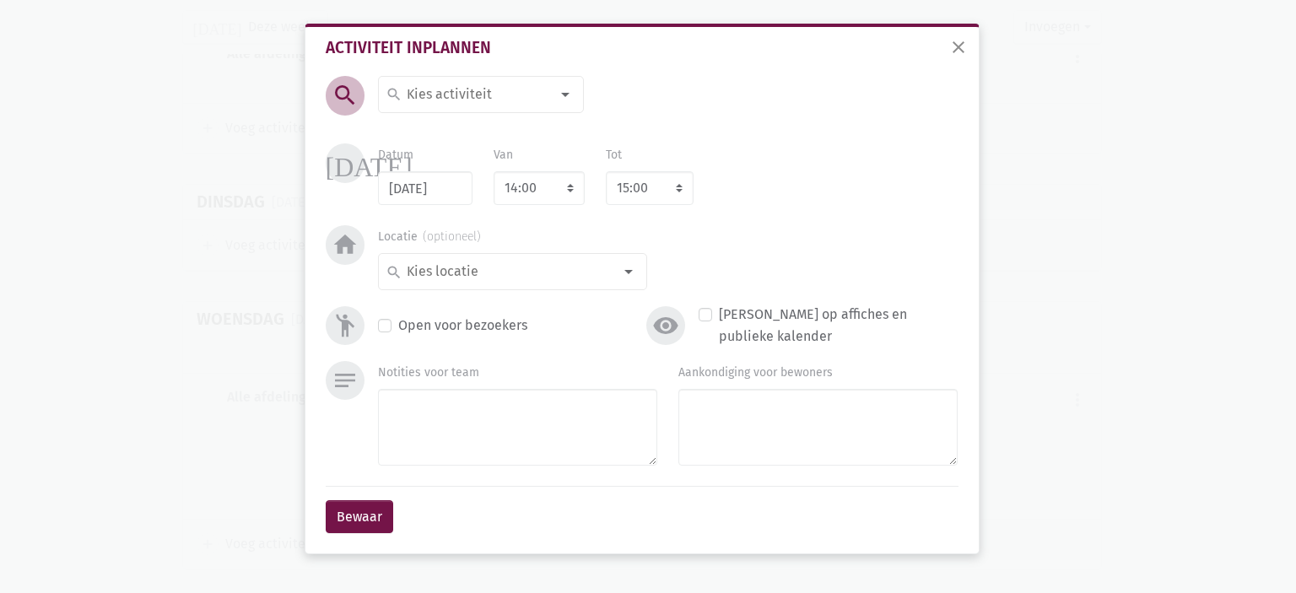
click at [473, 100] on input at bounding box center [477, 95] width 146 height 22
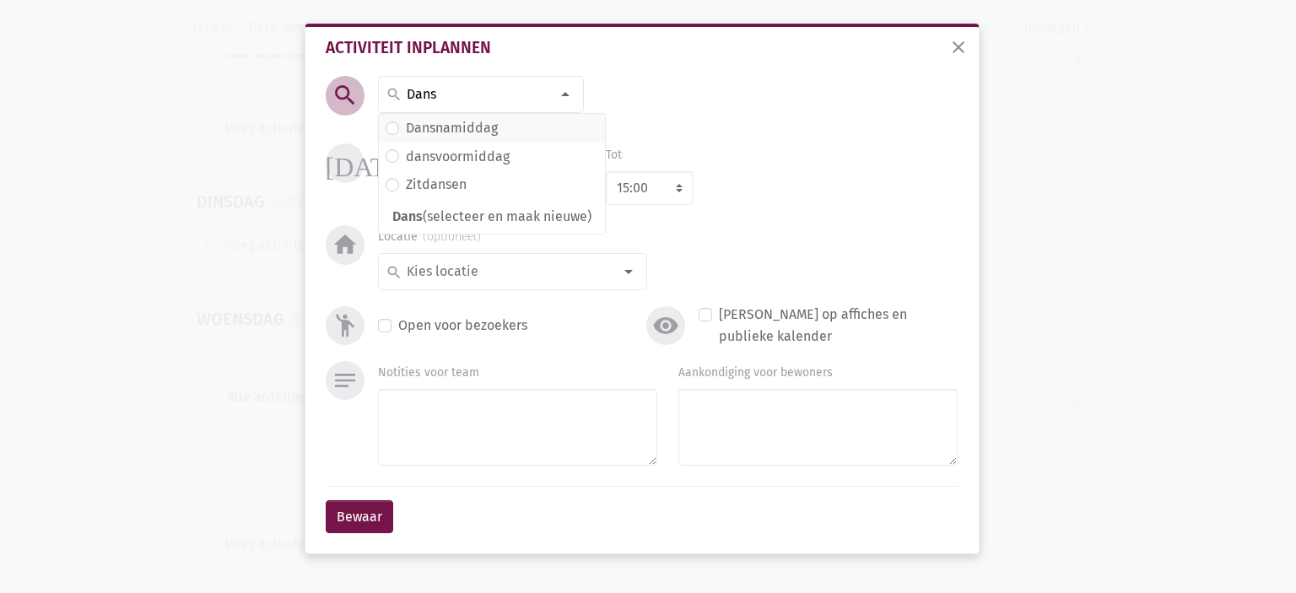
type input "Dans"
click at [469, 128] on label "Dansnamiddag" at bounding box center [452, 128] width 92 height 22
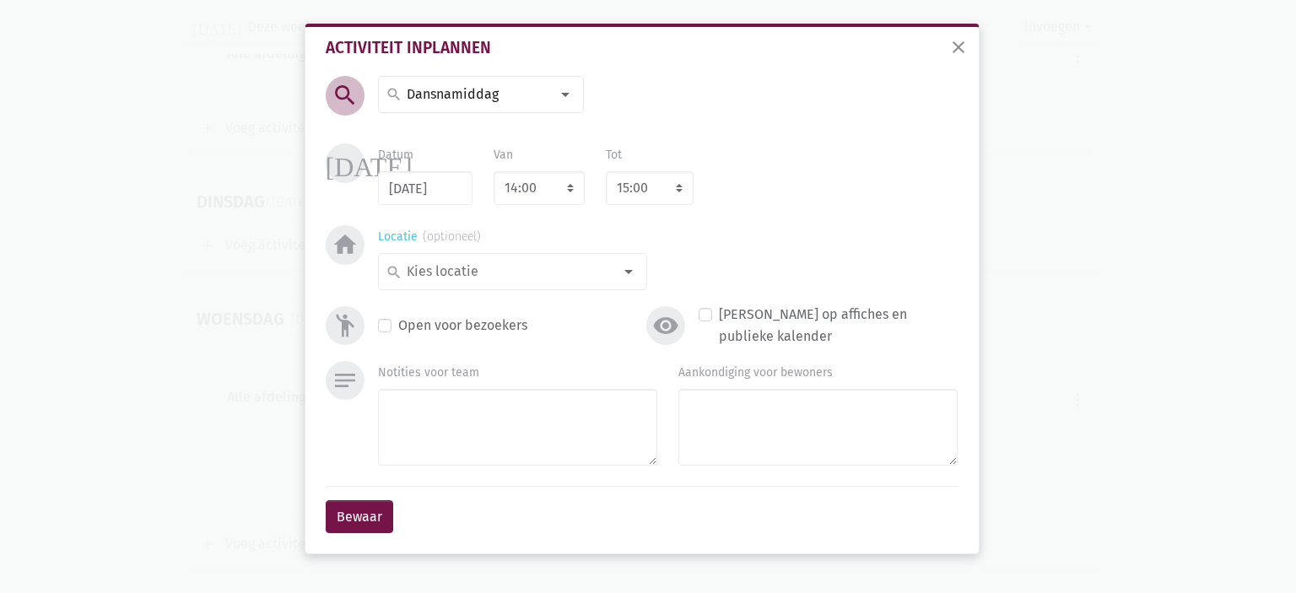
click at [455, 273] on input at bounding box center [508, 272] width 208 height 22
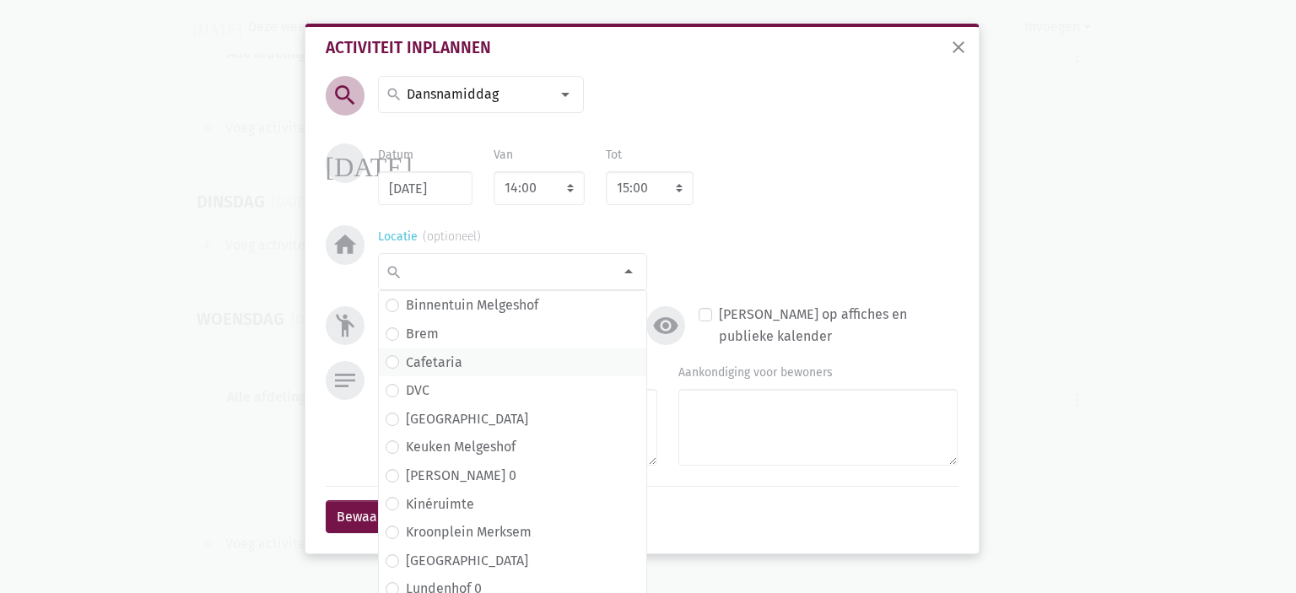
click at [455, 365] on span "Cafetaria" at bounding box center [513, 363] width 254 height 22
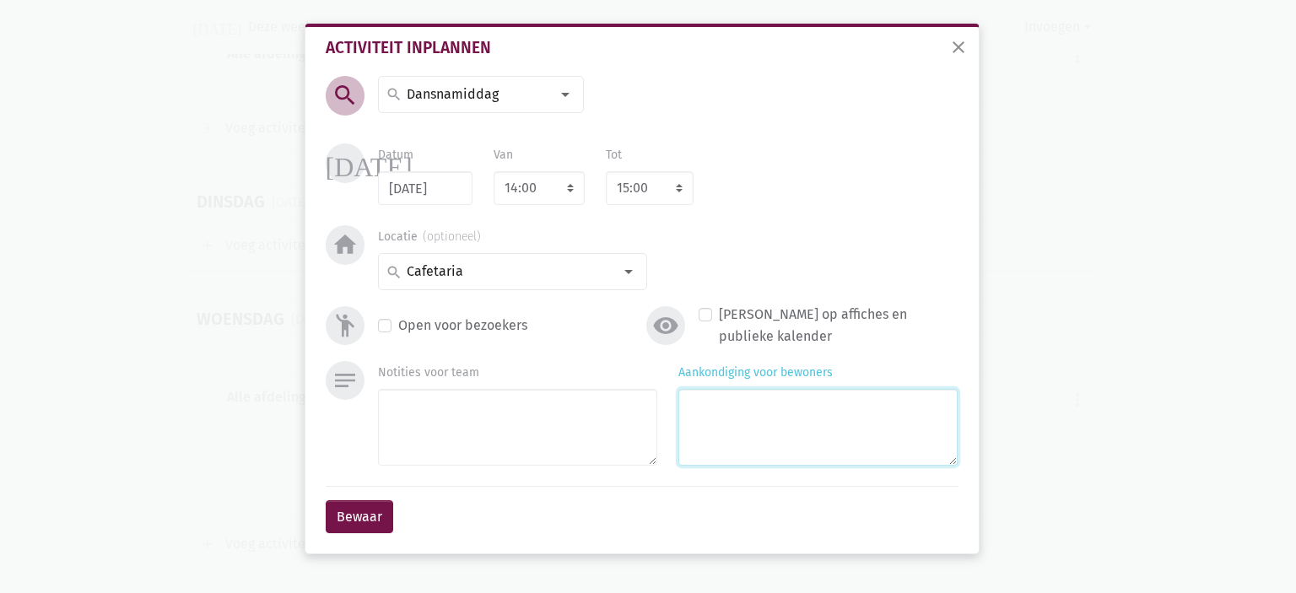
click at [716, 399] on textarea "Aankondiging voor bewoners" at bounding box center [817, 427] width 279 height 77
type textarea "met Monique & Eliska"
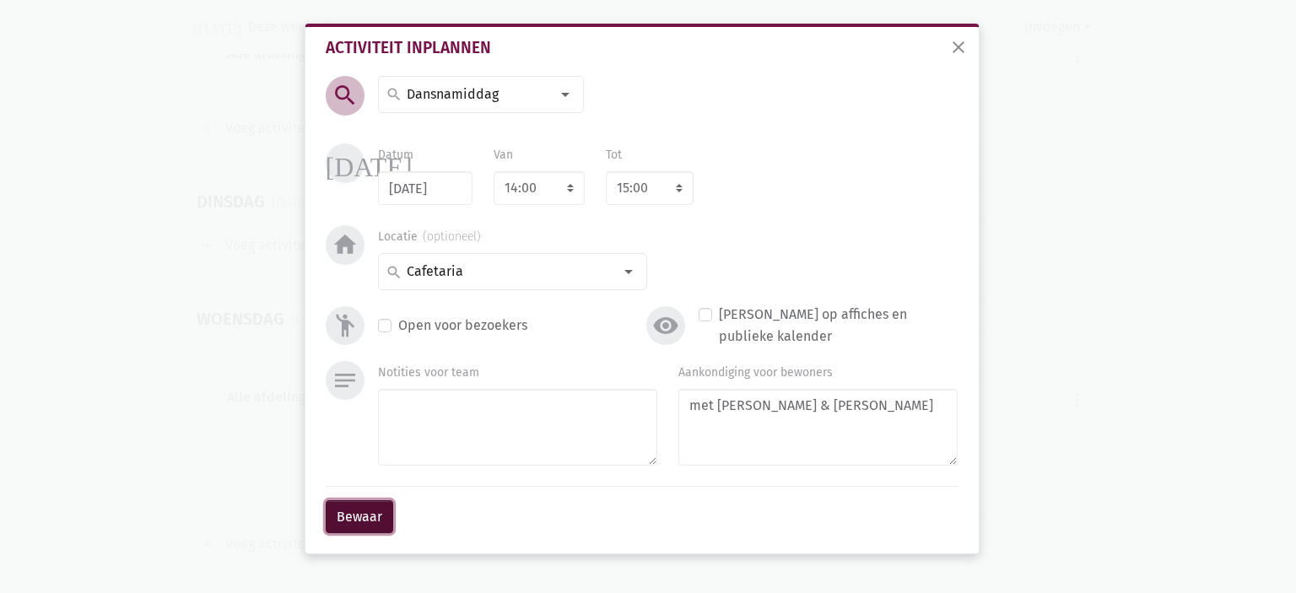
click at [380, 519] on button "Bewaar" at bounding box center [360, 517] width 68 height 34
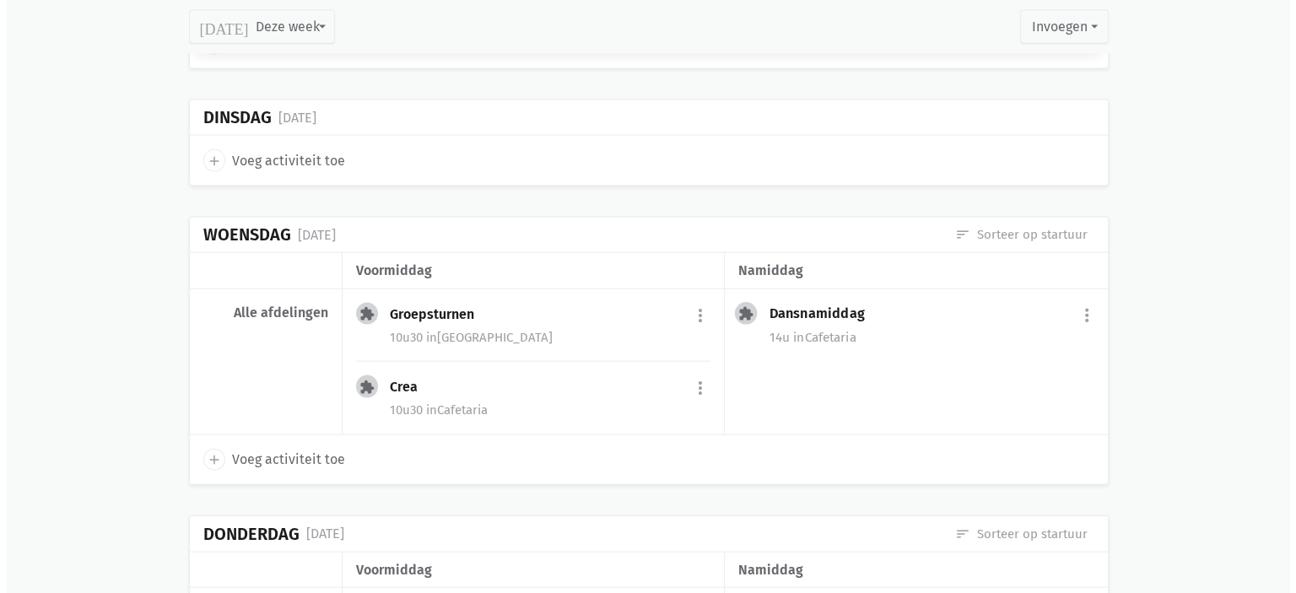
scroll to position [3331, 0]
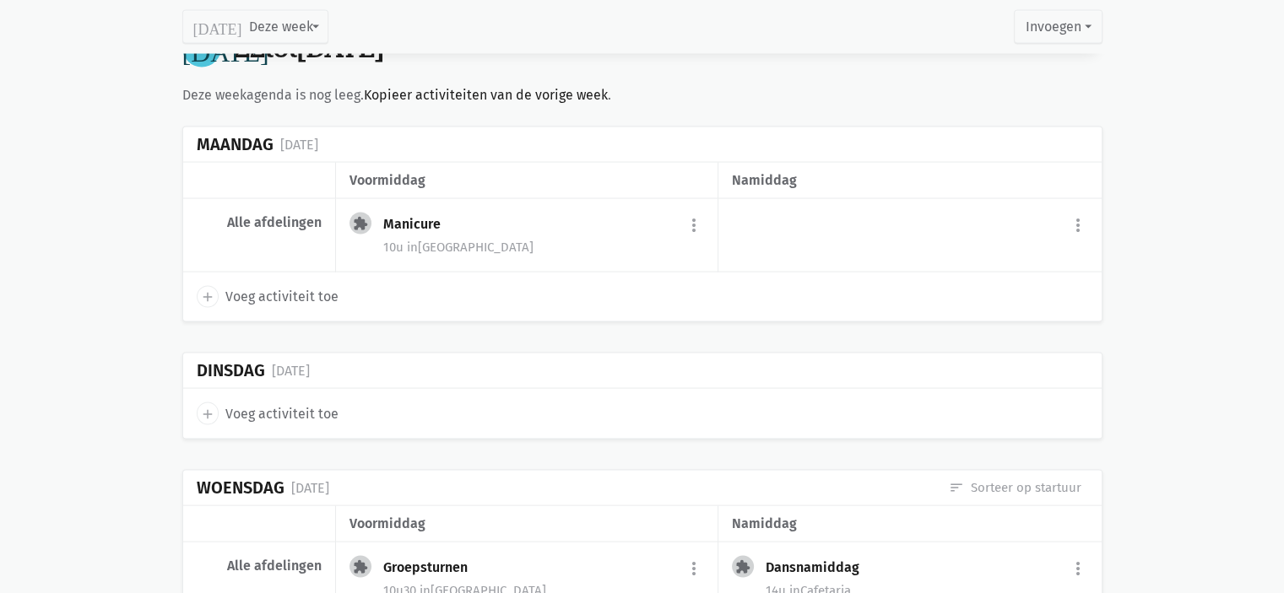
click at [202, 407] on icon "add" at bounding box center [207, 414] width 15 height 15
select select "14:00"
select select "15:00"
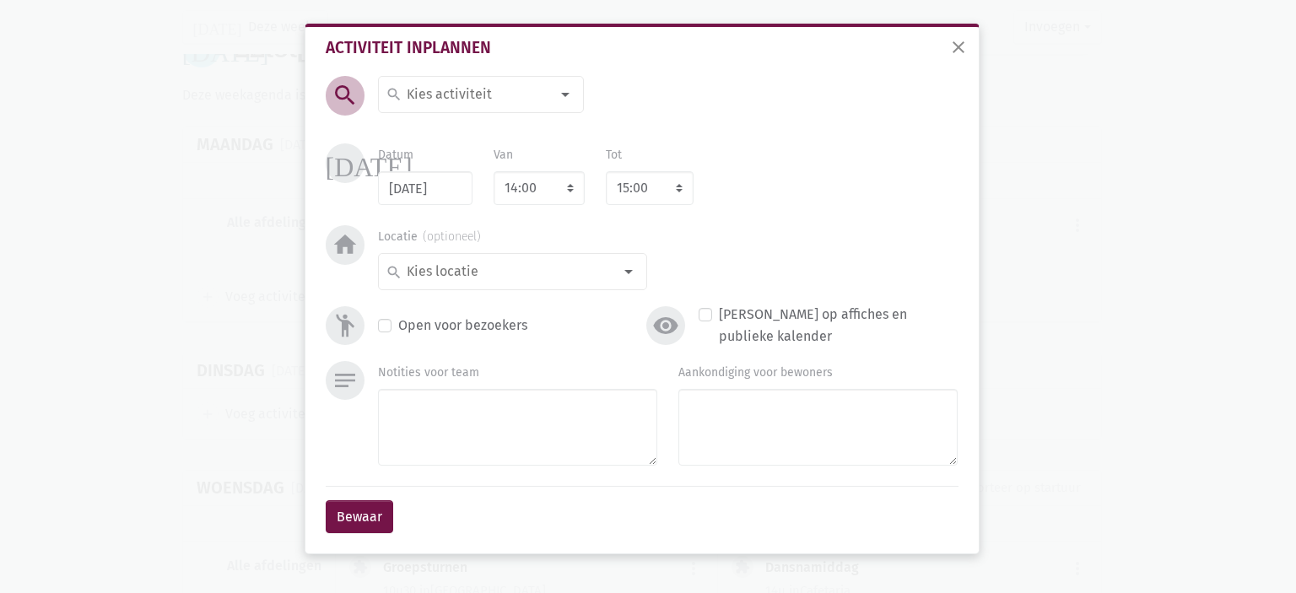
click at [427, 79] on div "search" at bounding box center [481, 94] width 206 height 37
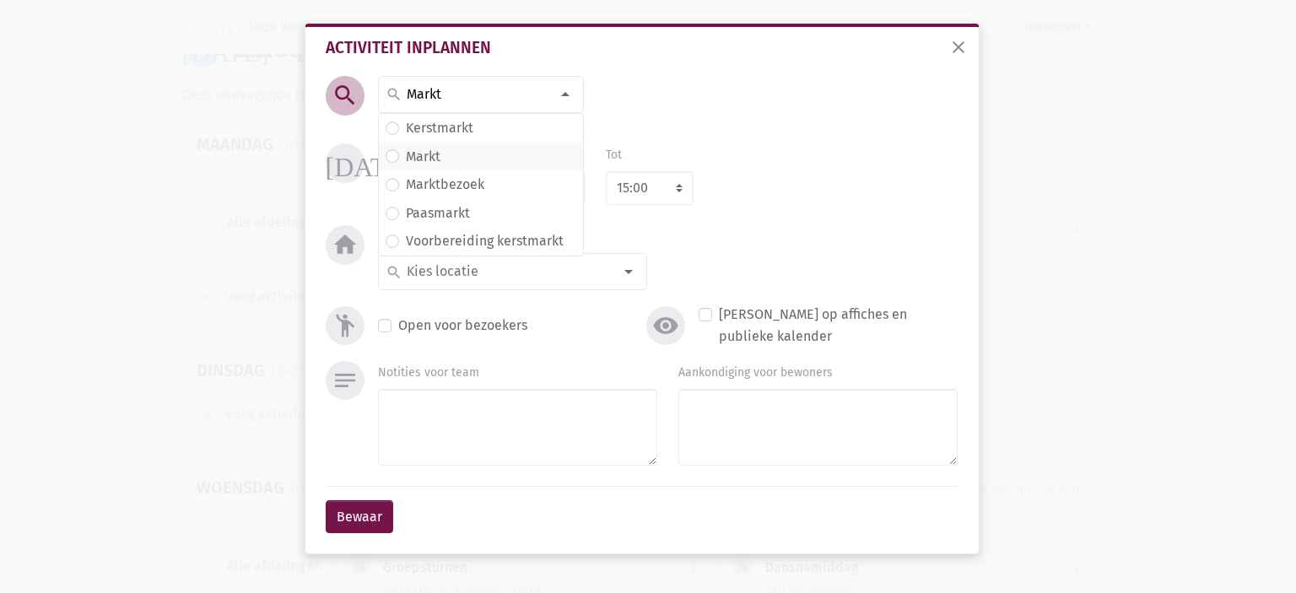
type input "Markt"
click at [432, 165] on label "Markt" at bounding box center [423, 157] width 35 height 22
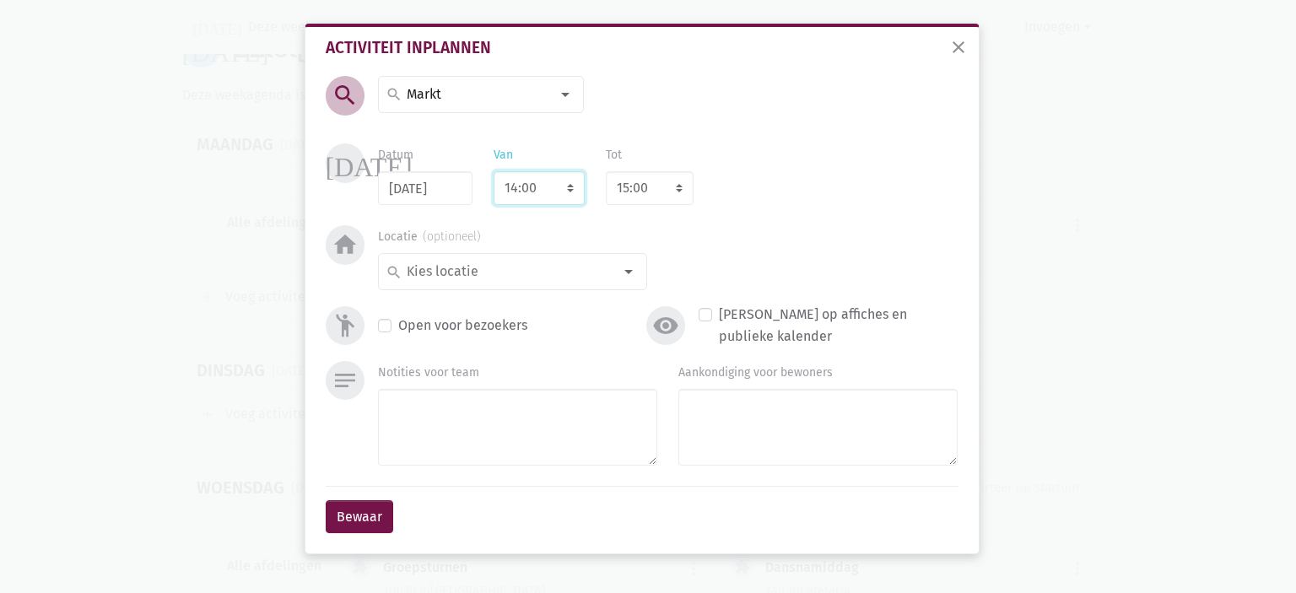
click at [530, 193] on select "7:00 7:15 7:30 7:45 8:00 8:15 8:30 8:45 9:00 9:15 9:30 9:45 10:00 10:15 10:30 1…" at bounding box center [539, 188] width 91 height 34
select select "9:30"
click at [494, 171] on select "7:00 7:15 7:30 7:45 8:00 8:15 8:30 8:45 9:00 9:15 9:30 9:45 10:00 10:15 10:30 1…" at bounding box center [539, 188] width 91 height 34
select select "10:30"
click at [516, 273] on input at bounding box center [508, 272] width 208 height 22
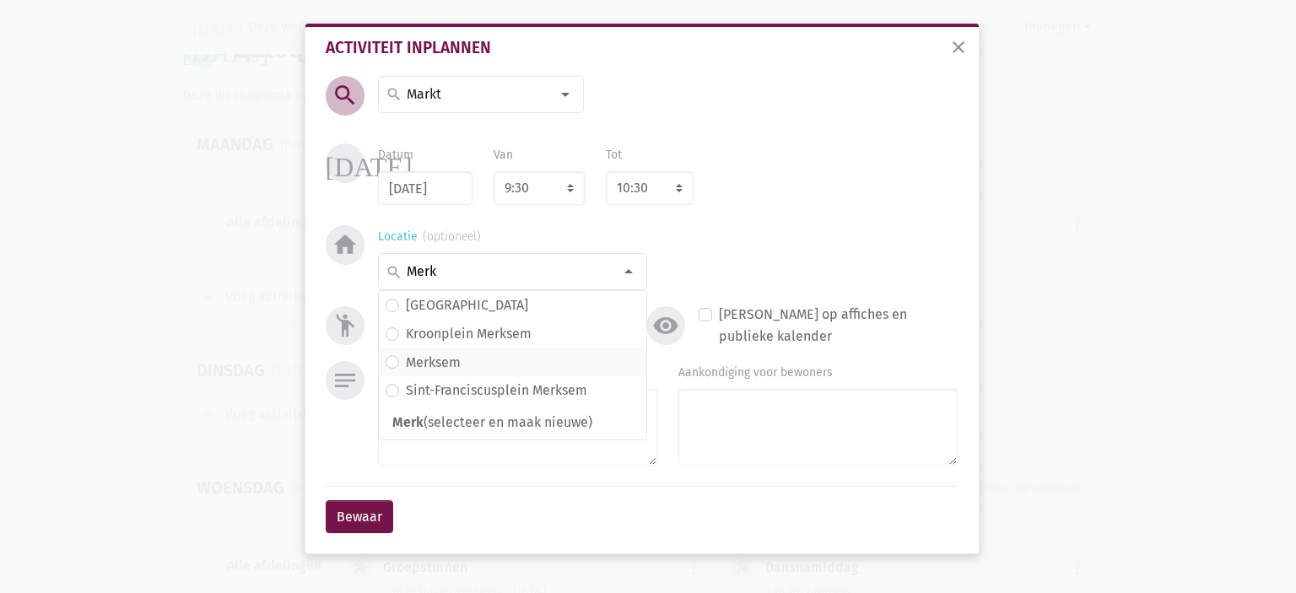
type input "Merk"
click at [479, 362] on span "Merksem" at bounding box center [513, 363] width 254 height 22
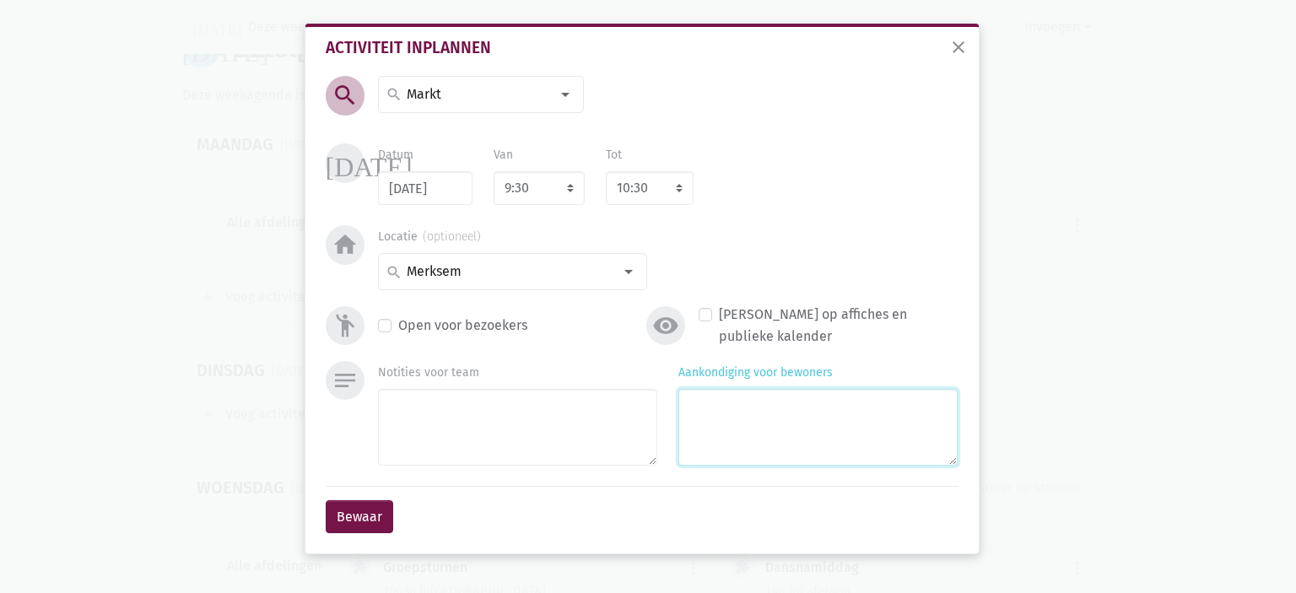
click at [823, 414] on textarea "Aankondiging voor bewoners" at bounding box center [817, 427] width 279 height 77
type textarea "met Monique & Eliska"
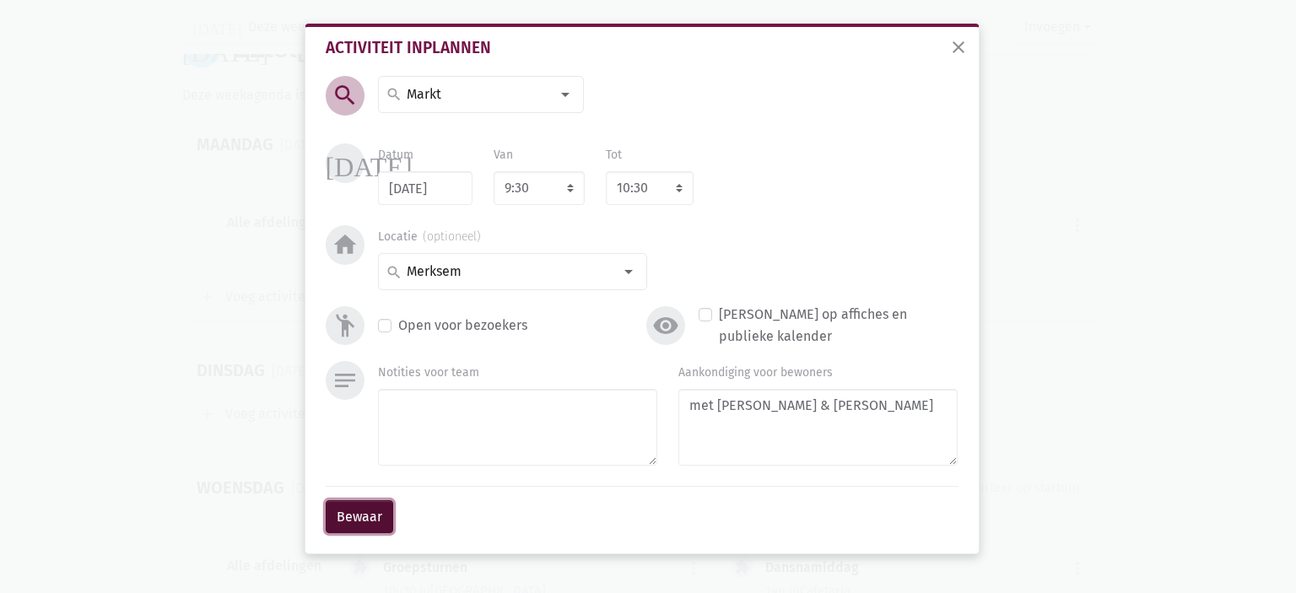
click at [335, 516] on button "Bewaar" at bounding box center [360, 517] width 68 height 34
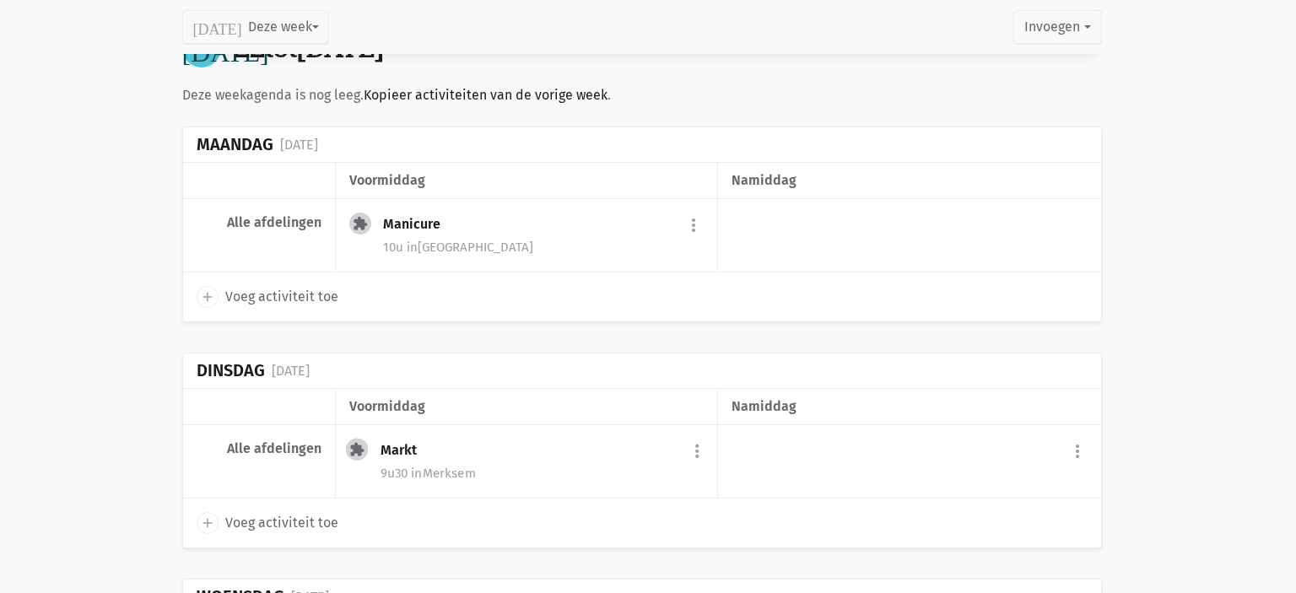
scroll to position [3431, 0]
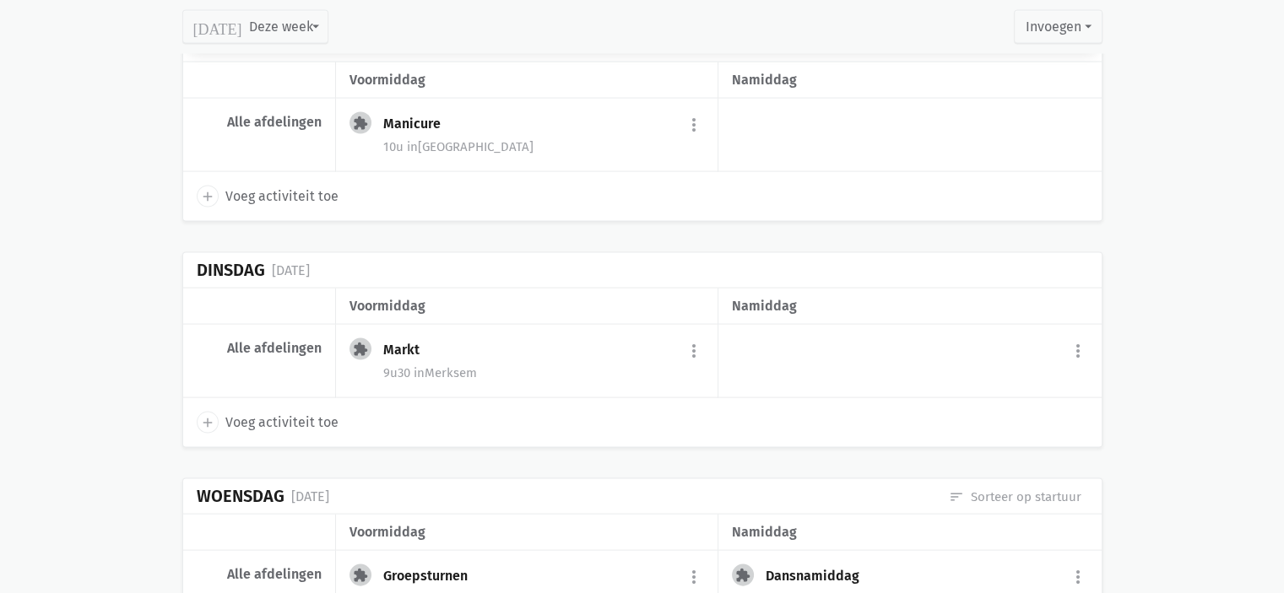
click at [206, 189] on icon "add" at bounding box center [207, 196] width 15 height 15
select select "14:00"
select select "15:00"
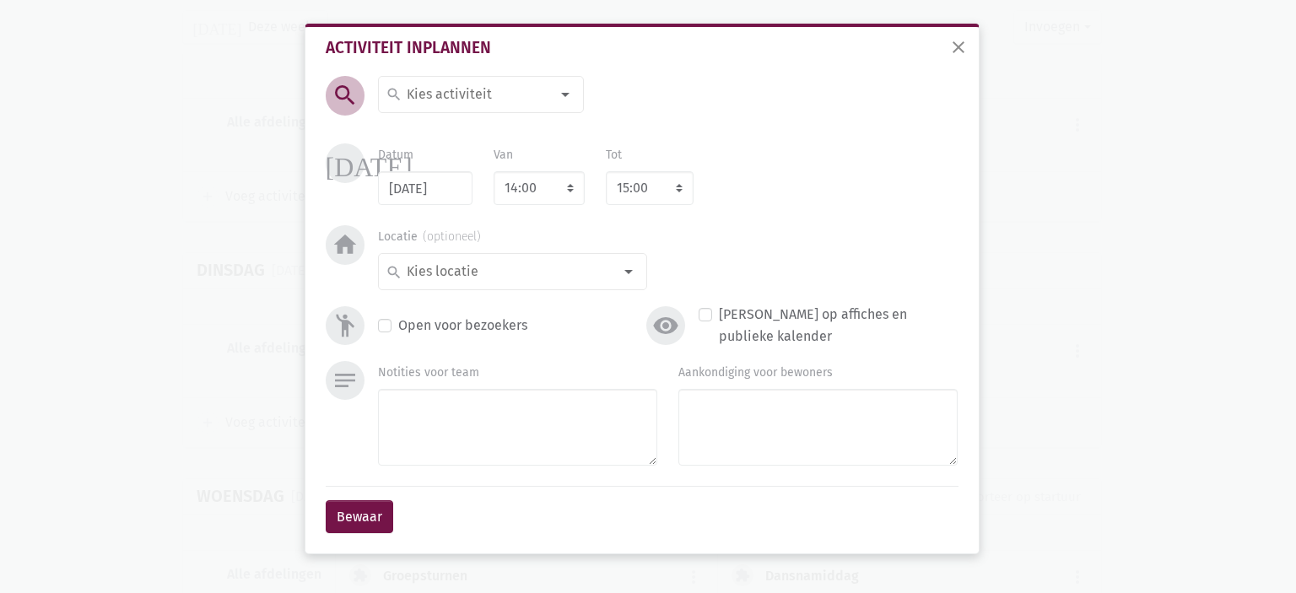
click at [453, 82] on div "search" at bounding box center [481, 94] width 206 height 37
type input "Gol"
click at [456, 125] on span "Golfkar" at bounding box center [487, 128] width 203 height 22
click at [471, 275] on input at bounding box center [508, 272] width 208 height 22
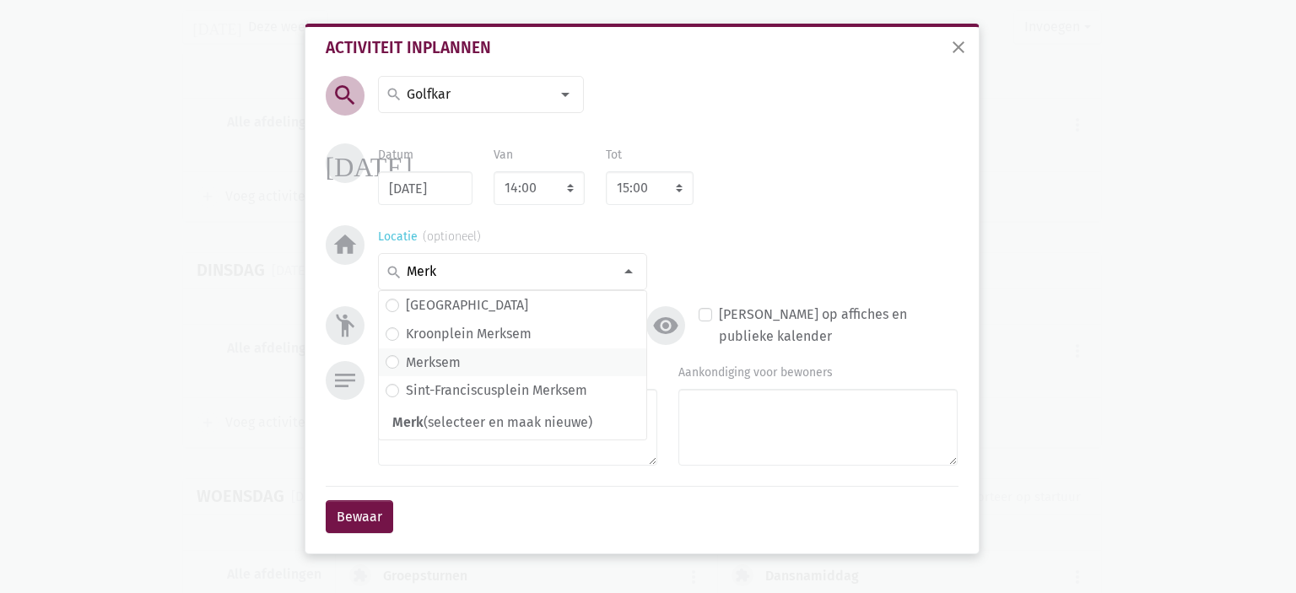
type input "Merk"
click at [473, 360] on span "Merksem" at bounding box center [513, 363] width 254 height 22
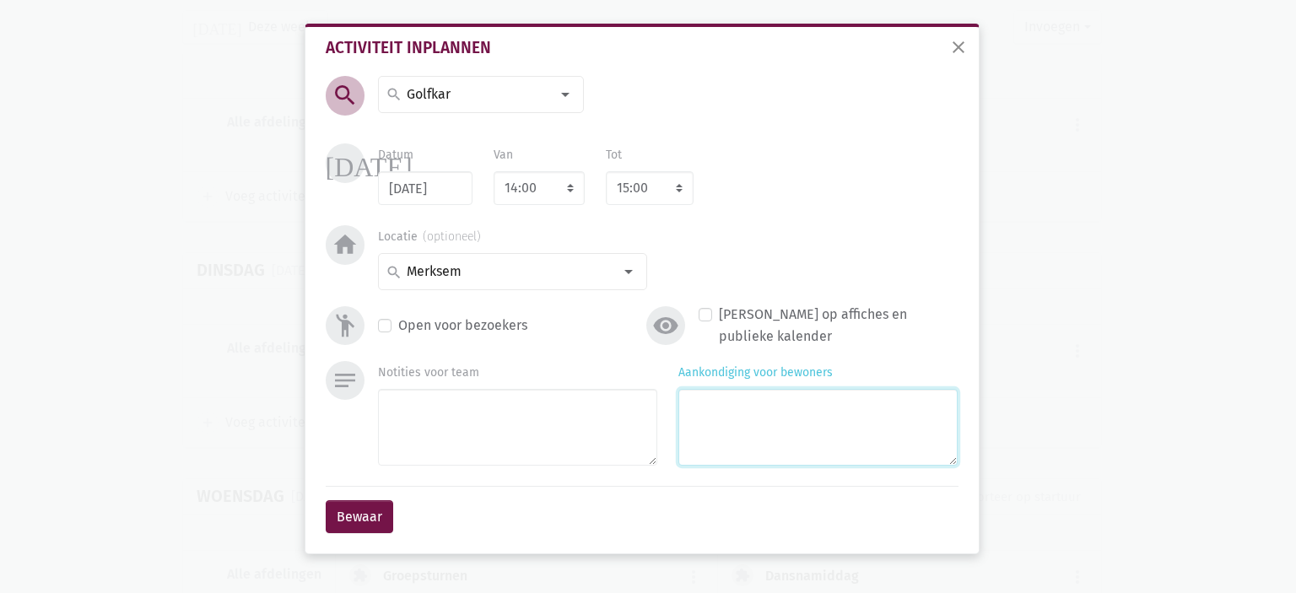
click at [775, 462] on textarea "Aankondiging voor bewoners" at bounding box center [817, 427] width 279 height 77
type textarea "met Monique"
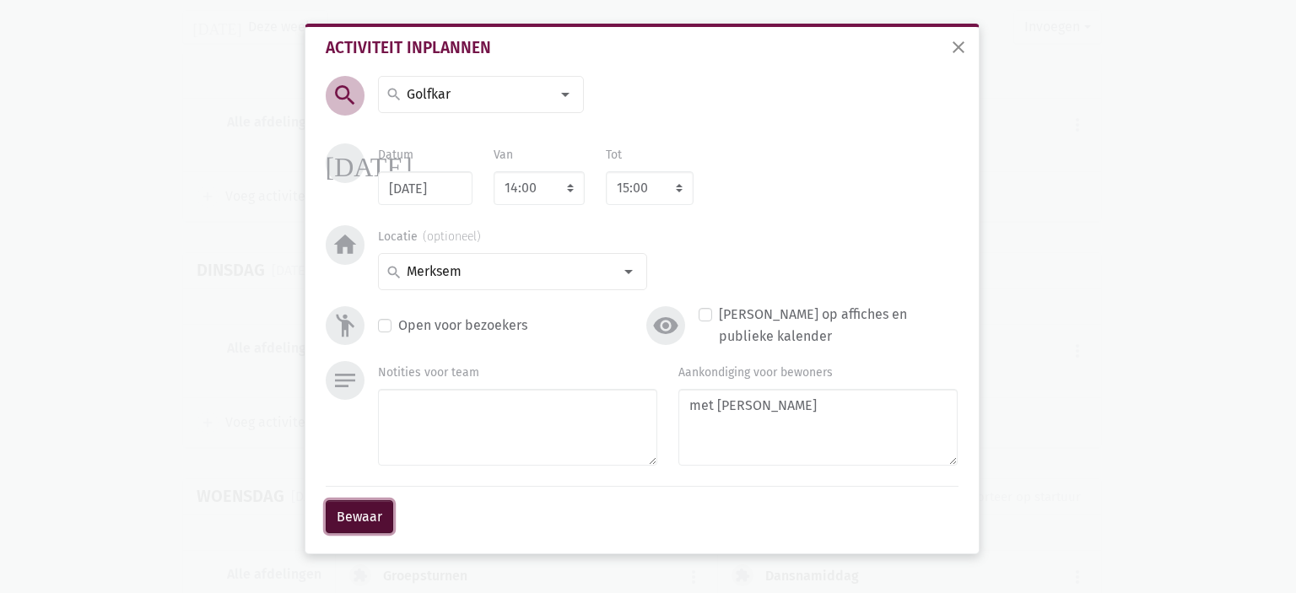
click at [357, 519] on button "Bewaar" at bounding box center [360, 517] width 68 height 34
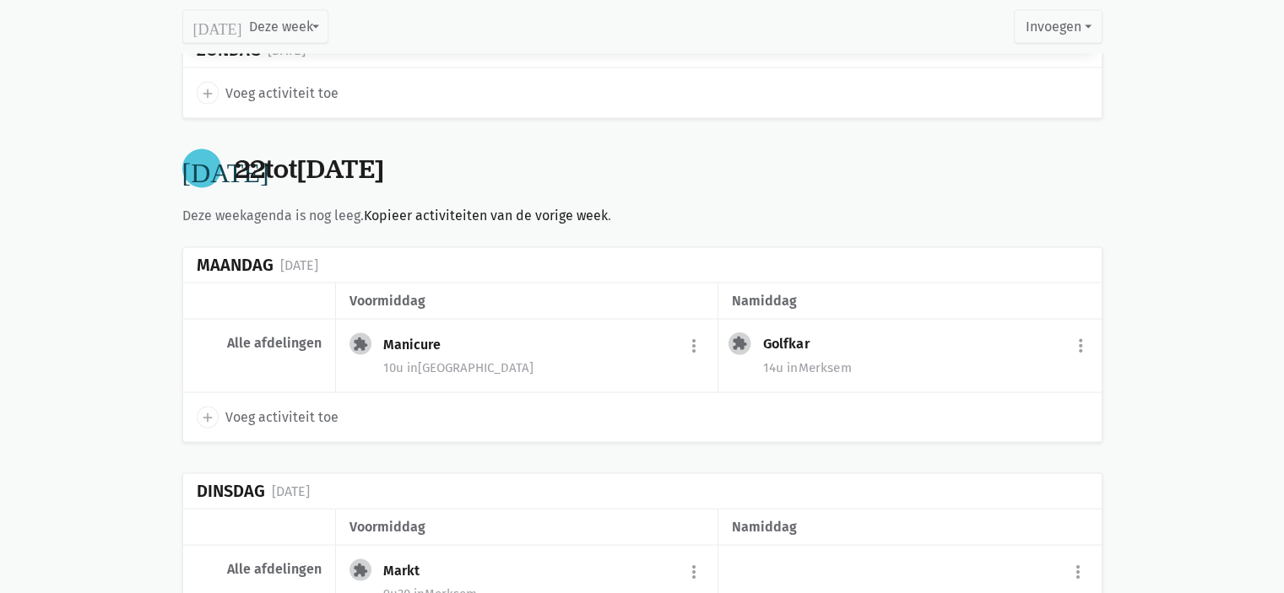
scroll to position [3206, 0]
